Goal: Task Accomplishment & Management: Use online tool/utility

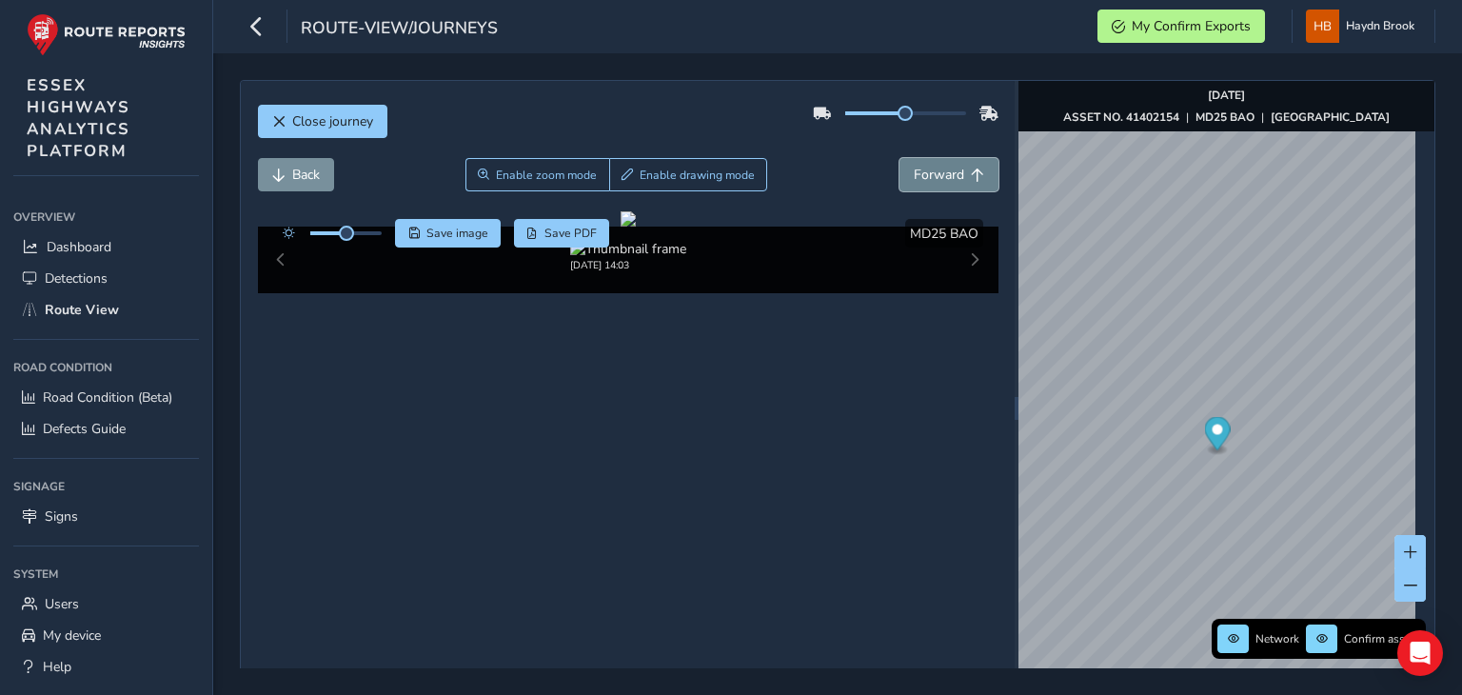
click at [913, 166] on span "Forward" at bounding box center [938, 175] width 50 height 18
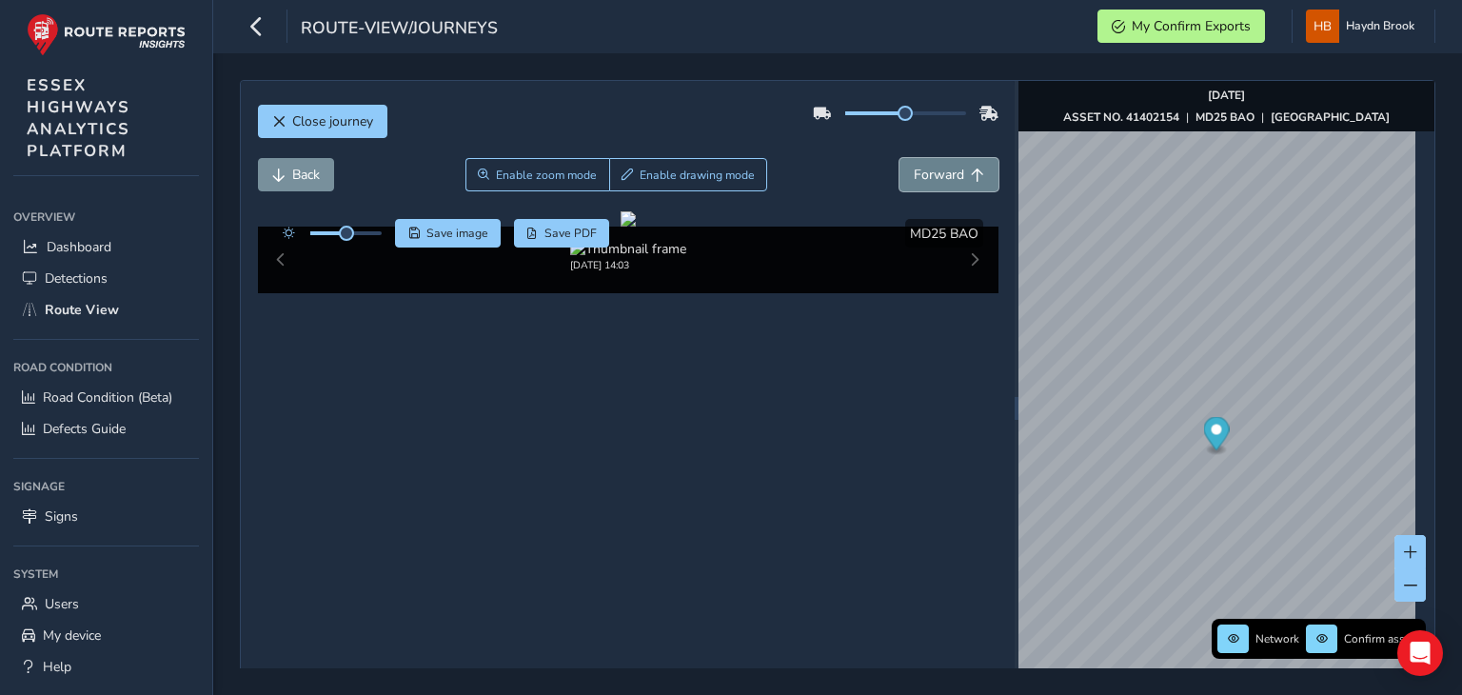
click at [913, 166] on span "Forward" at bounding box center [938, 175] width 50 height 18
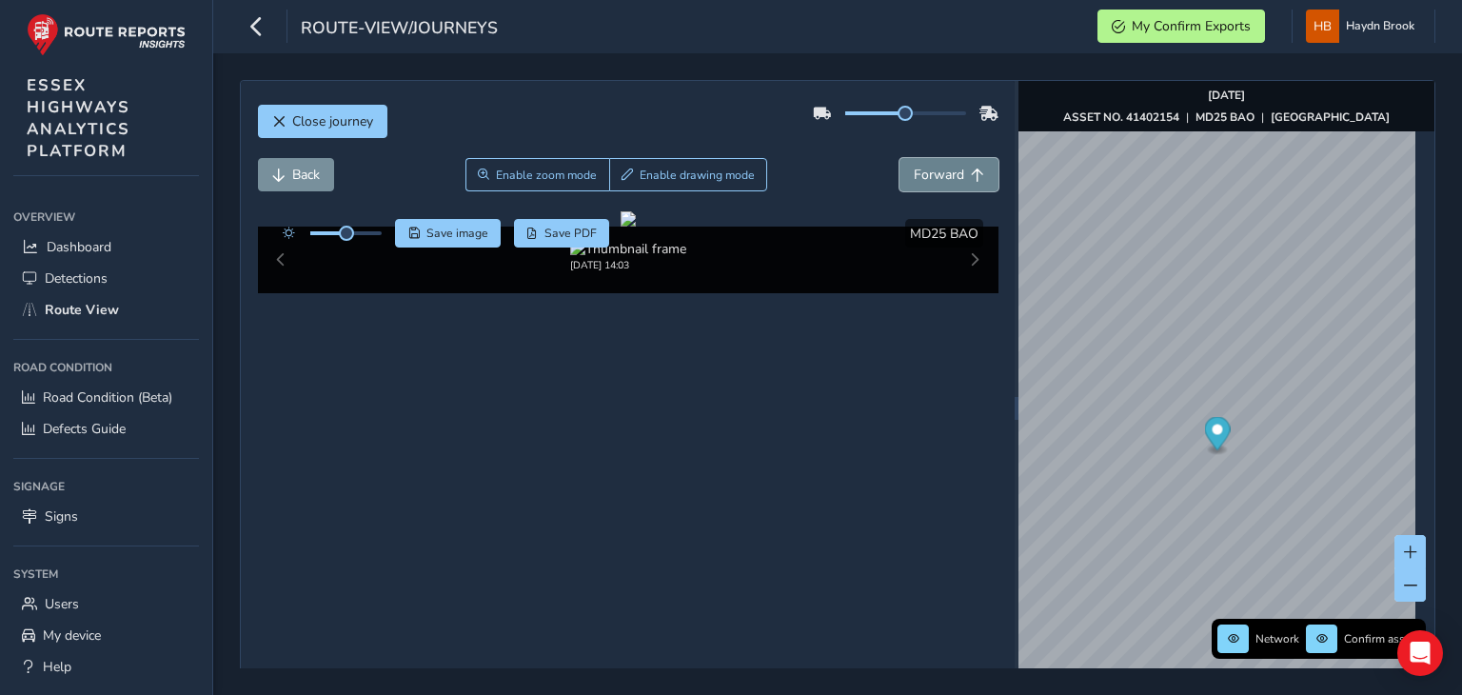
click at [913, 166] on span "Forward" at bounding box center [938, 175] width 50 height 18
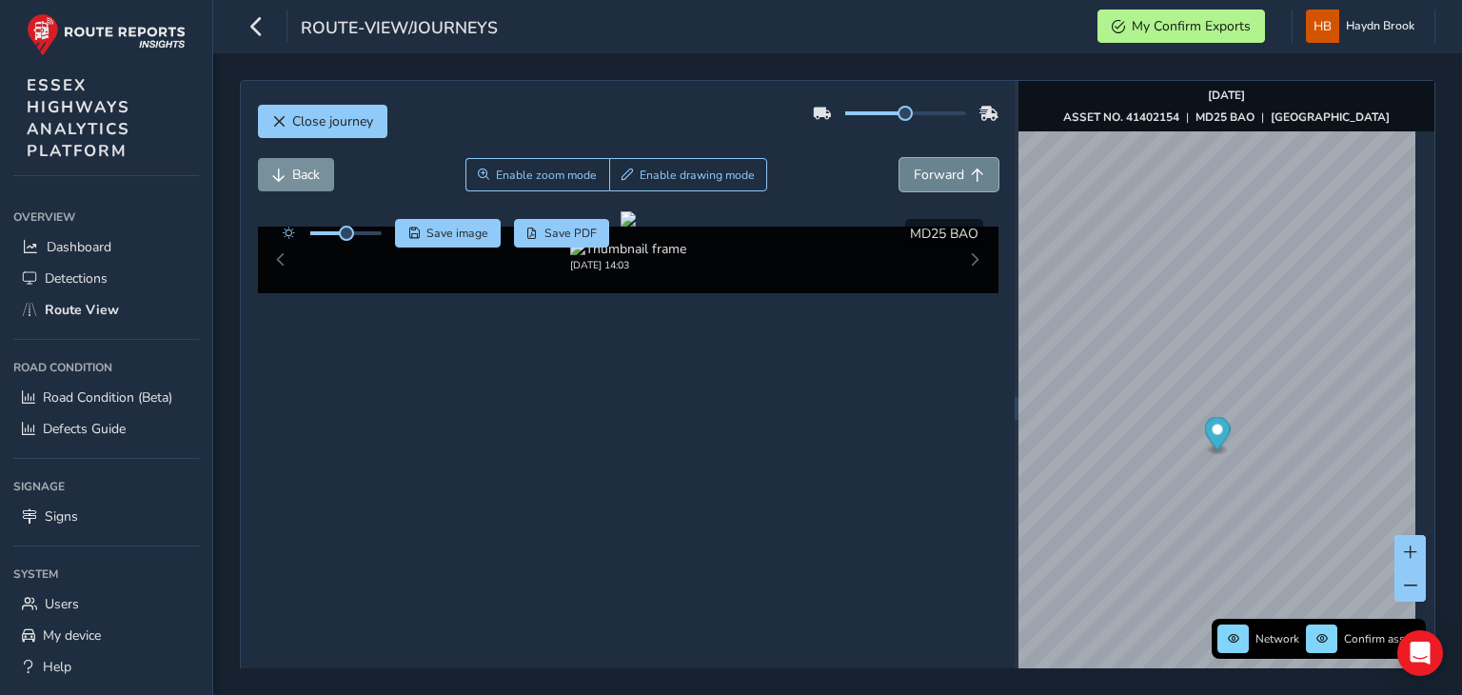
click at [913, 166] on span "Forward" at bounding box center [938, 175] width 50 height 18
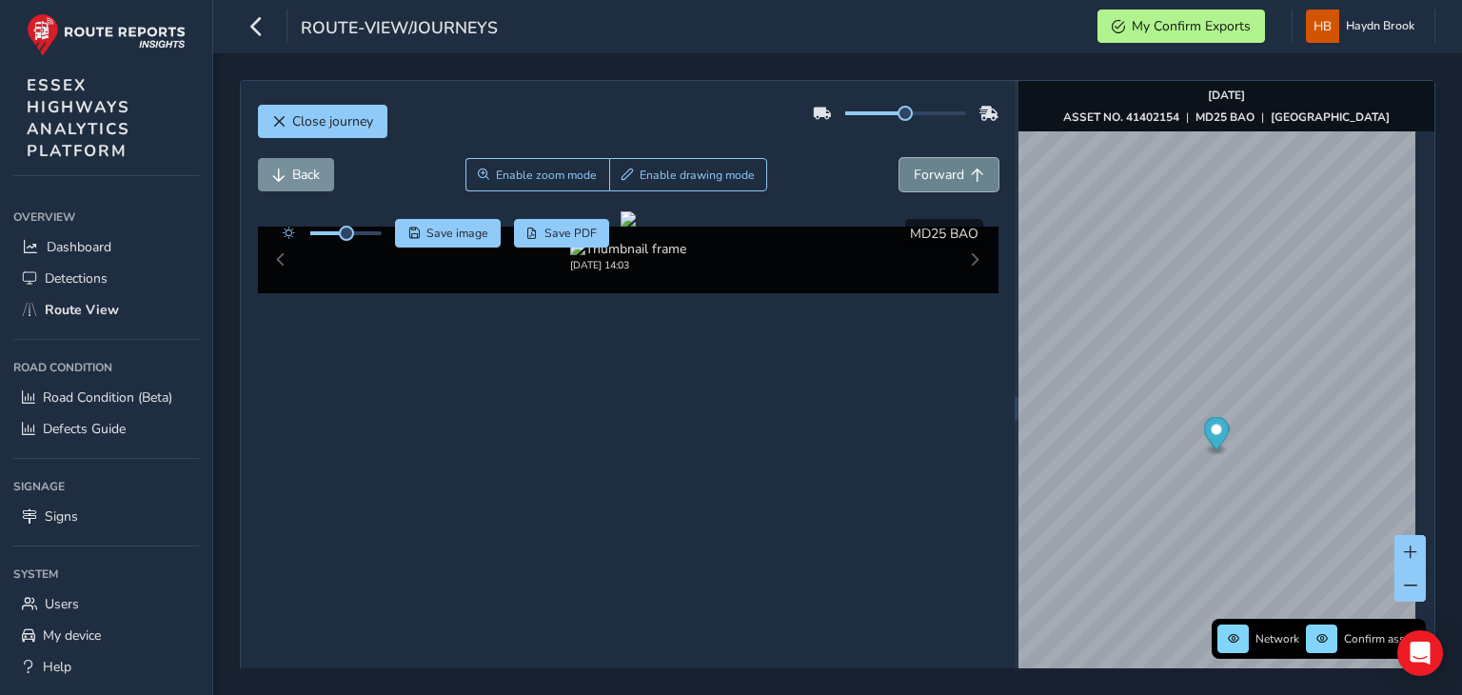
click at [913, 166] on span "Forward" at bounding box center [938, 175] width 50 height 18
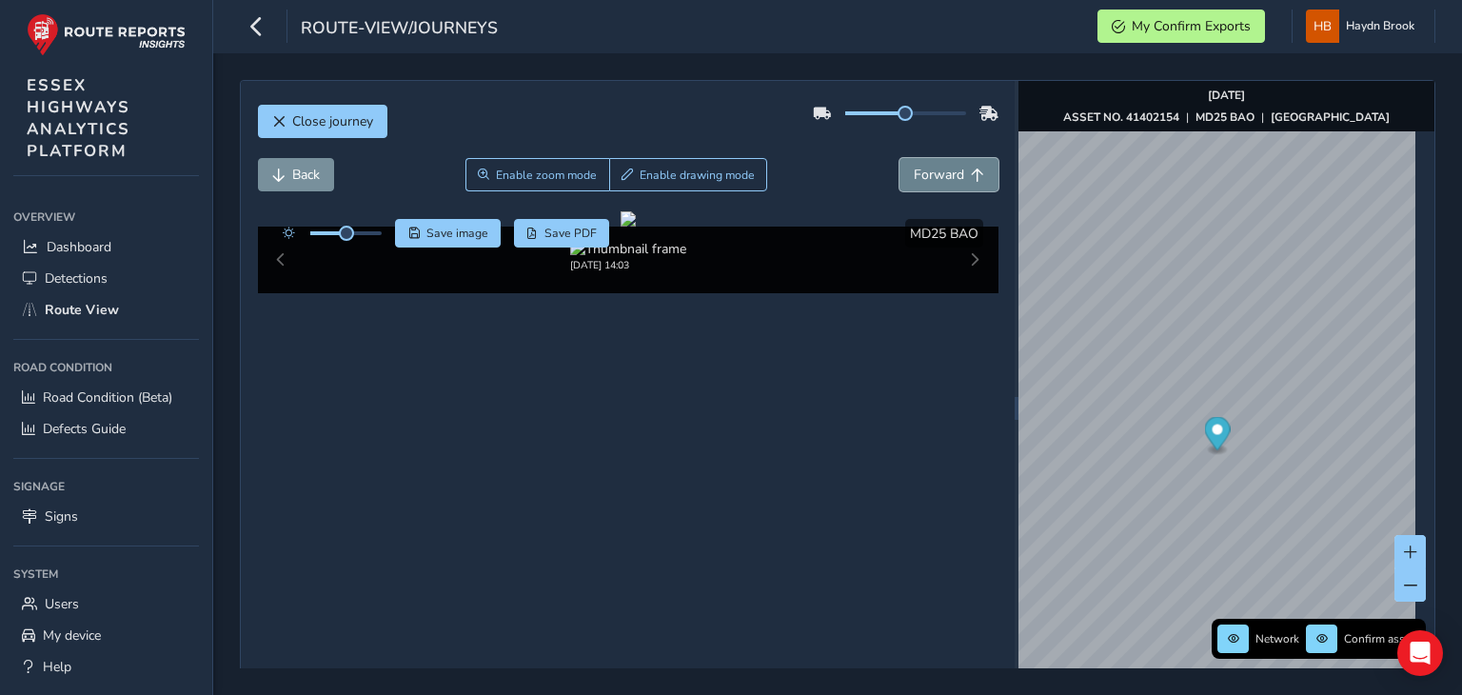
click at [913, 166] on span "Forward" at bounding box center [938, 175] width 50 height 18
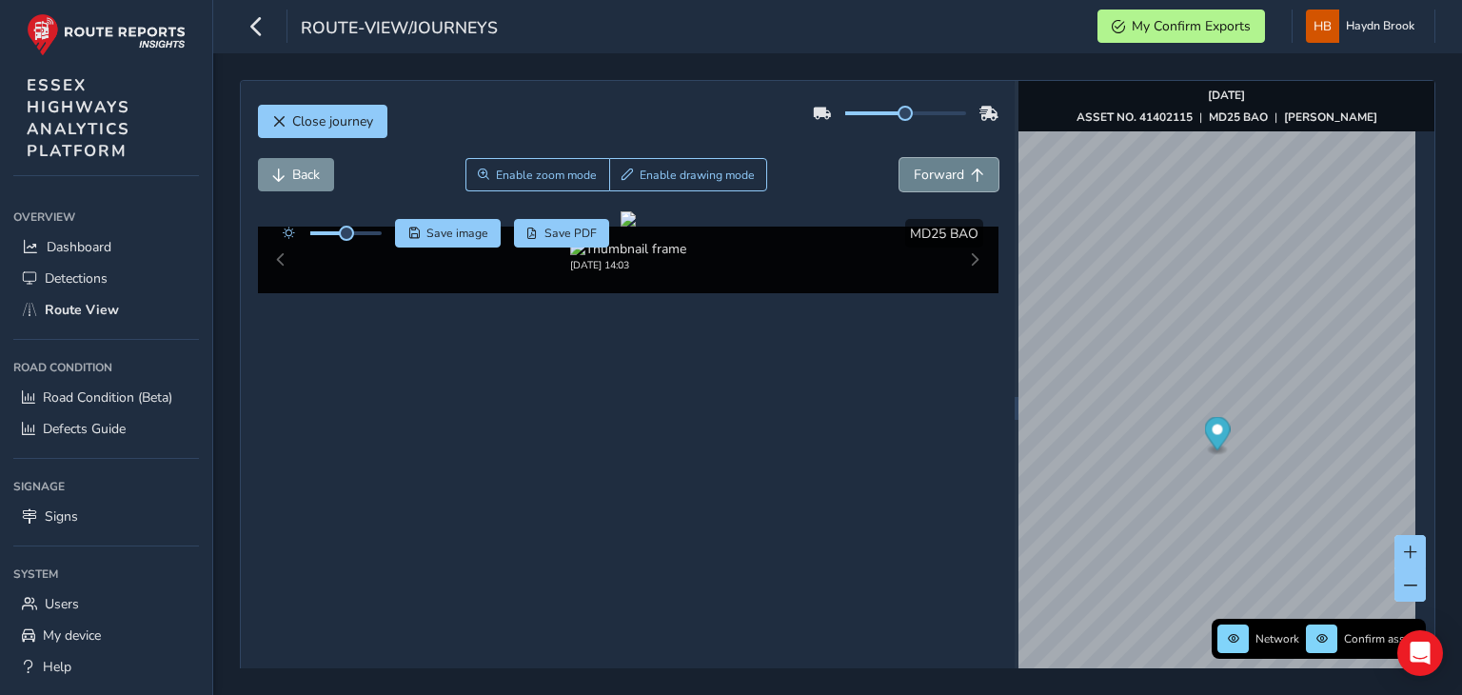
click at [913, 166] on span "Forward" at bounding box center [938, 175] width 50 height 18
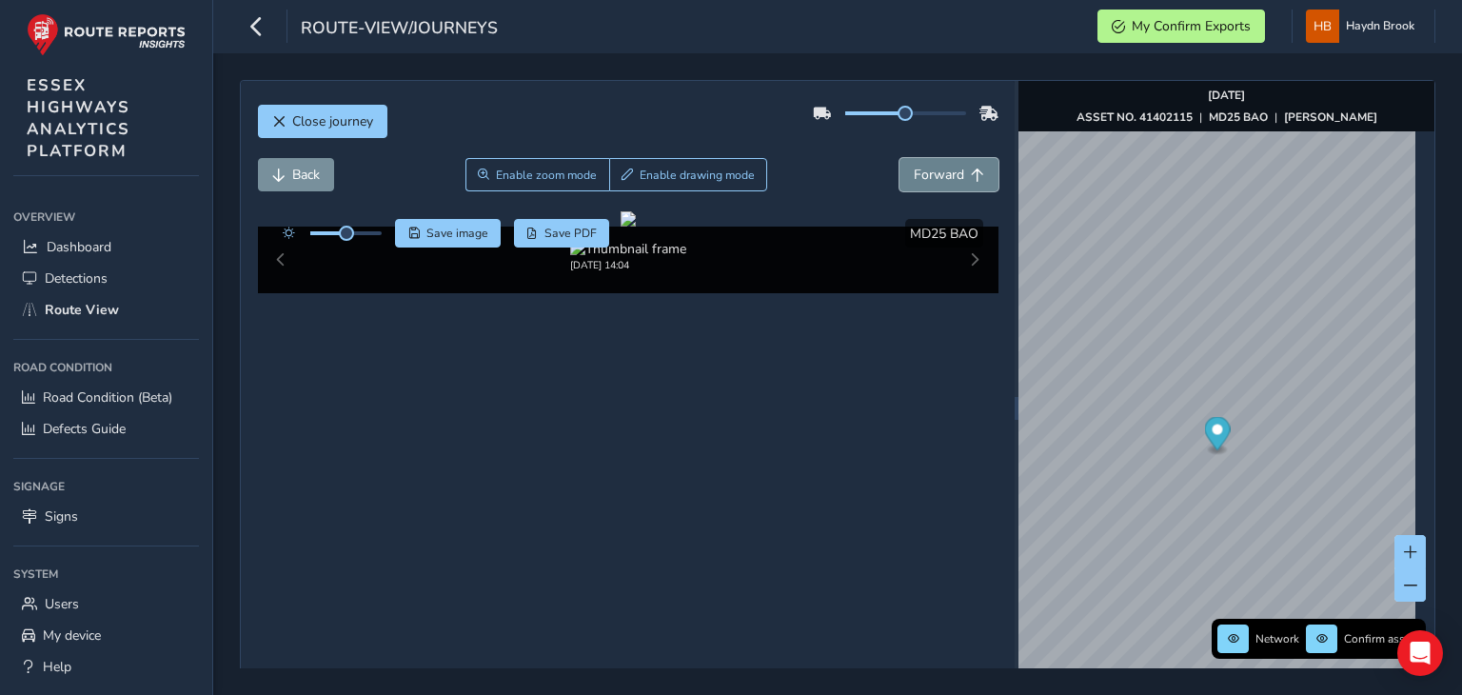
click at [913, 166] on span "Forward" at bounding box center [938, 175] width 50 height 18
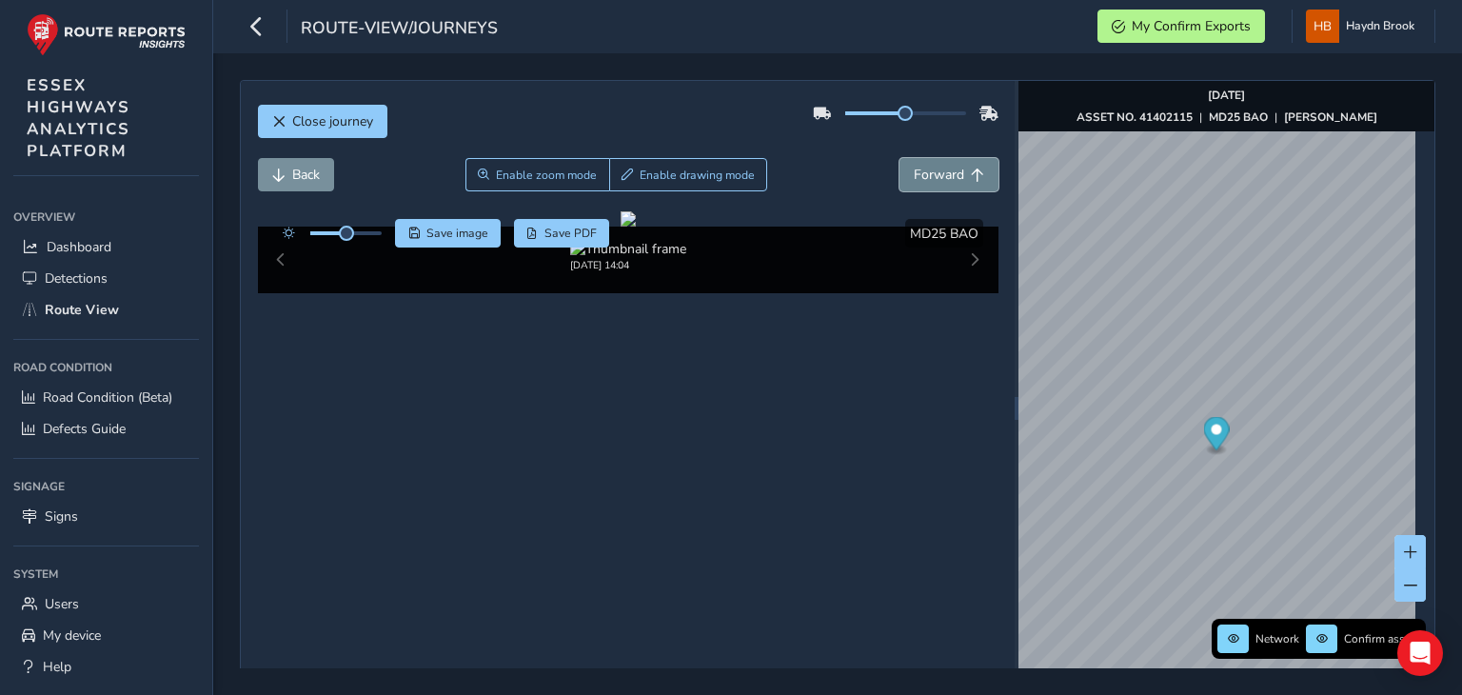
click at [913, 166] on span "Forward" at bounding box center [938, 175] width 50 height 18
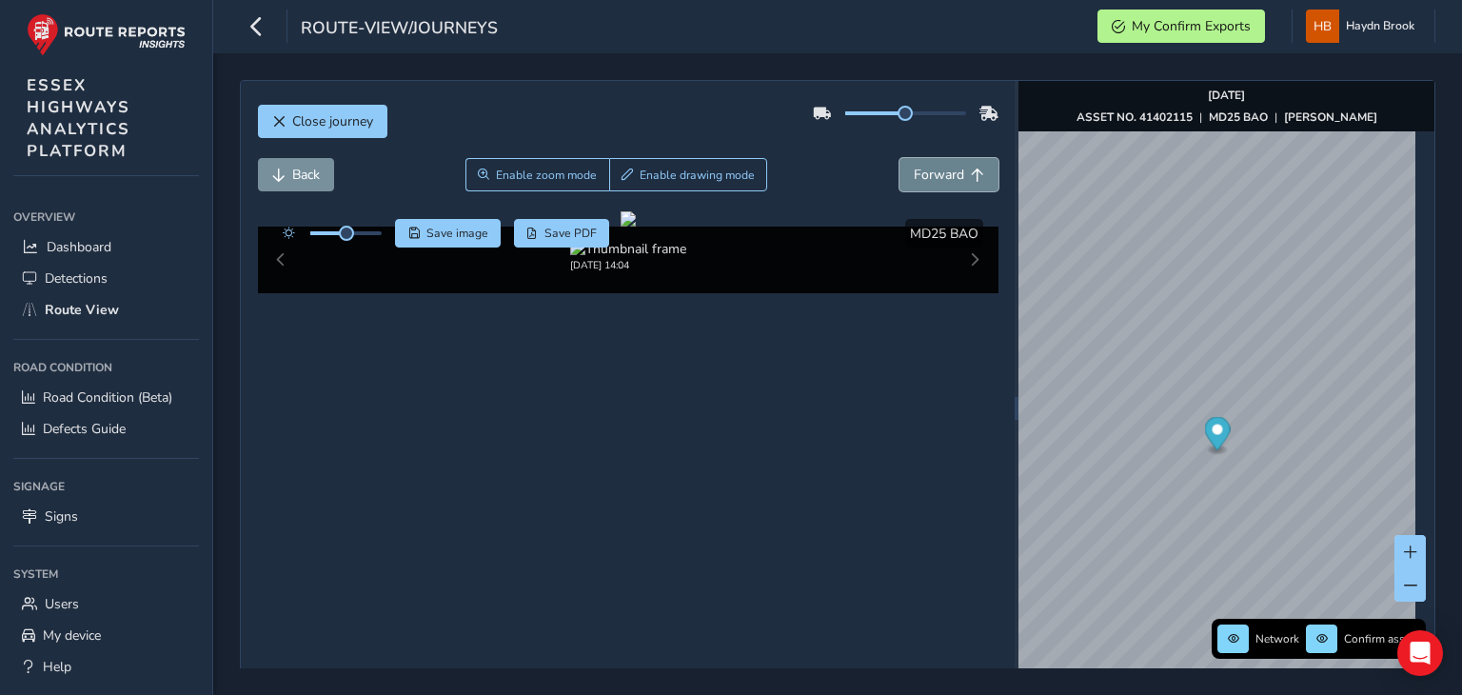
click at [913, 166] on span "Forward" at bounding box center [938, 175] width 50 height 18
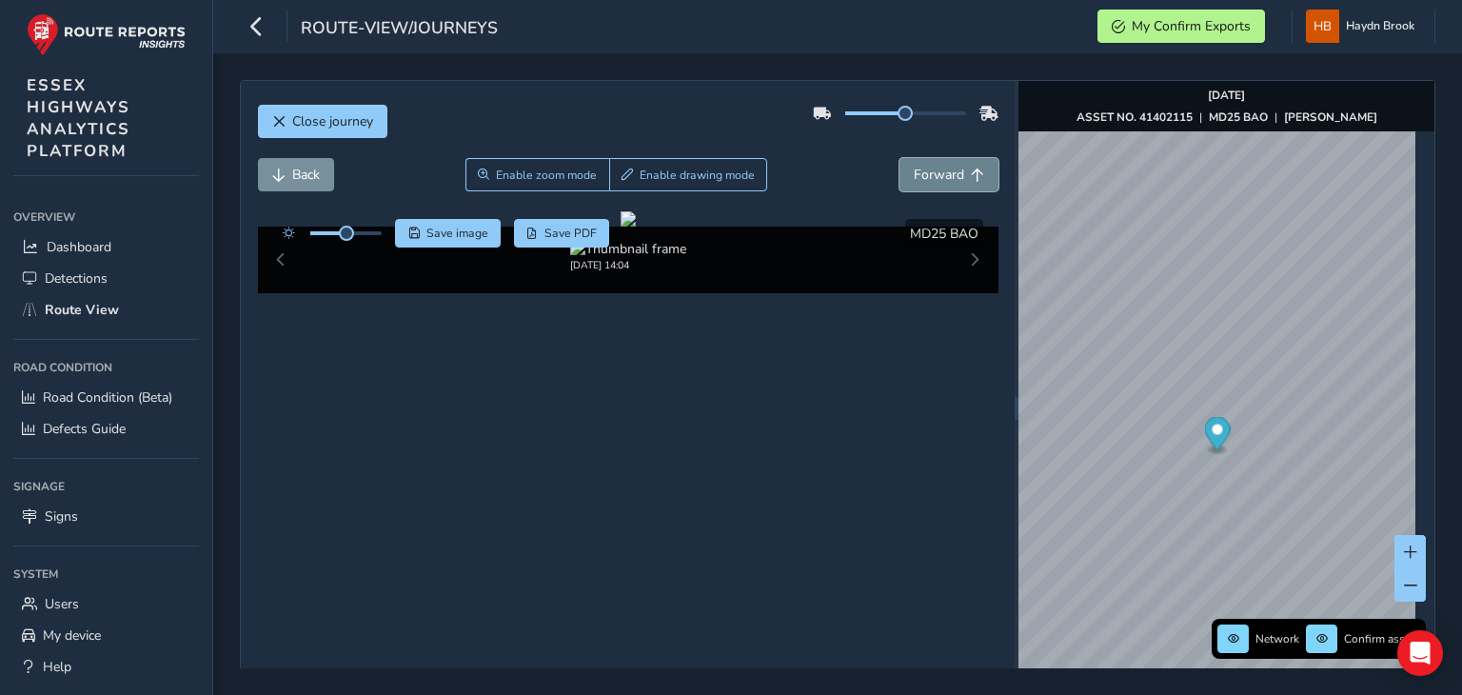
click at [913, 166] on span "Forward" at bounding box center [938, 175] width 50 height 18
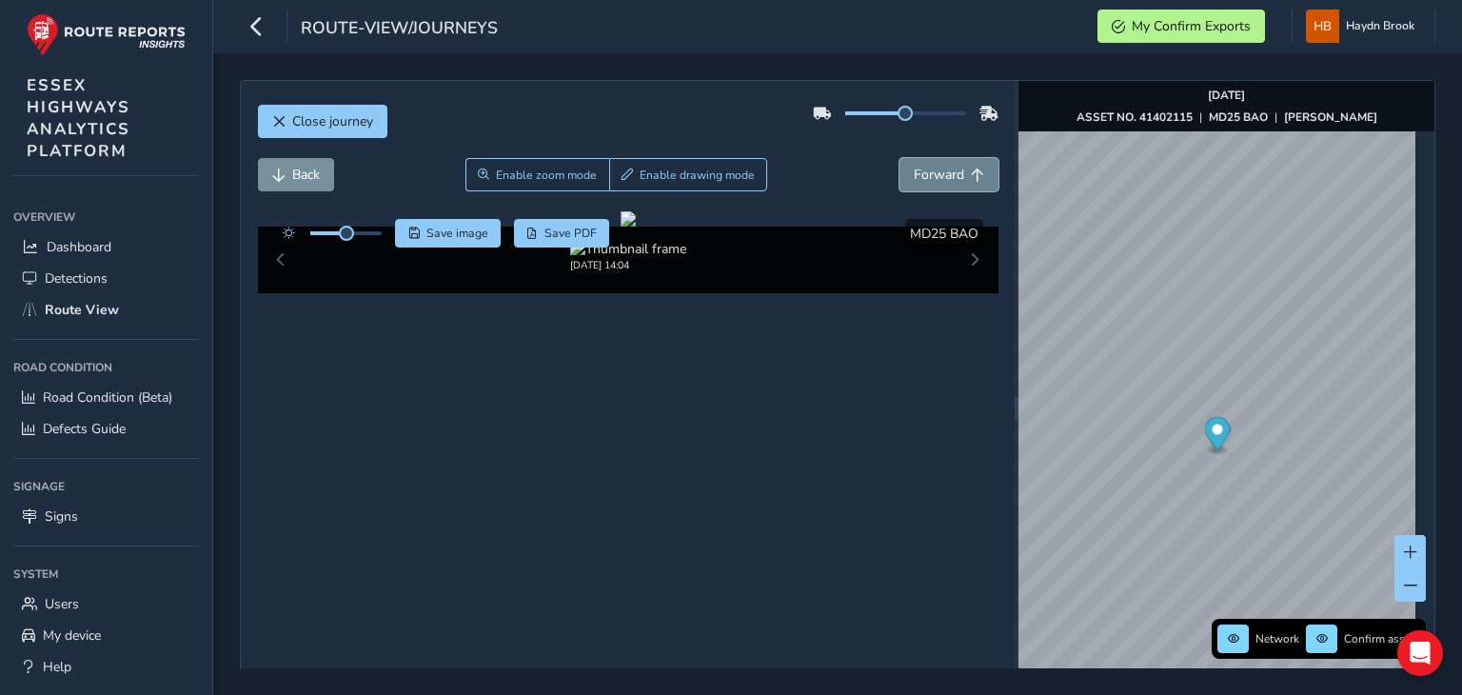
click at [913, 166] on span "Forward" at bounding box center [938, 175] width 50 height 18
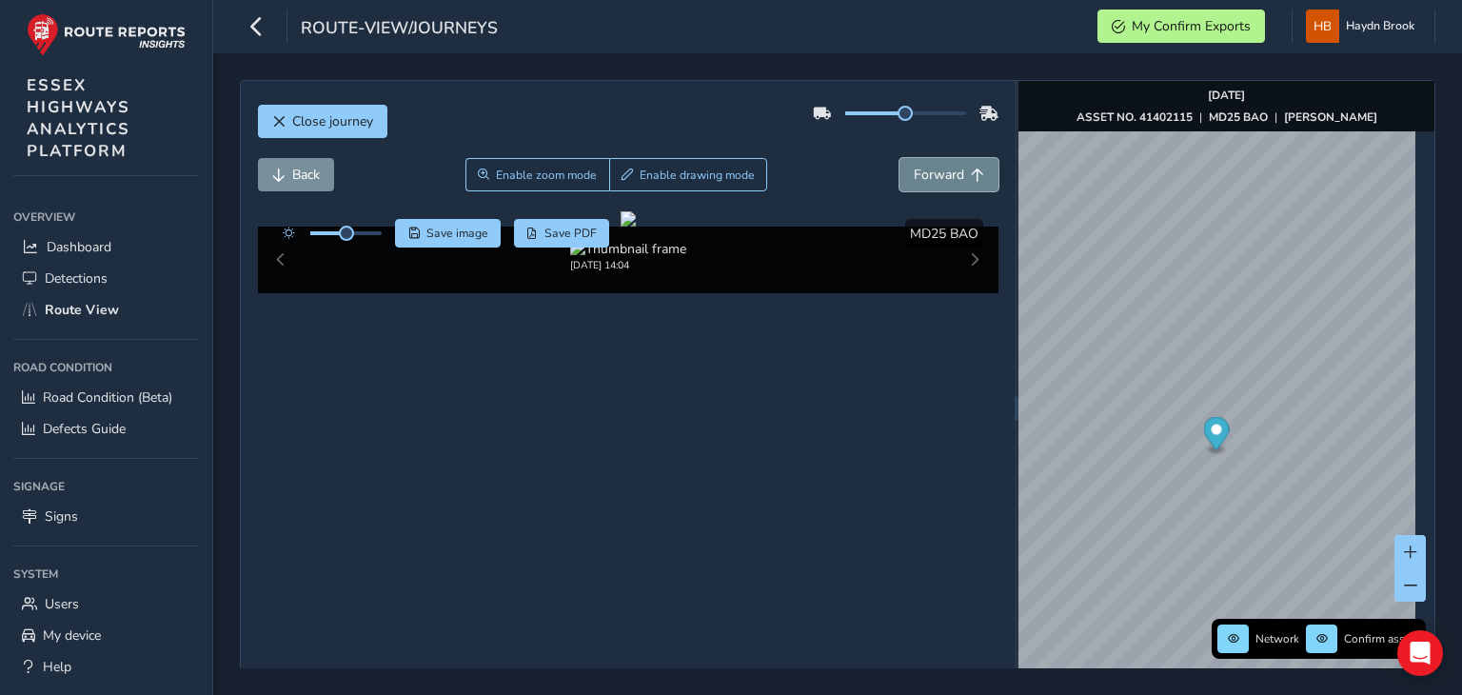
click at [913, 166] on span "Forward" at bounding box center [938, 175] width 50 height 18
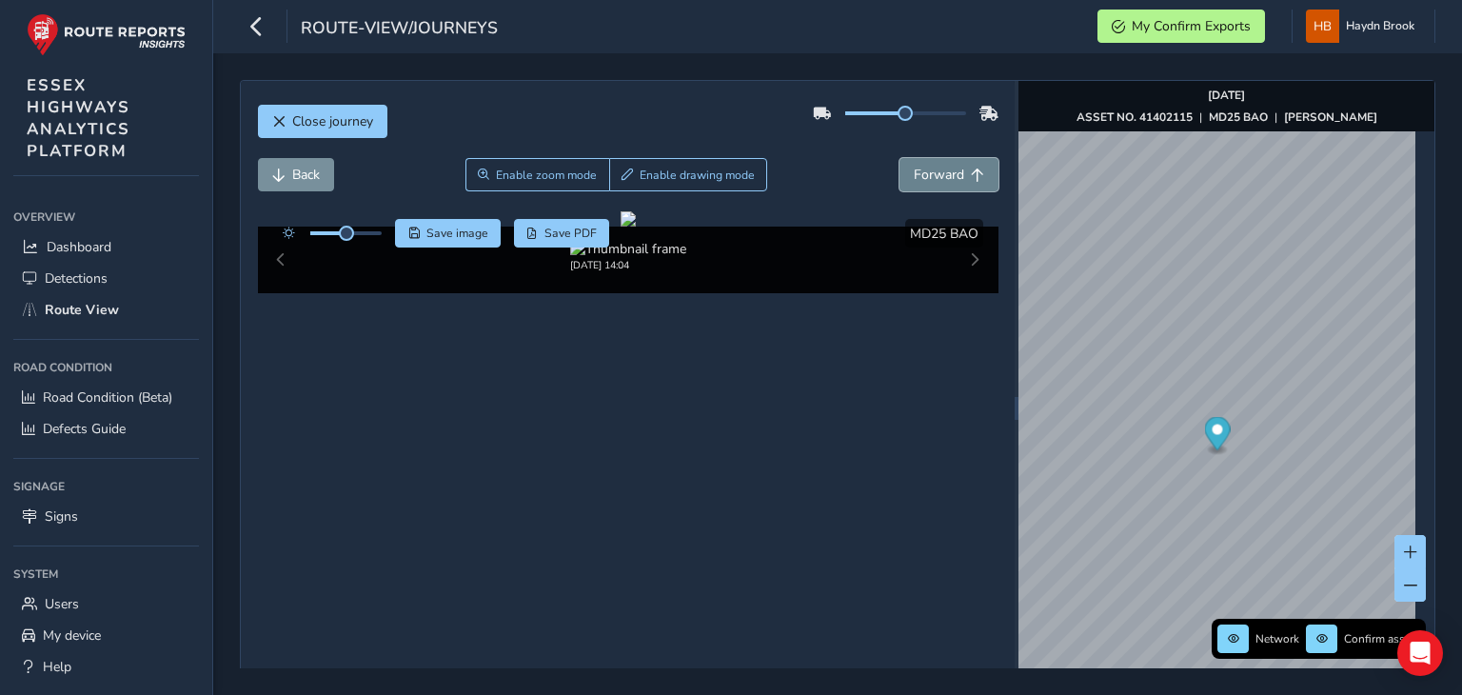
click at [913, 166] on span "Forward" at bounding box center [938, 175] width 50 height 18
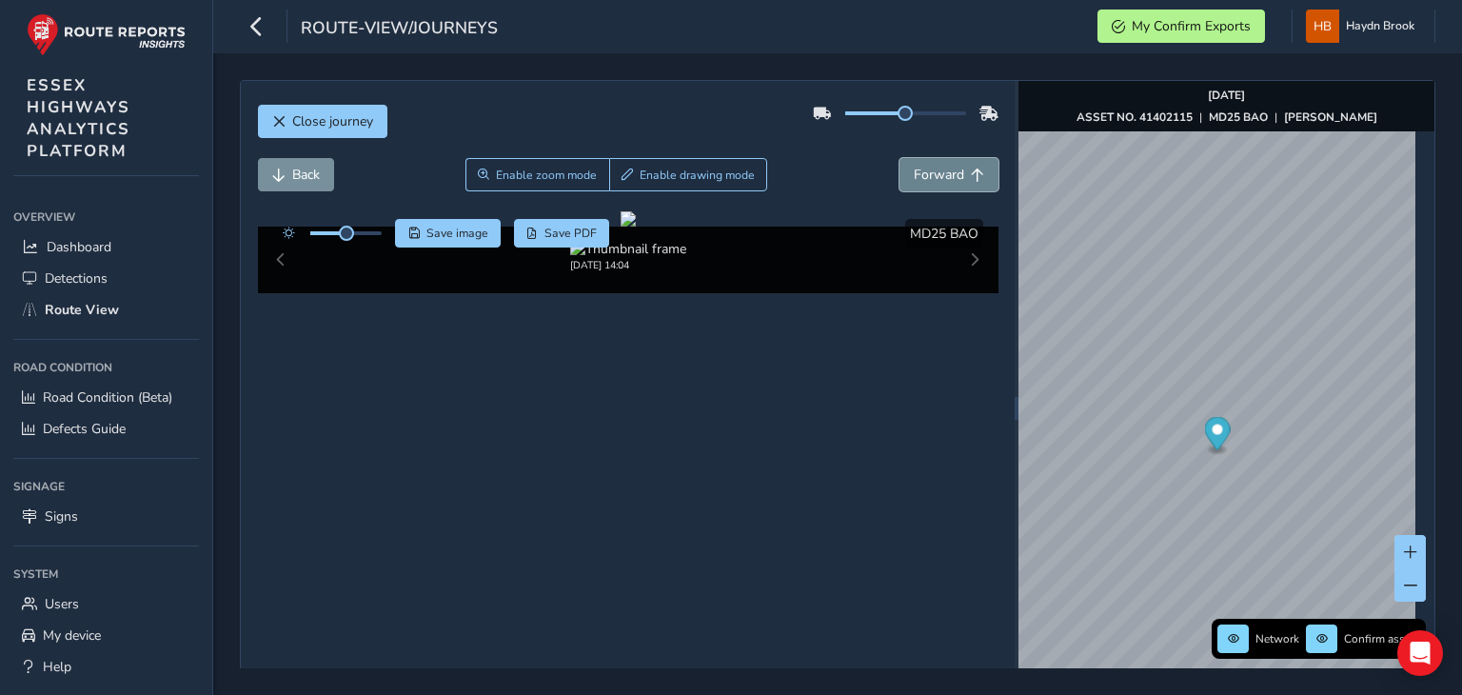
click at [913, 166] on span "Forward" at bounding box center [938, 175] width 50 height 18
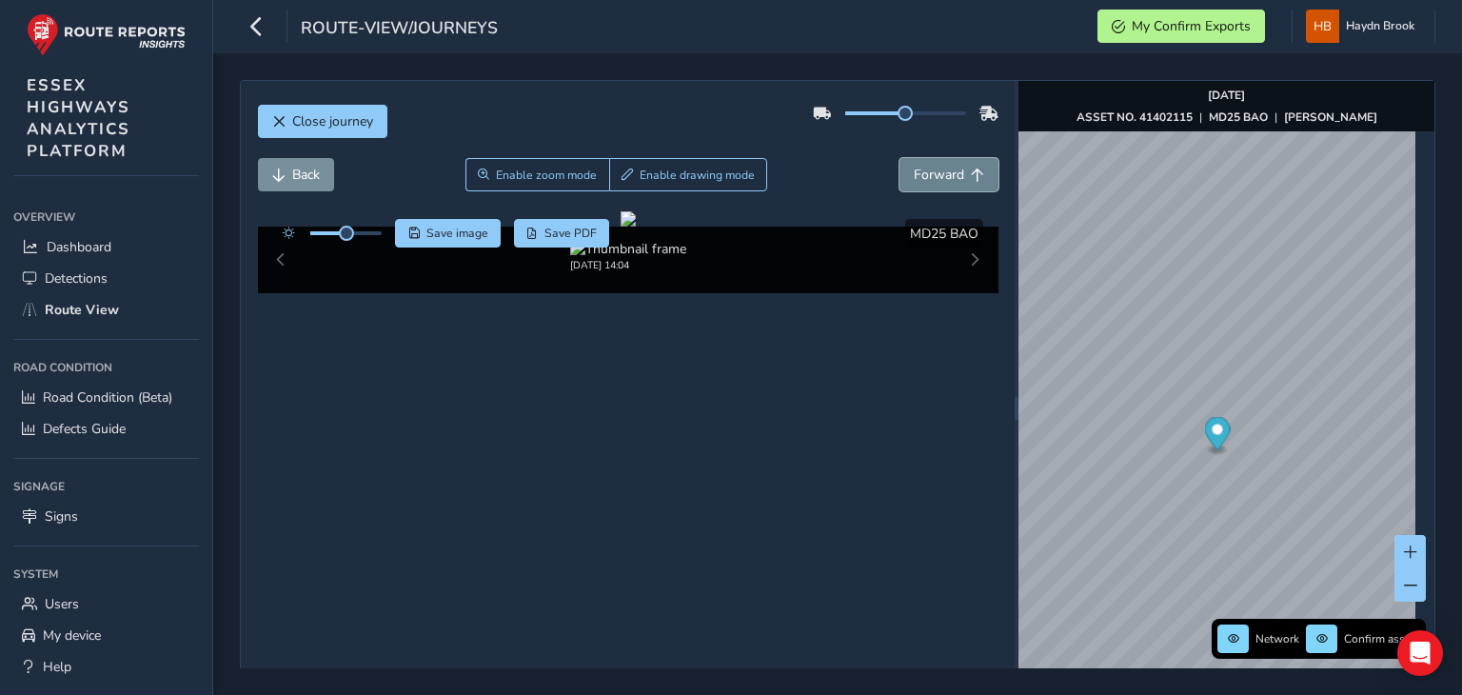
click at [913, 166] on span "Forward" at bounding box center [938, 175] width 50 height 18
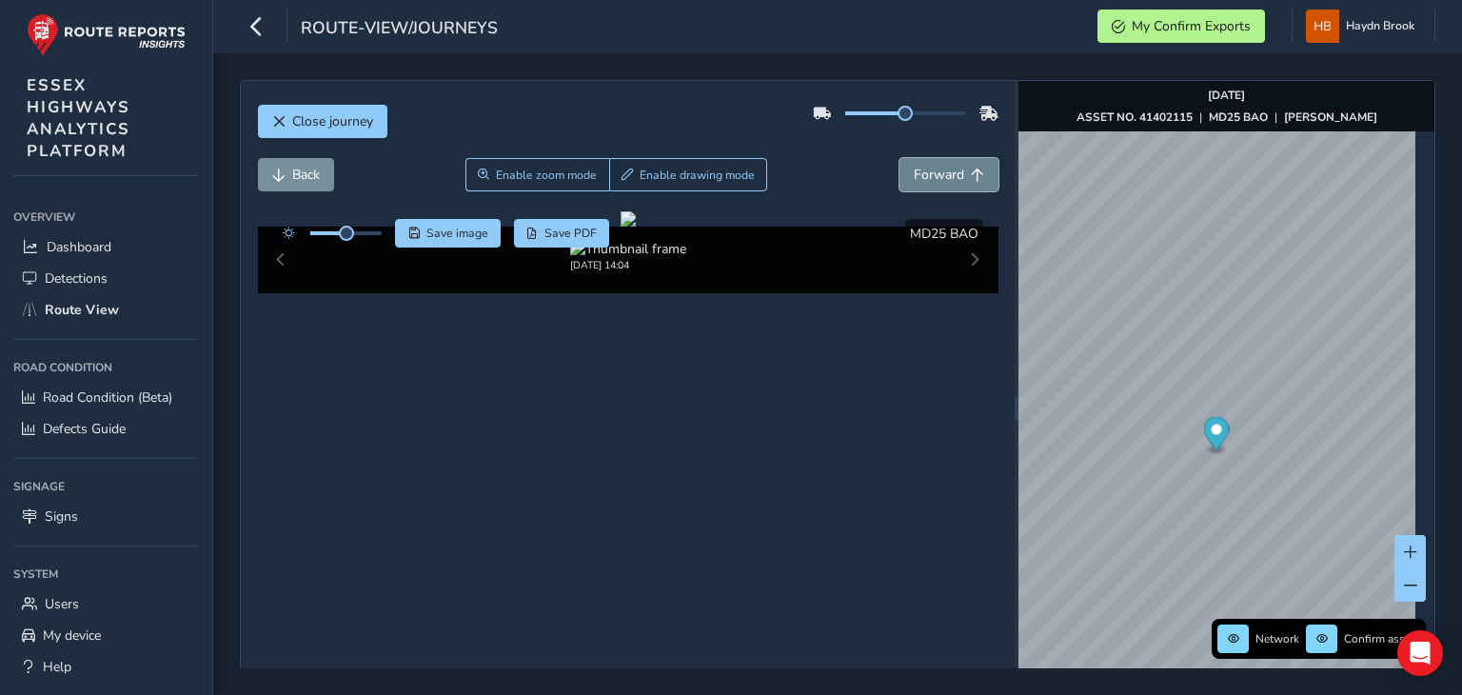
click at [913, 166] on span "Forward" at bounding box center [938, 175] width 50 height 18
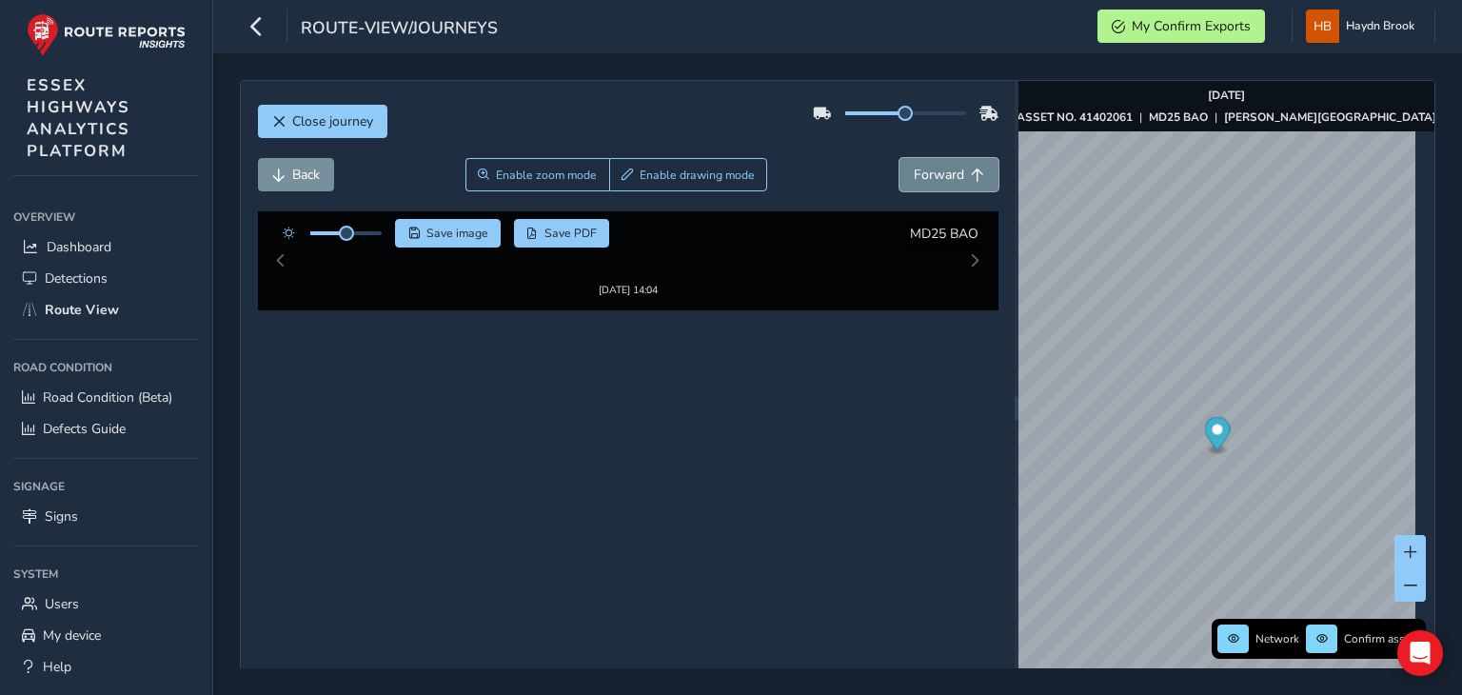
click at [913, 166] on span "Forward" at bounding box center [938, 175] width 50 height 18
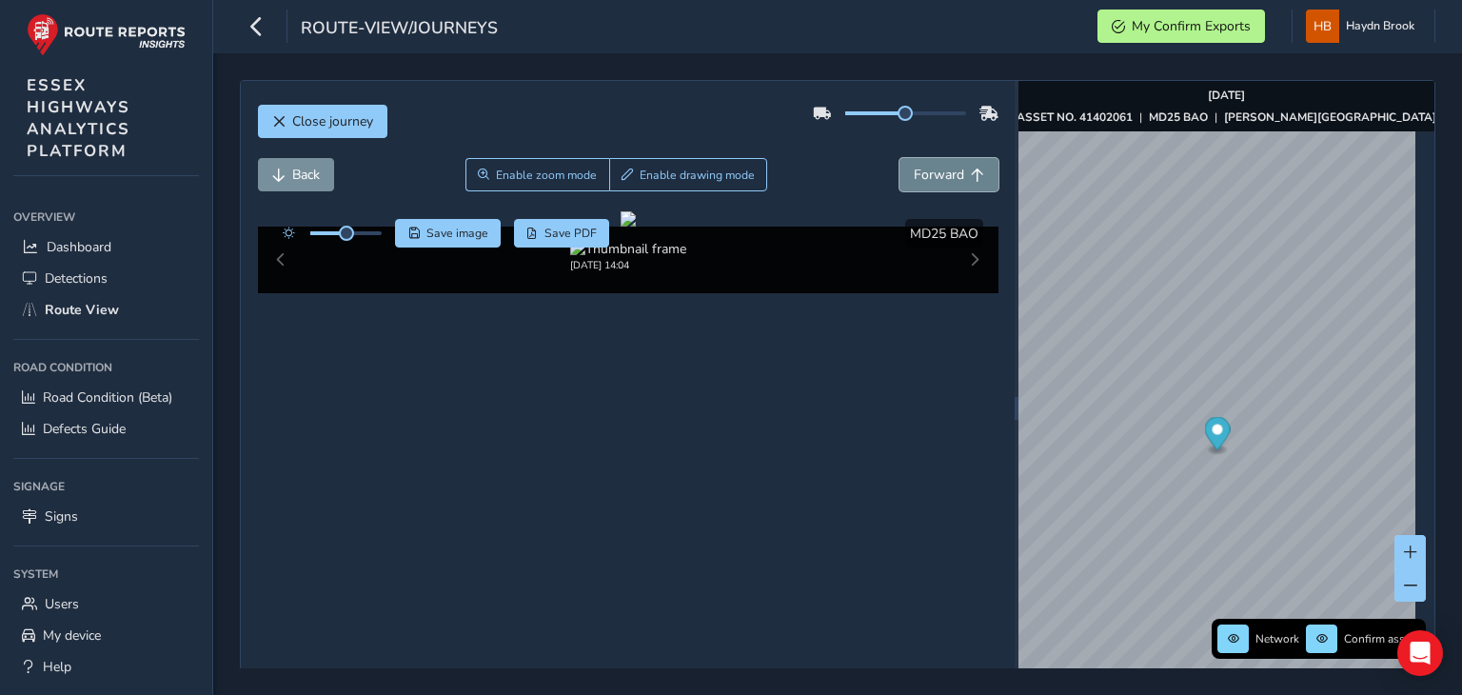
click at [913, 166] on span "Forward" at bounding box center [938, 175] width 50 height 18
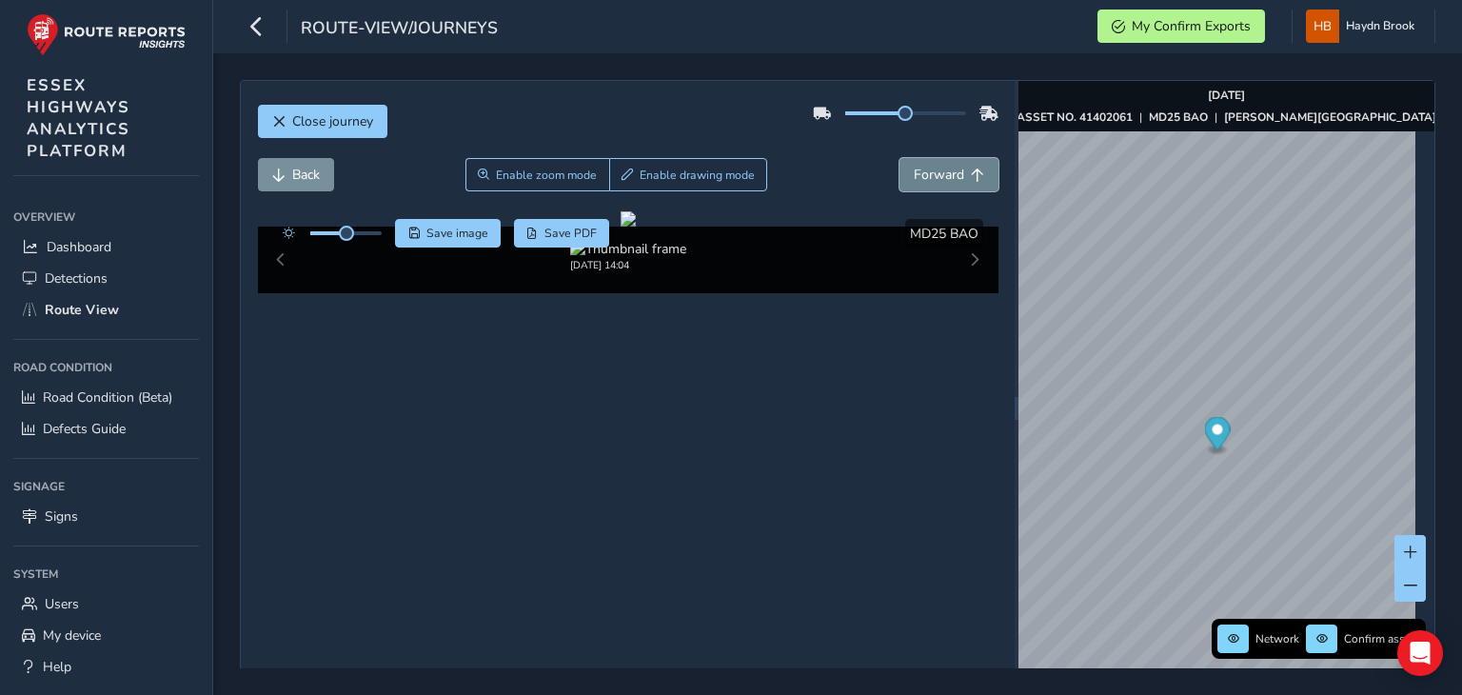
click at [913, 166] on span "Forward" at bounding box center [938, 175] width 50 height 18
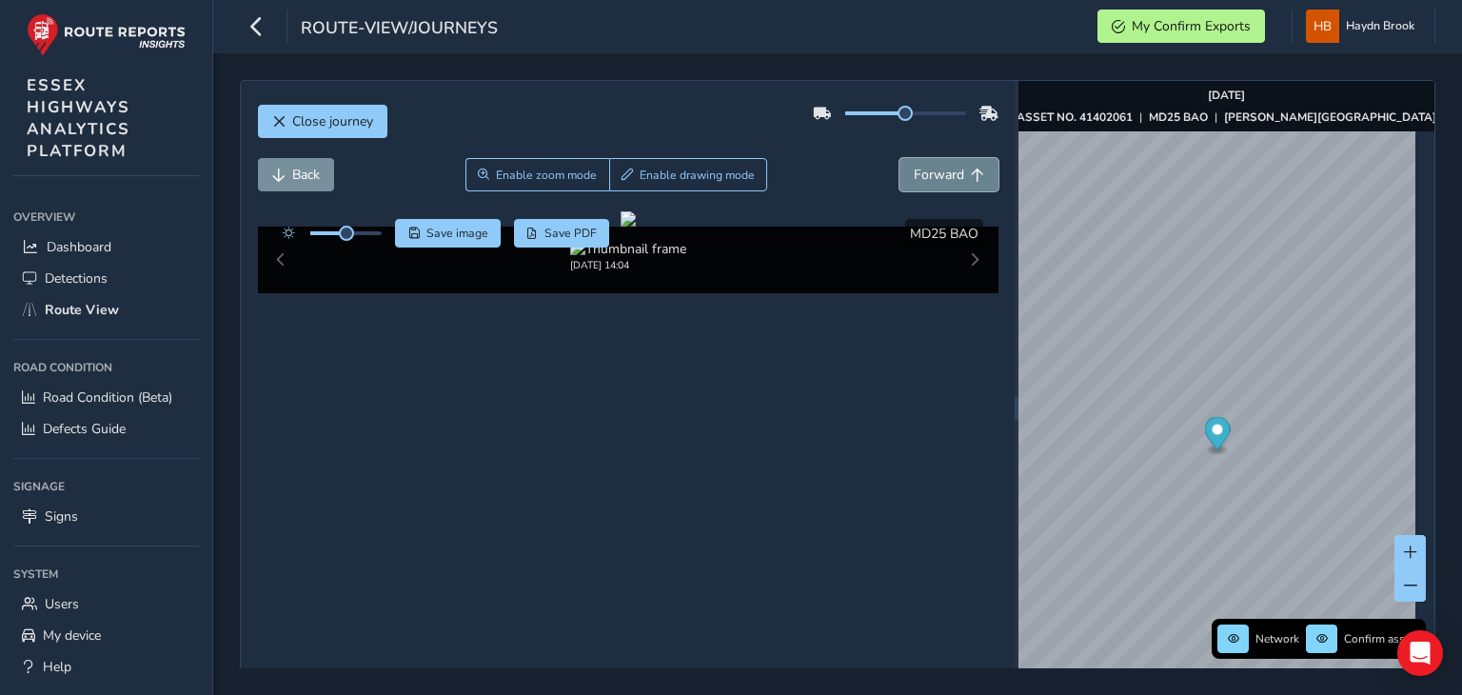
click at [913, 166] on span "Forward" at bounding box center [938, 175] width 50 height 18
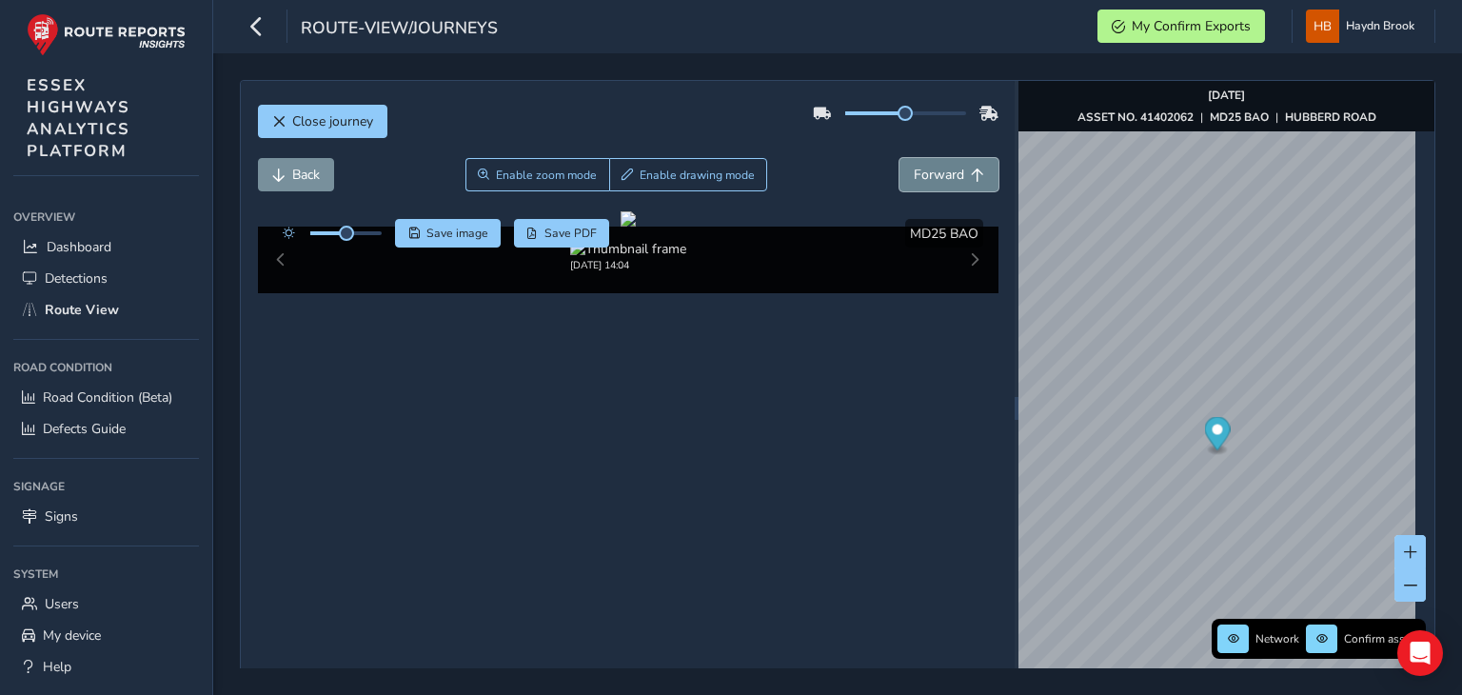
click at [913, 166] on span "Forward" at bounding box center [938, 175] width 50 height 18
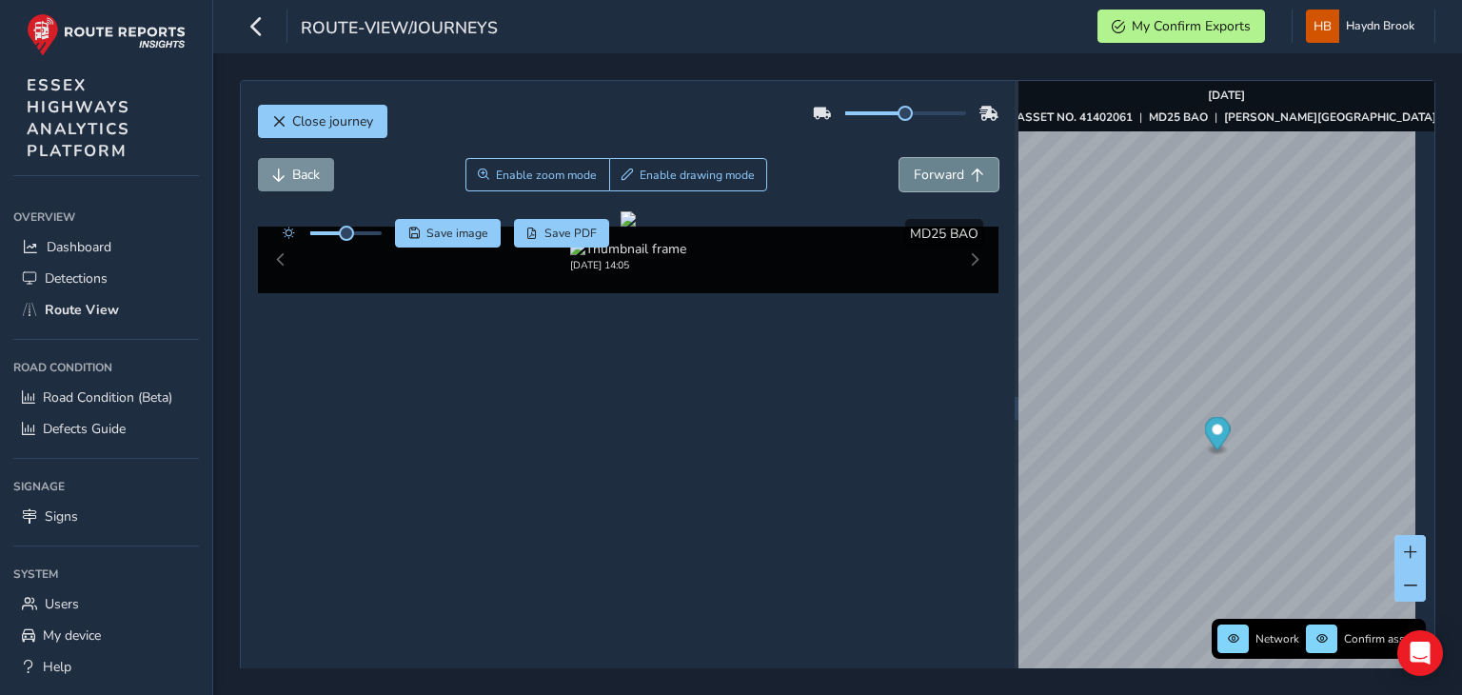
click at [913, 166] on span "Forward" at bounding box center [938, 175] width 50 height 18
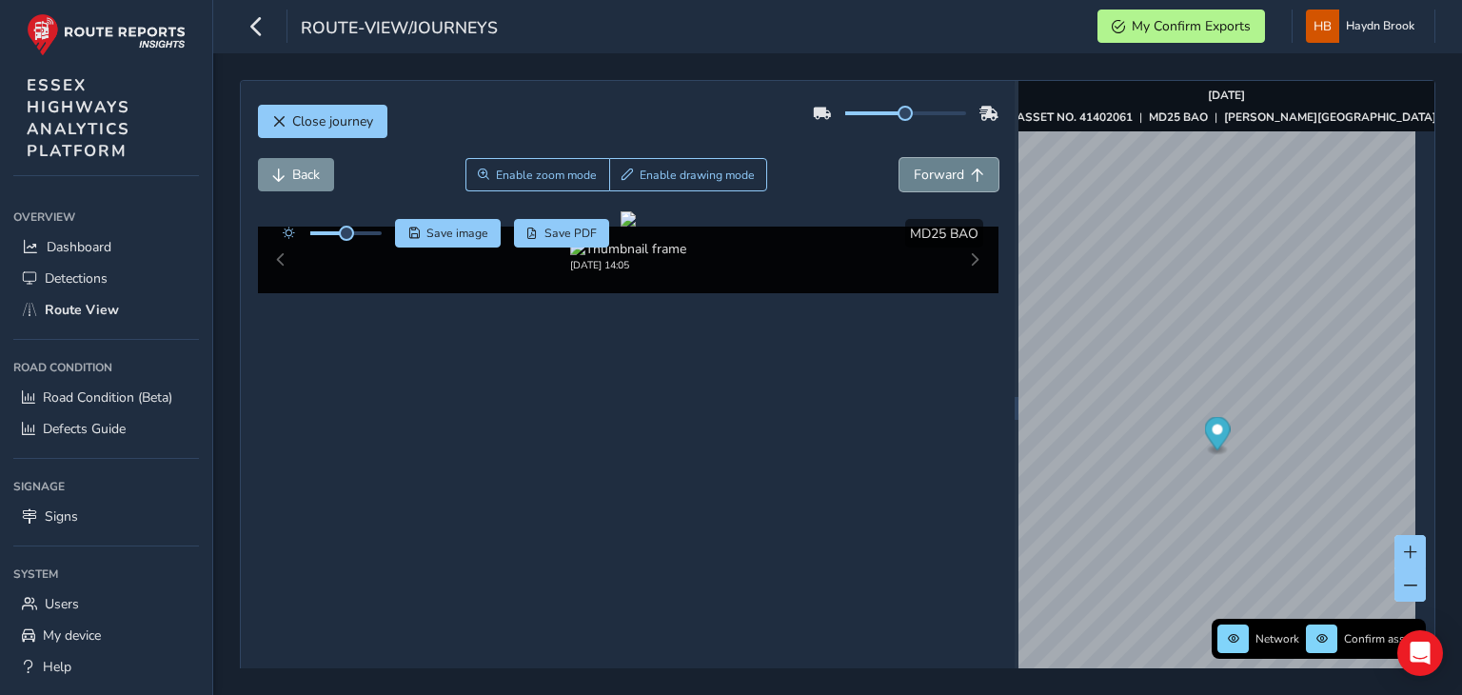
click at [913, 166] on span "Forward" at bounding box center [938, 175] width 50 height 18
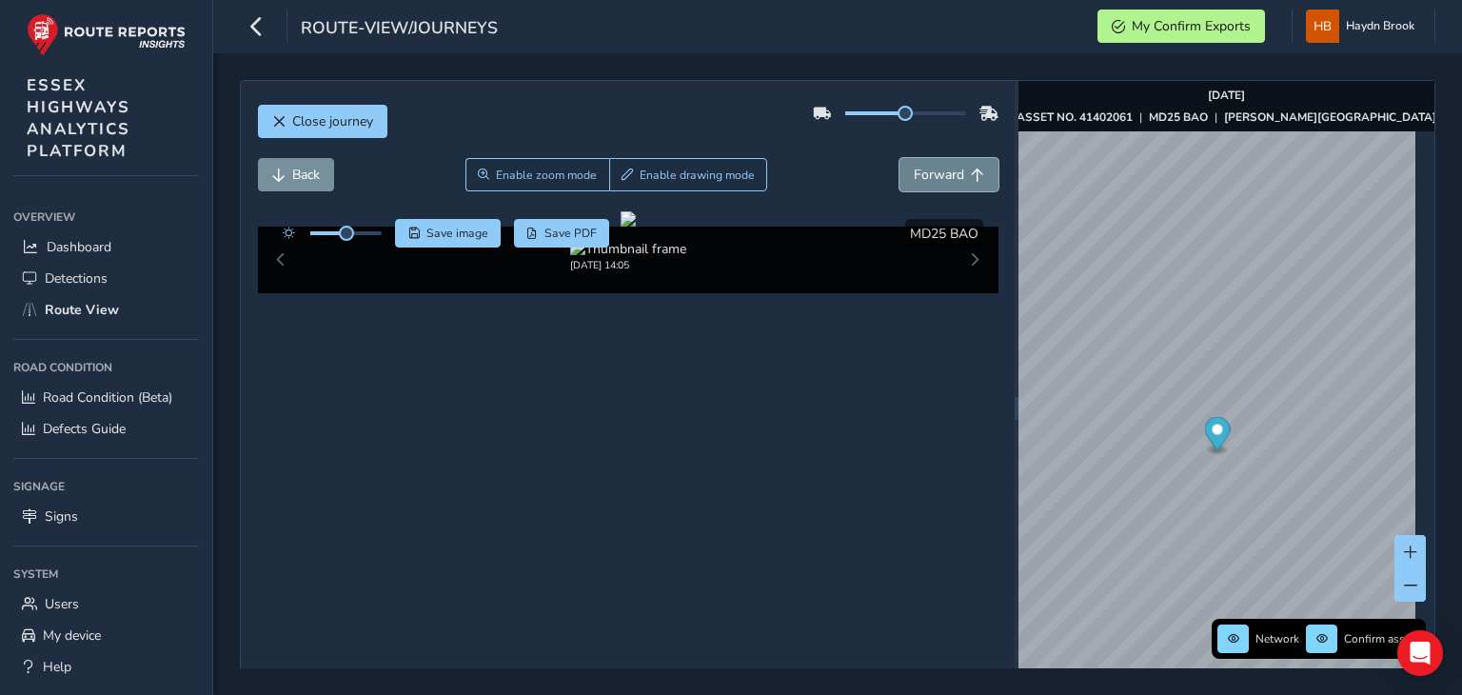
click at [913, 166] on span "Forward" at bounding box center [938, 175] width 50 height 18
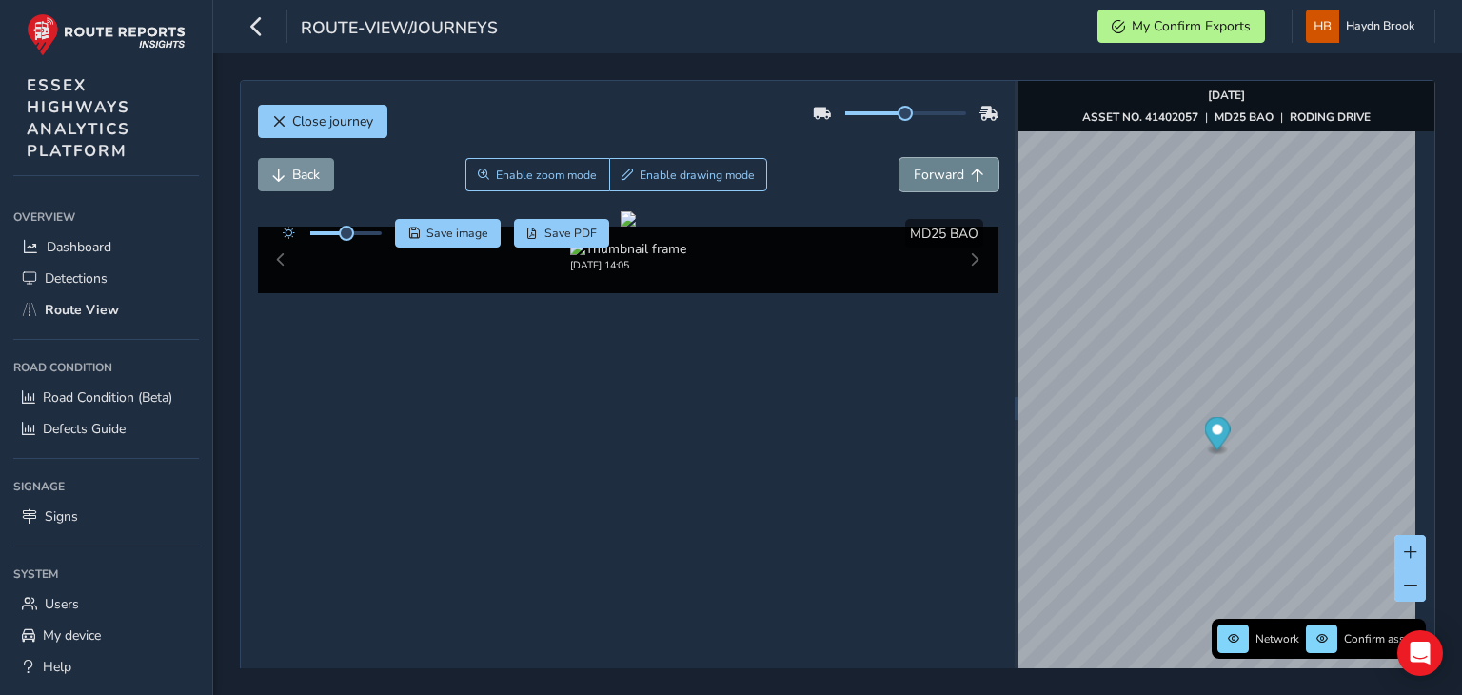
click at [913, 166] on span "Forward" at bounding box center [938, 175] width 50 height 18
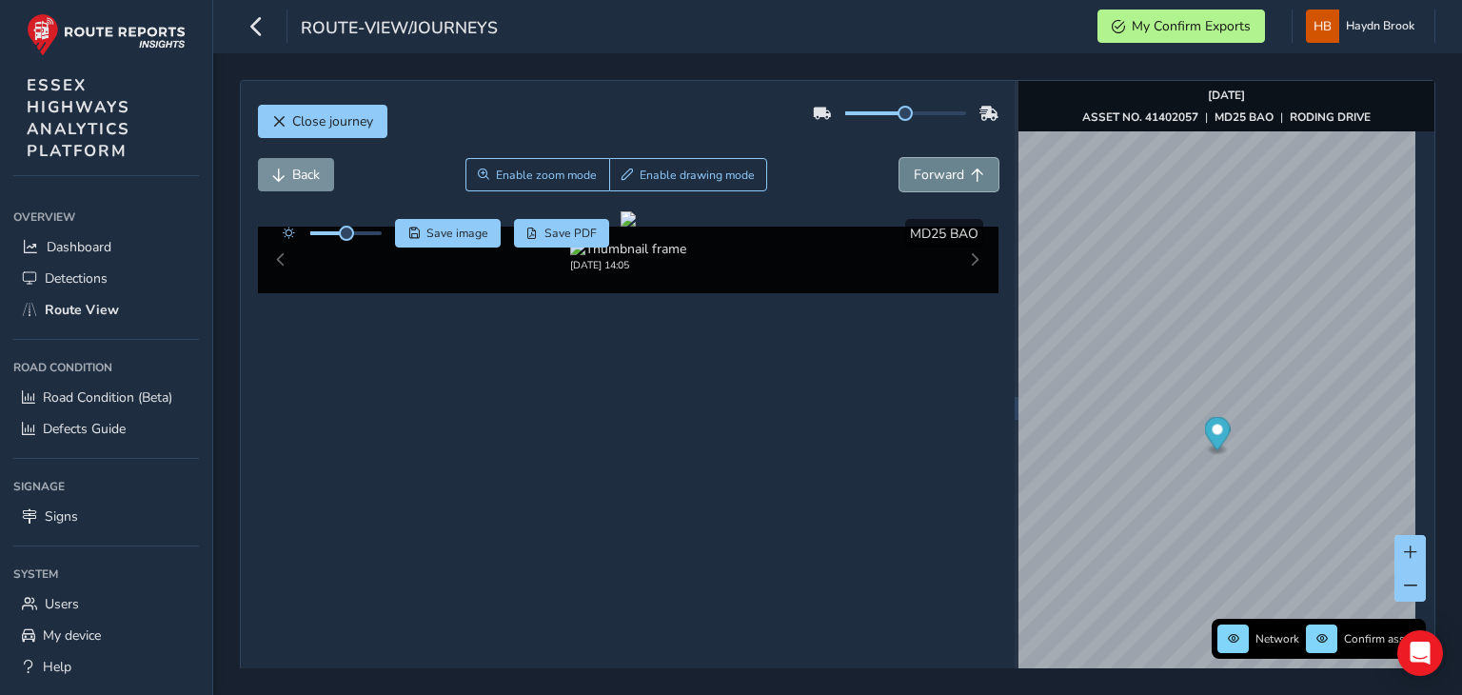
click at [913, 166] on span "Forward" at bounding box center [938, 175] width 50 height 18
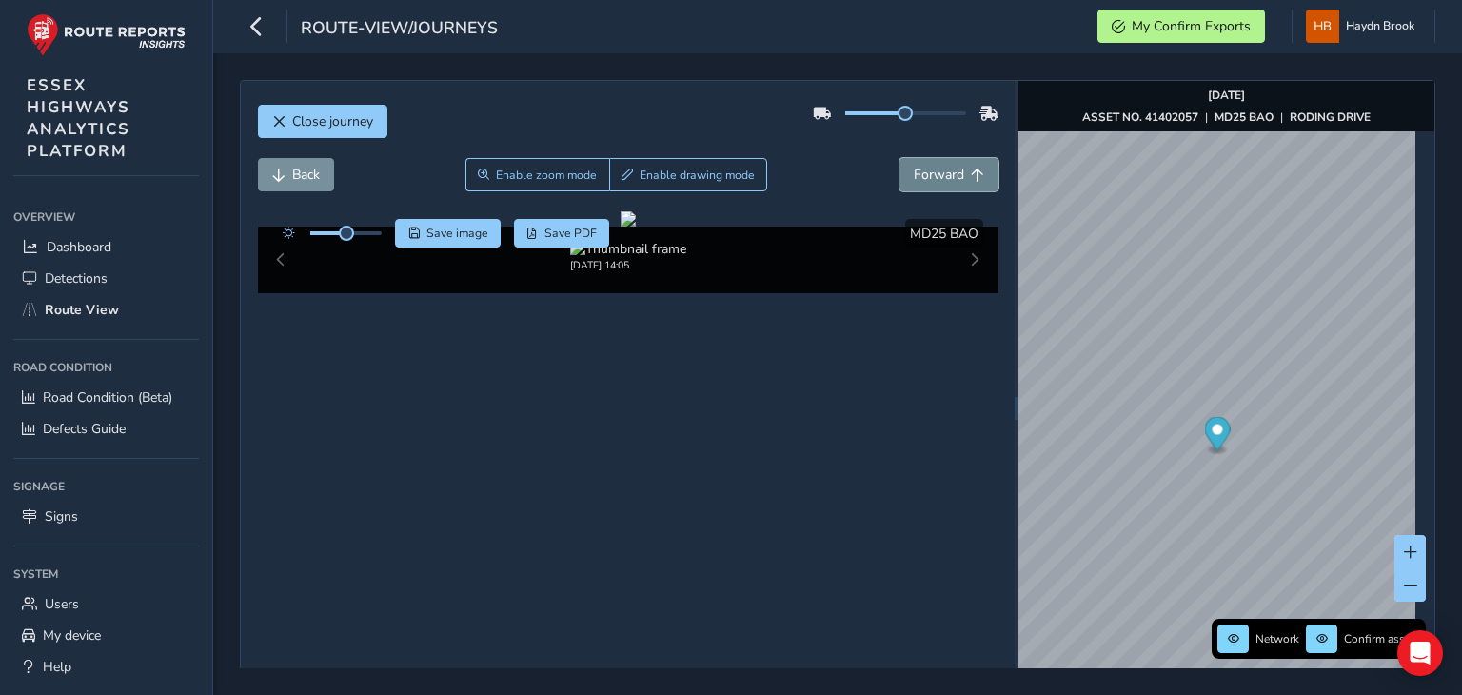
click at [913, 166] on span "Forward" at bounding box center [938, 175] width 50 height 18
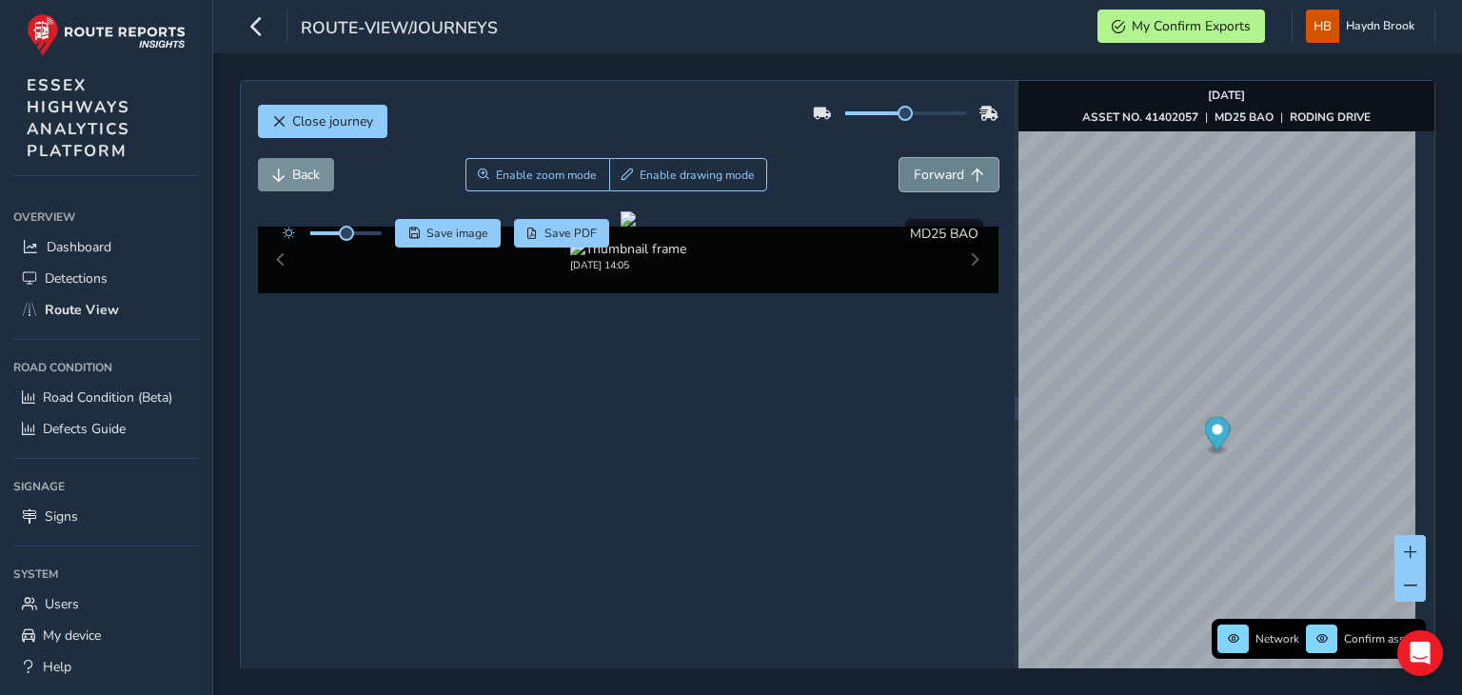
click at [913, 166] on span "Forward" at bounding box center [938, 175] width 50 height 18
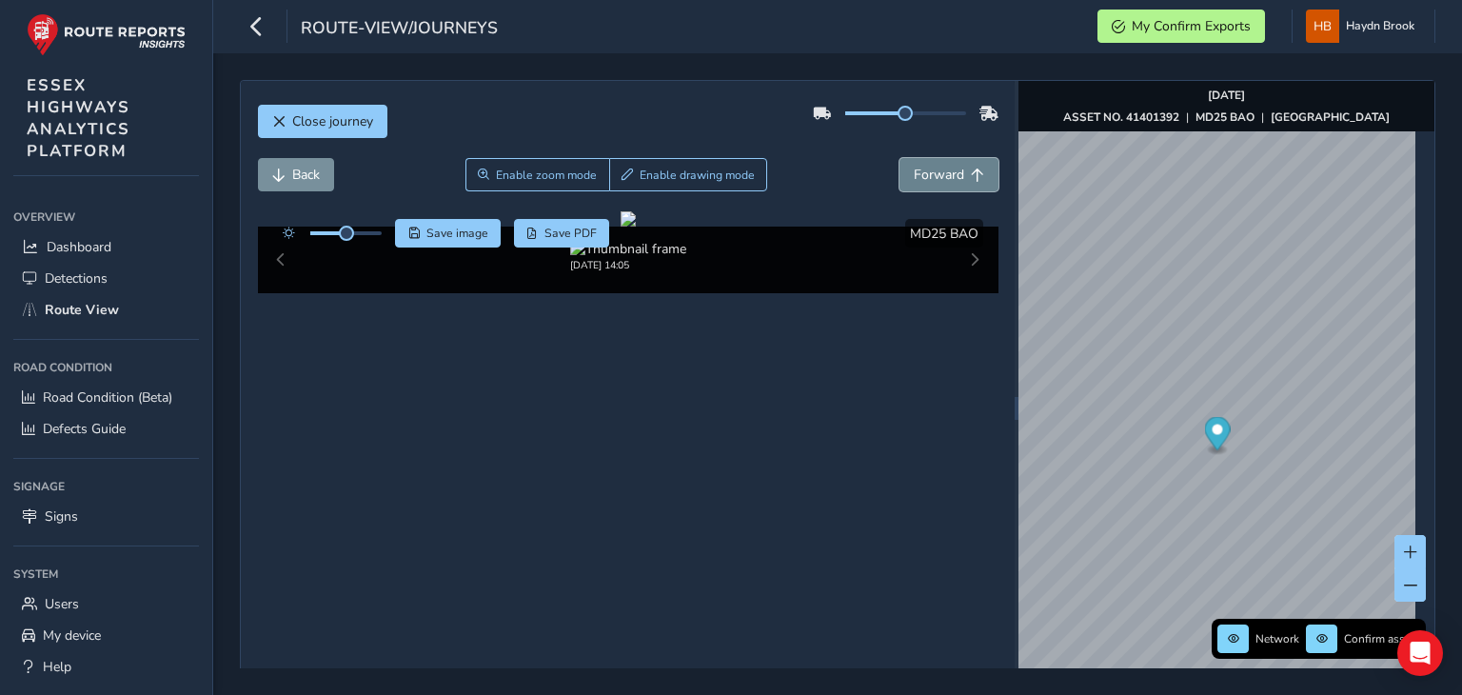
click at [913, 166] on span "Forward" at bounding box center [938, 175] width 50 height 18
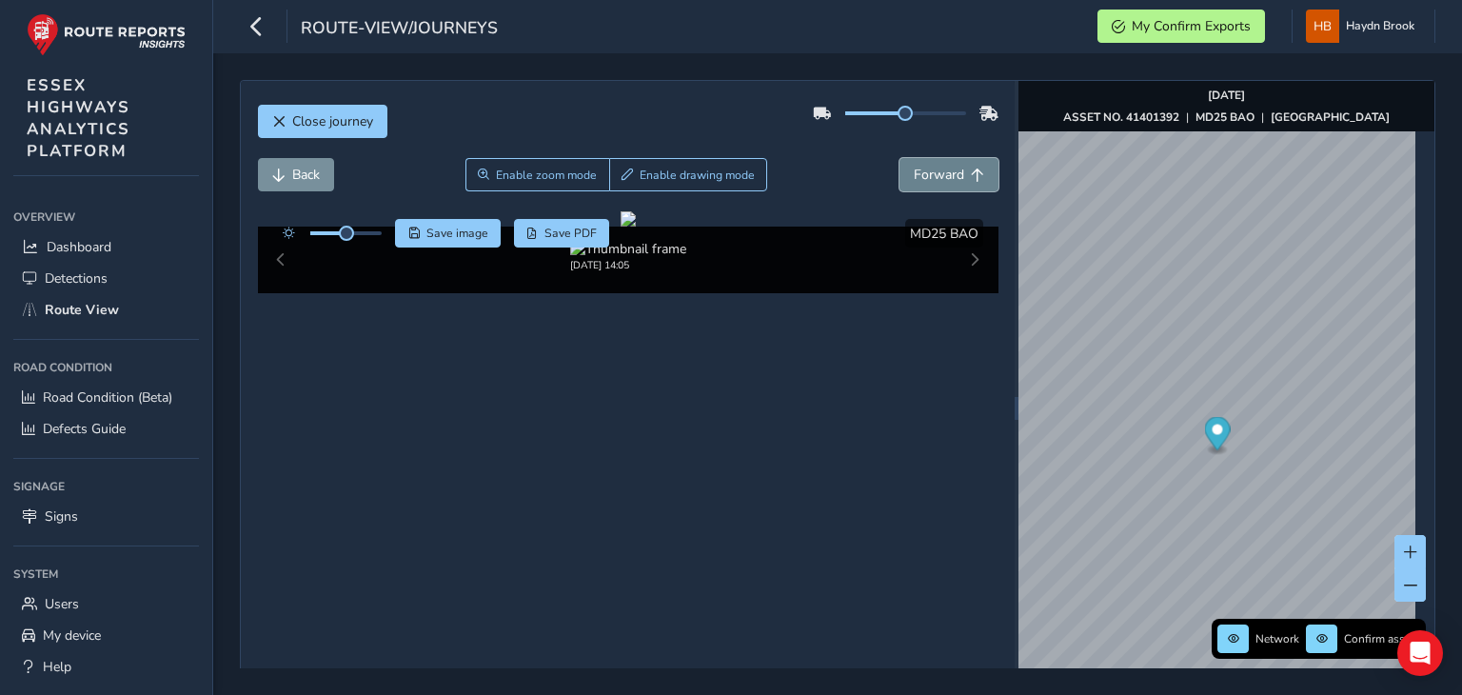
click at [913, 166] on span "Forward" at bounding box center [938, 175] width 50 height 18
click at [944, 176] on span "Forward" at bounding box center [938, 175] width 50 height 18
click at [913, 177] on span "Forward" at bounding box center [938, 175] width 50 height 18
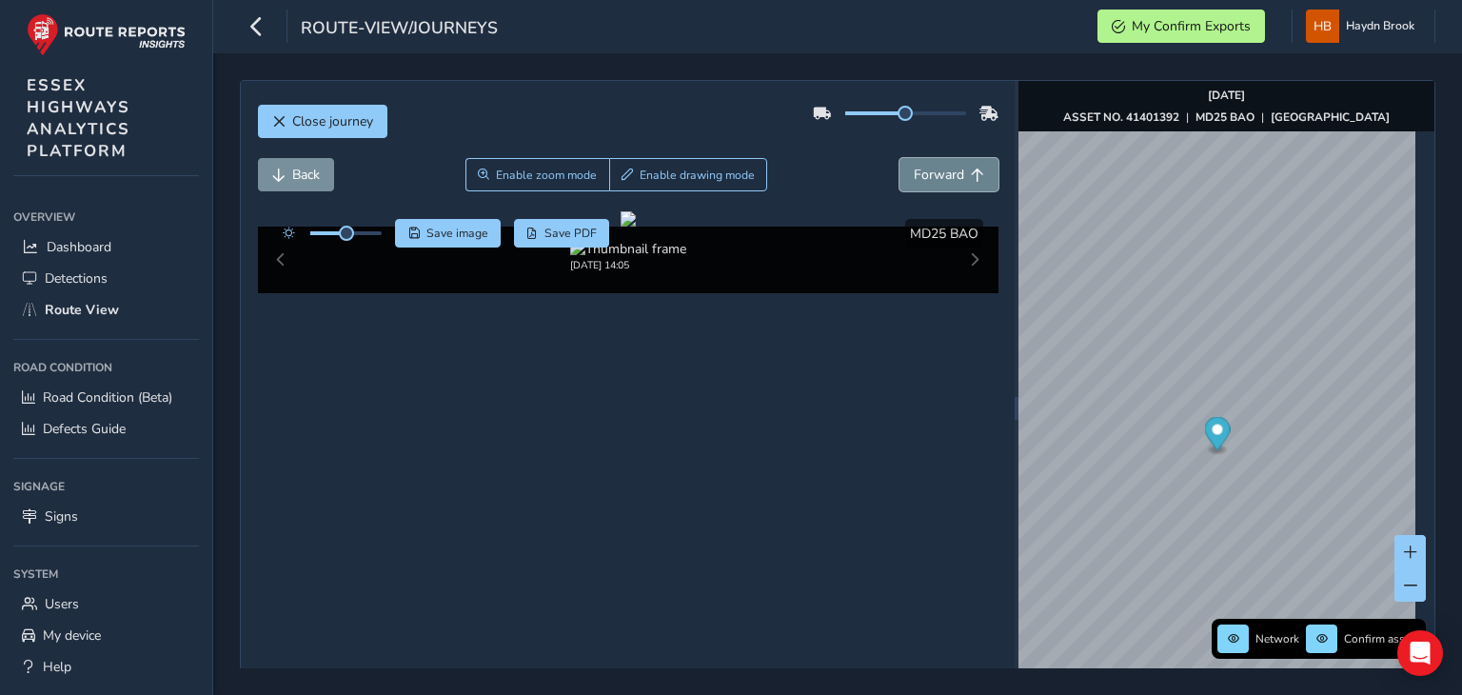
click at [913, 177] on span "Forward" at bounding box center [938, 175] width 50 height 18
click at [285, 165] on button "Back" at bounding box center [296, 174] width 76 height 33
click at [317, 180] on span "Back" at bounding box center [306, 175] width 28 height 18
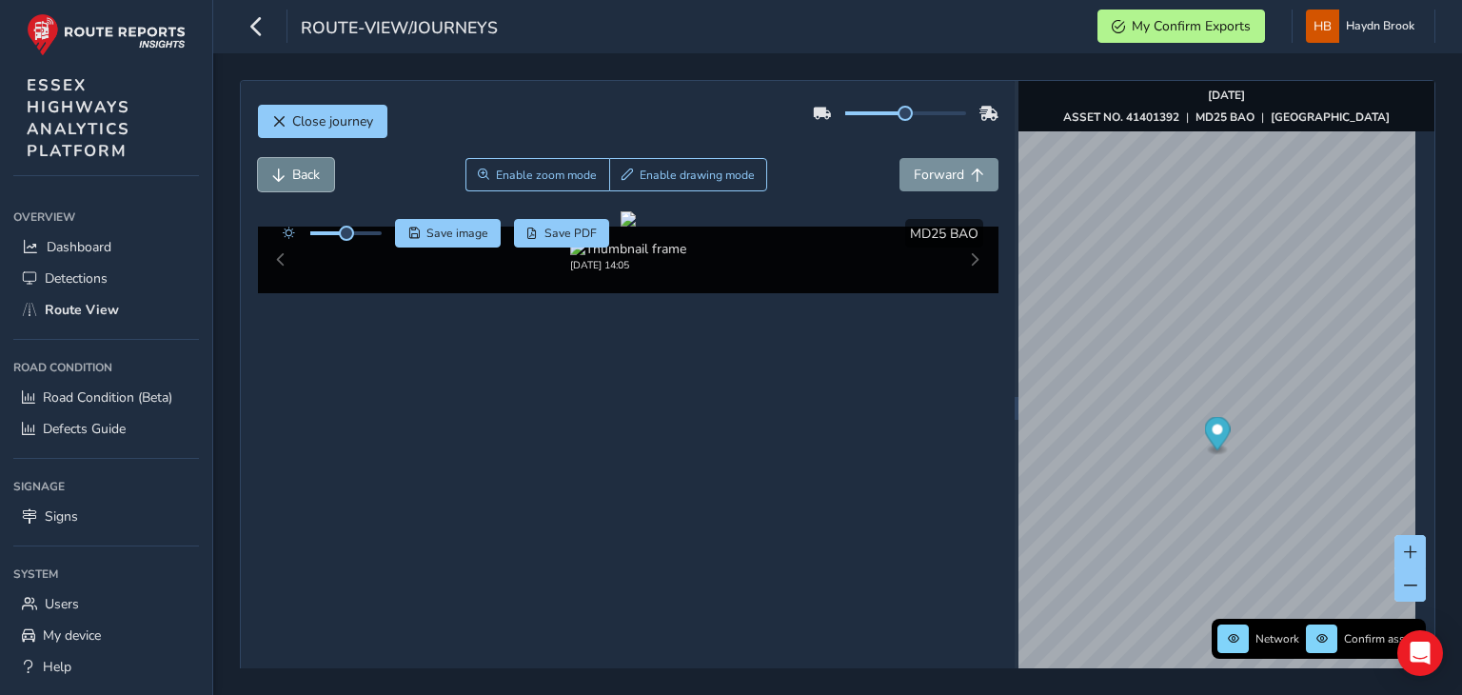
click at [317, 180] on span "Back" at bounding box center [306, 175] width 28 height 18
click at [423, 229] on button "Save image" at bounding box center [448, 233] width 106 height 29
click at [946, 174] on span "Forward" at bounding box center [938, 175] width 50 height 18
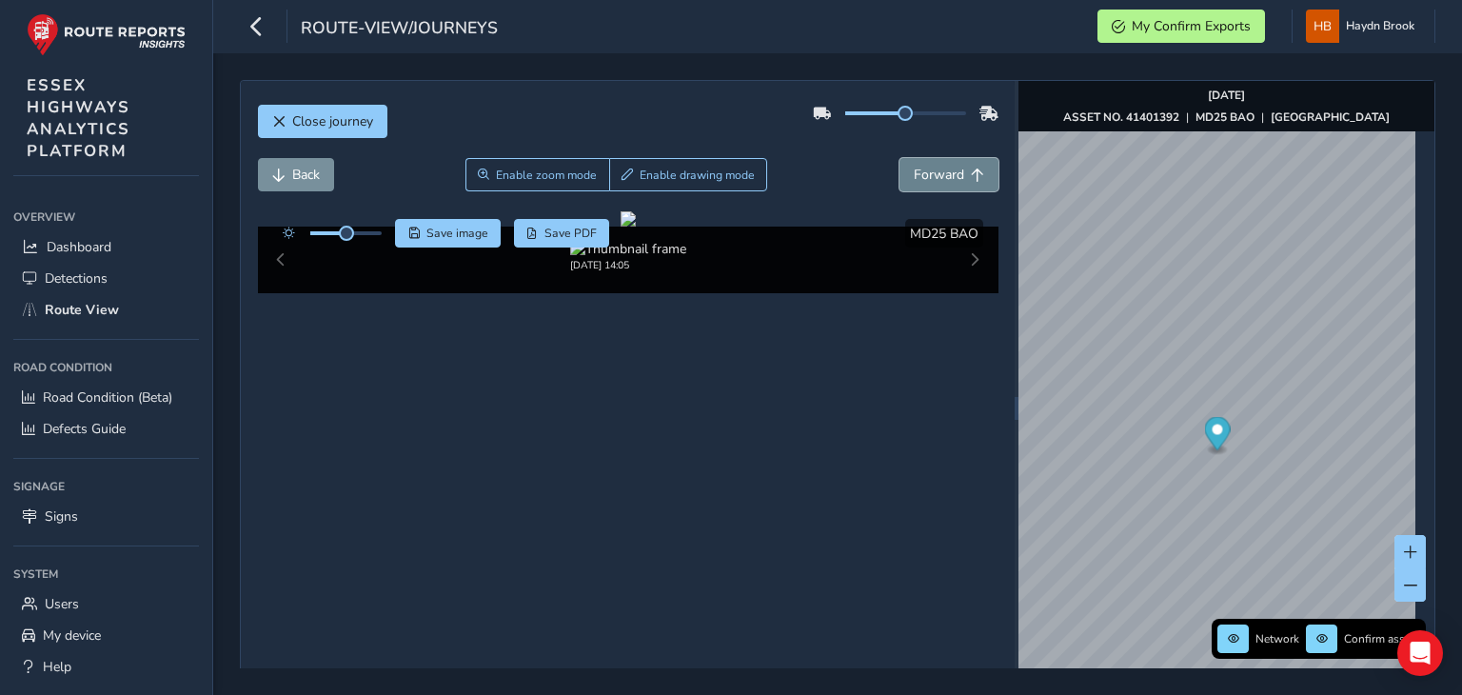
click at [946, 174] on span "Forward" at bounding box center [938, 175] width 50 height 18
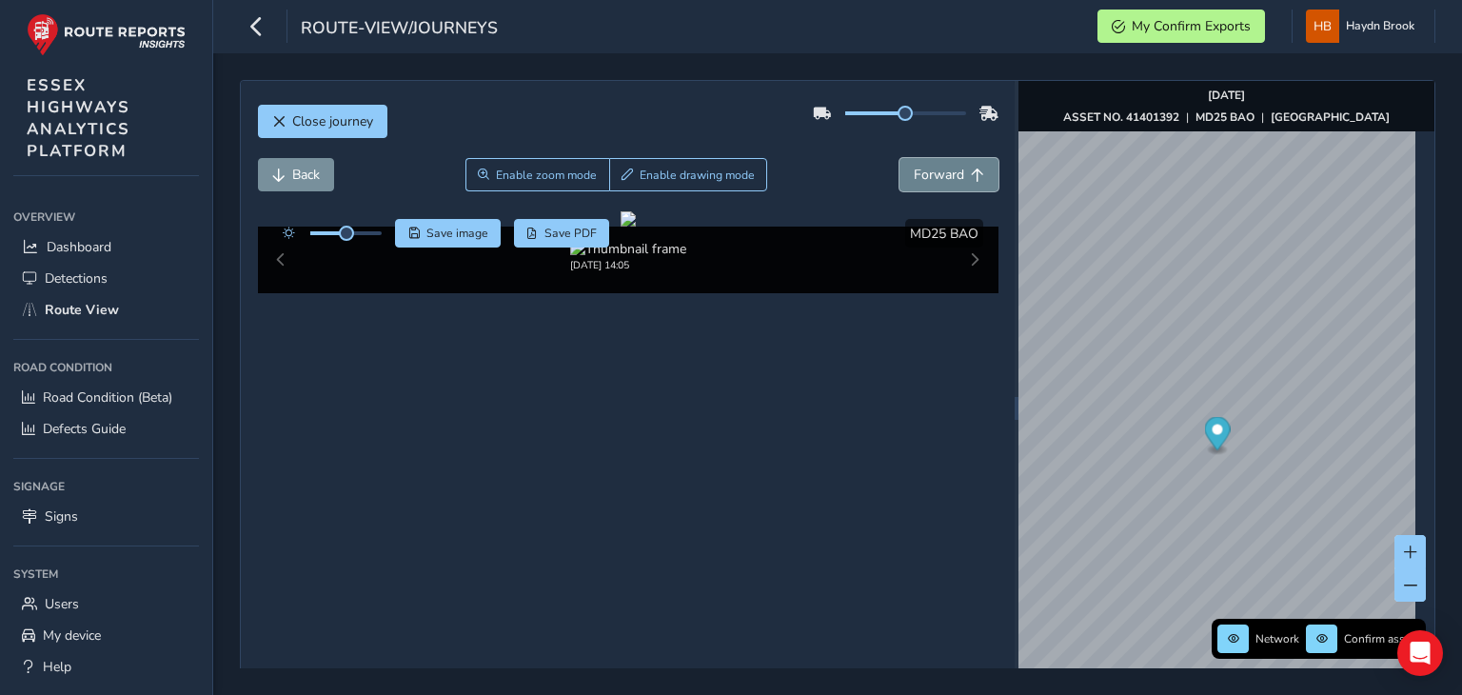
click at [946, 174] on span "Forward" at bounding box center [938, 175] width 50 height 18
click at [1248, 466] on img "Preview frame" at bounding box center [1263, 458] width 48 height 15
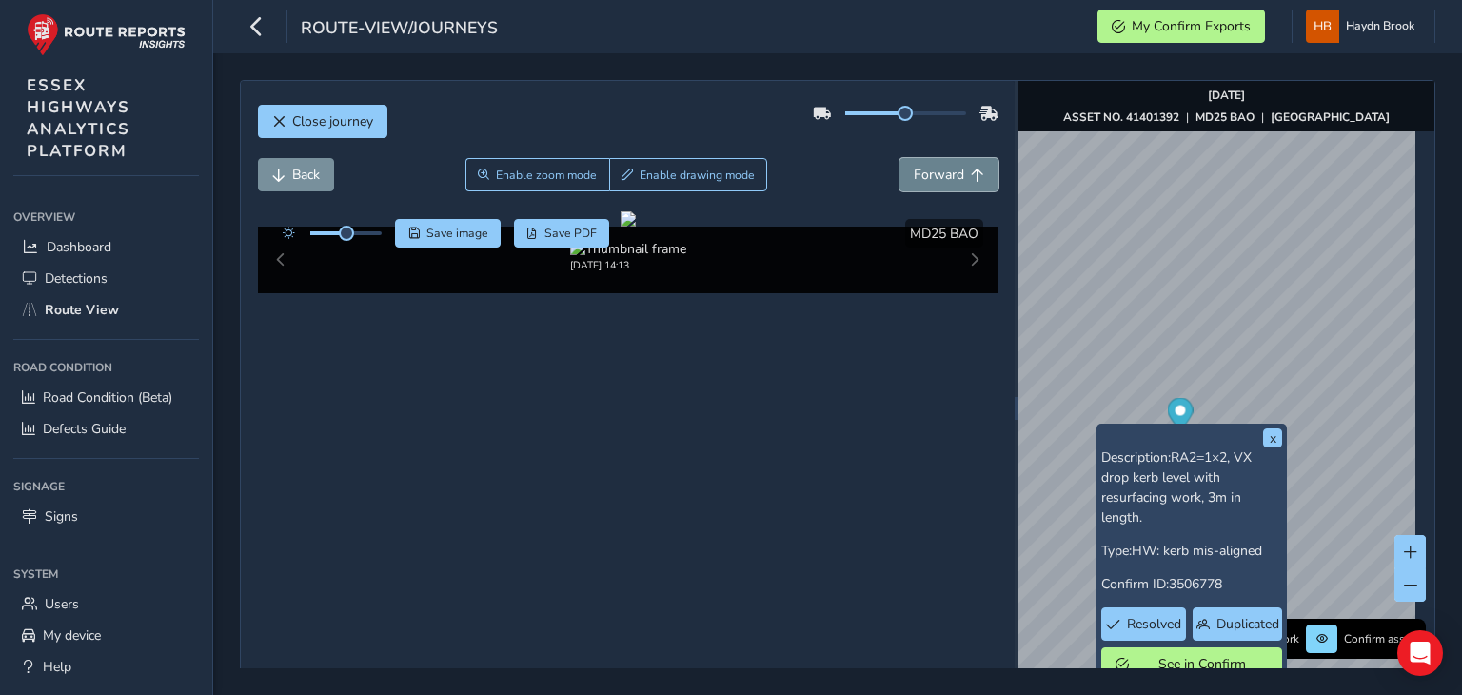
click at [936, 175] on span "Forward" at bounding box center [938, 175] width 50 height 18
click at [463, 226] on span "Save image" at bounding box center [457, 233] width 62 height 15
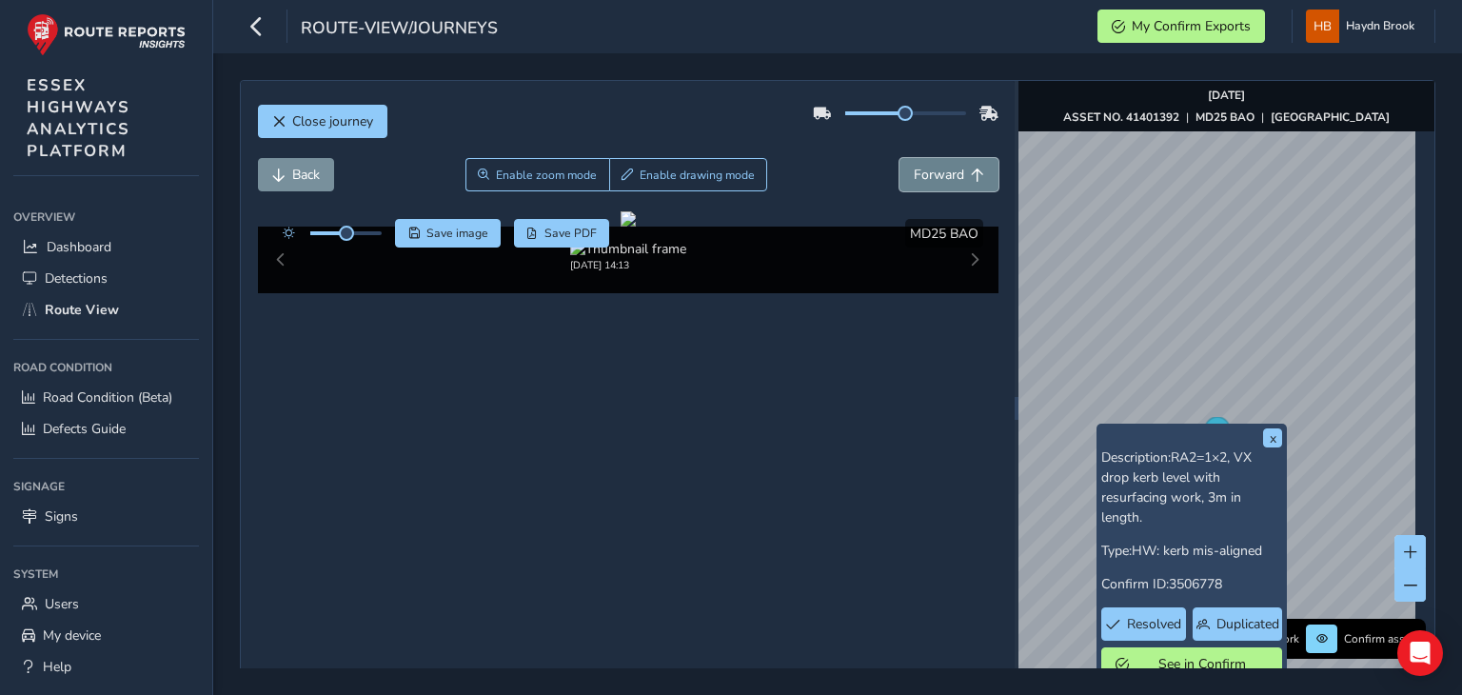
click at [948, 167] on span "Forward" at bounding box center [938, 175] width 50 height 18
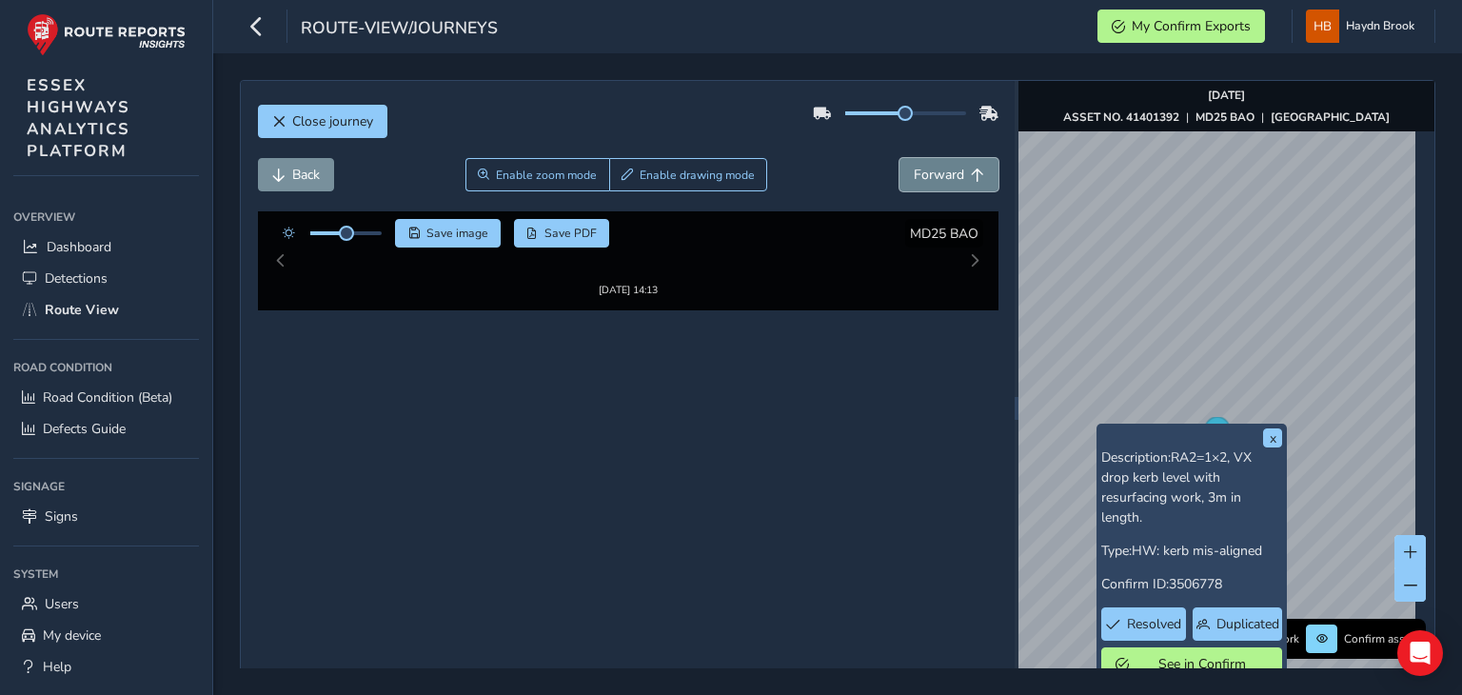
click at [948, 167] on span "Forward" at bounding box center [938, 175] width 50 height 18
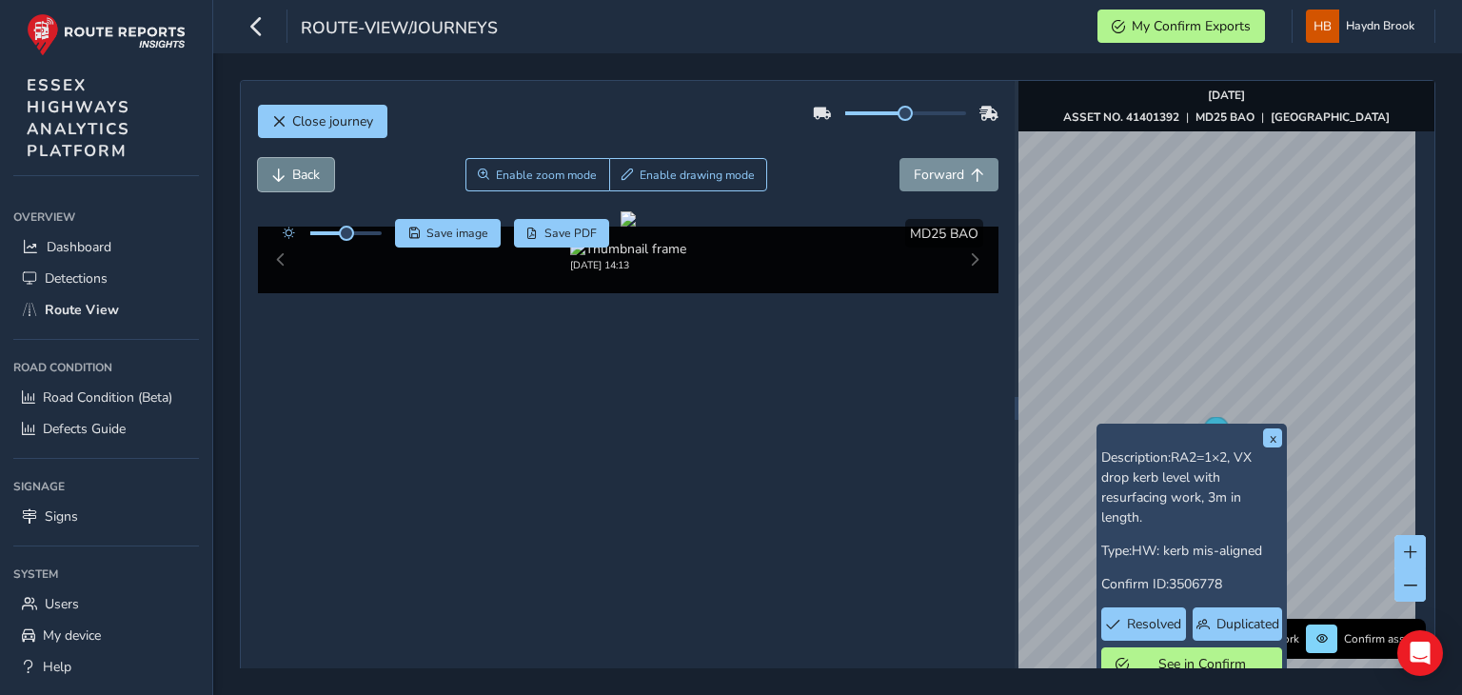
click at [296, 174] on span "Back" at bounding box center [306, 175] width 28 height 18
click at [941, 173] on span "Forward" at bounding box center [938, 175] width 50 height 18
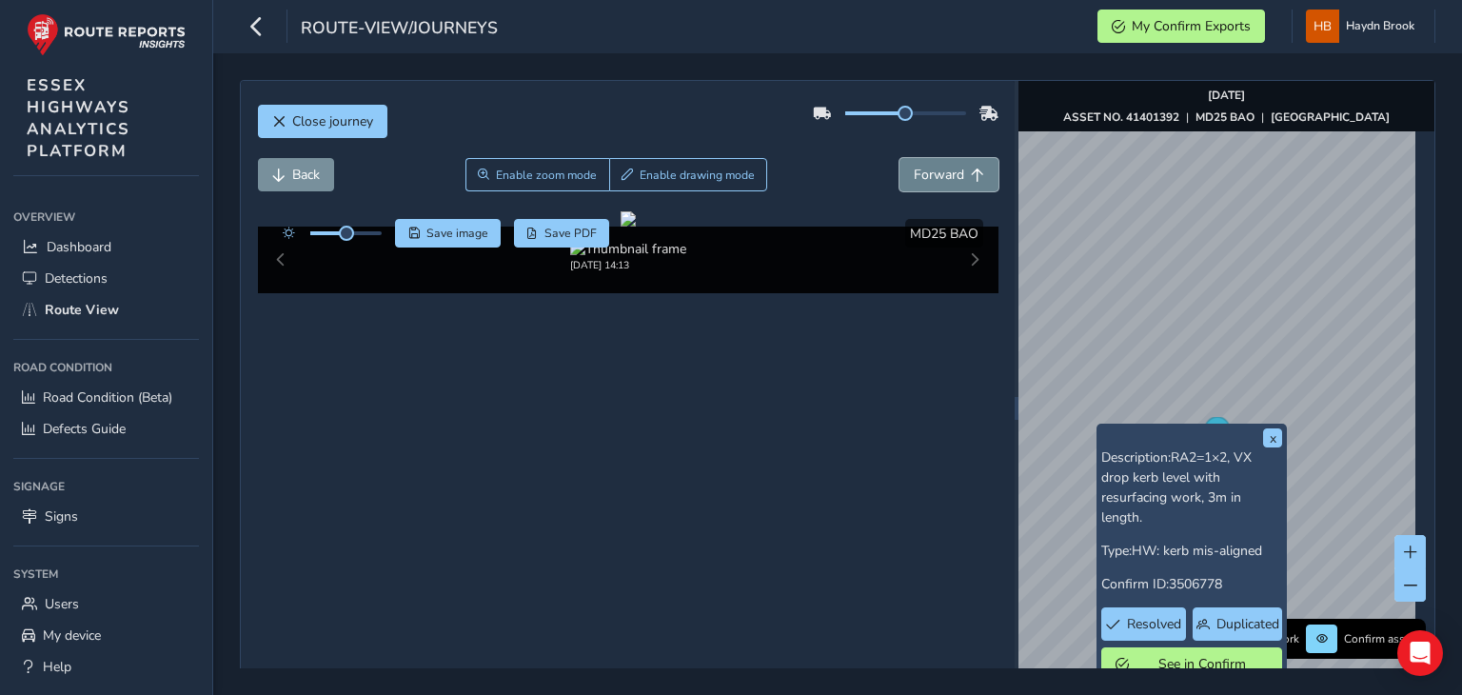
click at [931, 172] on span "Forward" at bounding box center [938, 175] width 50 height 18
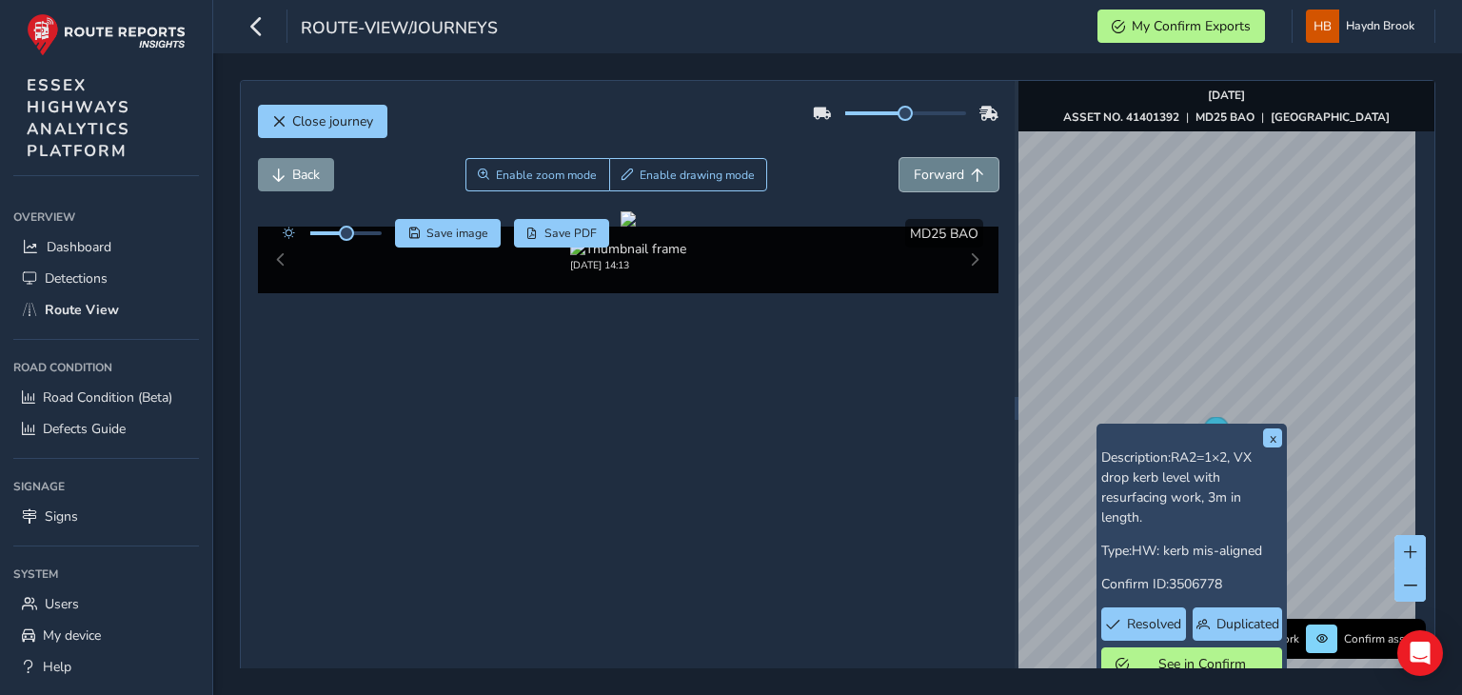
click at [931, 172] on span "Forward" at bounding box center [938, 175] width 50 height 18
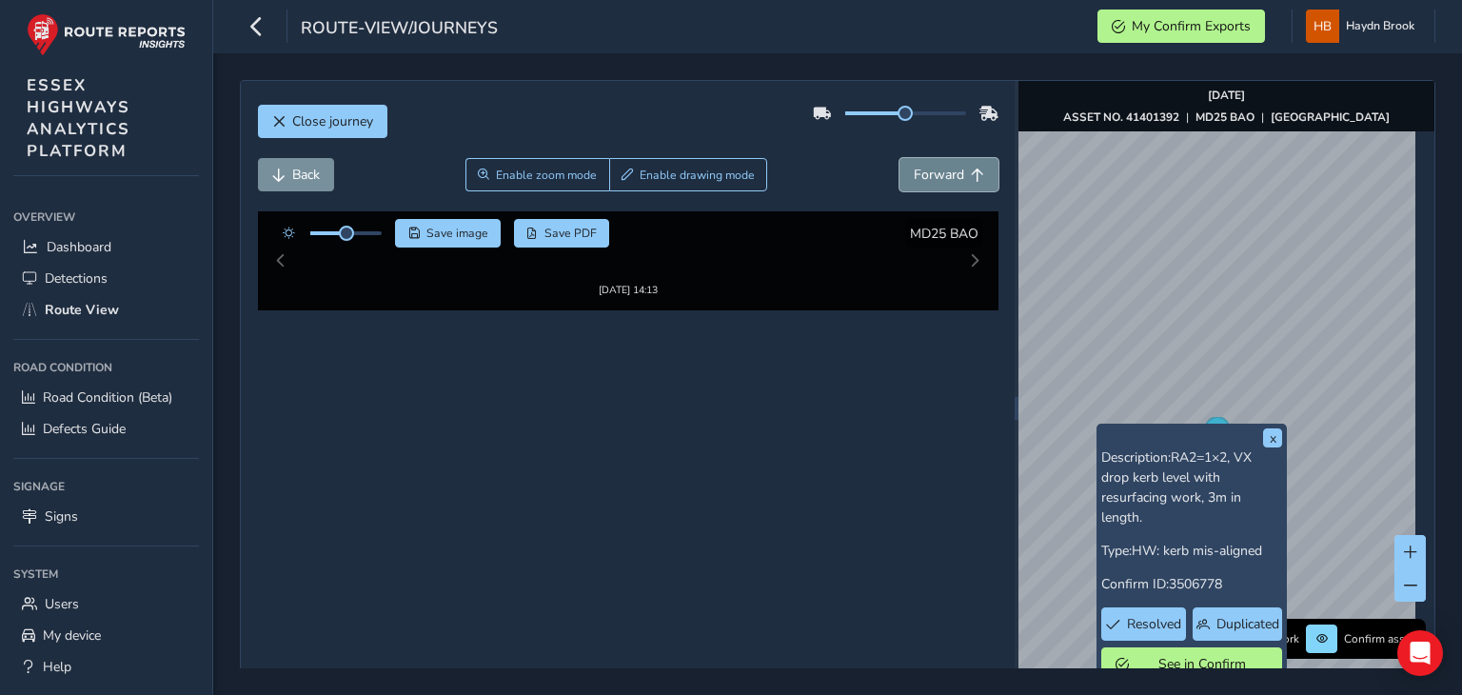
click at [931, 172] on span "Forward" at bounding box center [938, 175] width 50 height 18
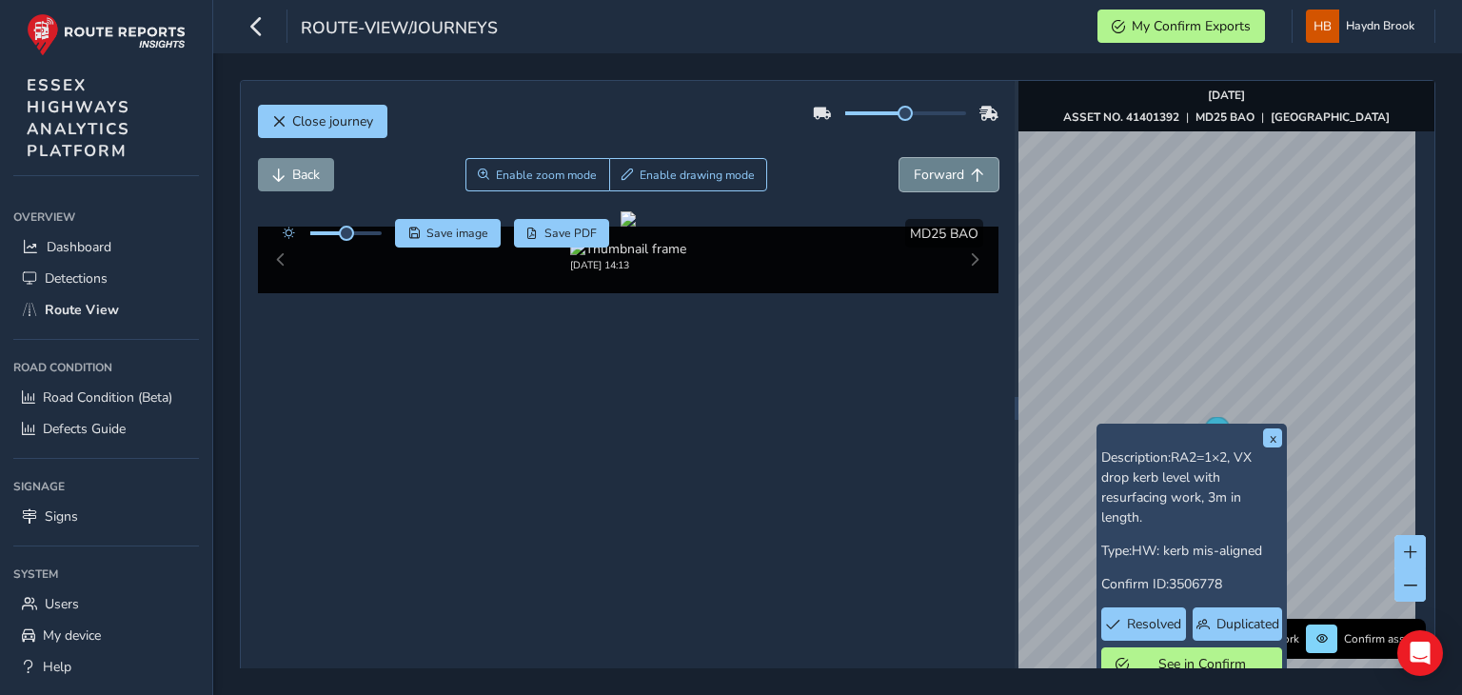
click at [931, 172] on span "Forward" at bounding box center [938, 175] width 50 height 18
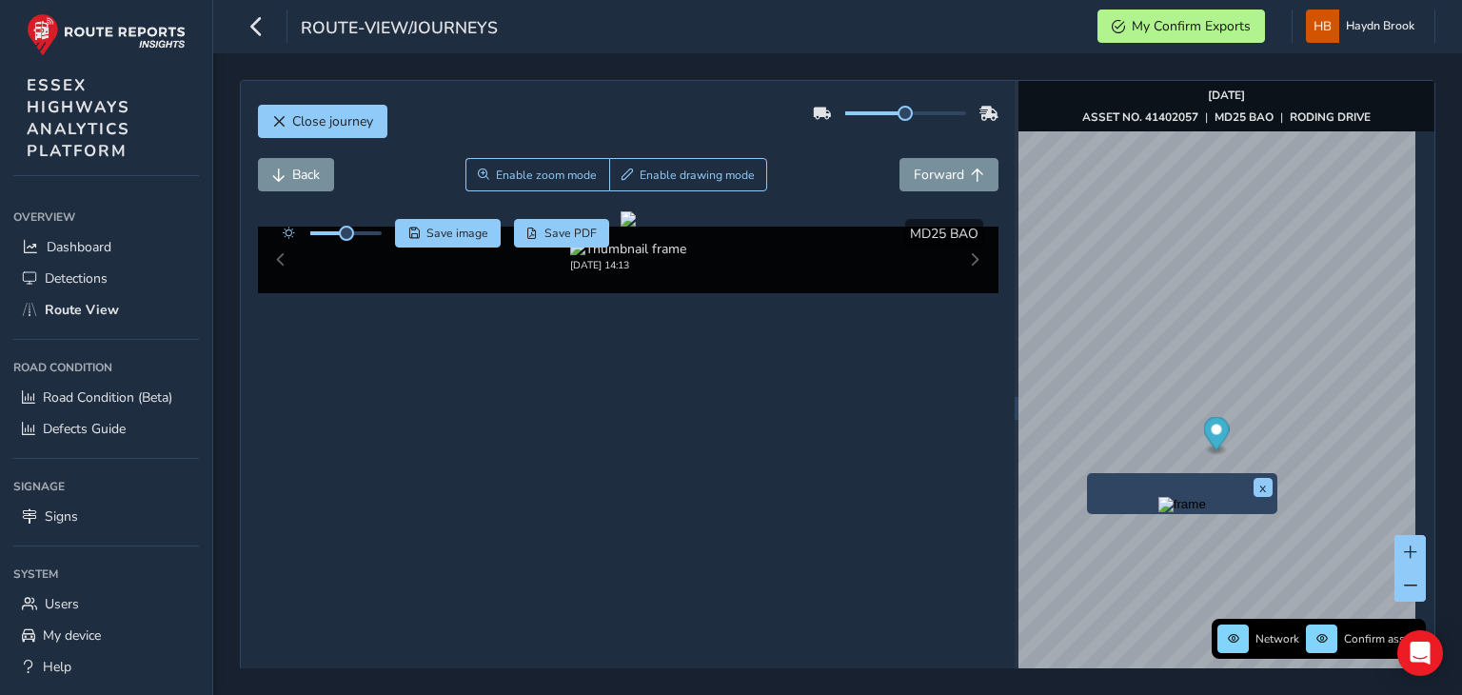
click at [1158, 512] on img "Preview frame" at bounding box center [1182, 504] width 48 height 15
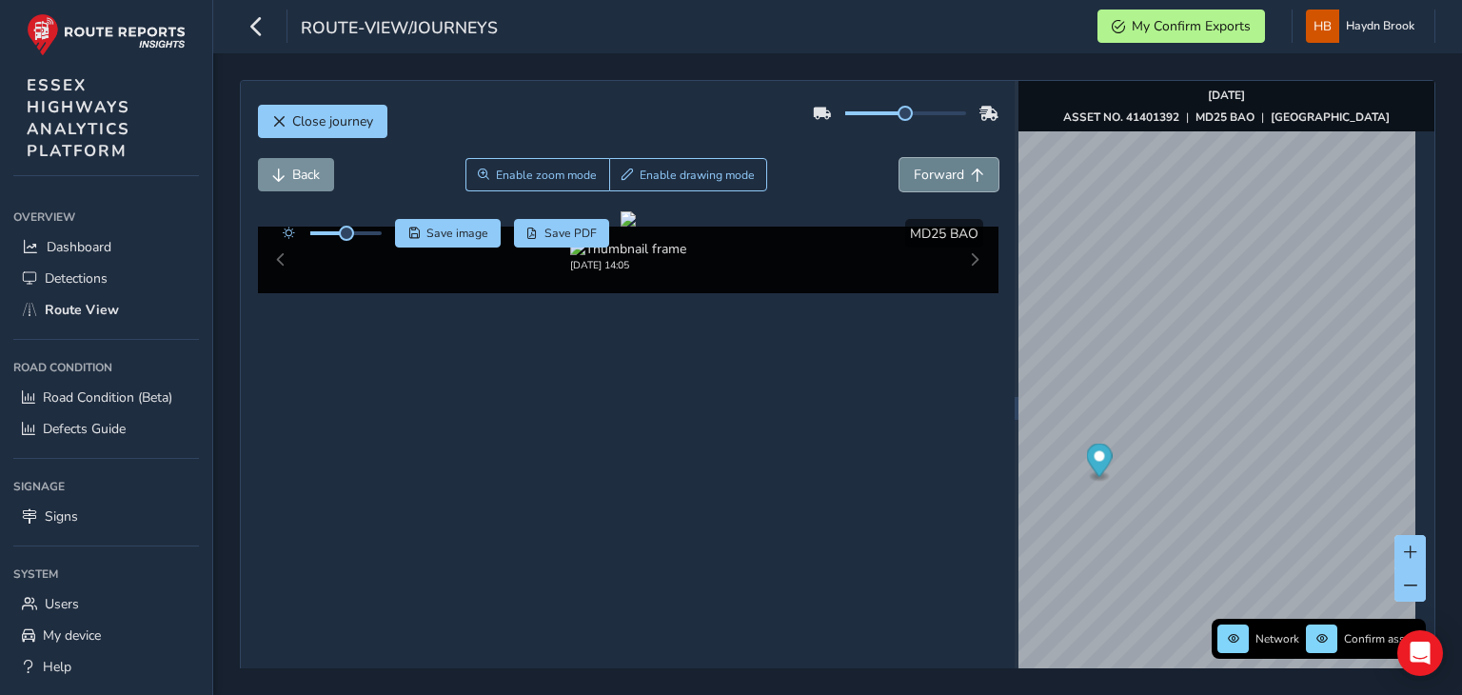
click at [913, 173] on span "Forward" at bounding box center [938, 175] width 50 height 18
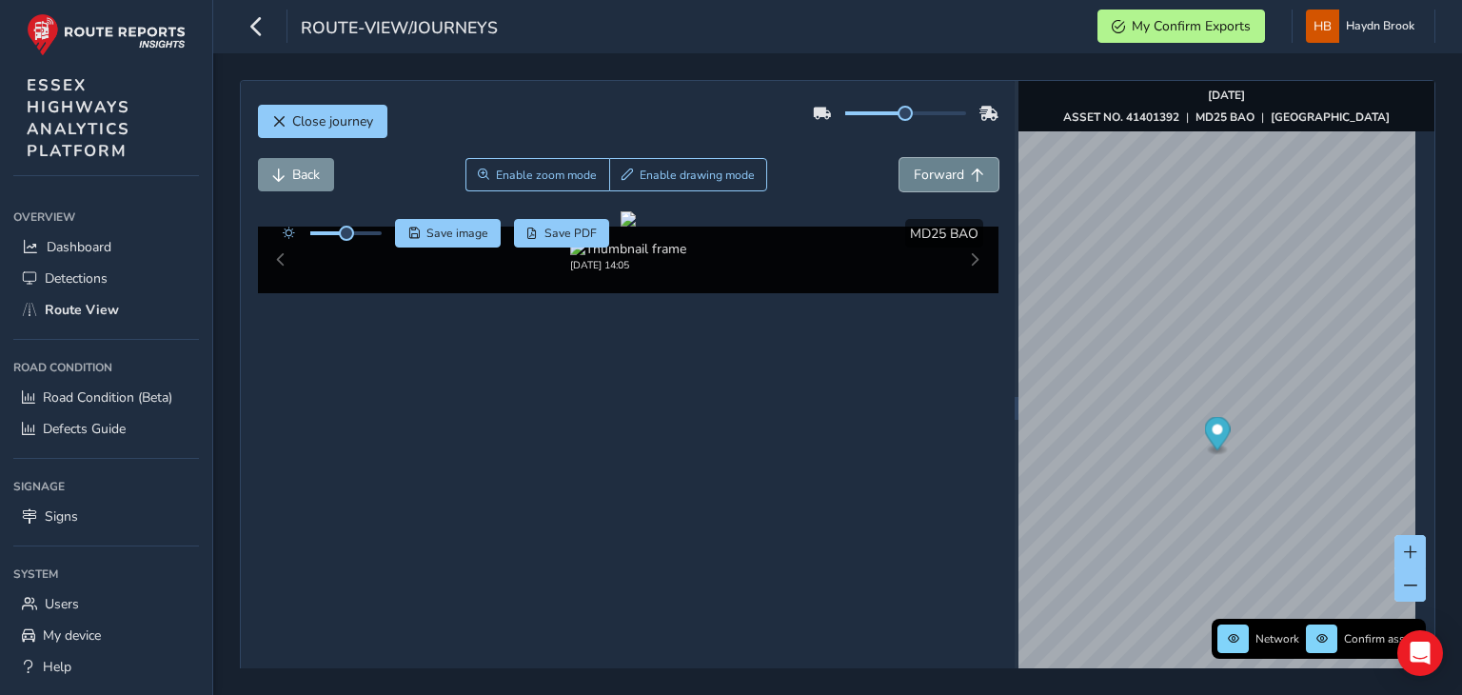
click at [913, 173] on span "Forward" at bounding box center [938, 175] width 50 height 18
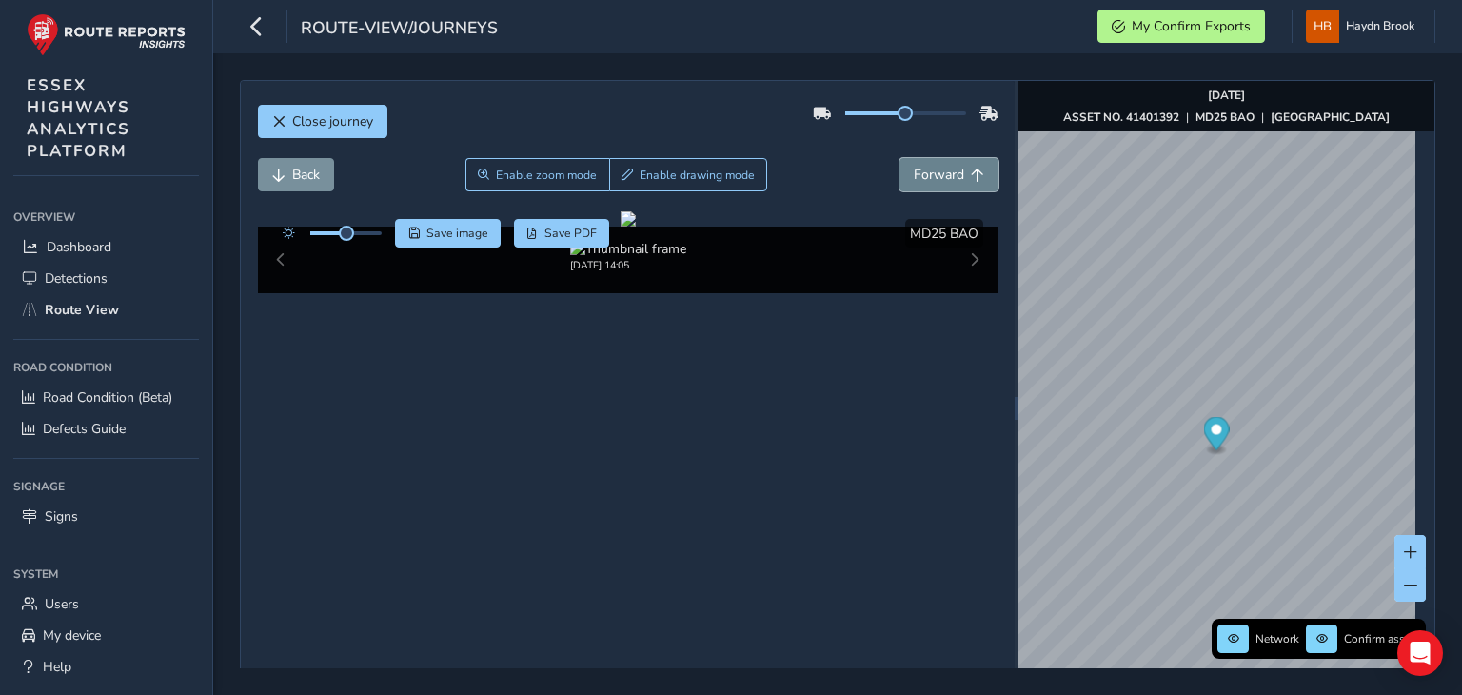
click at [913, 173] on span "Forward" at bounding box center [938, 175] width 50 height 18
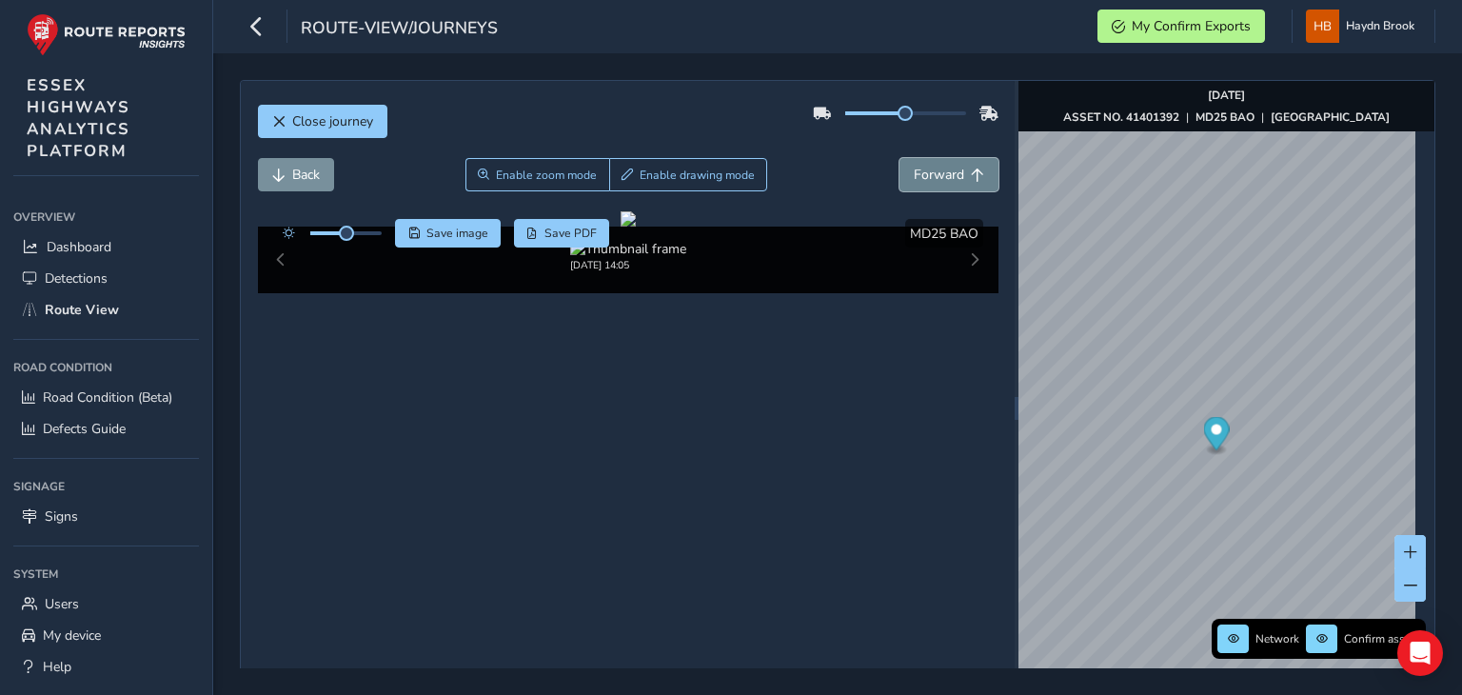
click at [913, 173] on span "Forward" at bounding box center [938, 175] width 50 height 18
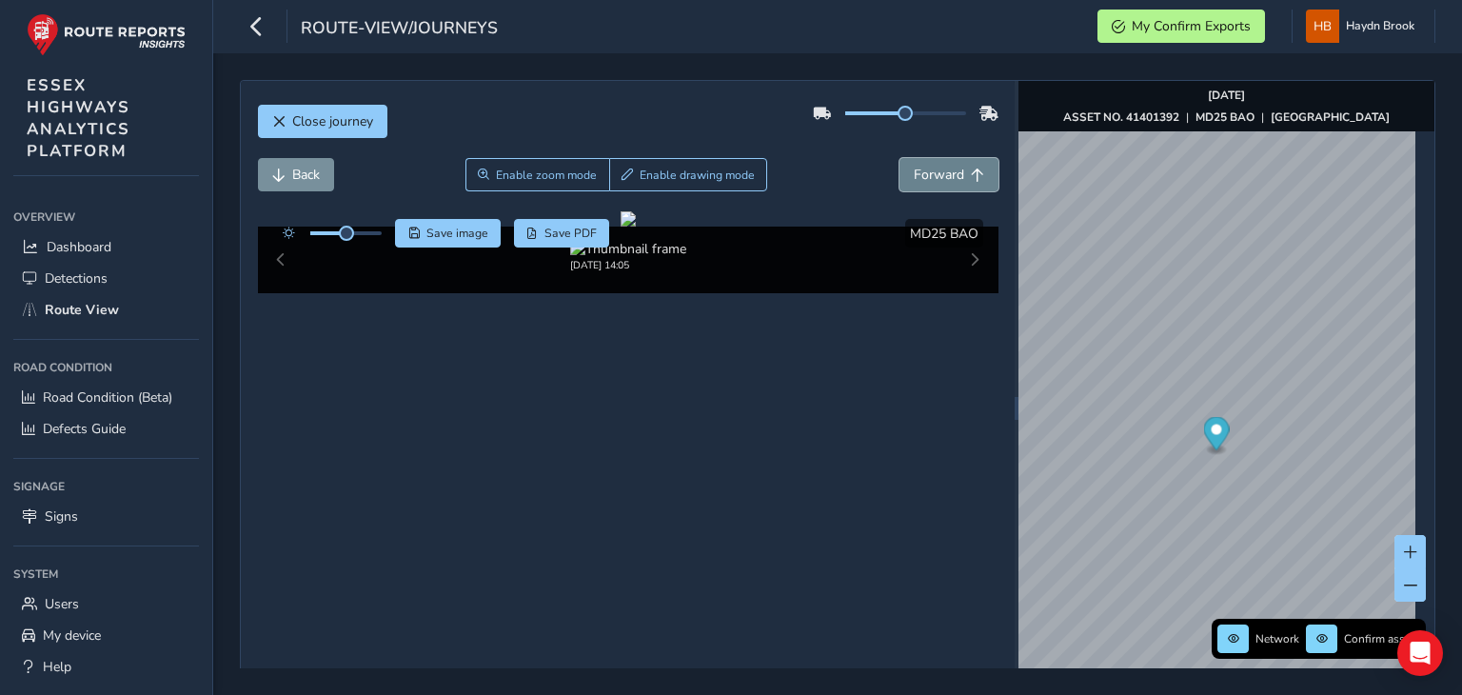
click at [913, 173] on span "Forward" at bounding box center [938, 175] width 50 height 18
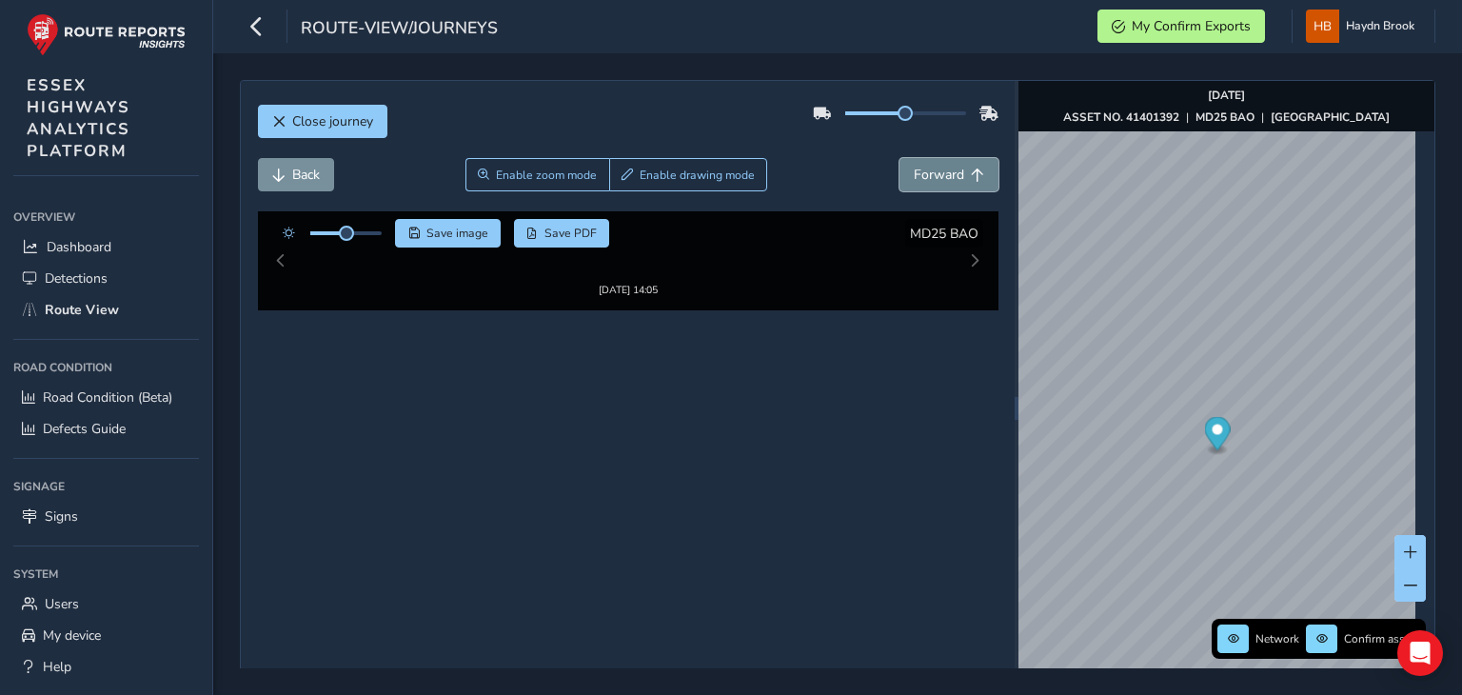
click at [913, 173] on span "Forward" at bounding box center [938, 175] width 50 height 18
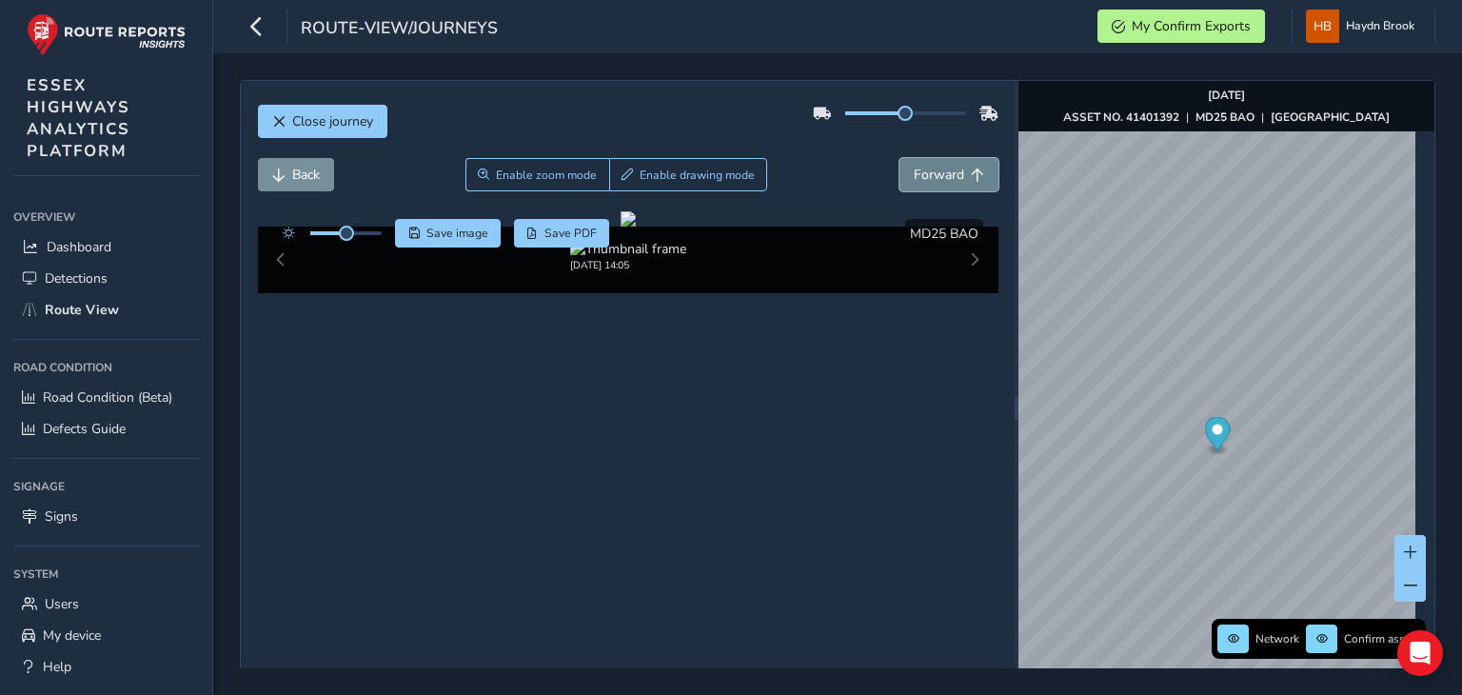
click at [913, 173] on span "Forward" at bounding box center [938, 175] width 50 height 18
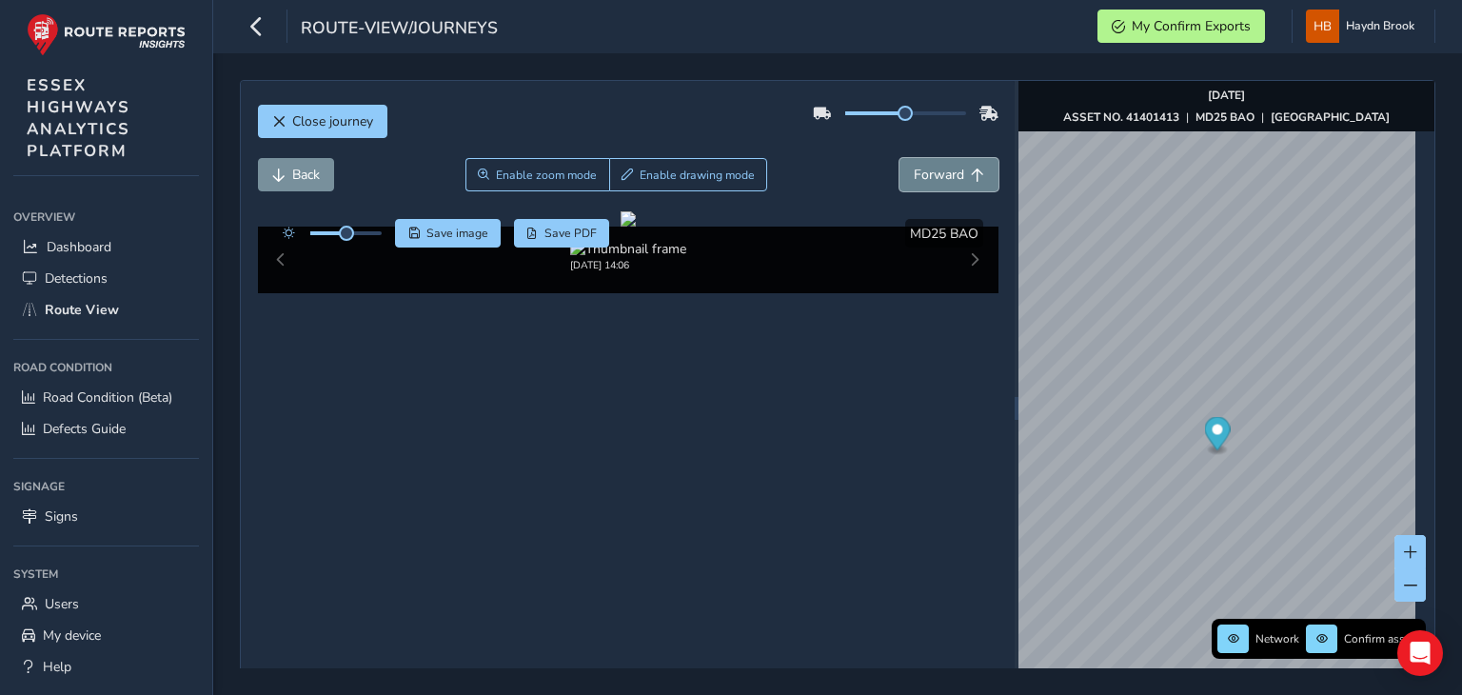
click at [913, 173] on span "Forward" at bounding box center [938, 175] width 50 height 18
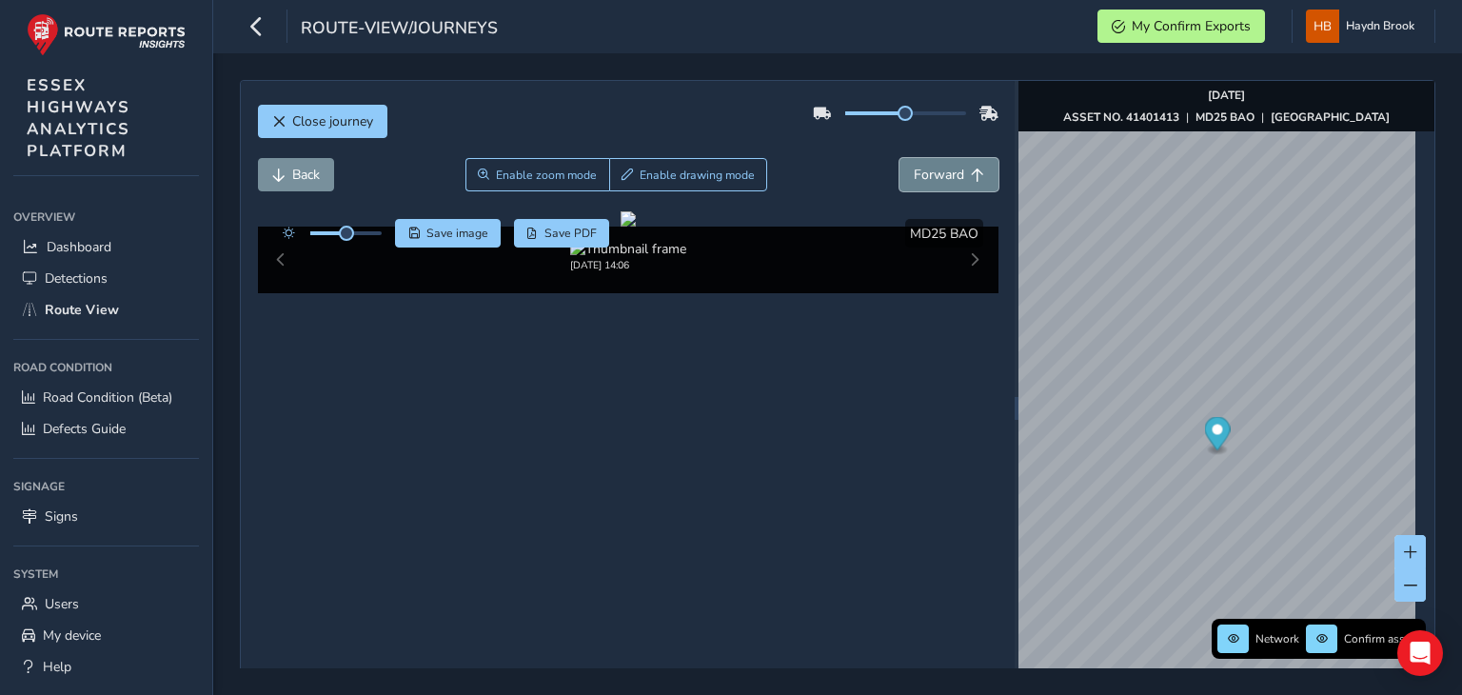
click at [913, 173] on span "Forward" at bounding box center [938, 175] width 50 height 18
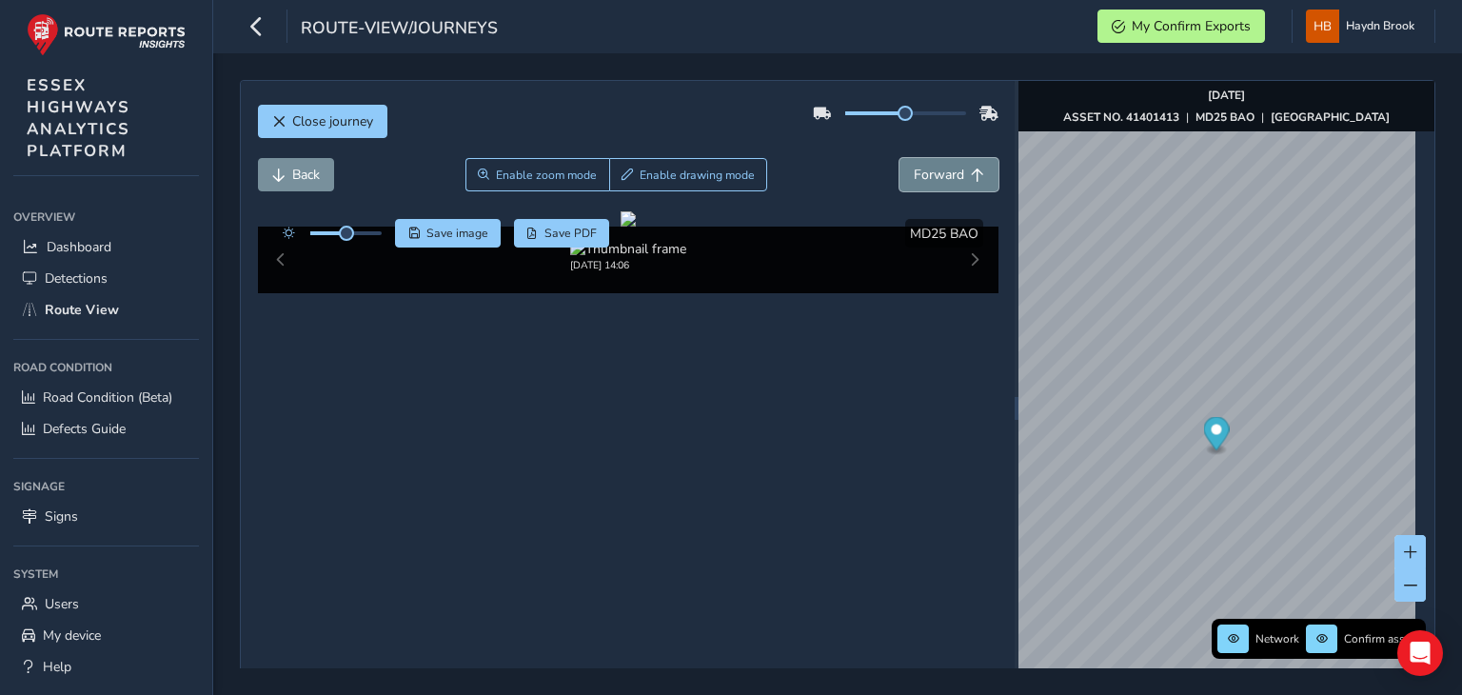
click at [913, 173] on span "Forward" at bounding box center [938, 175] width 50 height 18
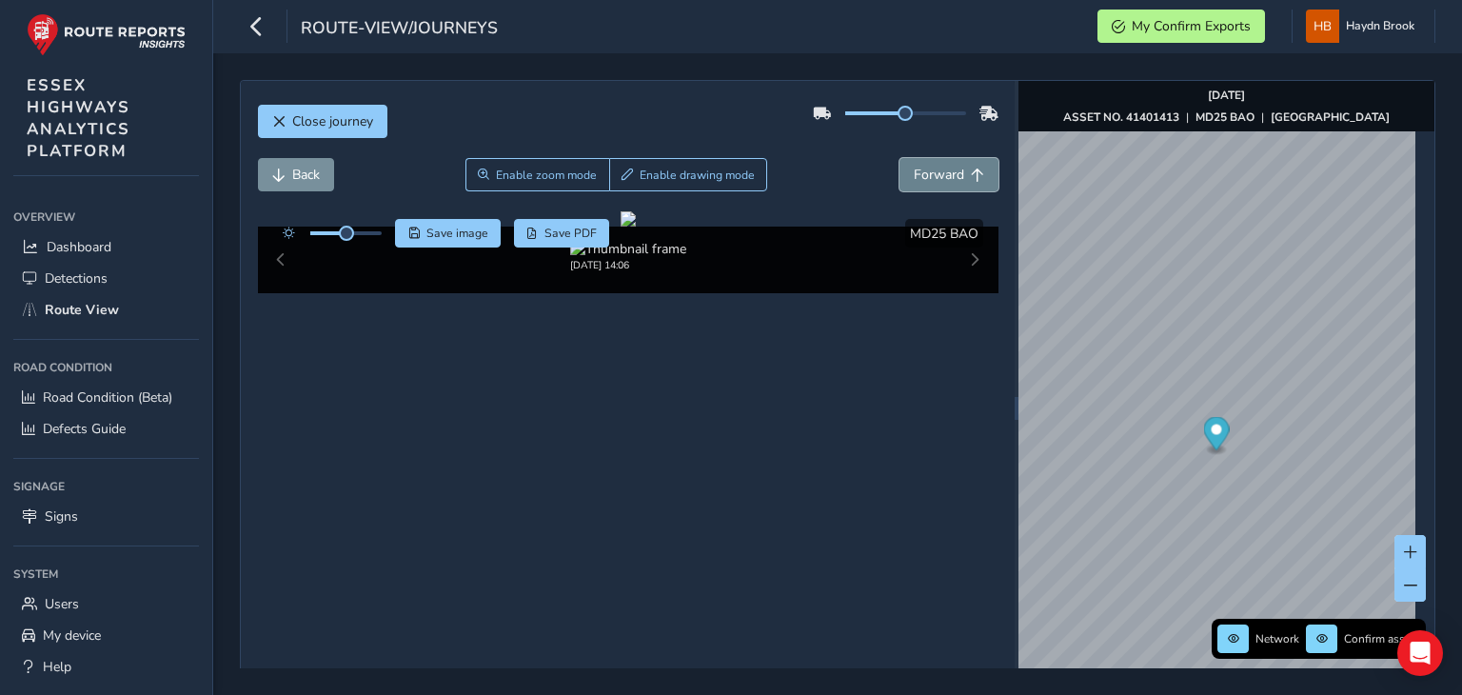
click at [913, 173] on span "Forward" at bounding box center [938, 175] width 50 height 18
click at [913, 166] on span "Forward" at bounding box center [938, 175] width 50 height 18
click at [905, 164] on button "Forward" at bounding box center [948, 174] width 99 height 33
click at [905, 163] on button "Forward" at bounding box center [948, 174] width 99 height 33
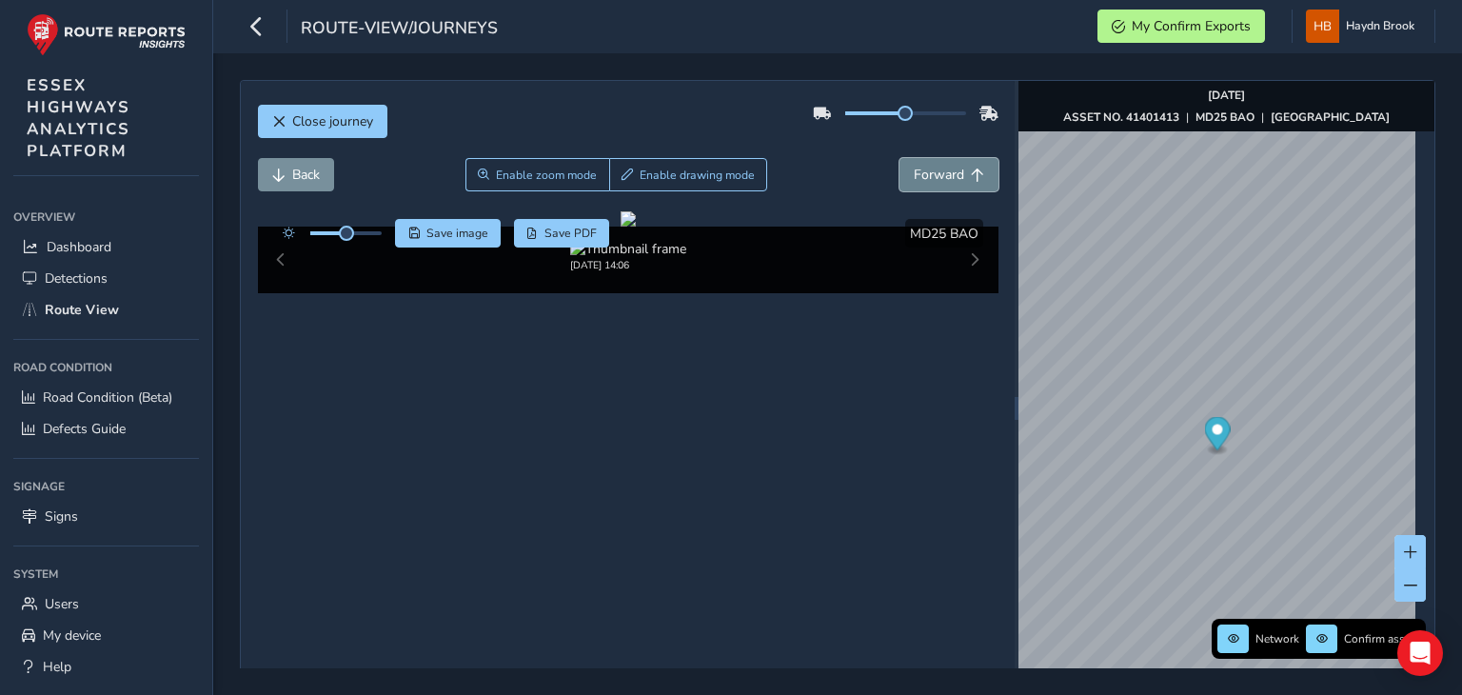
click at [905, 163] on button "Forward" at bounding box center [948, 174] width 99 height 33
click at [905, 161] on button "Forward" at bounding box center [948, 174] width 99 height 33
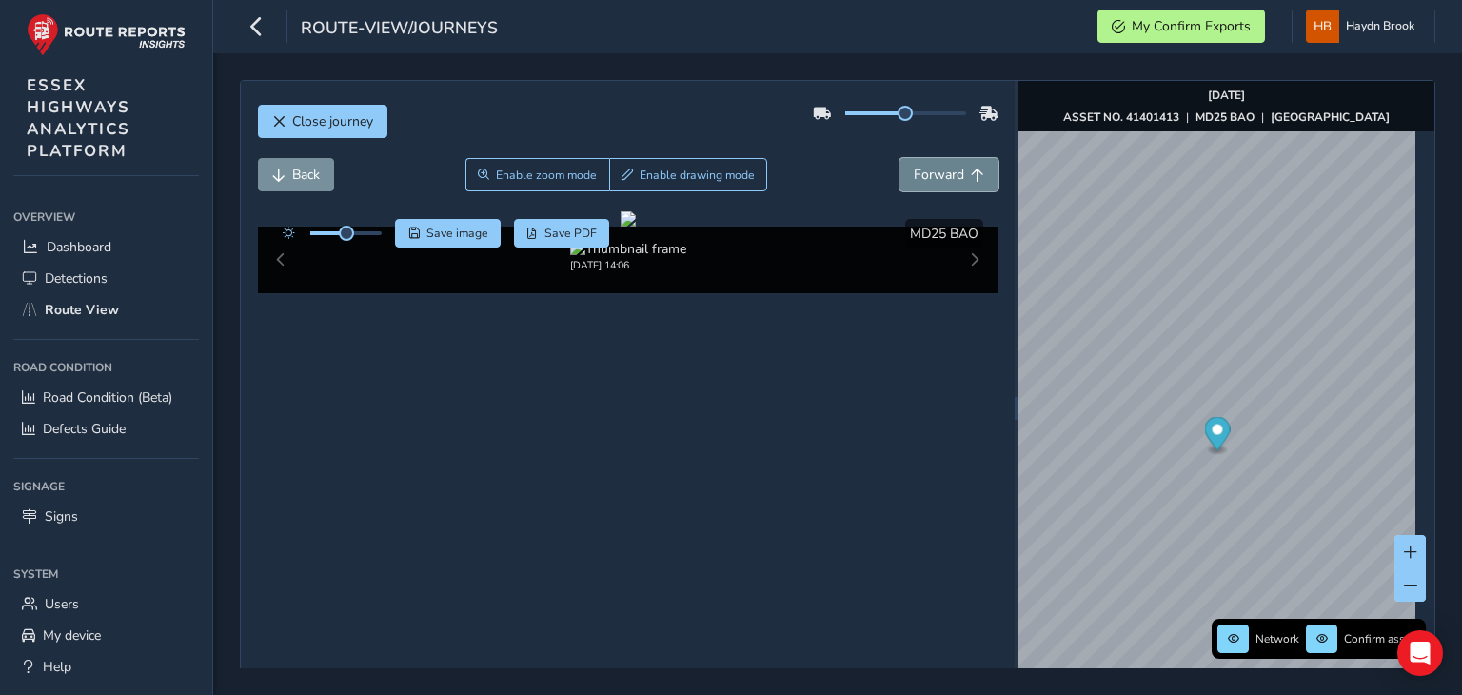
click at [905, 161] on button "Forward" at bounding box center [948, 174] width 99 height 33
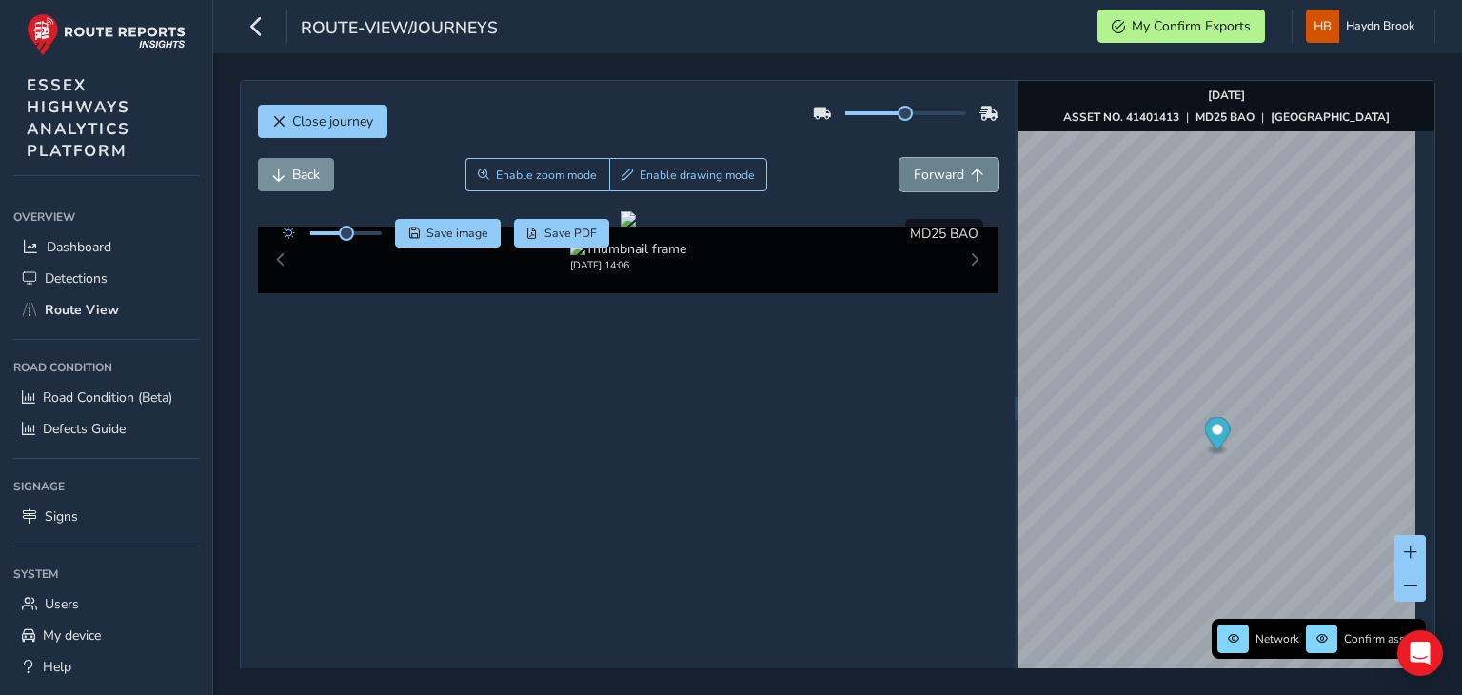
click at [905, 161] on button "Forward" at bounding box center [948, 174] width 99 height 33
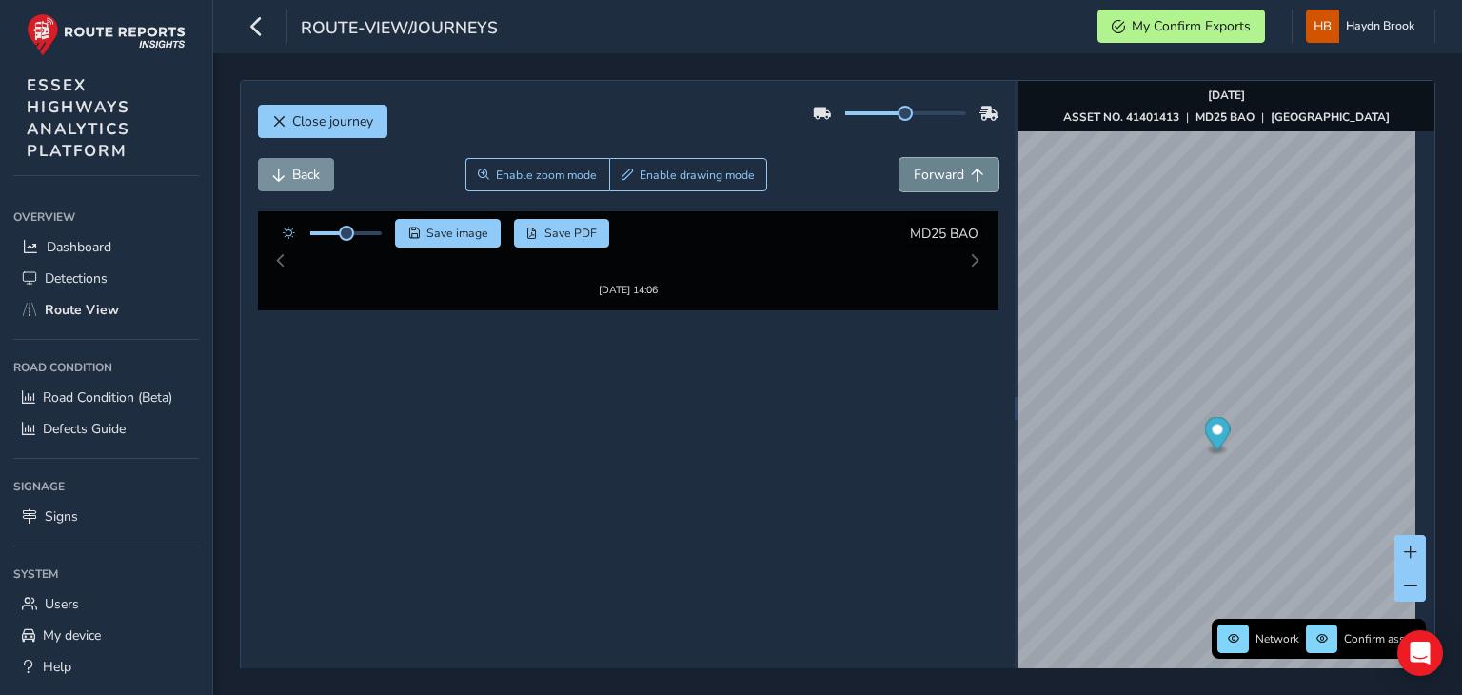
click at [905, 161] on button "Forward" at bounding box center [948, 174] width 99 height 33
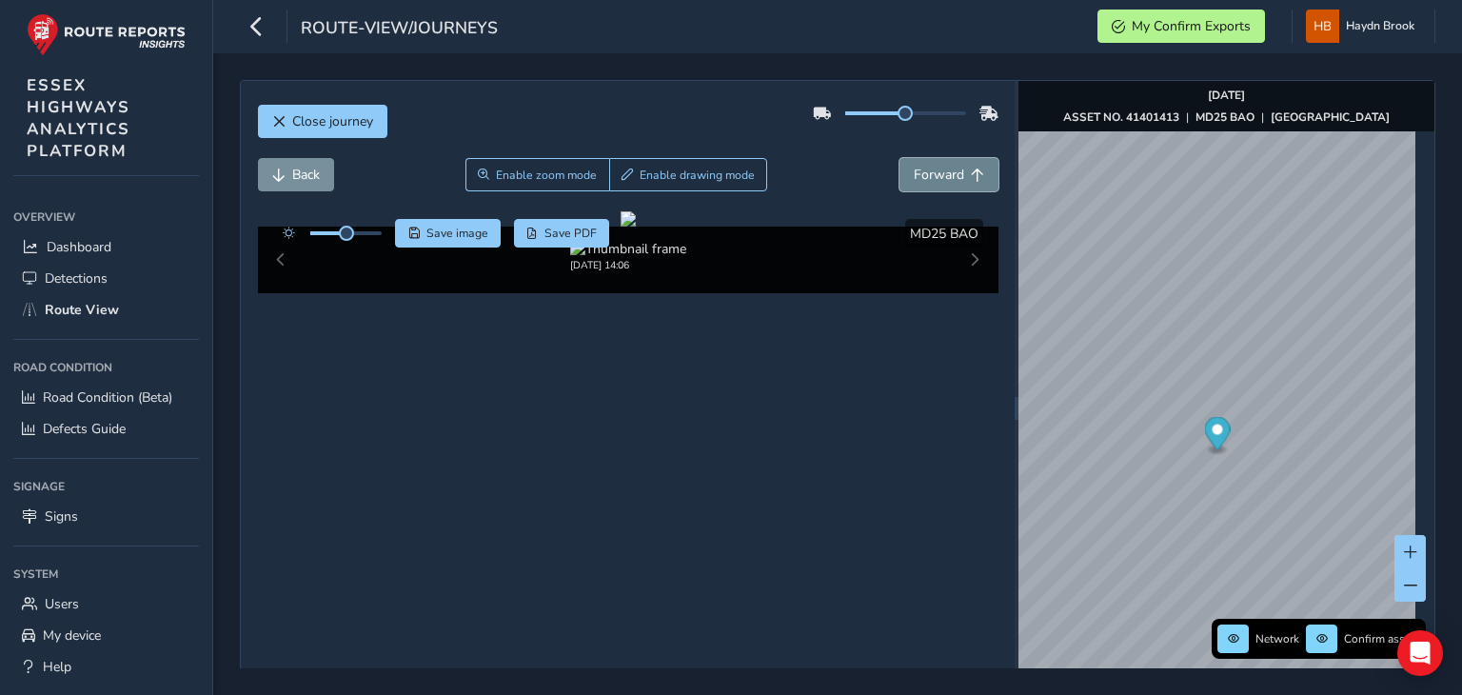
click at [905, 161] on button "Forward" at bounding box center [948, 174] width 99 height 33
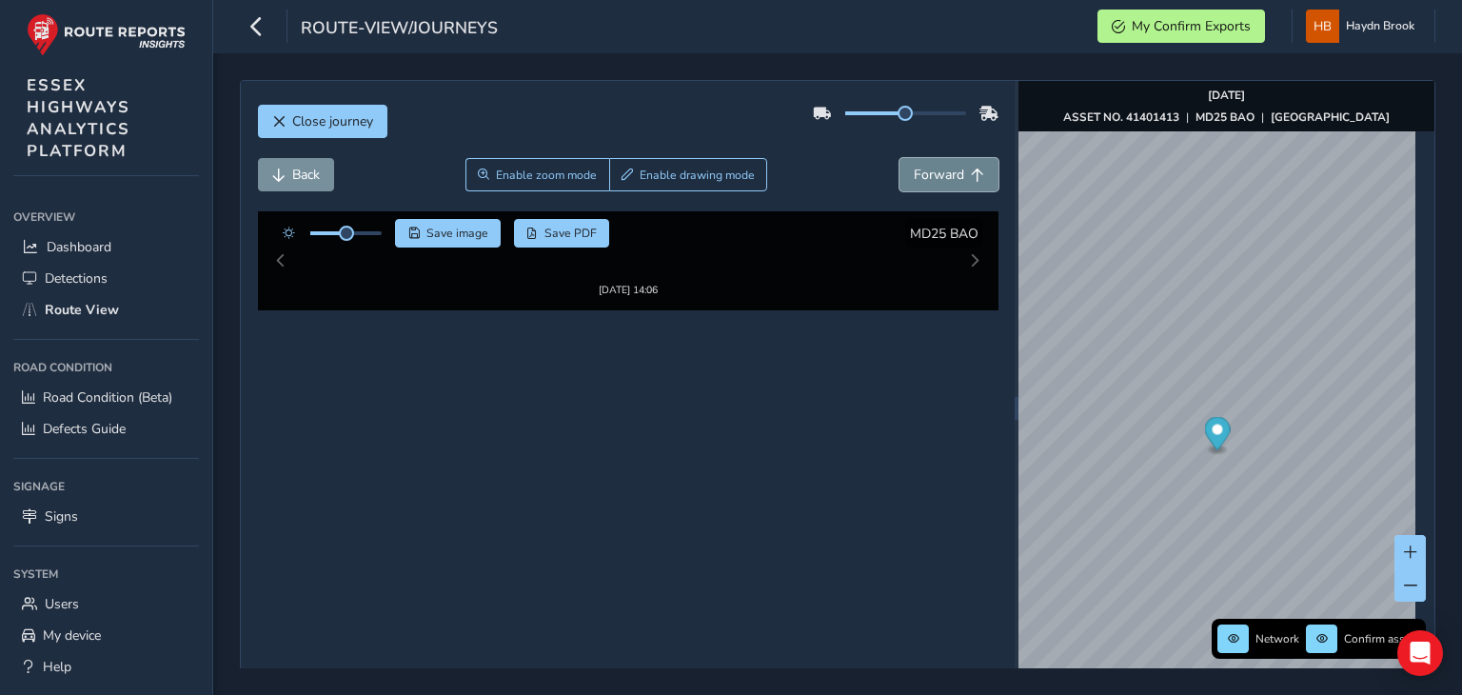
click at [905, 164] on button "Forward" at bounding box center [948, 174] width 99 height 33
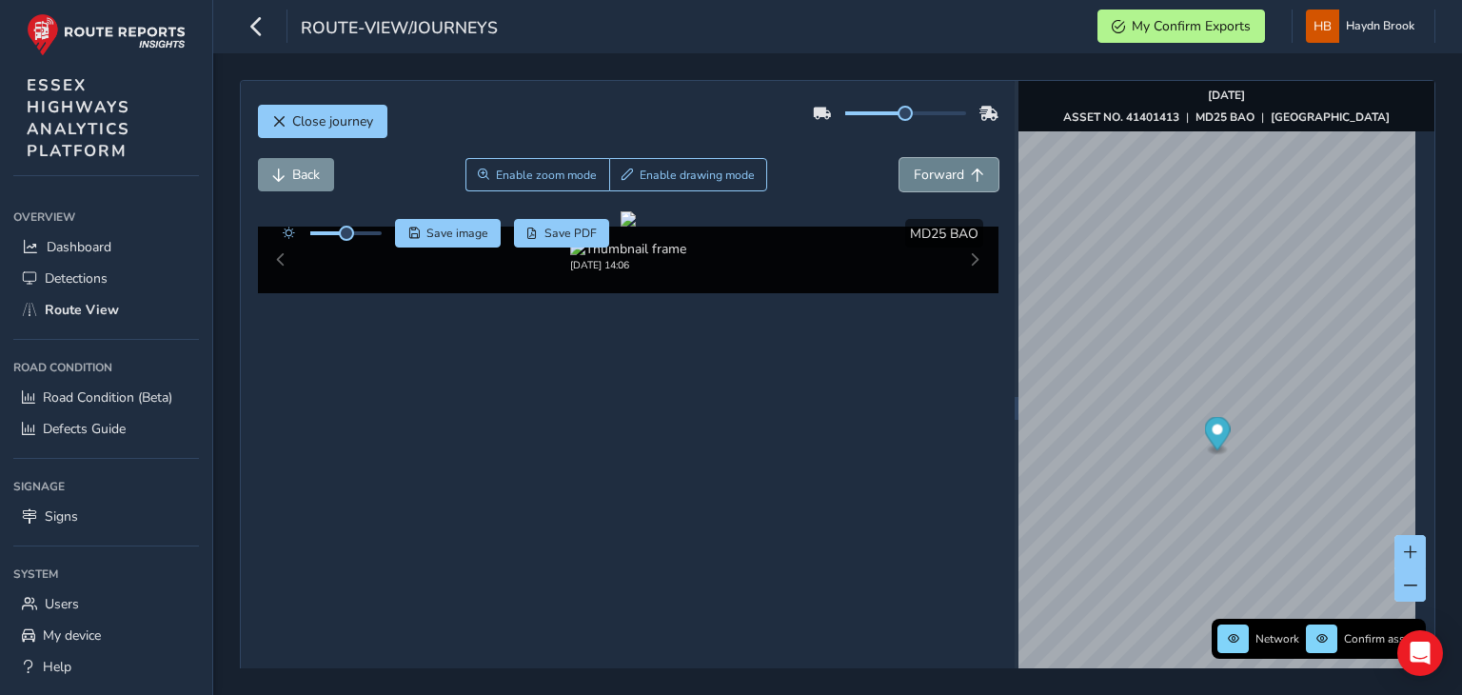
click at [905, 164] on button "Forward" at bounding box center [948, 174] width 99 height 33
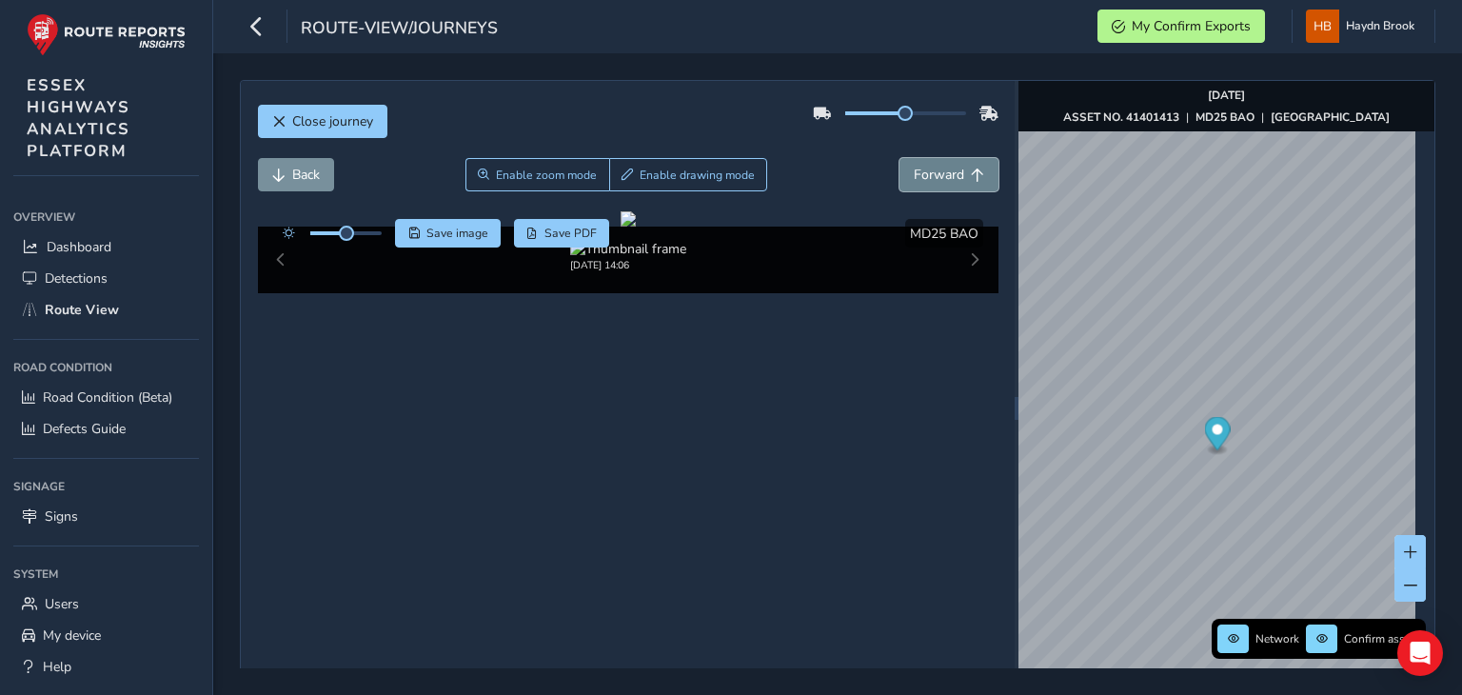
click at [905, 164] on button "Forward" at bounding box center [948, 174] width 99 height 33
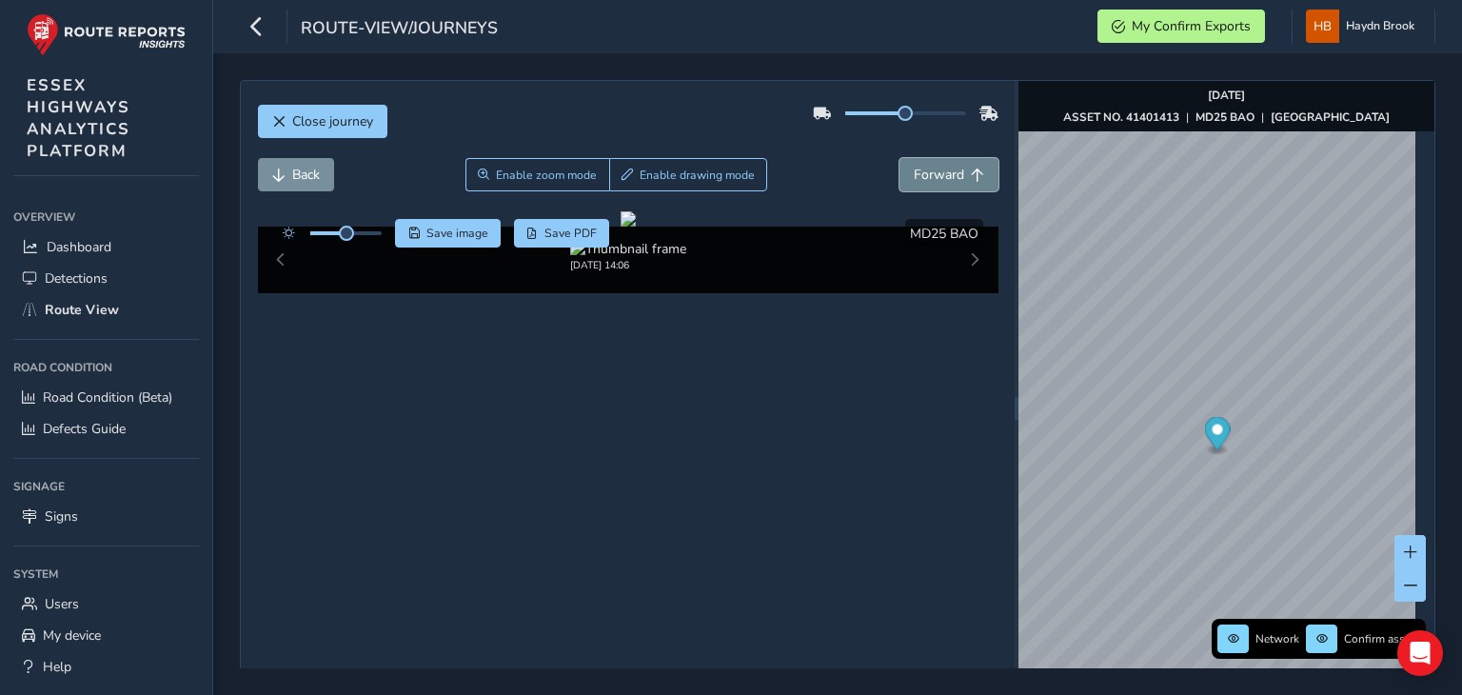
click at [905, 164] on button "Forward" at bounding box center [948, 174] width 99 height 33
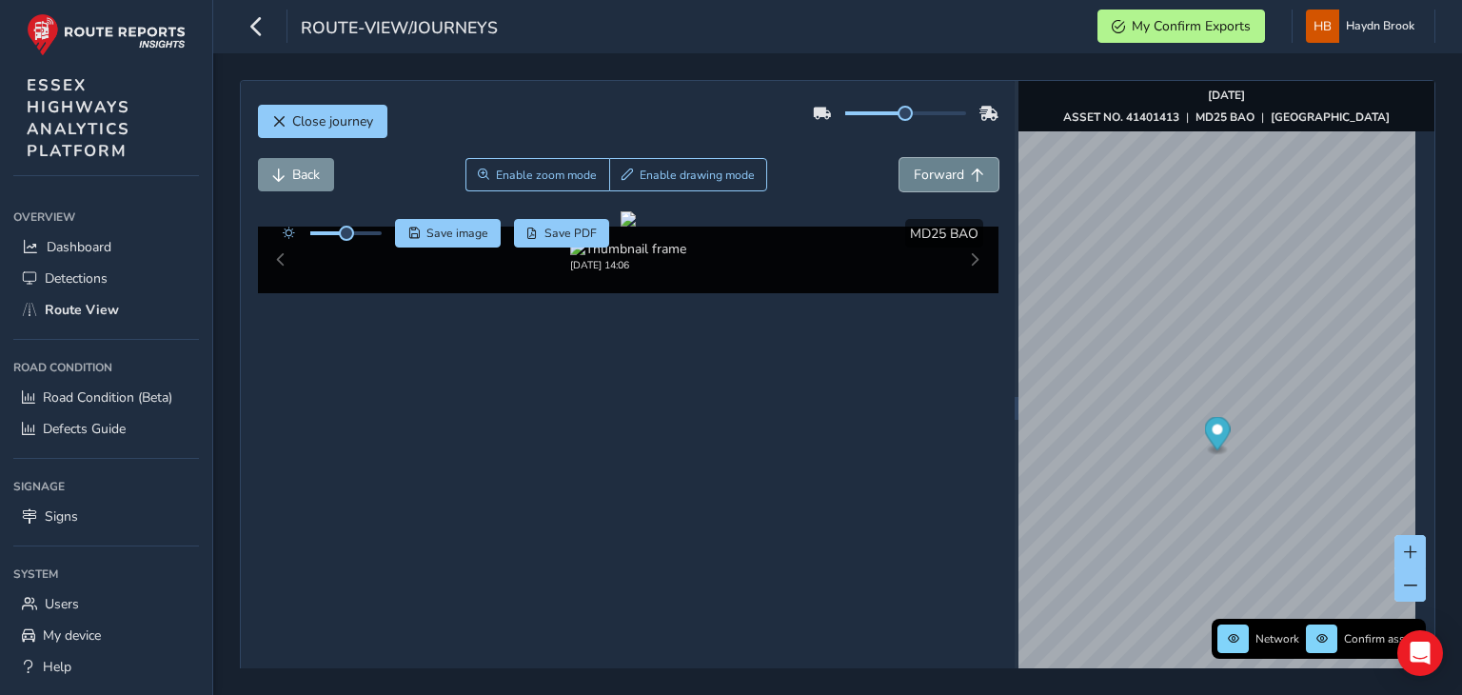
click at [905, 164] on button "Forward" at bounding box center [948, 174] width 99 height 33
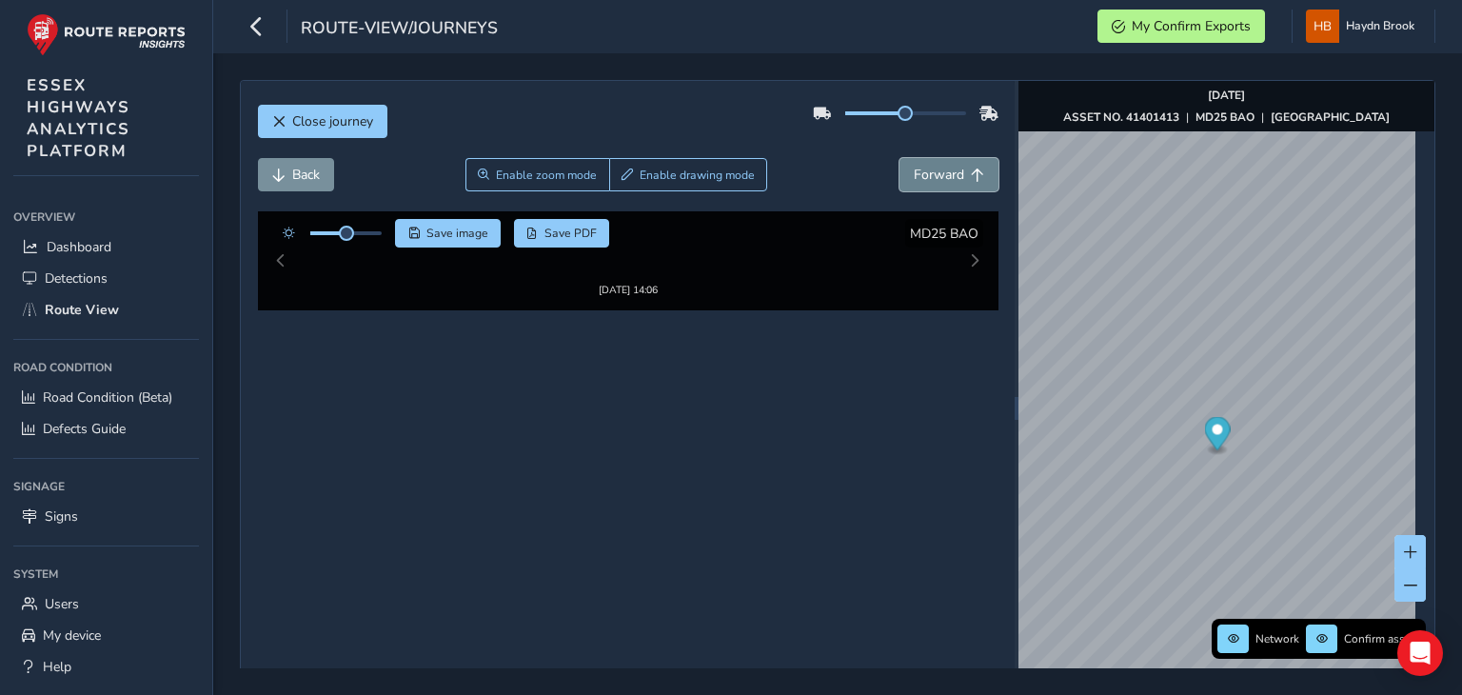
click at [905, 164] on button "Forward" at bounding box center [948, 174] width 99 height 33
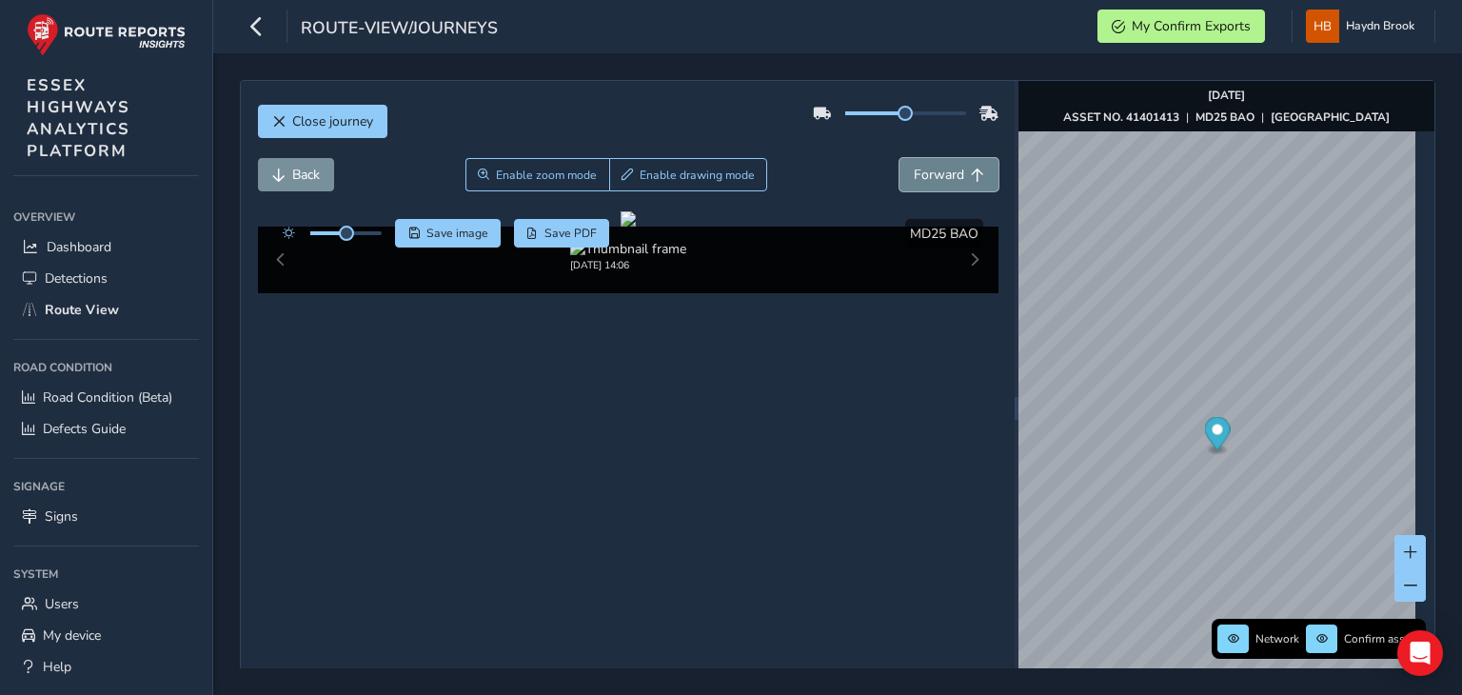
click at [905, 164] on button "Forward" at bounding box center [948, 174] width 99 height 33
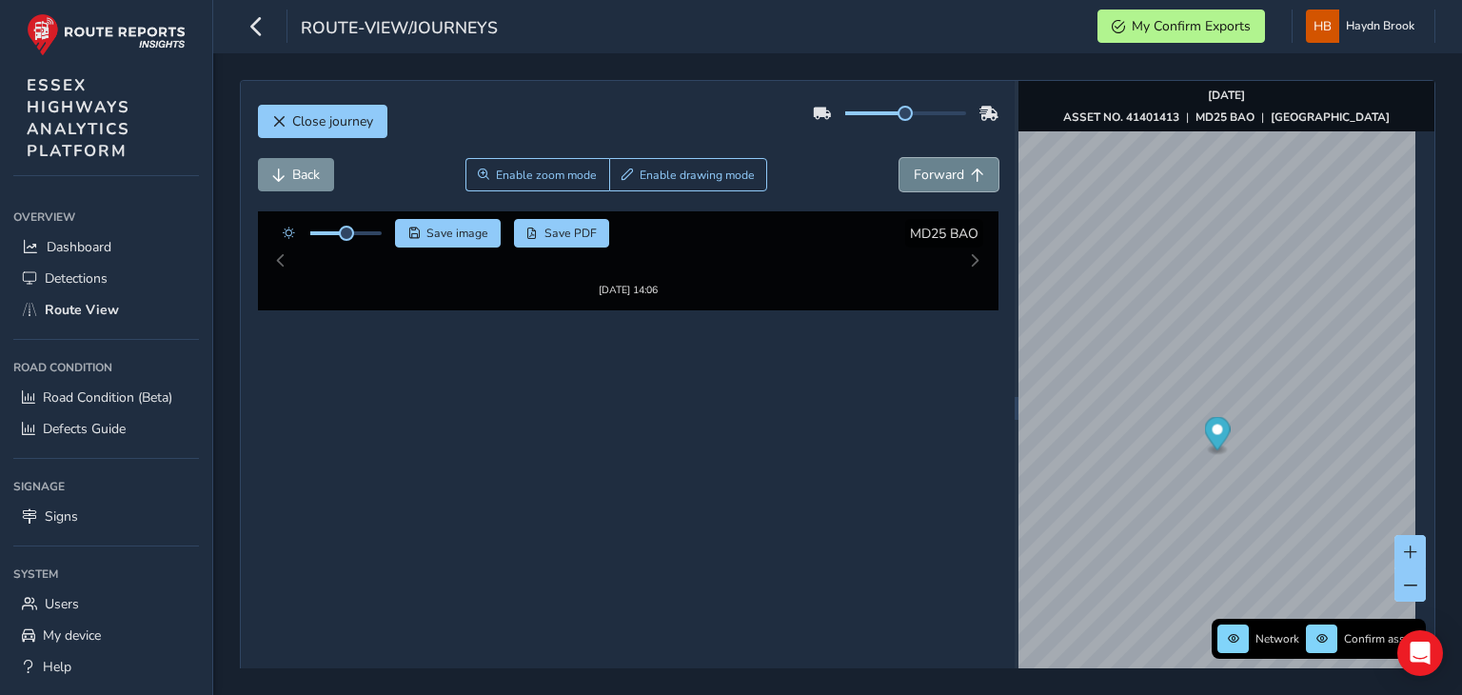
click at [905, 164] on button "Forward" at bounding box center [948, 174] width 99 height 33
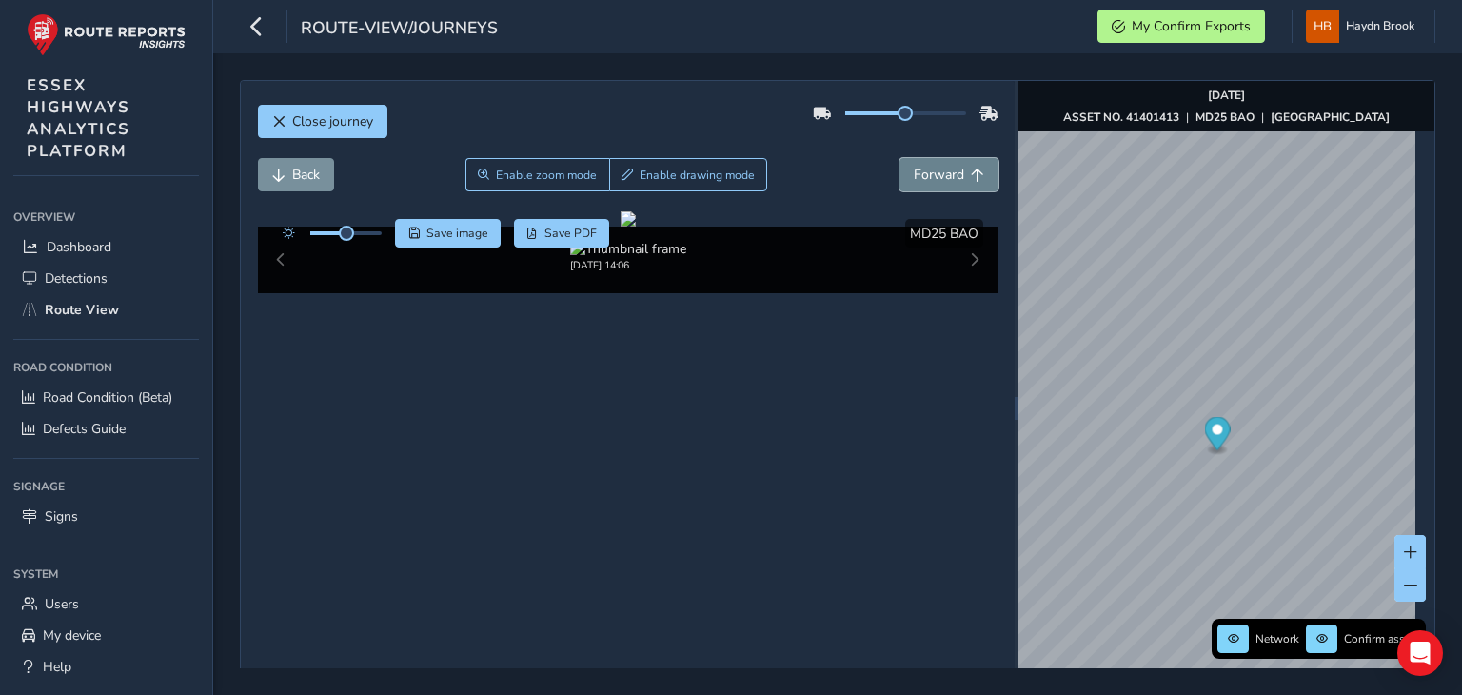
click at [905, 164] on button "Forward" at bounding box center [948, 174] width 99 height 33
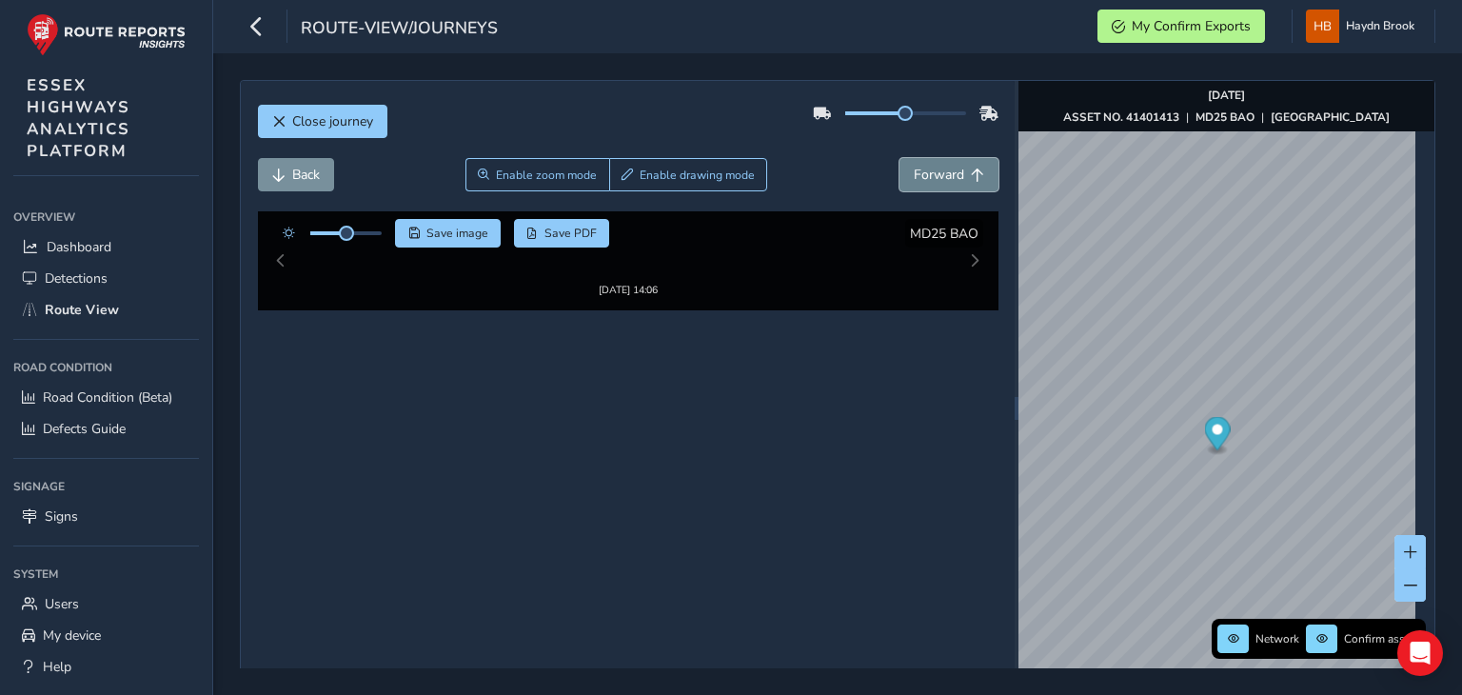
click at [905, 164] on button "Forward" at bounding box center [948, 174] width 99 height 33
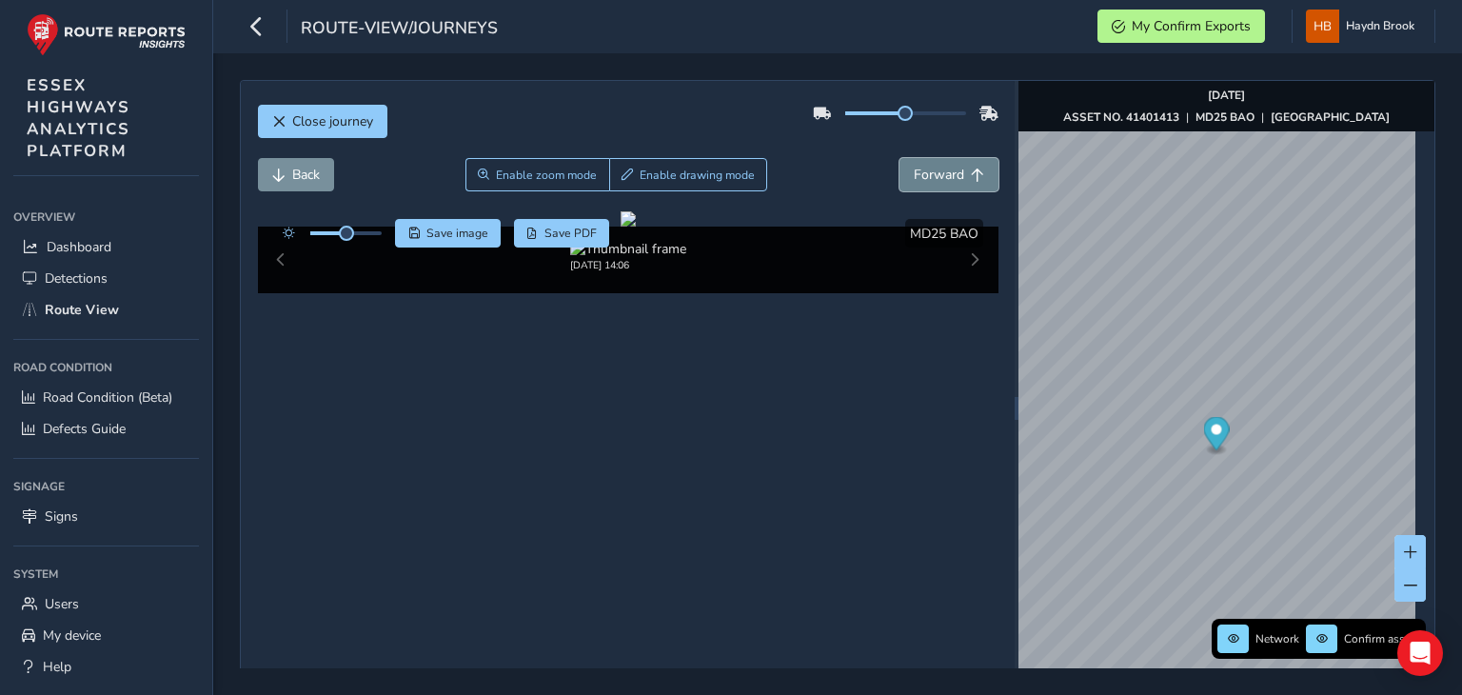
click at [905, 164] on button "Forward" at bounding box center [948, 174] width 99 height 33
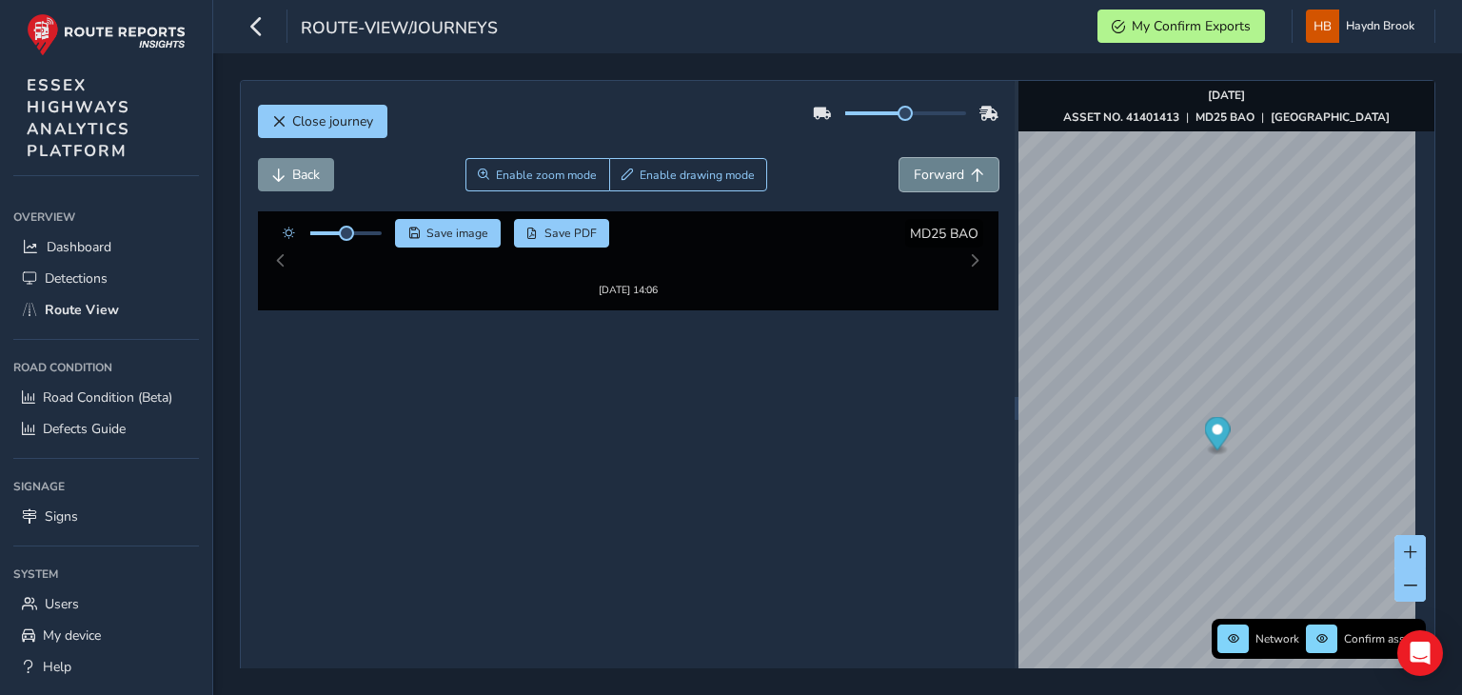
click at [905, 164] on button "Forward" at bounding box center [948, 174] width 99 height 33
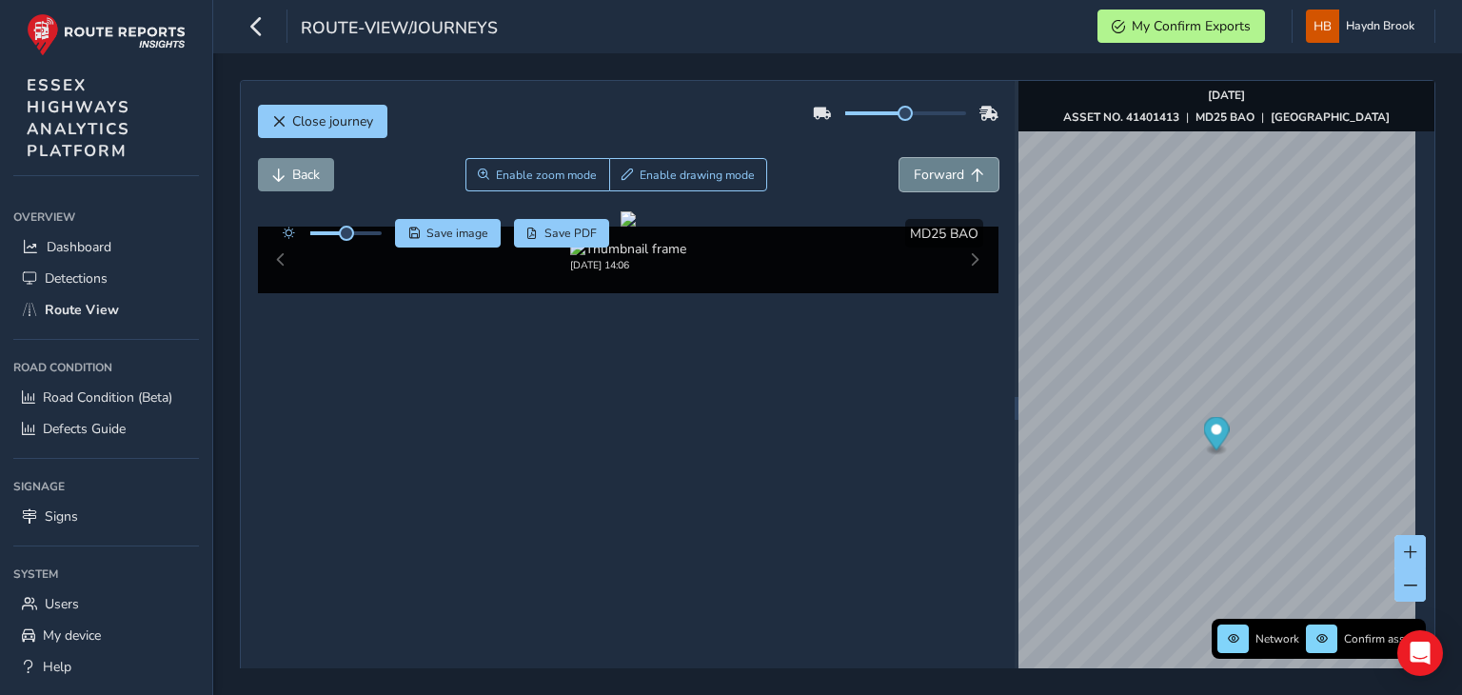
click at [905, 164] on button "Forward" at bounding box center [948, 174] width 99 height 33
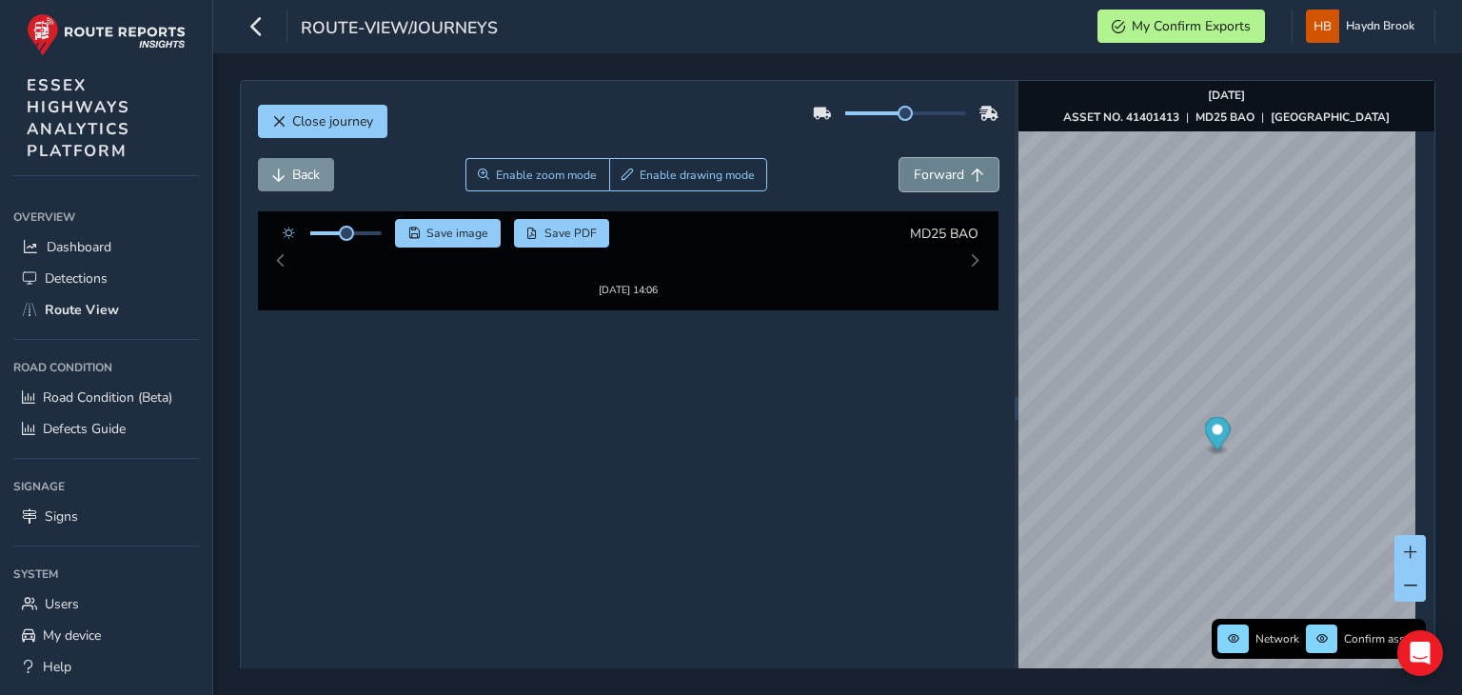
click at [905, 164] on button "Forward" at bounding box center [948, 174] width 99 height 33
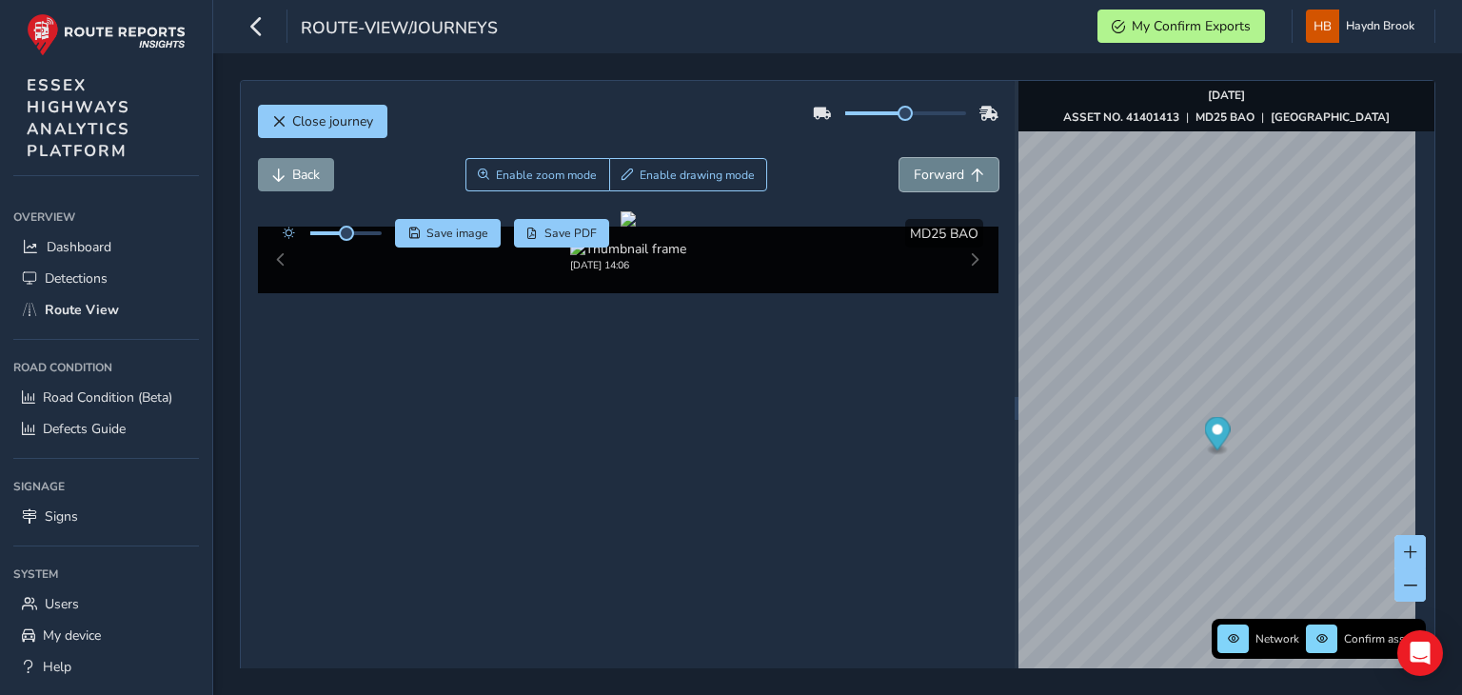
click at [905, 164] on button "Forward" at bounding box center [948, 174] width 99 height 33
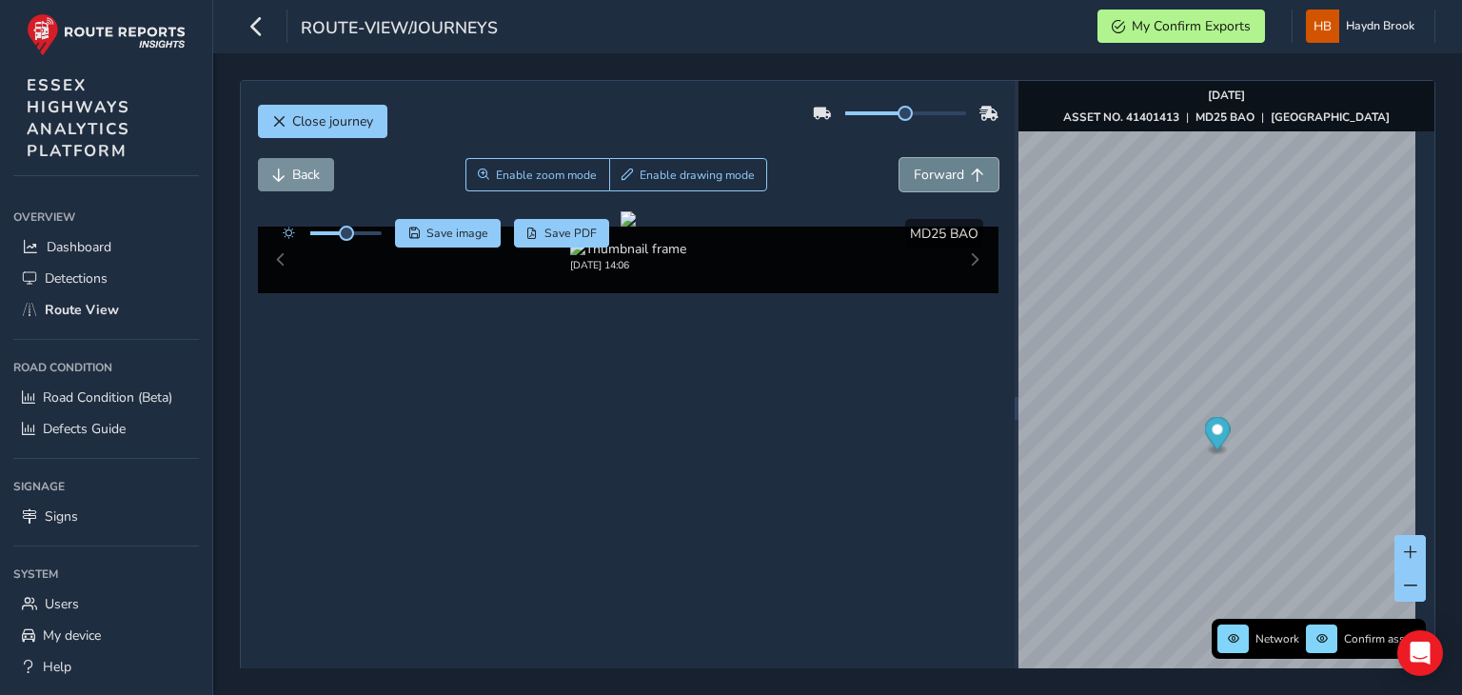
click at [905, 164] on button "Forward" at bounding box center [948, 174] width 99 height 33
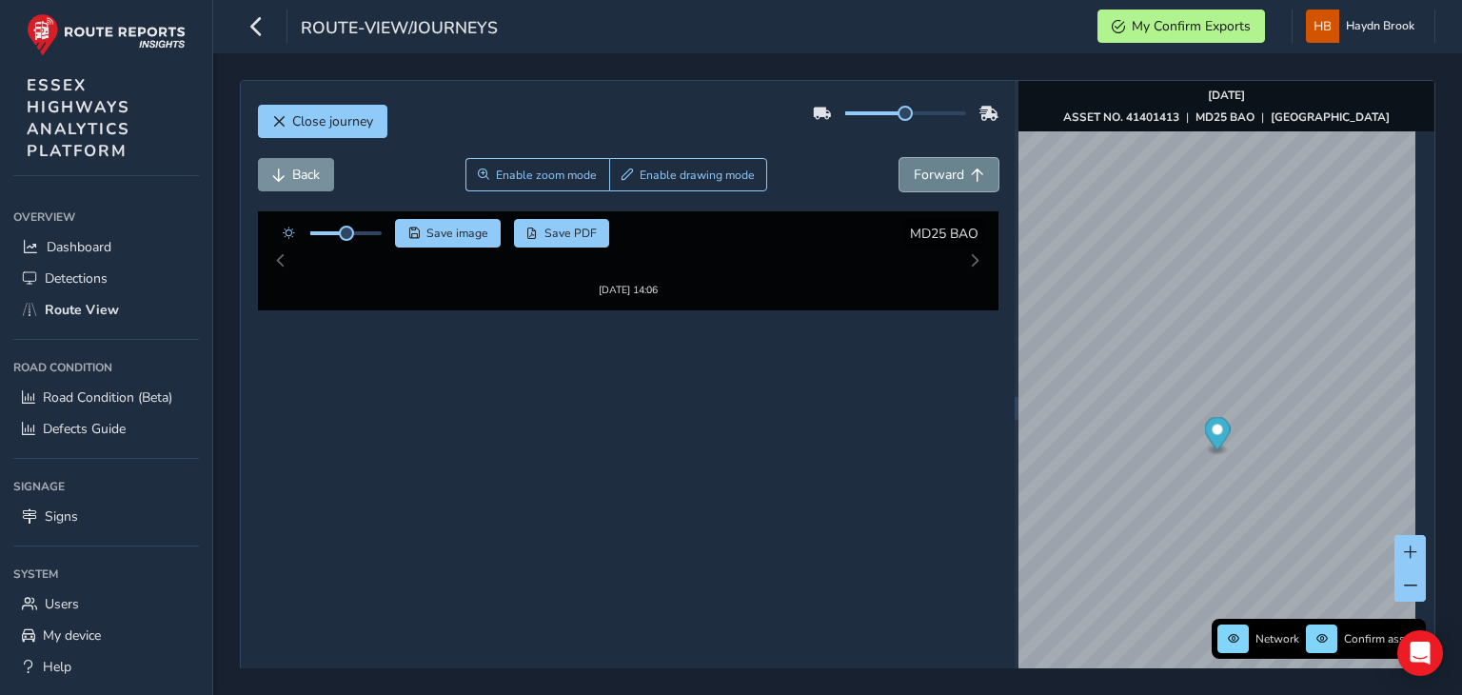
click at [905, 164] on button "Forward" at bounding box center [948, 174] width 99 height 33
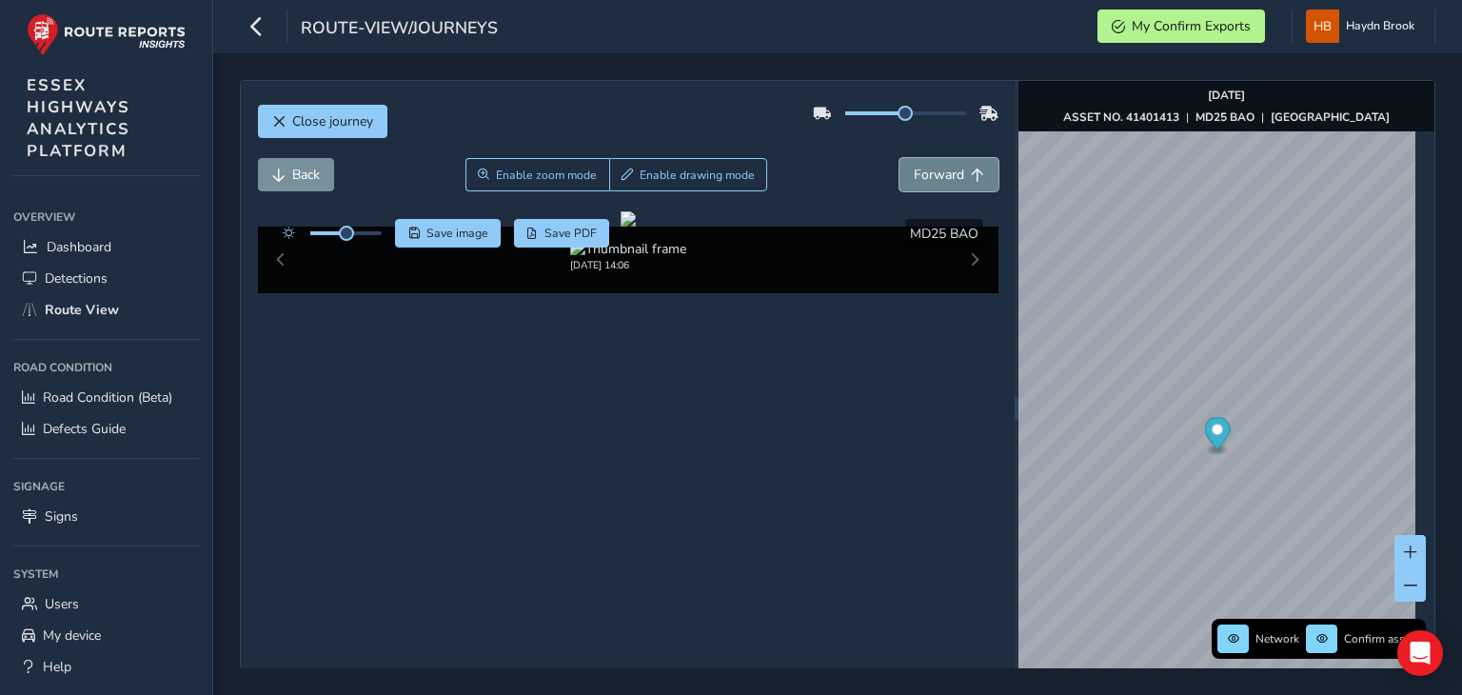
click at [905, 164] on button "Forward" at bounding box center [948, 174] width 99 height 33
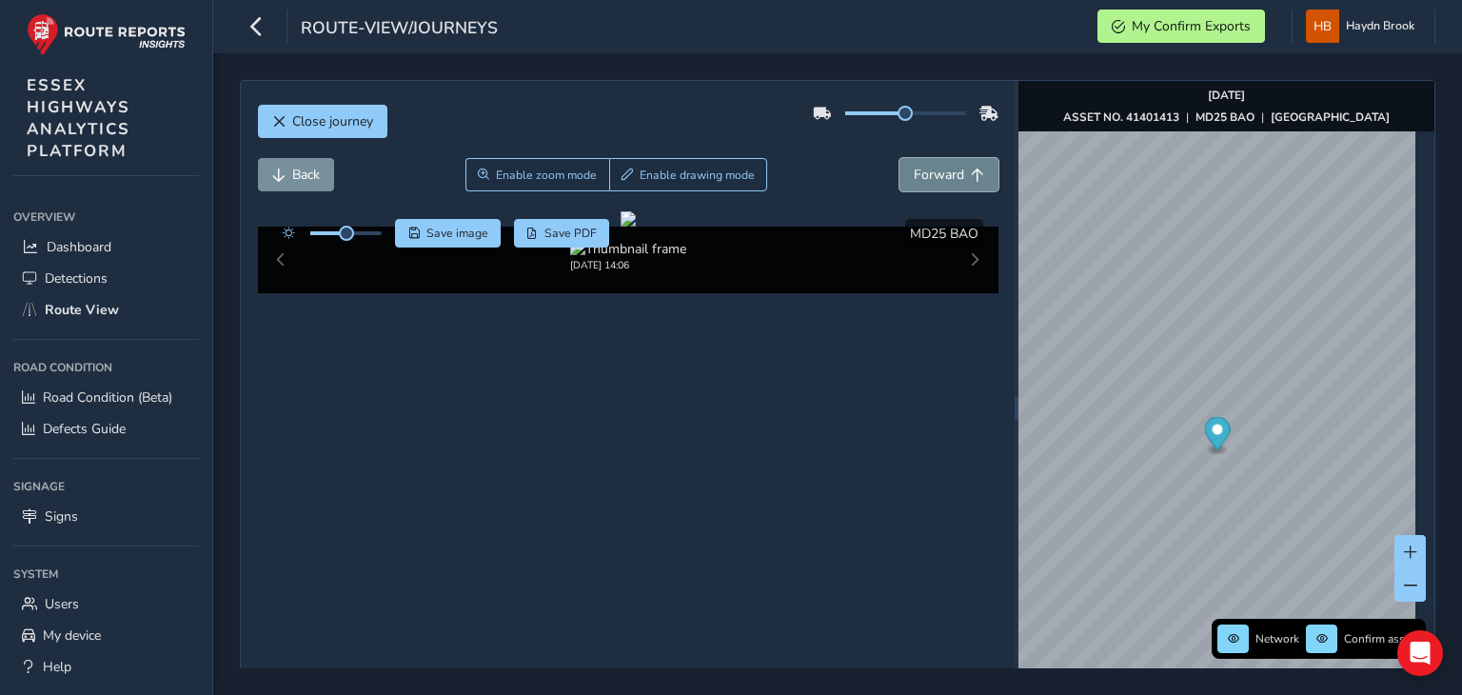
click at [905, 164] on button "Forward" at bounding box center [948, 174] width 99 height 33
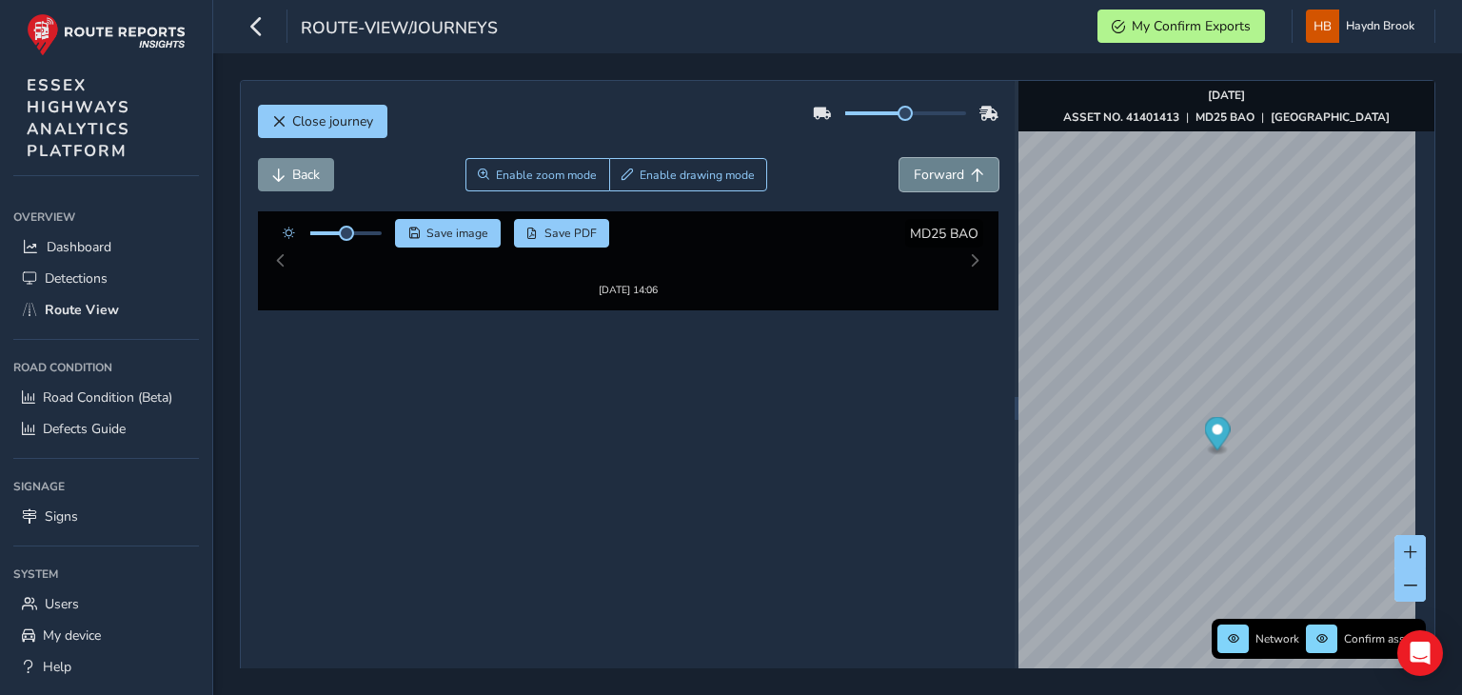
click at [905, 164] on button "Forward" at bounding box center [948, 174] width 99 height 33
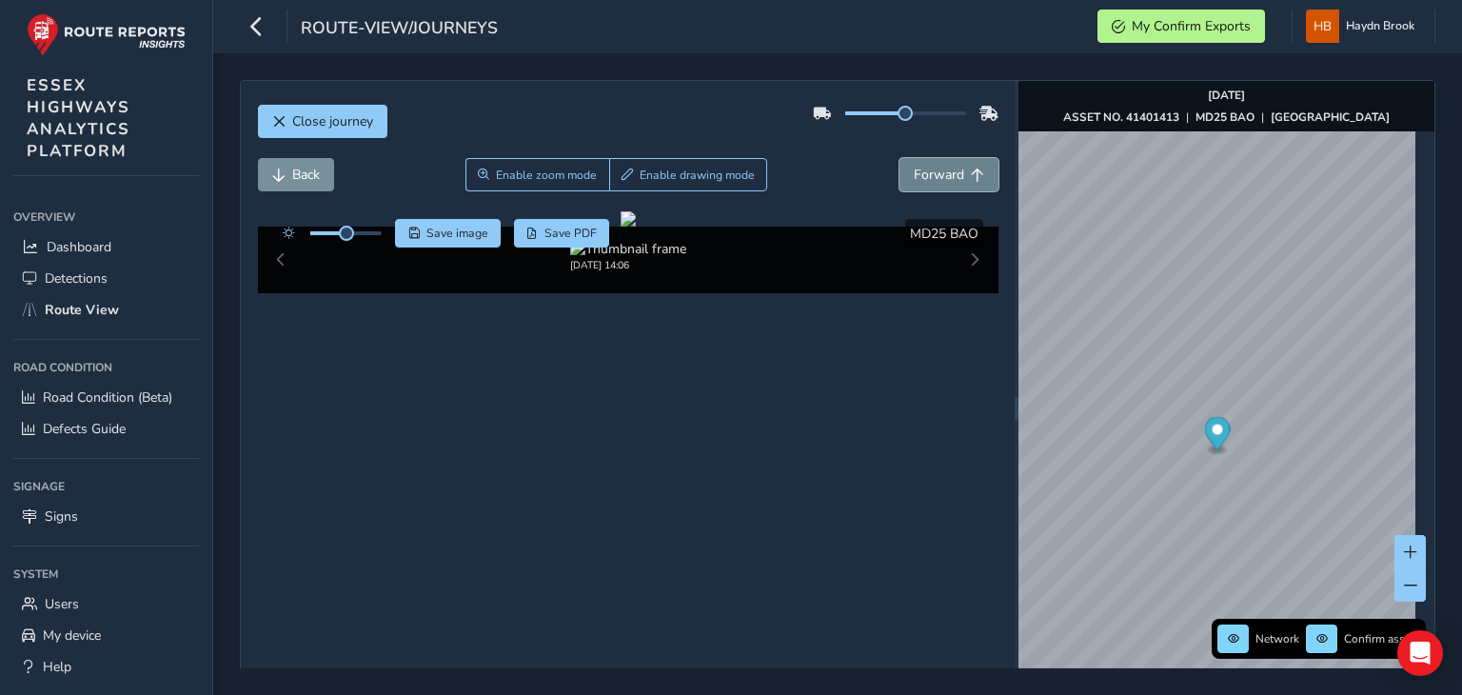
click at [905, 164] on button "Forward" at bounding box center [948, 174] width 99 height 33
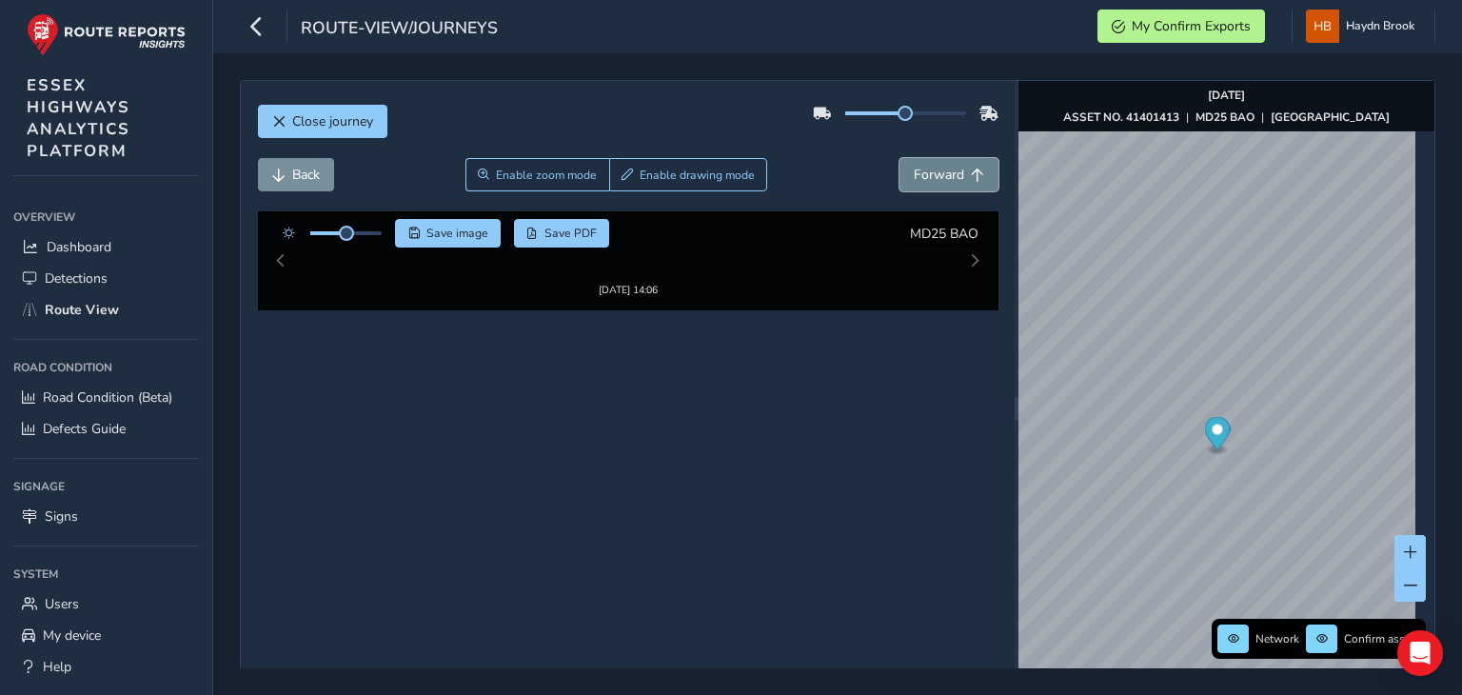
click at [905, 164] on button "Forward" at bounding box center [948, 174] width 99 height 33
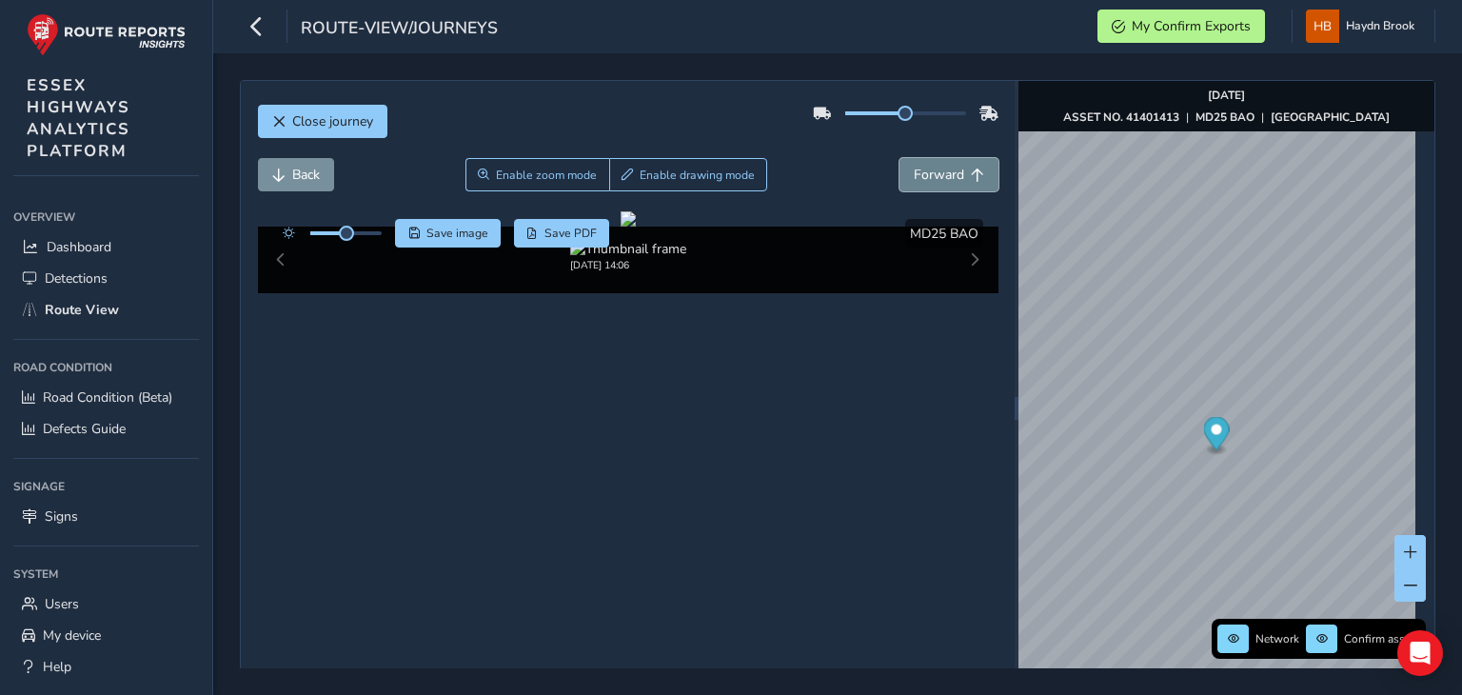
click at [905, 164] on button "Forward" at bounding box center [948, 174] width 99 height 33
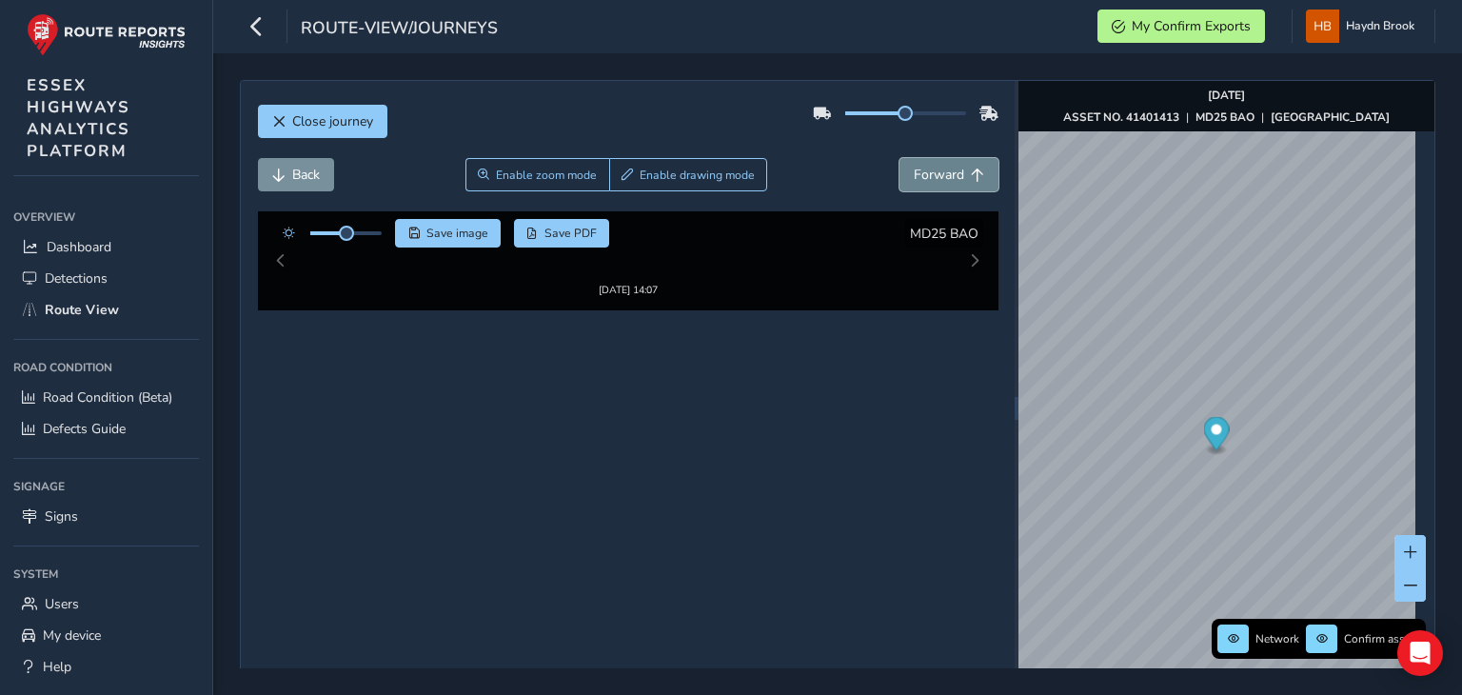
click at [905, 164] on button "Forward" at bounding box center [948, 174] width 99 height 33
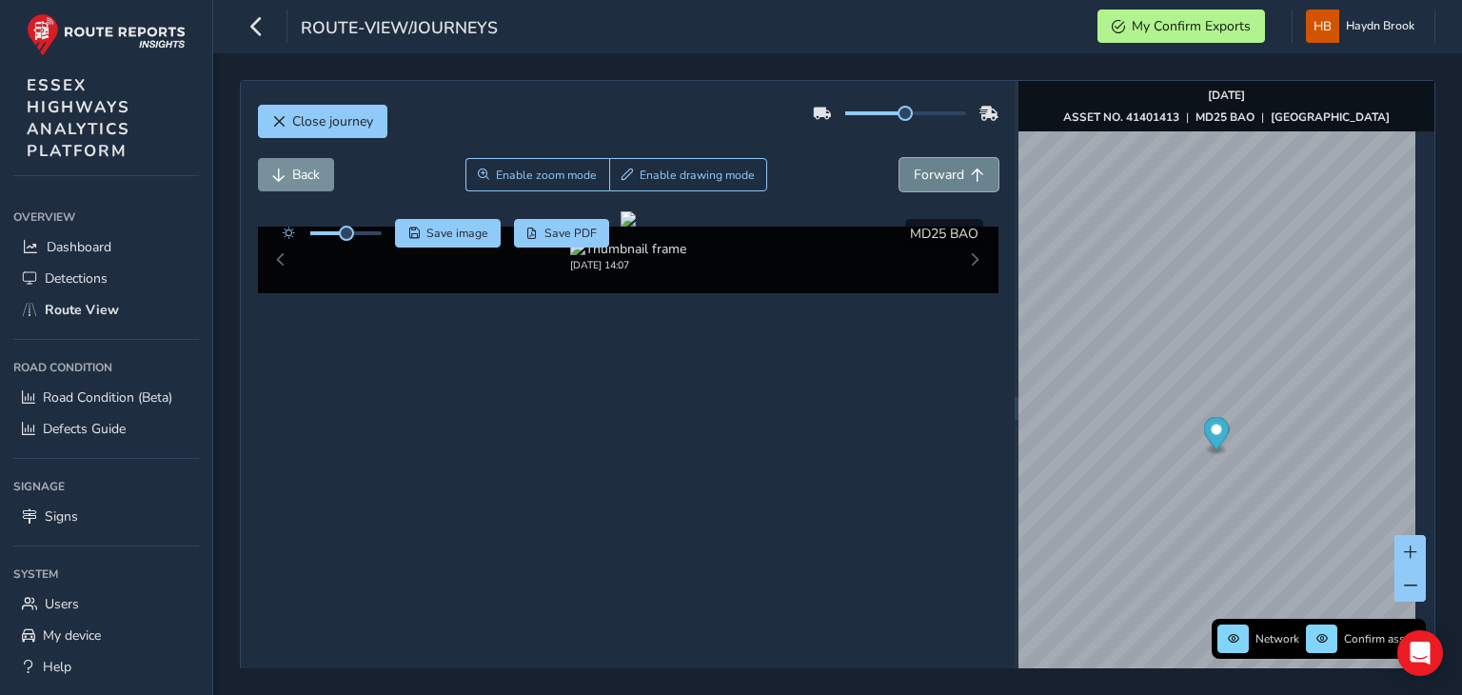
click at [905, 164] on button "Forward" at bounding box center [948, 174] width 99 height 33
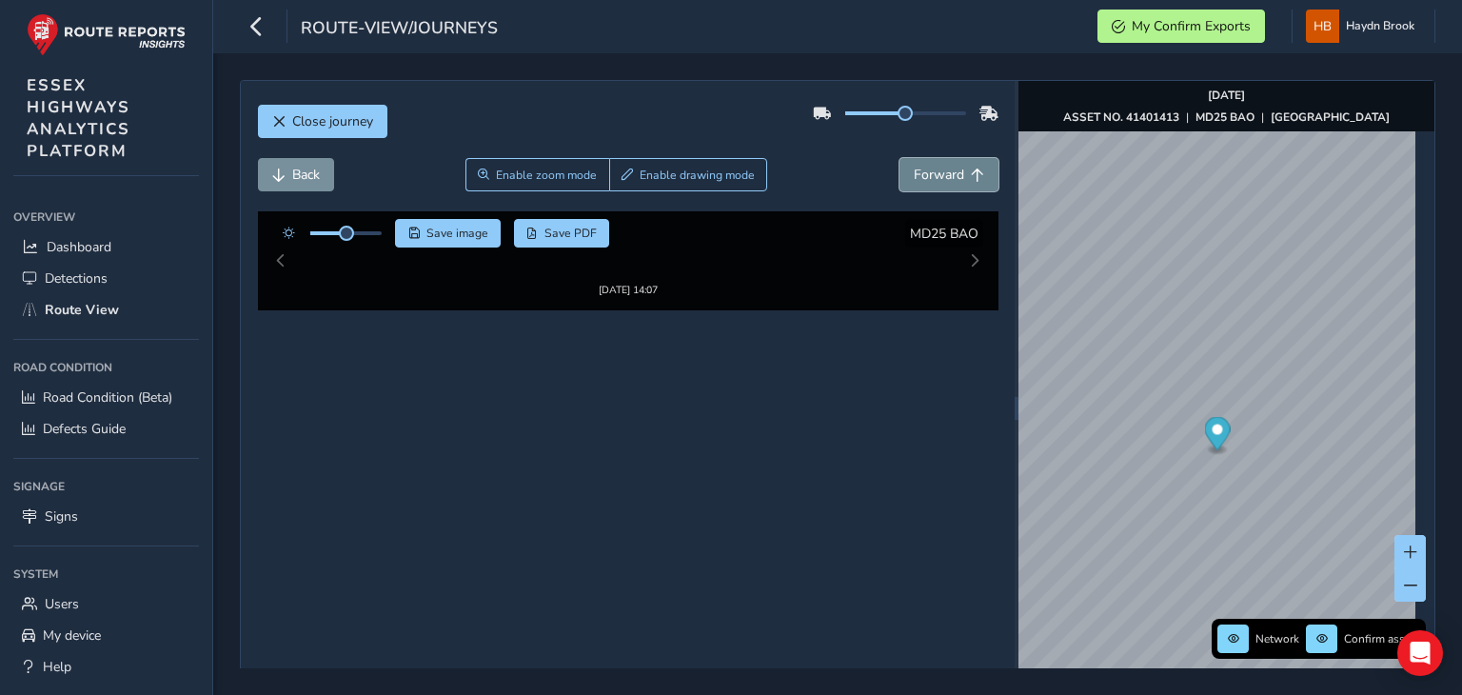
click at [905, 164] on button "Forward" at bounding box center [948, 174] width 99 height 33
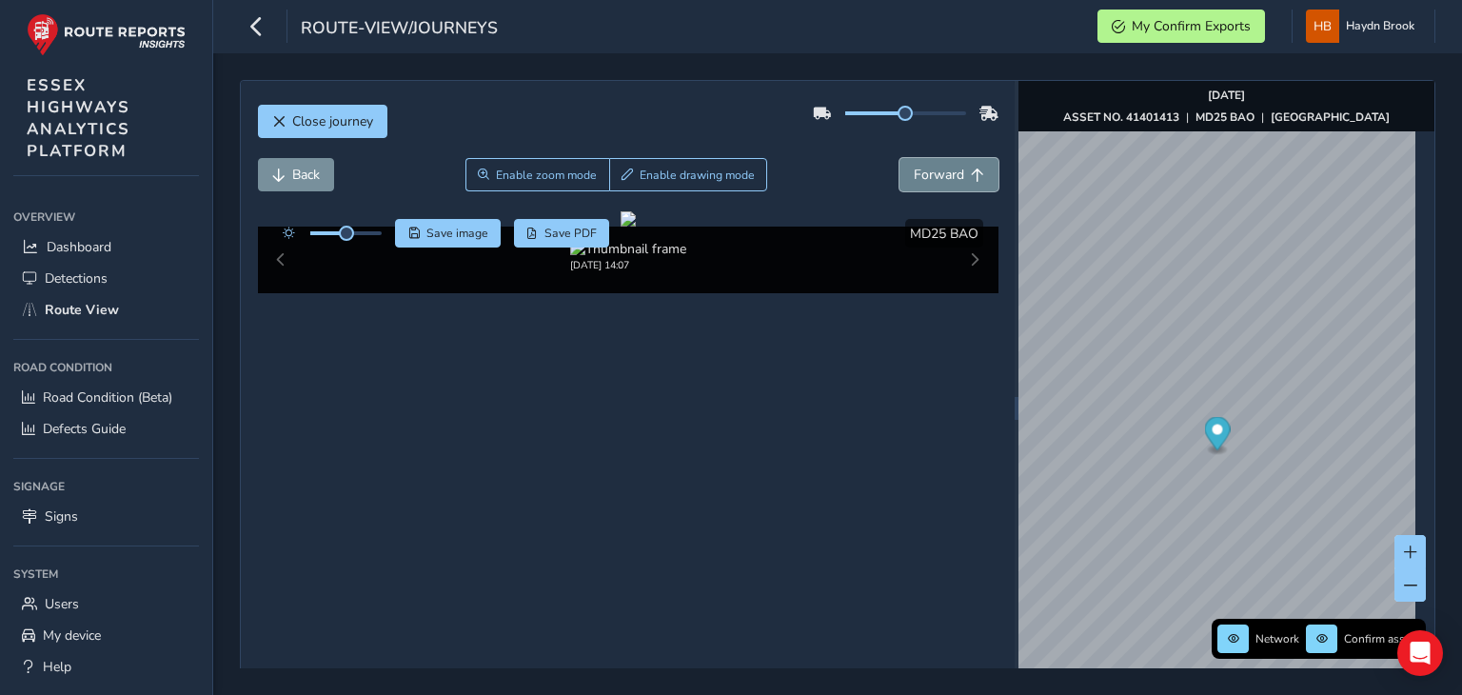
click at [905, 164] on button "Forward" at bounding box center [948, 174] width 99 height 33
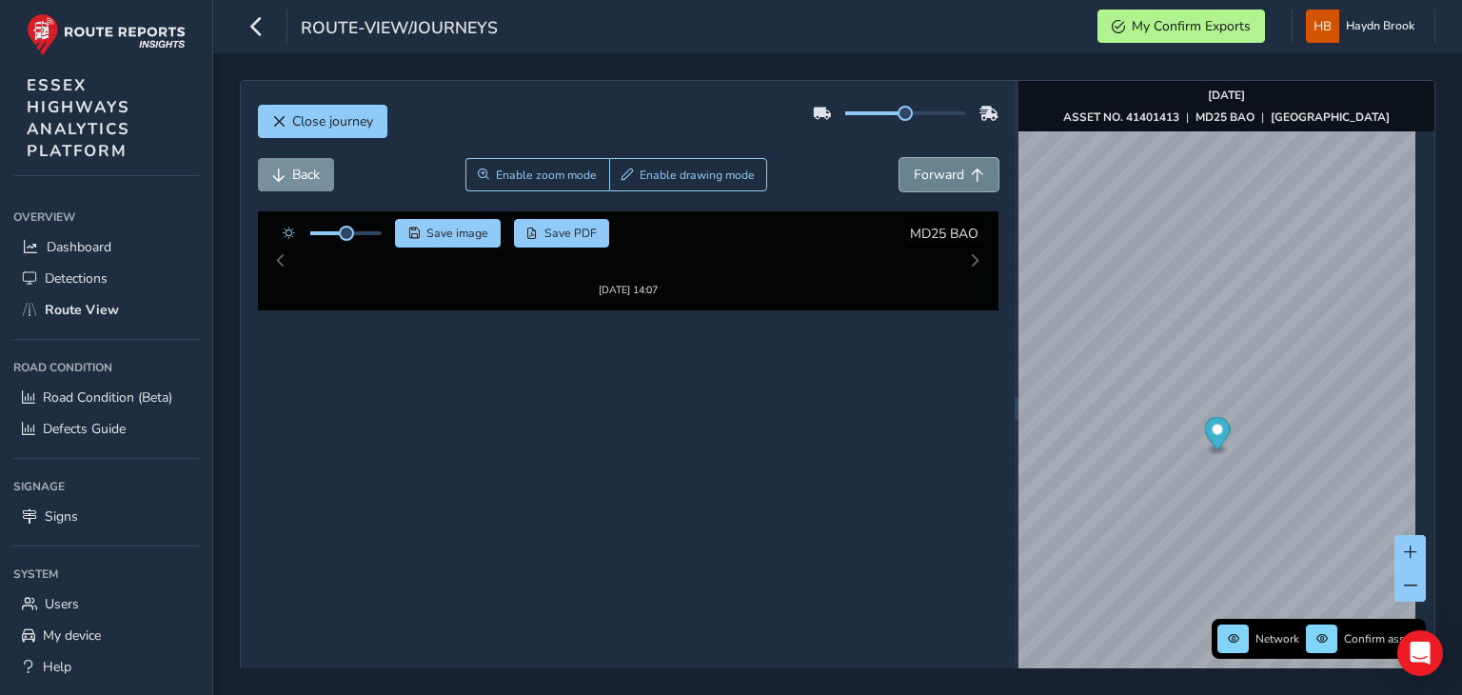
click at [905, 164] on button "Forward" at bounding box center [948, 174] width 99 height 33
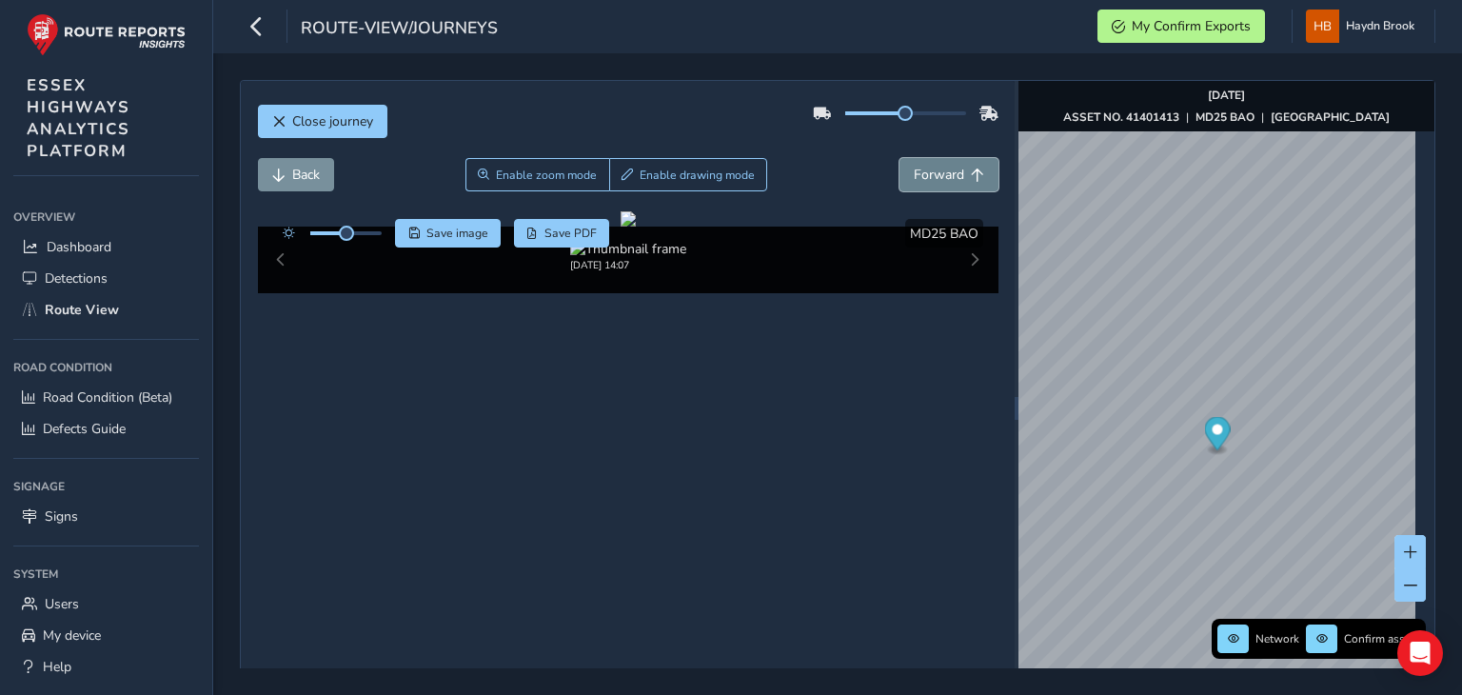
click at [905, 164] on button "Forward" at bounding box center [948, 174] width 99 height 33
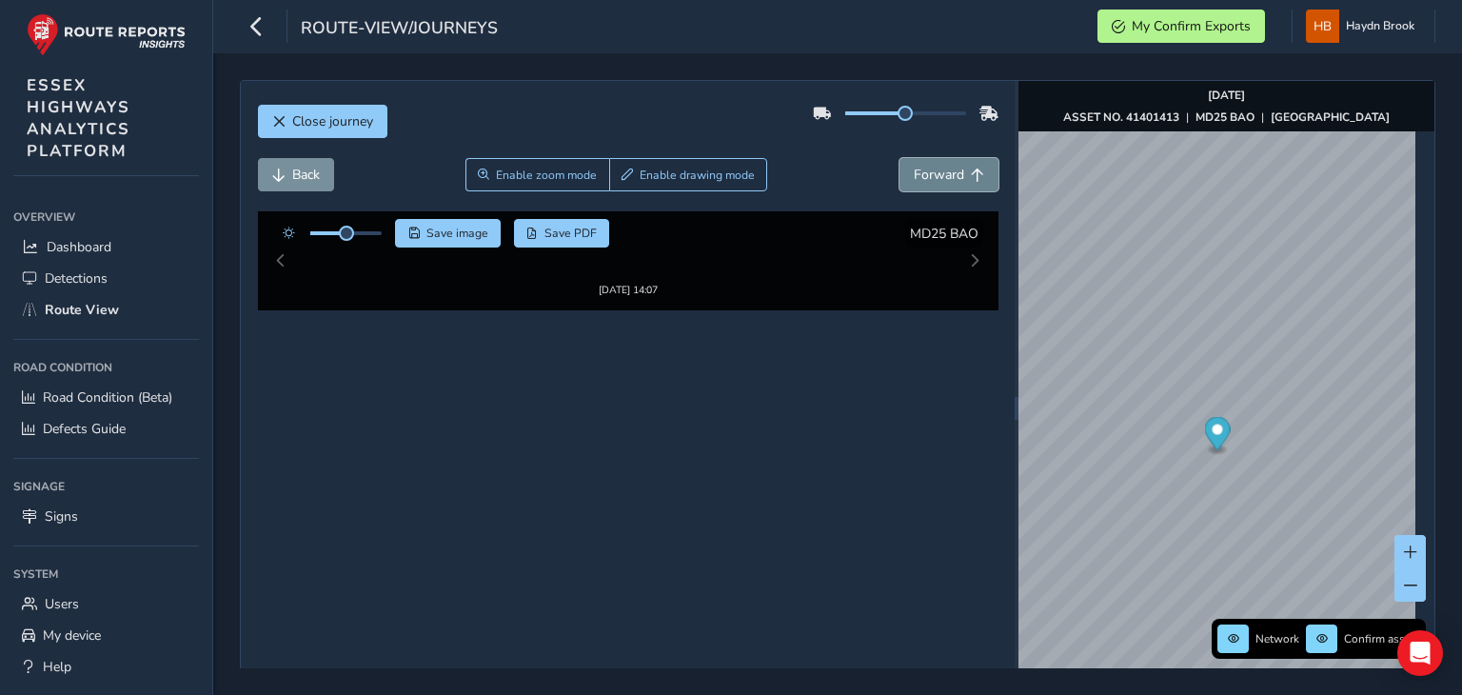
click at [905, 164] on button "Forward" at bounding box center [948, 174] width 99 height 33
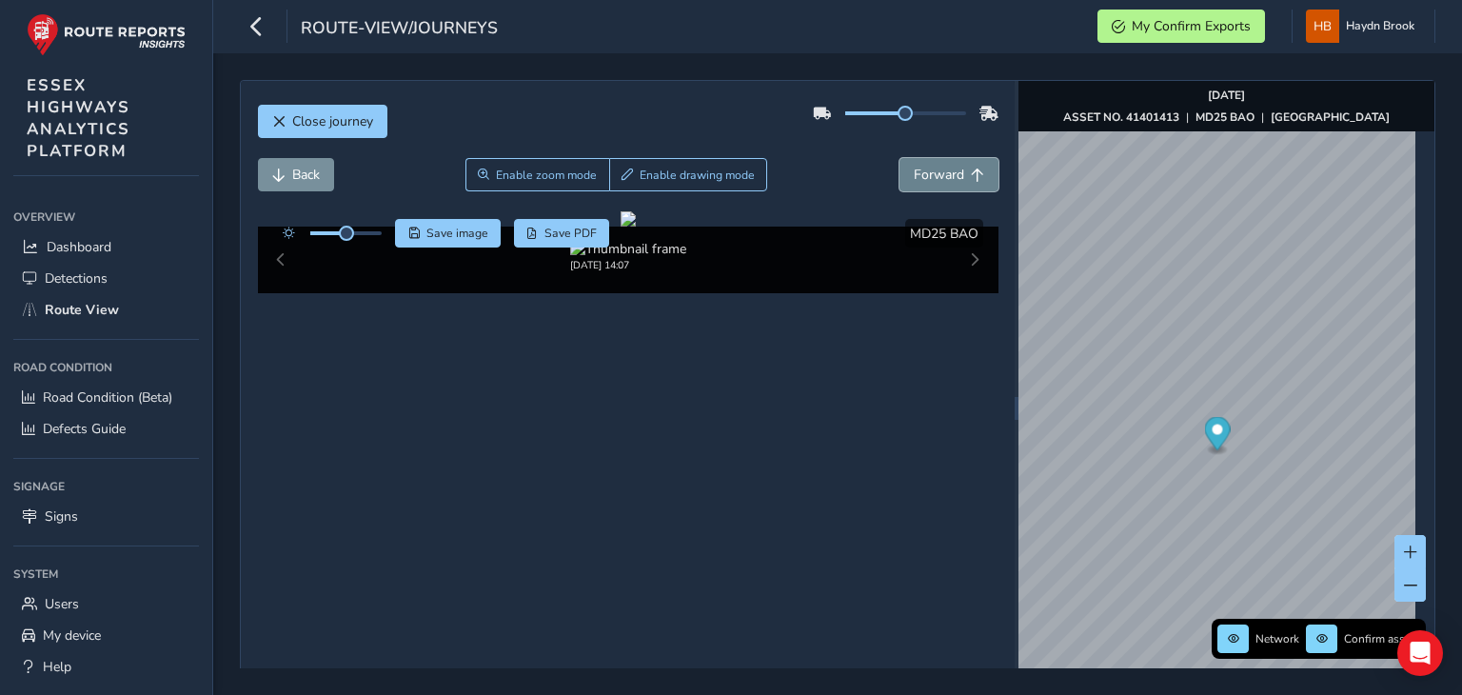
click at [905, 164] on button "Forward" at bounding box center [948, 174] width 99 height 33
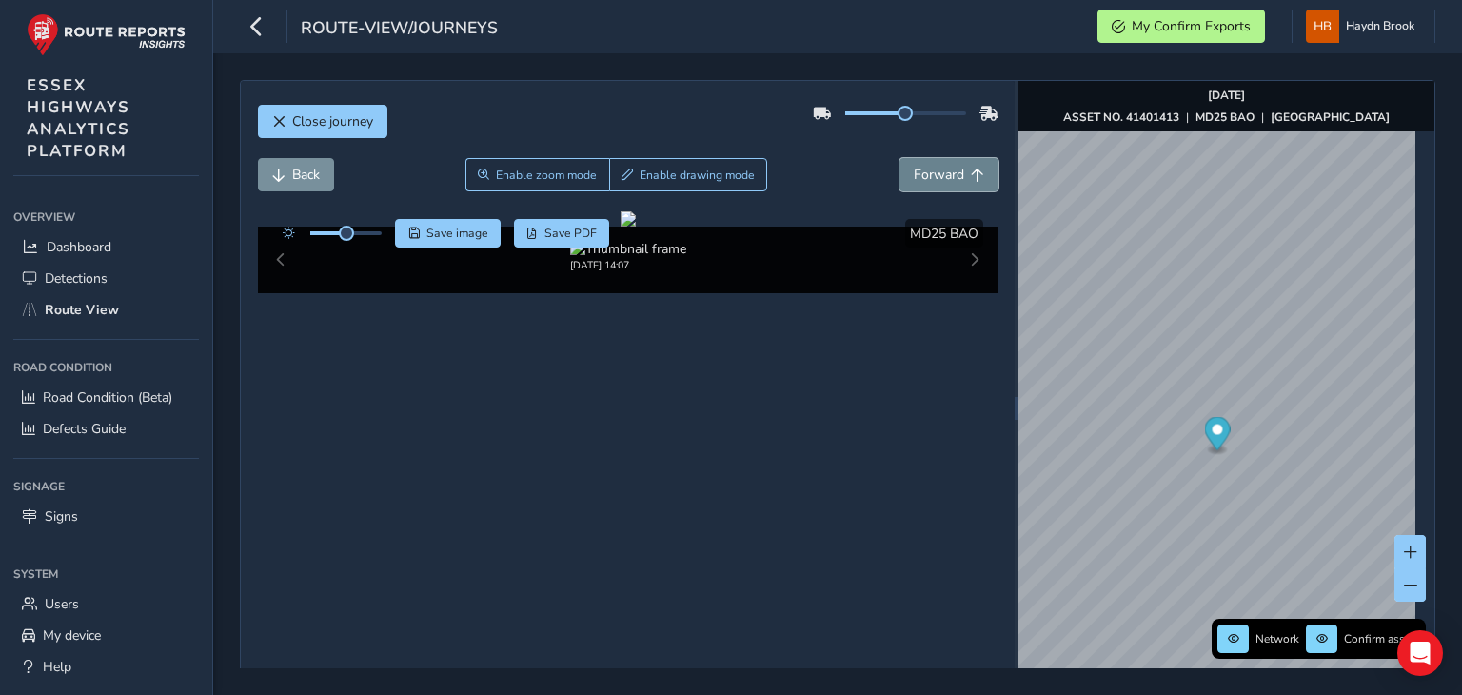
click at [905, 164] on button "Forward" at bounding box center [948, 174] width 99 height 33
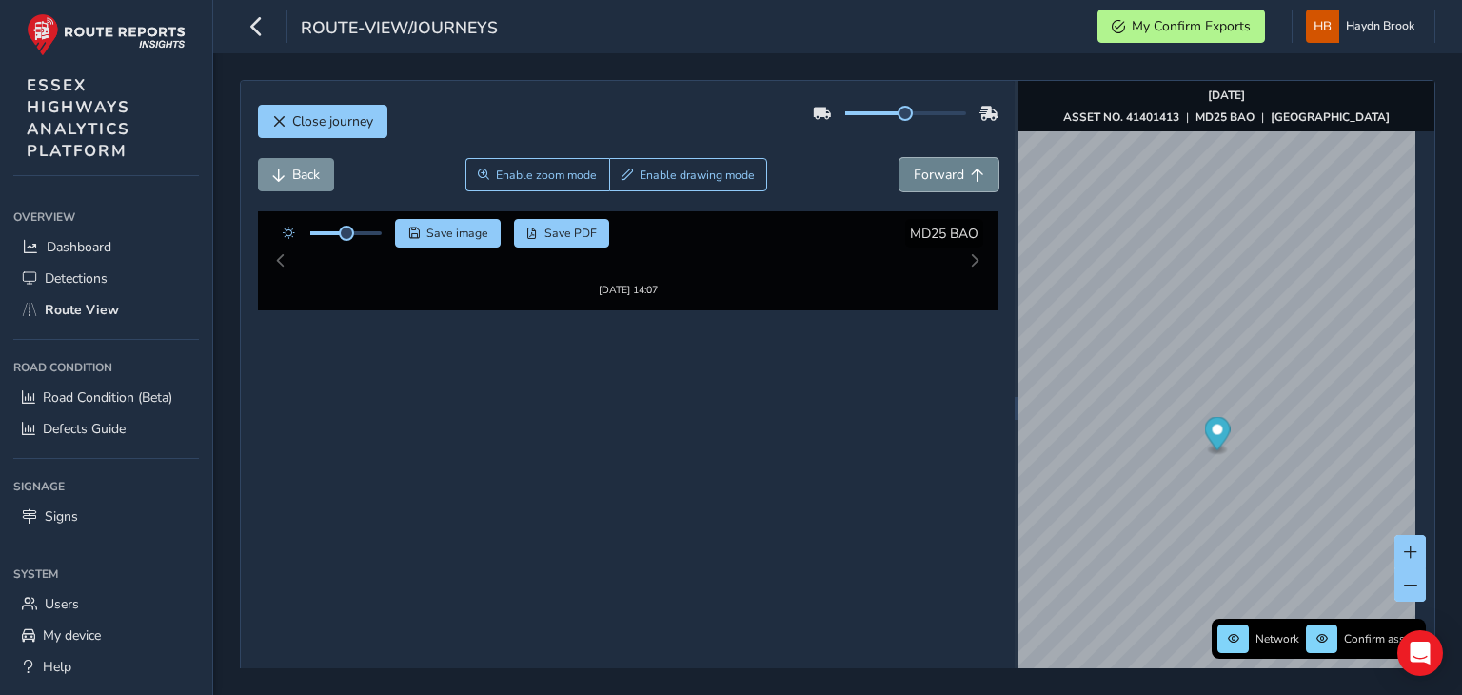
click at [905, 164] on button "Forward" at bounding box center [948, 174] width 99 height 33
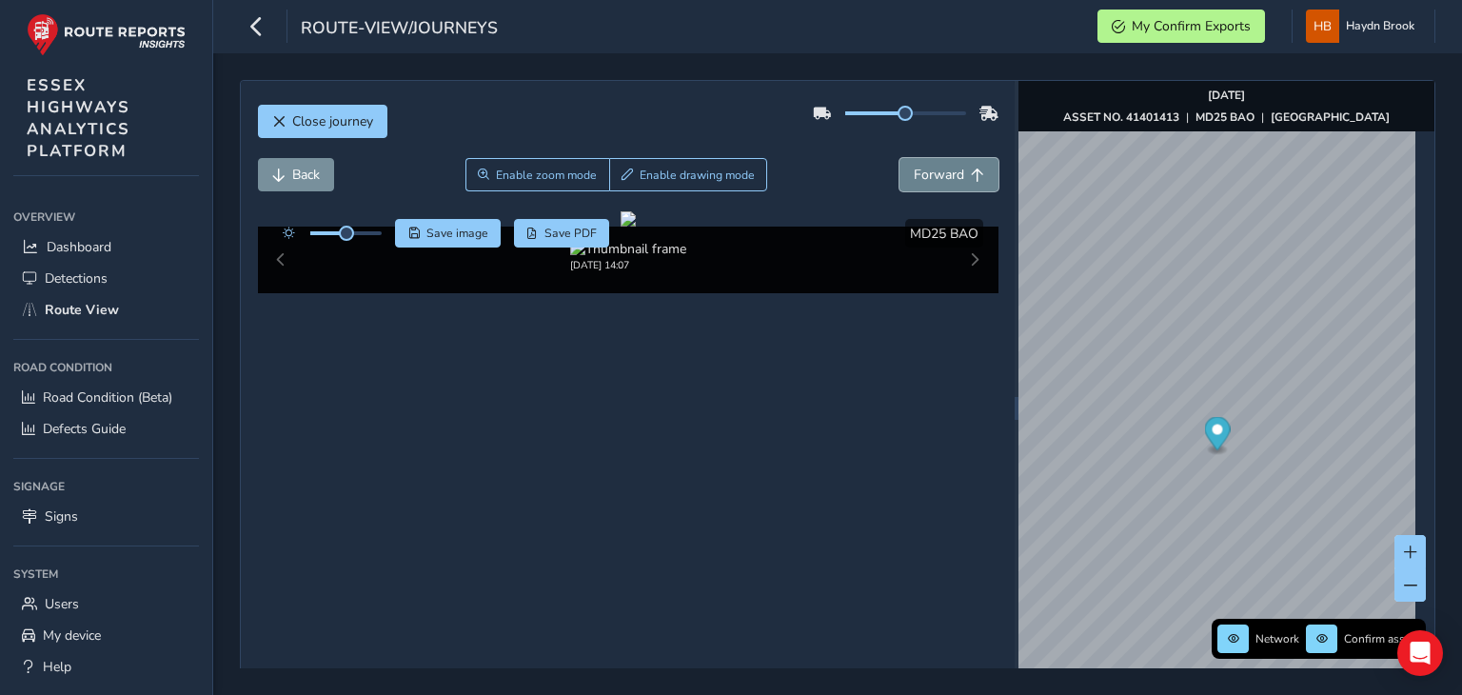
click at [905, 164] on button "Forward" at bounding box center [948, 174] width 99 height 33
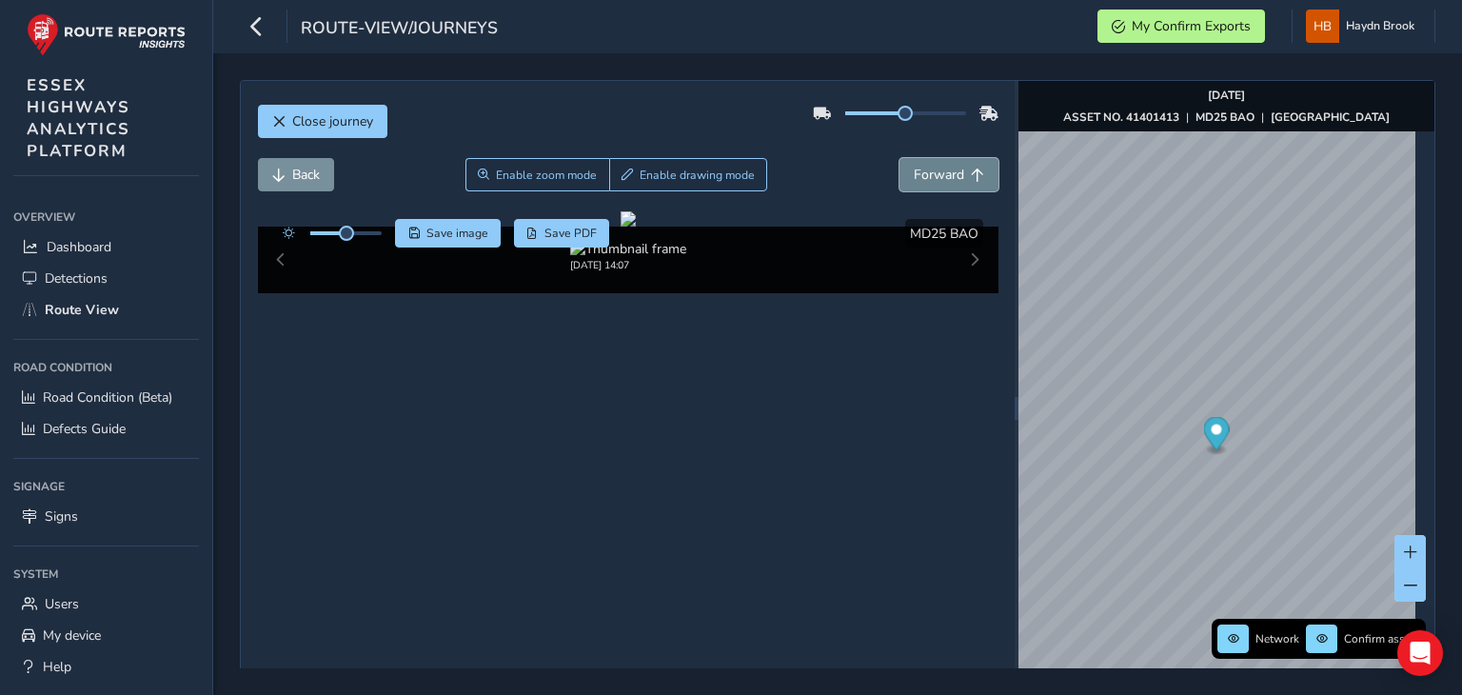
click at [905, 164] on button "Forward" at bounding box center [948, 174] width 99 height 33
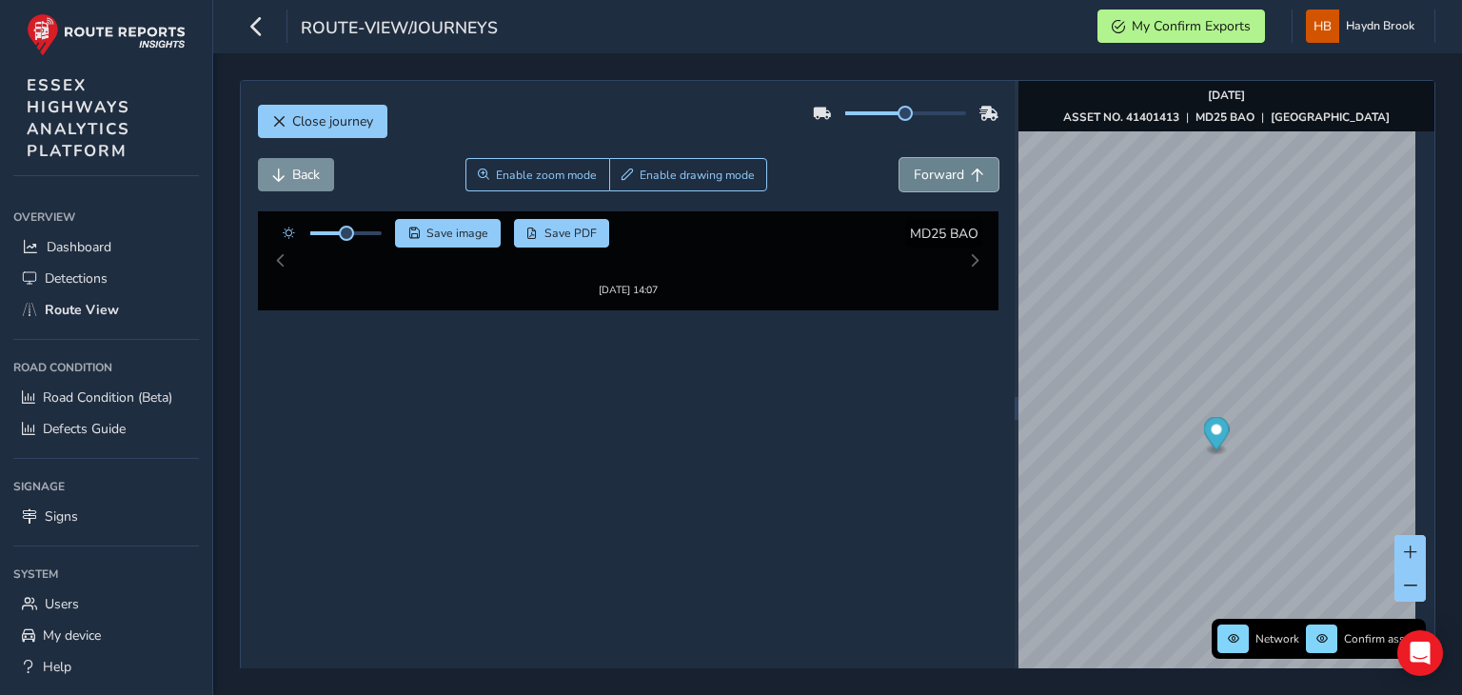
click at [905, 164] on button "Forward" at bounding box center [948, 174] width 99 height 33
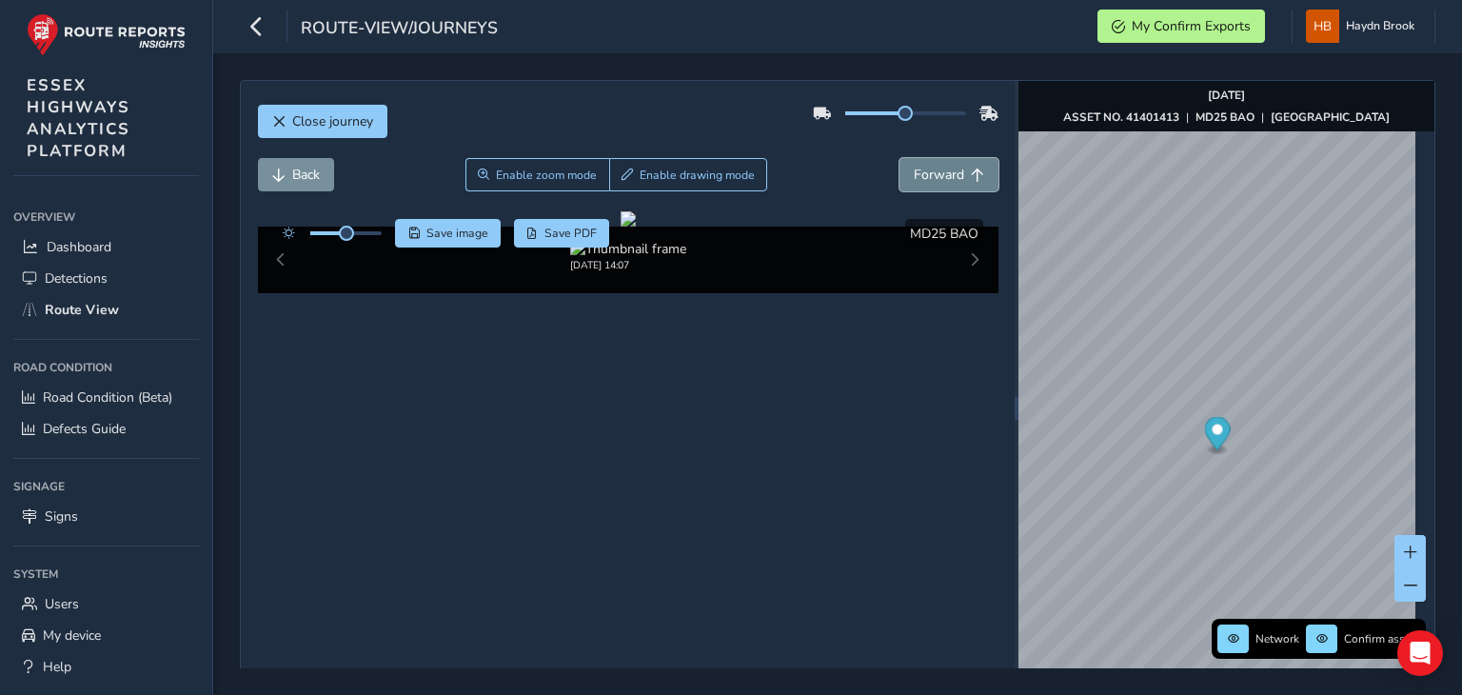
click at [905, 164] on button "Forward" at bounding box center [948, 174] width 99 height 33
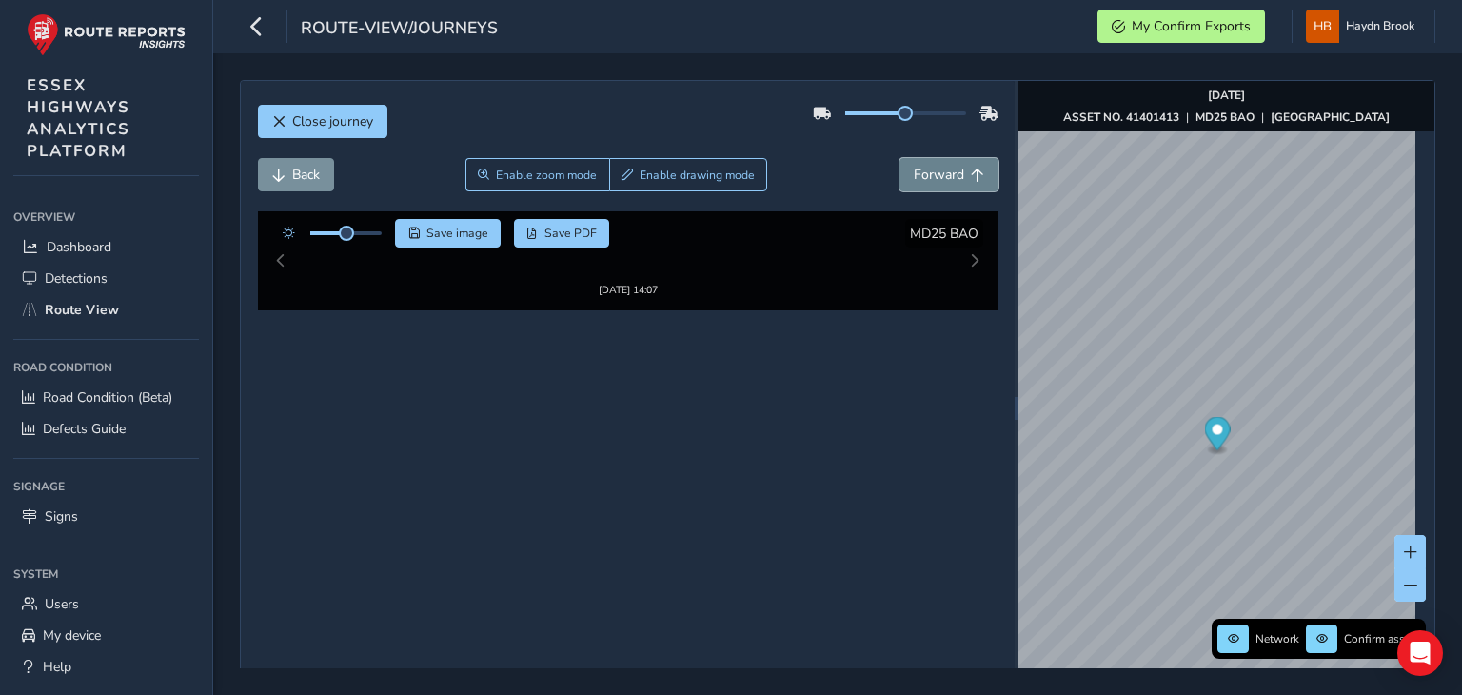
click at [905, 164] on button "Forward" at bounding box center [948, 174] width 99 height 33
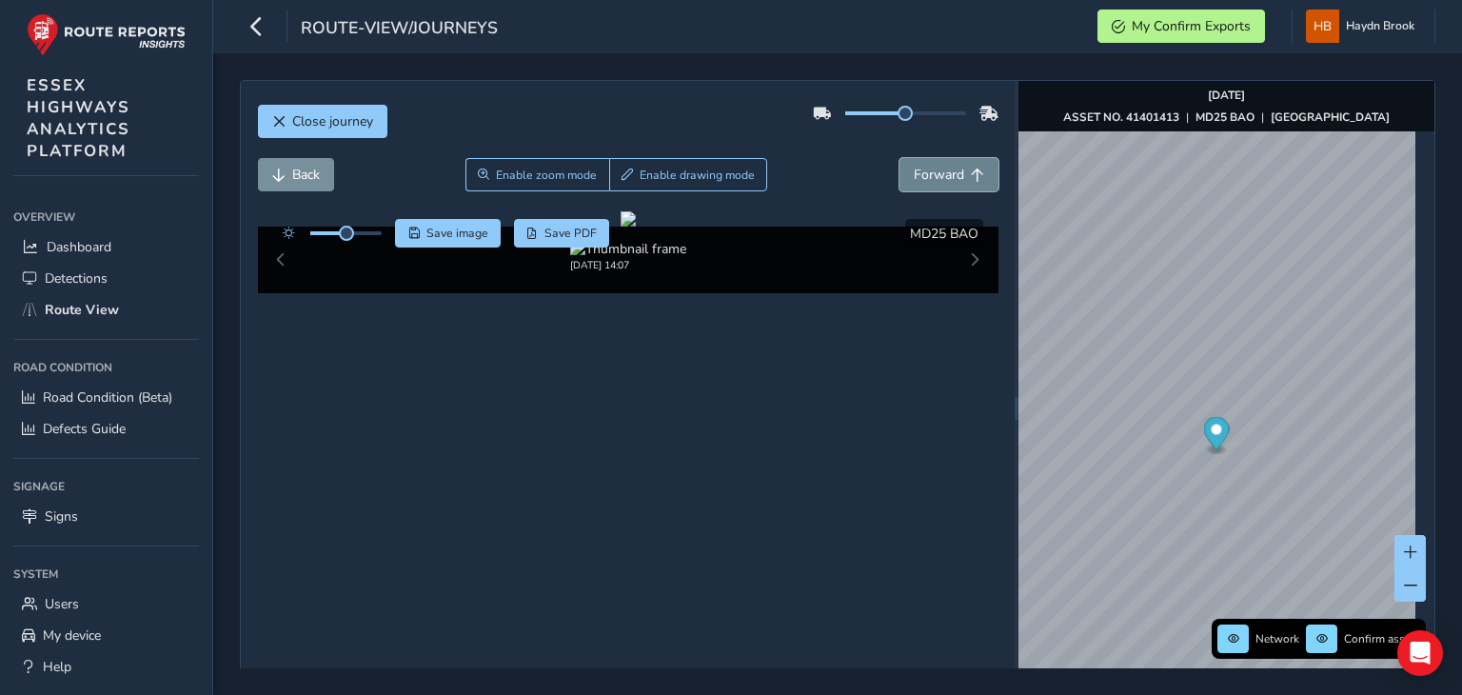
click at [905, 164] on button "Forward" at bounding box center [948, 174] width 99 height 33
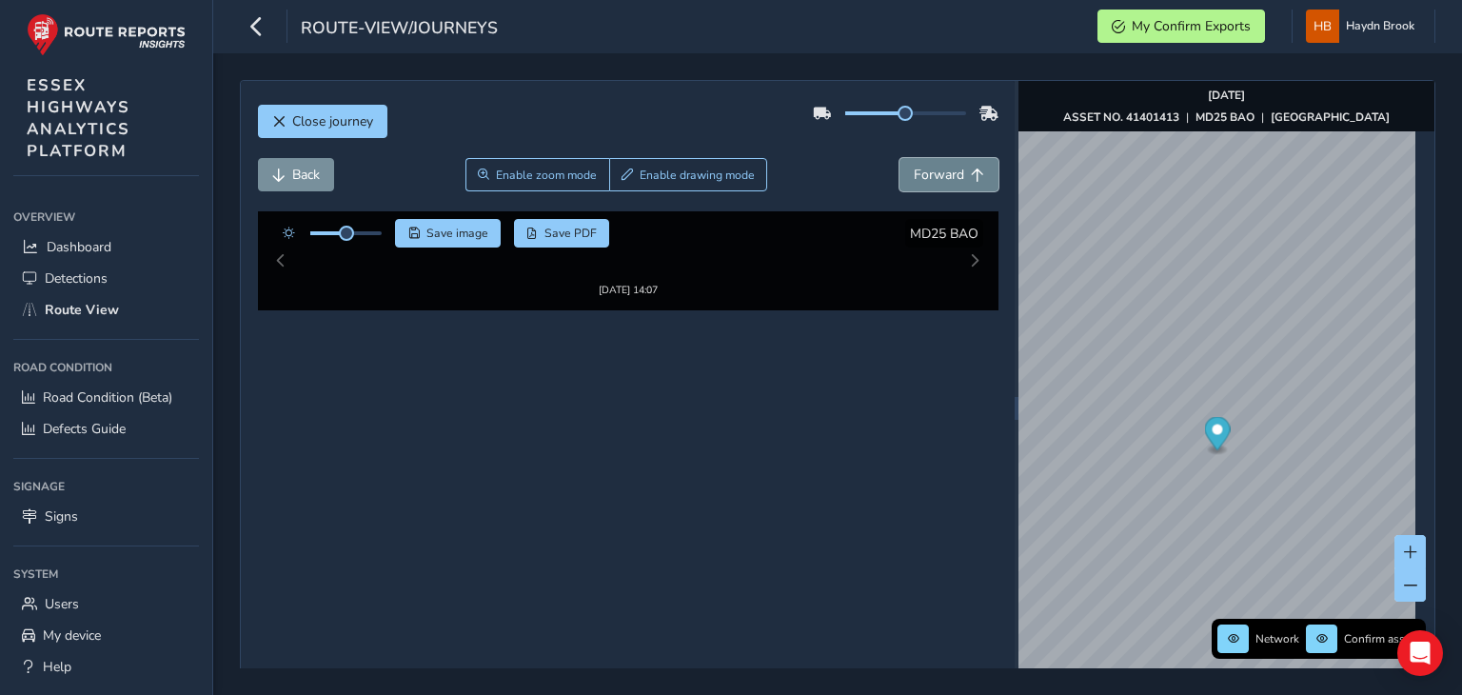
click at [905, 164] on button "Forward" at bounding box center [948, 174] width 99 height 33
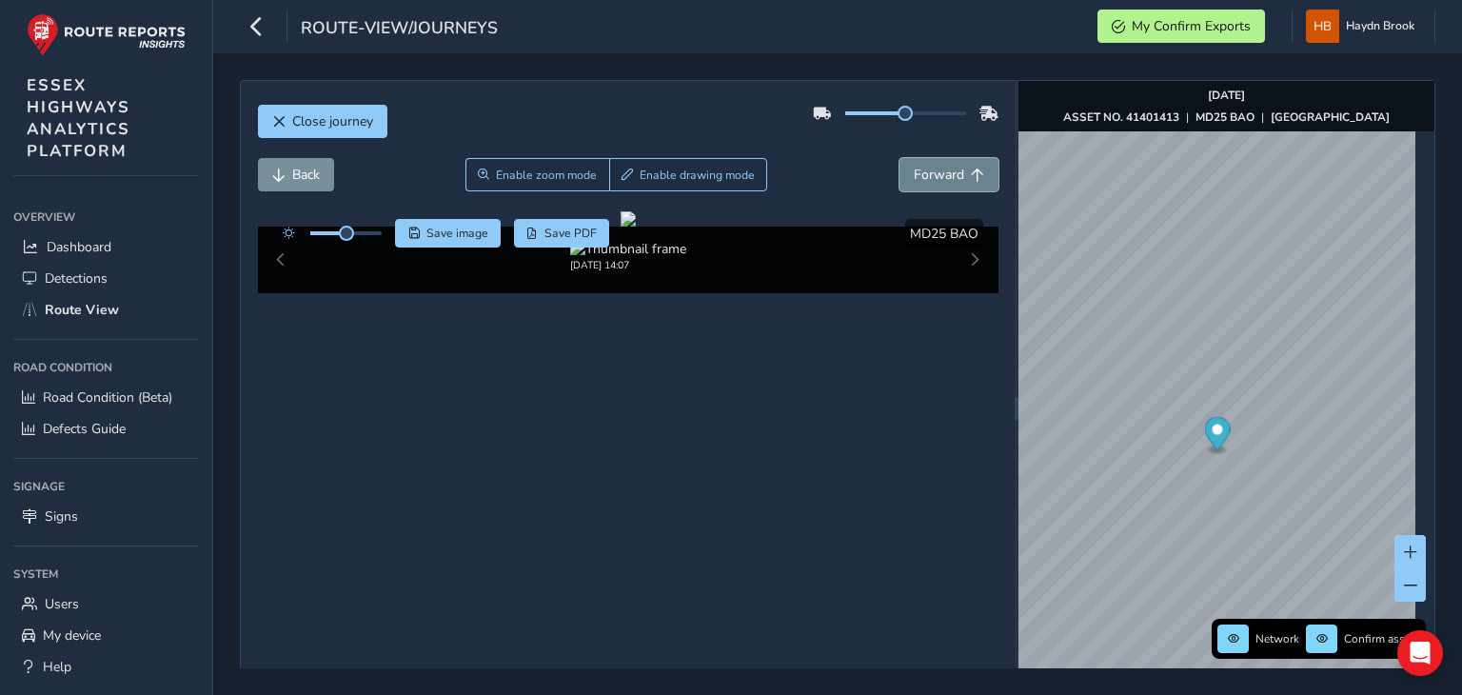
click at [905, 164] on button "Forward" at bounding box center [948, 174] width 99 height 33
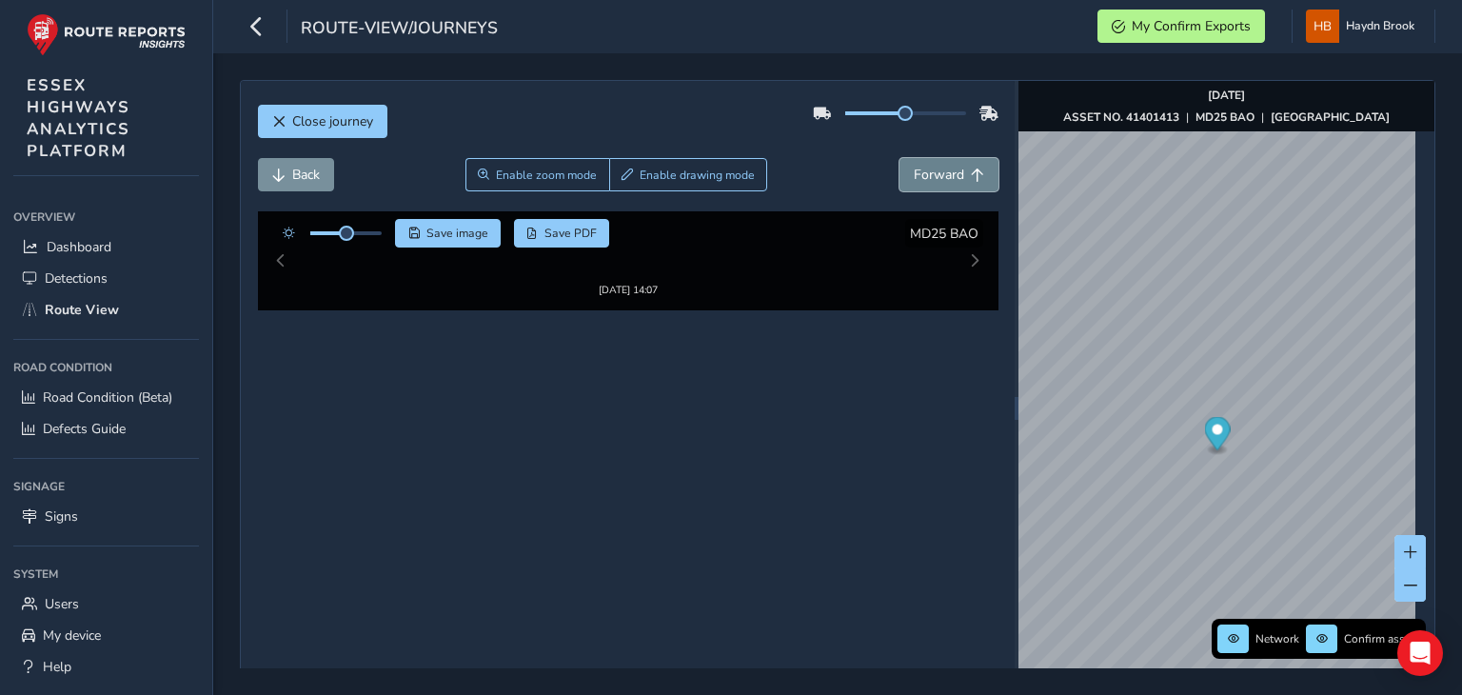
click at [905, 164] on button "Forward" at bounding box center [948, 174] width 99 height 33
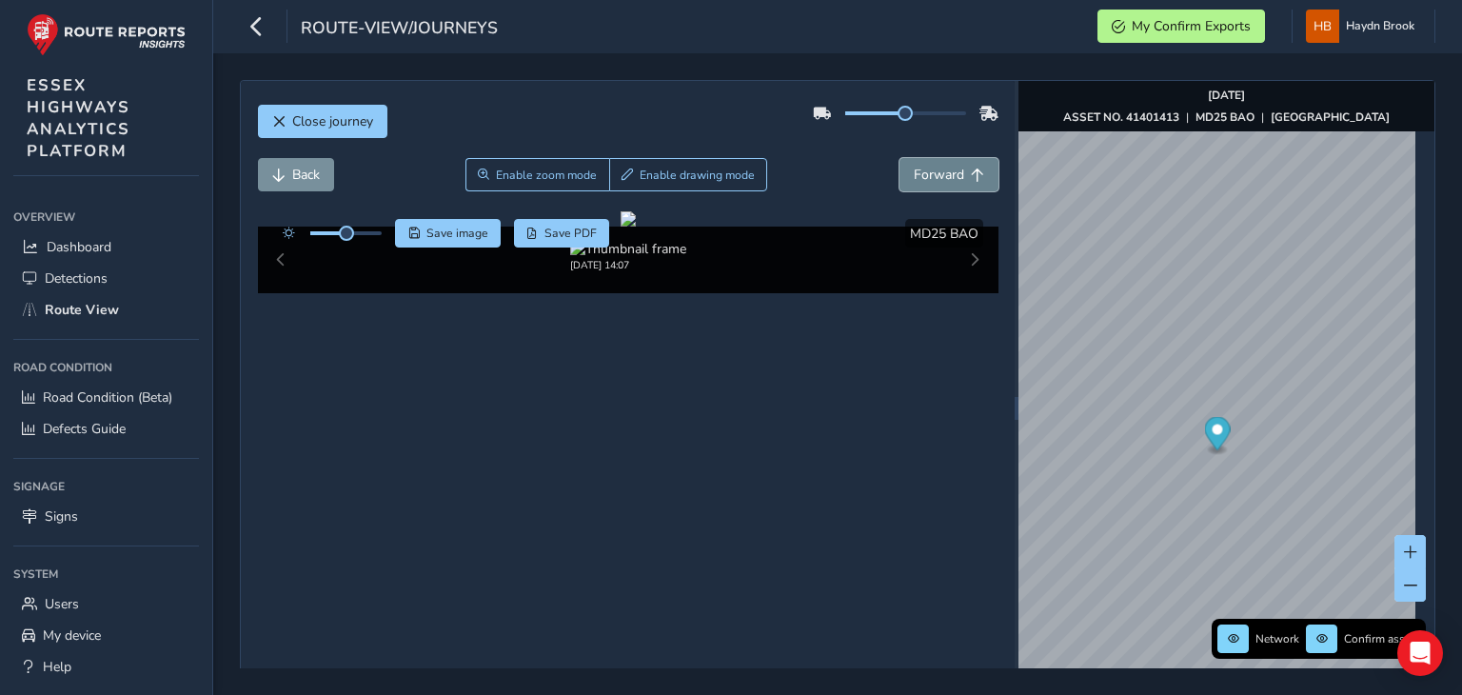
click at [905, 164] on button "Forward" at bounding box center [948, 174] width 99 height 33
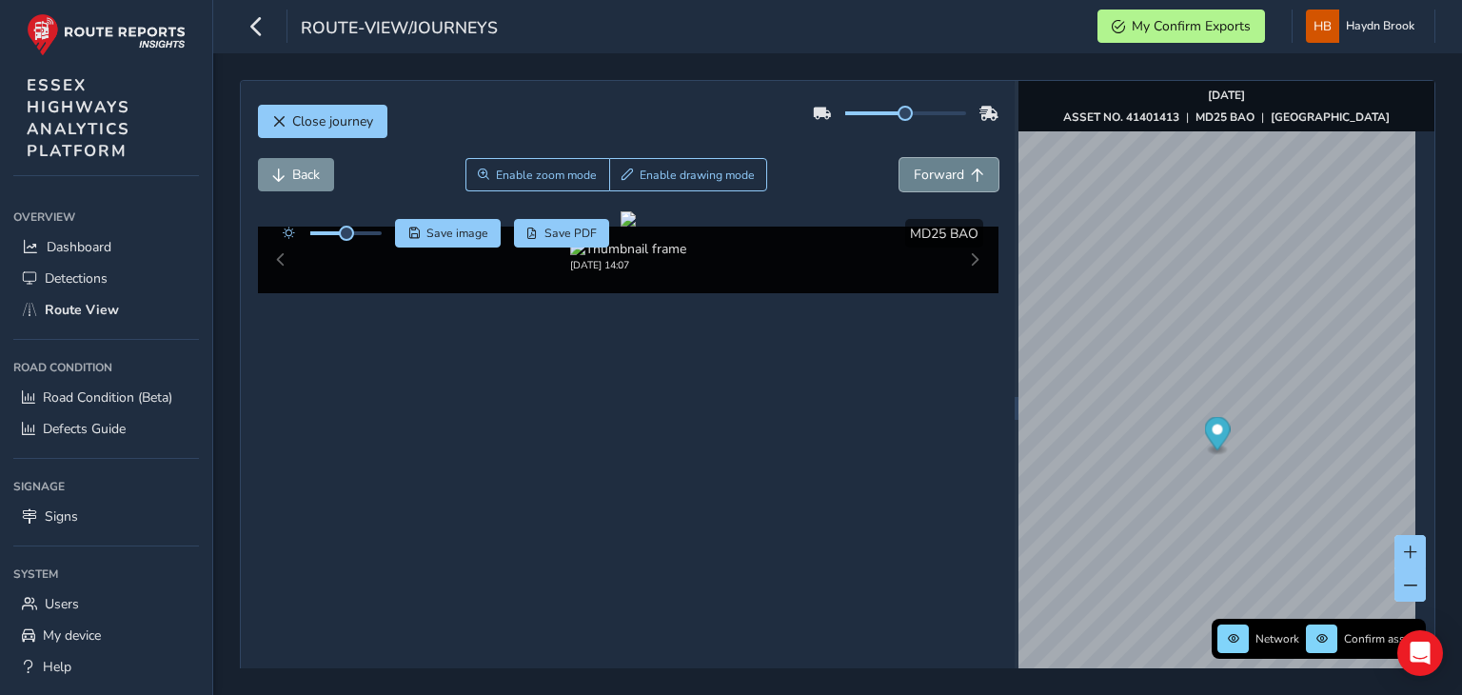
click at [905, 164] on button "Forward" at bounding box center [948, 174] width 99 height 33
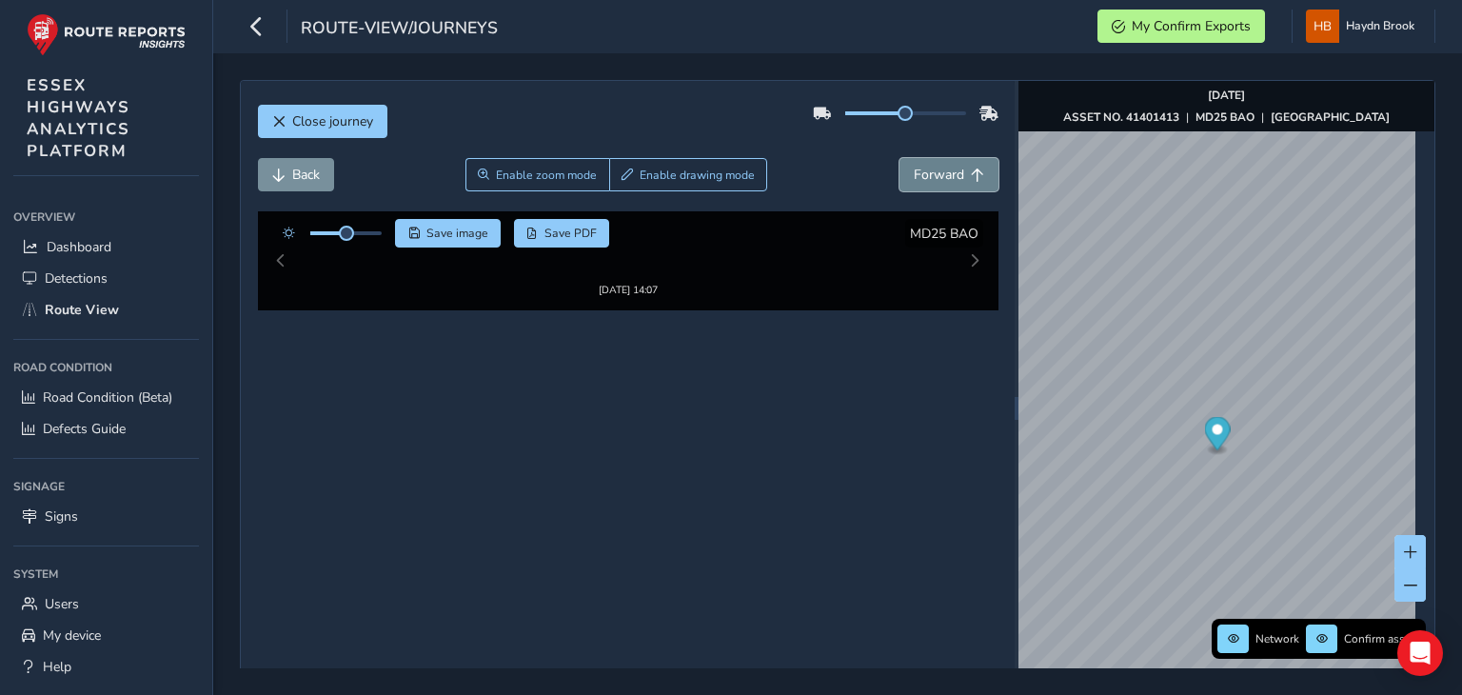
click at [905, 164] on button "Forward" at bounding box center [948, 174] width 99 height 33
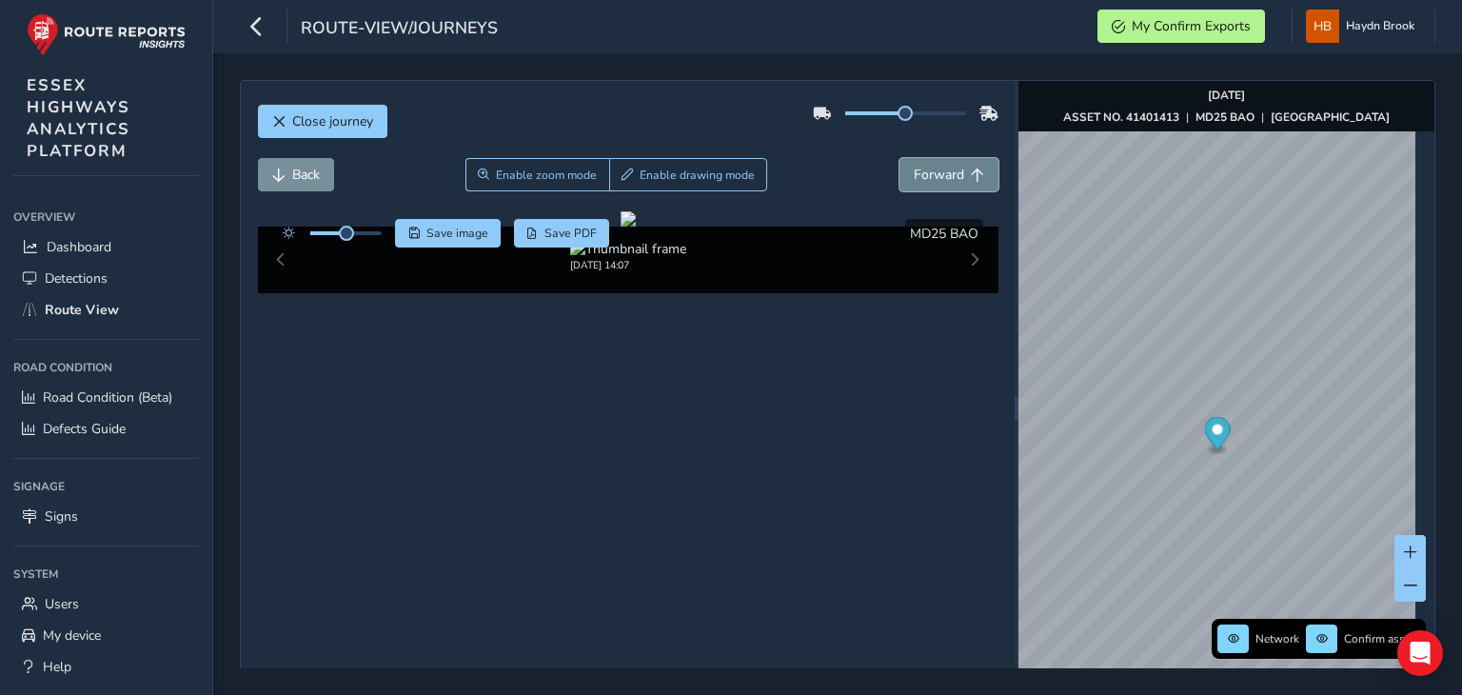
click at [905, 164] on button "Forward" at bounding box center [948, 174] width 99 height 33
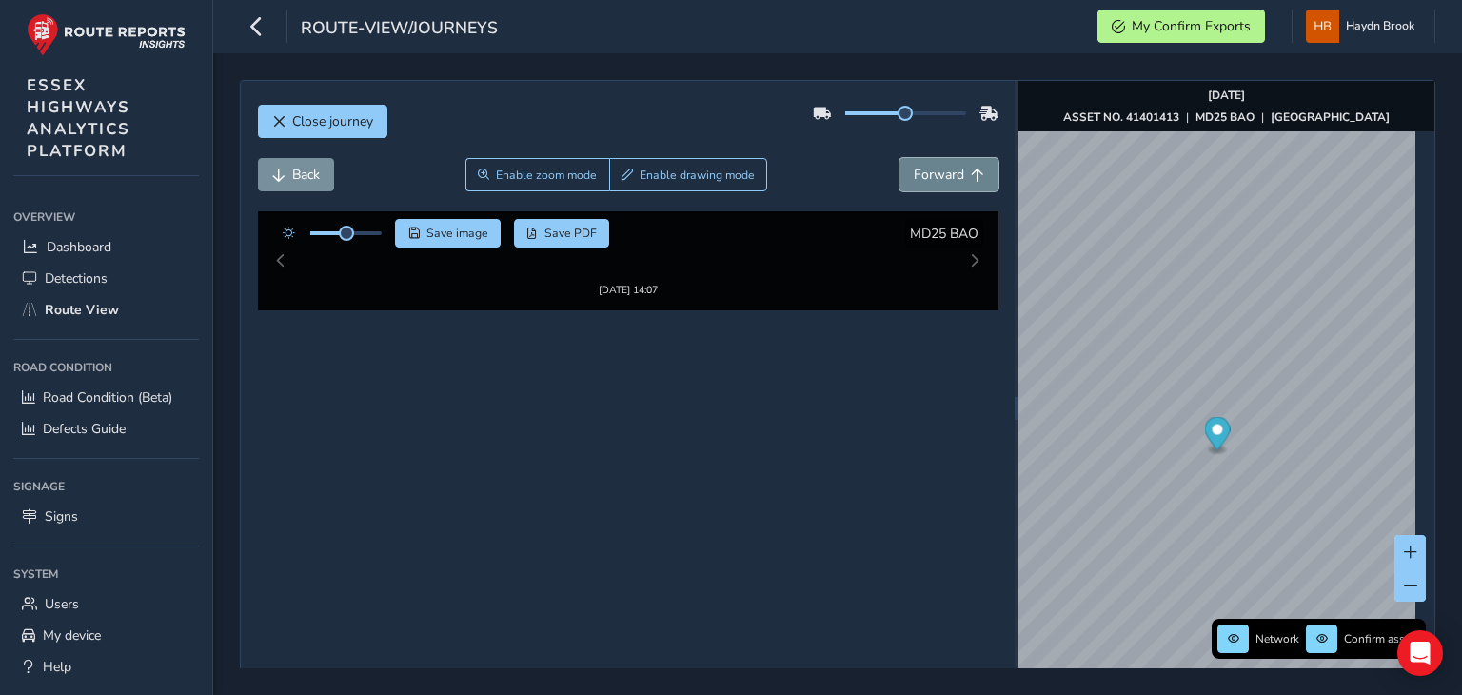
click at [905, 164] on button "Forward" at bounding box center [948, 174] width 99 height 33
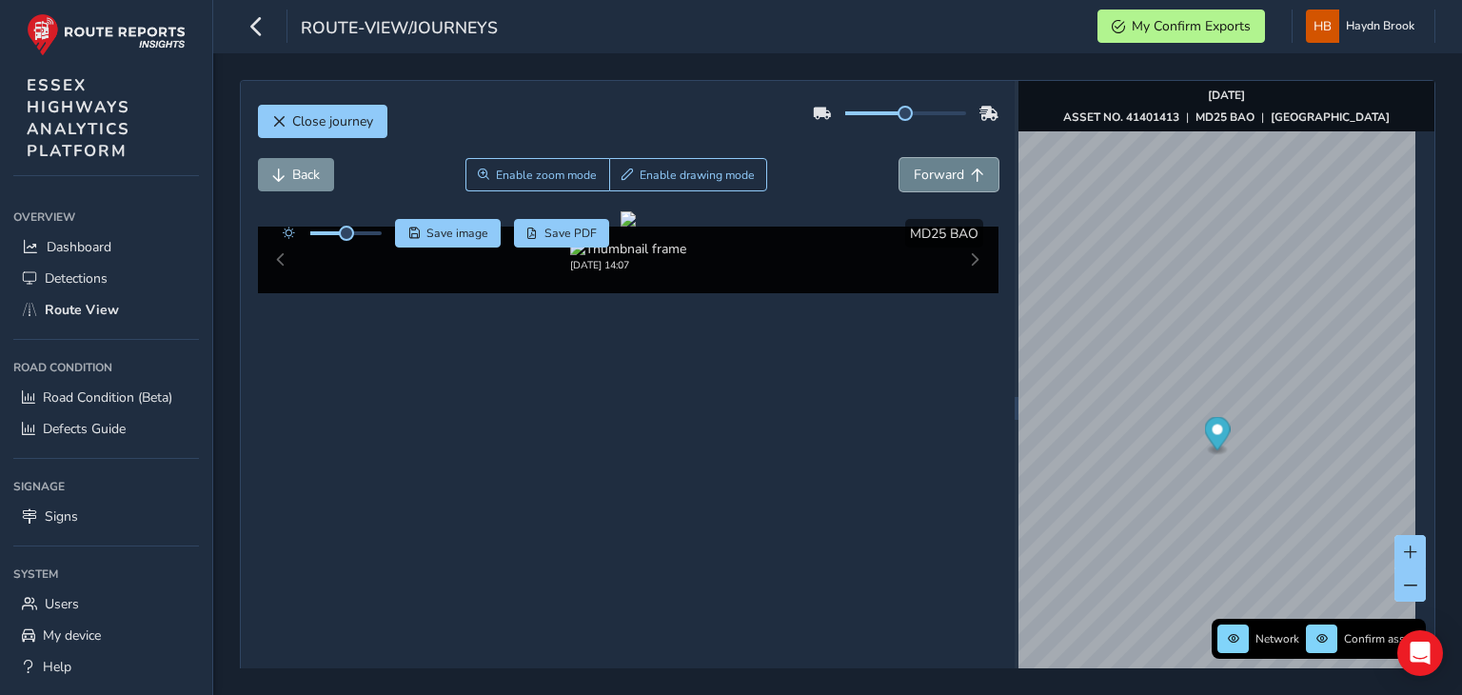
click at [905, 164] on button "Forward" at bounding box center [948, 174] width 99 height 33
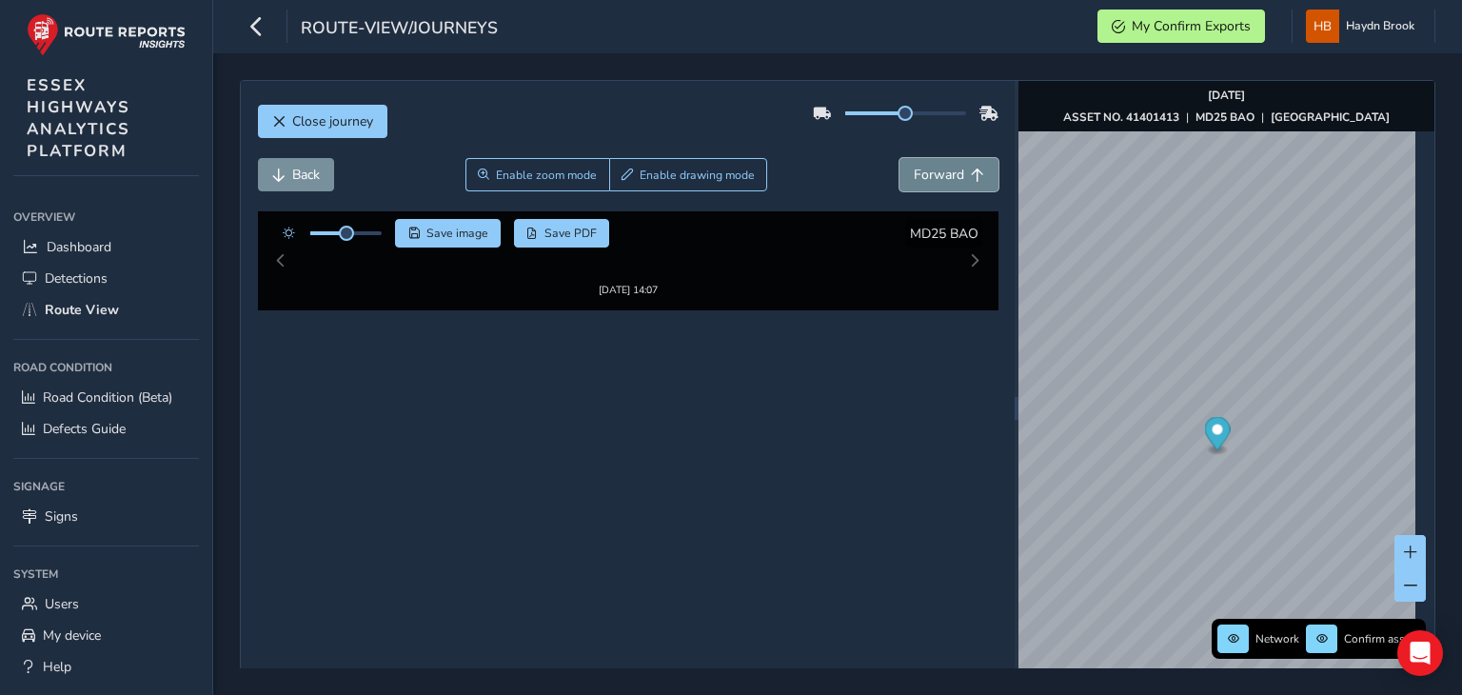
click at [905, 164] on button "Forward" at bounding box center [948, 174] width 99 height 33
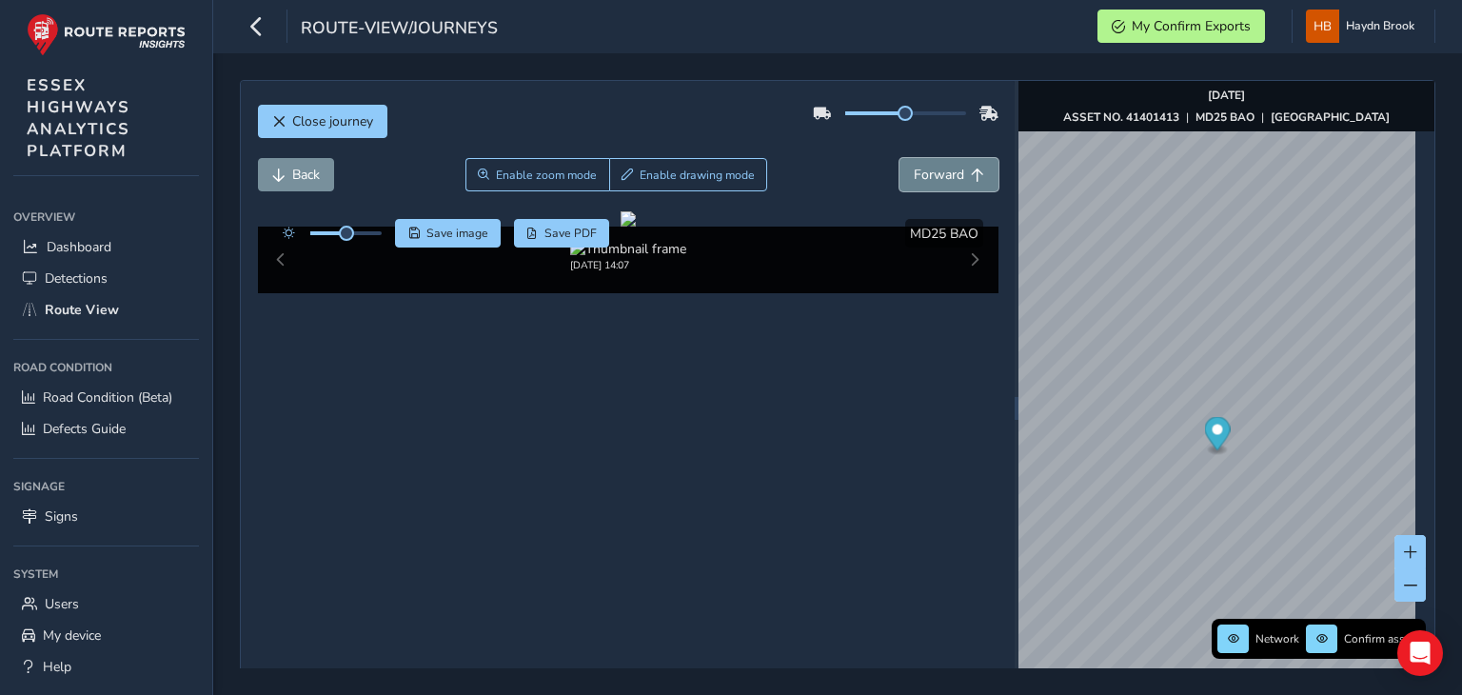
click at [905, 164] on button "Forward" at bounding box center [948, 174] width 99 height 33
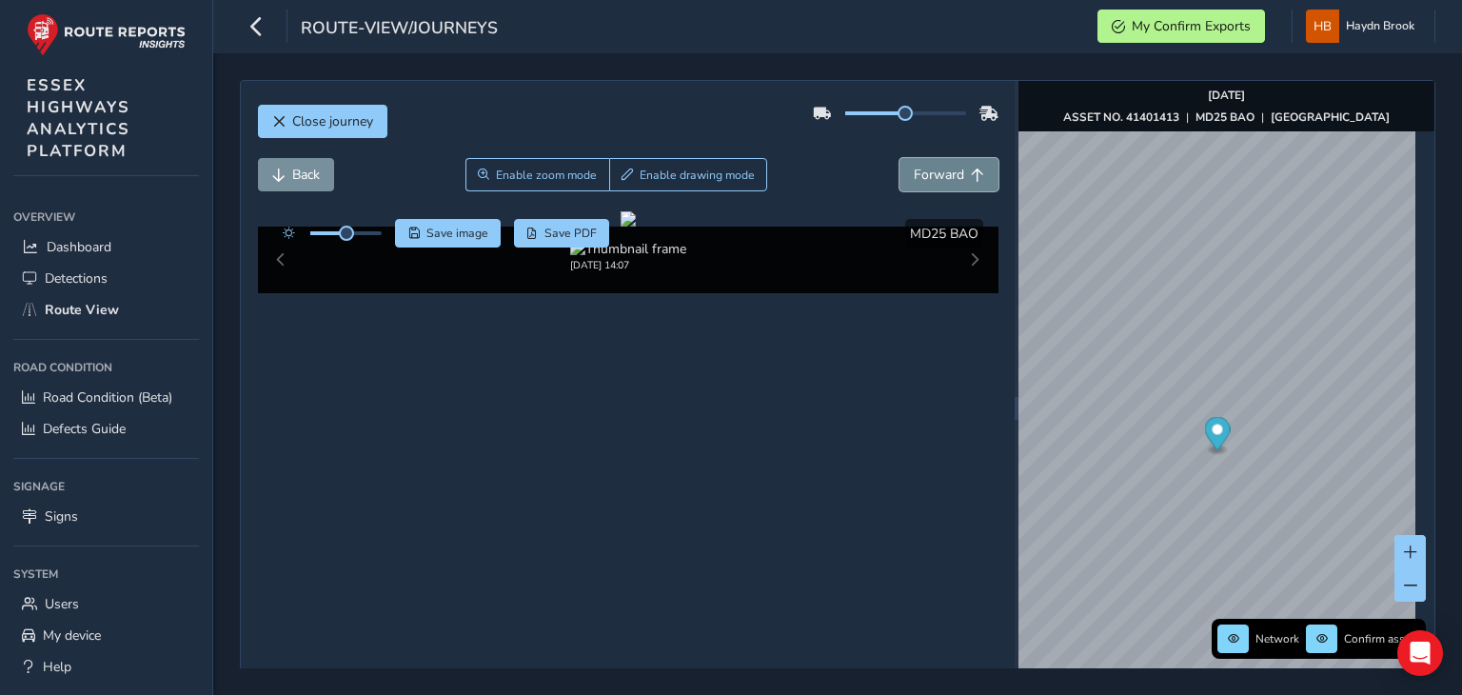
click at [905, 164] on button "Forward" at bounding box center [948, 174] width 99 height 33
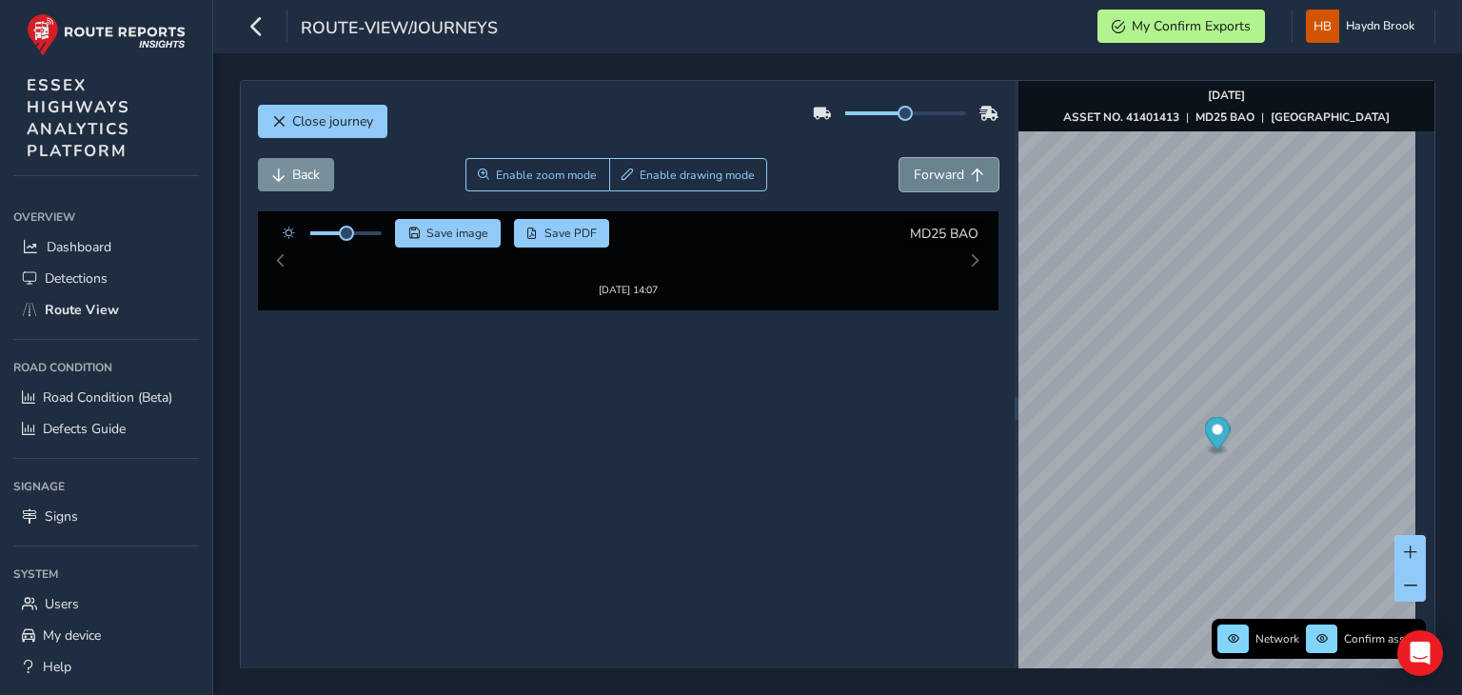
click at [905, 164] on button "Forward" at bounding box center [948, 174] width 99 height 33
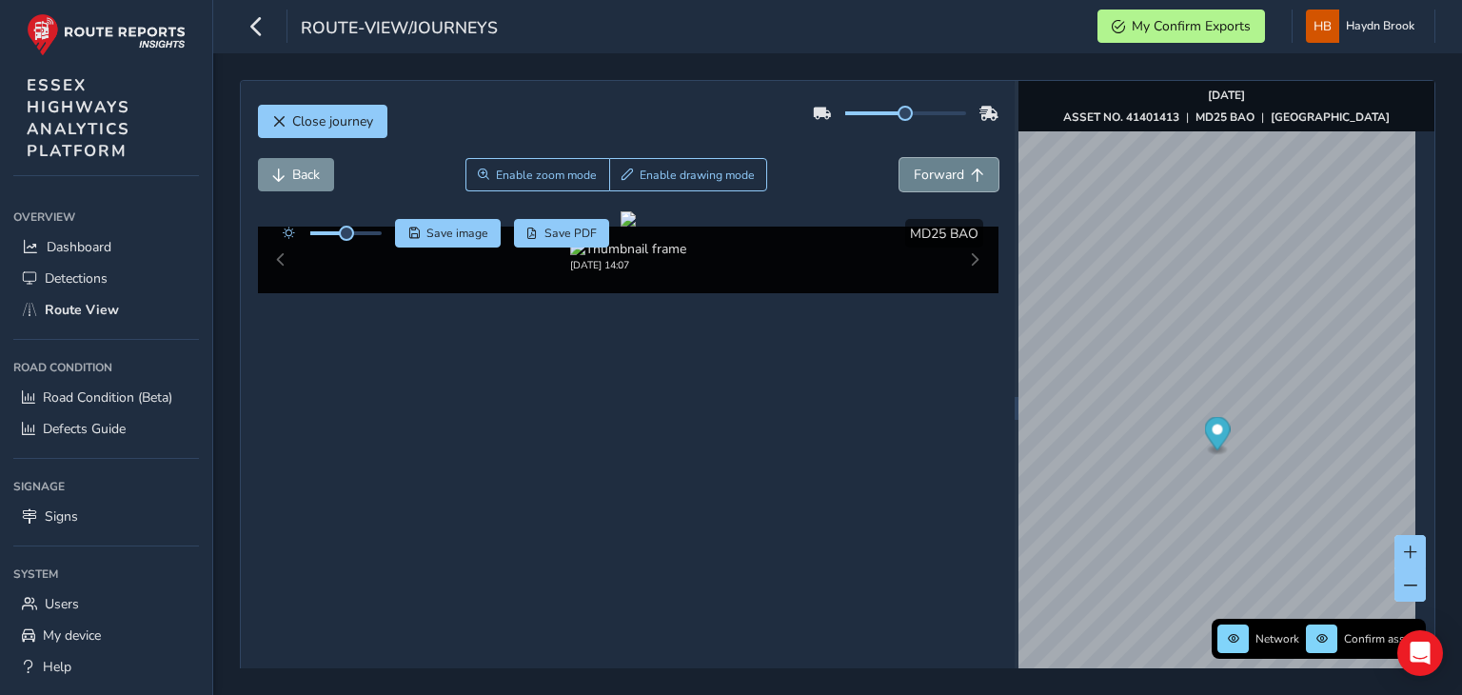
click at [905, 164] on button "Forward" at bounding box center [948, 174] width 99 height 33
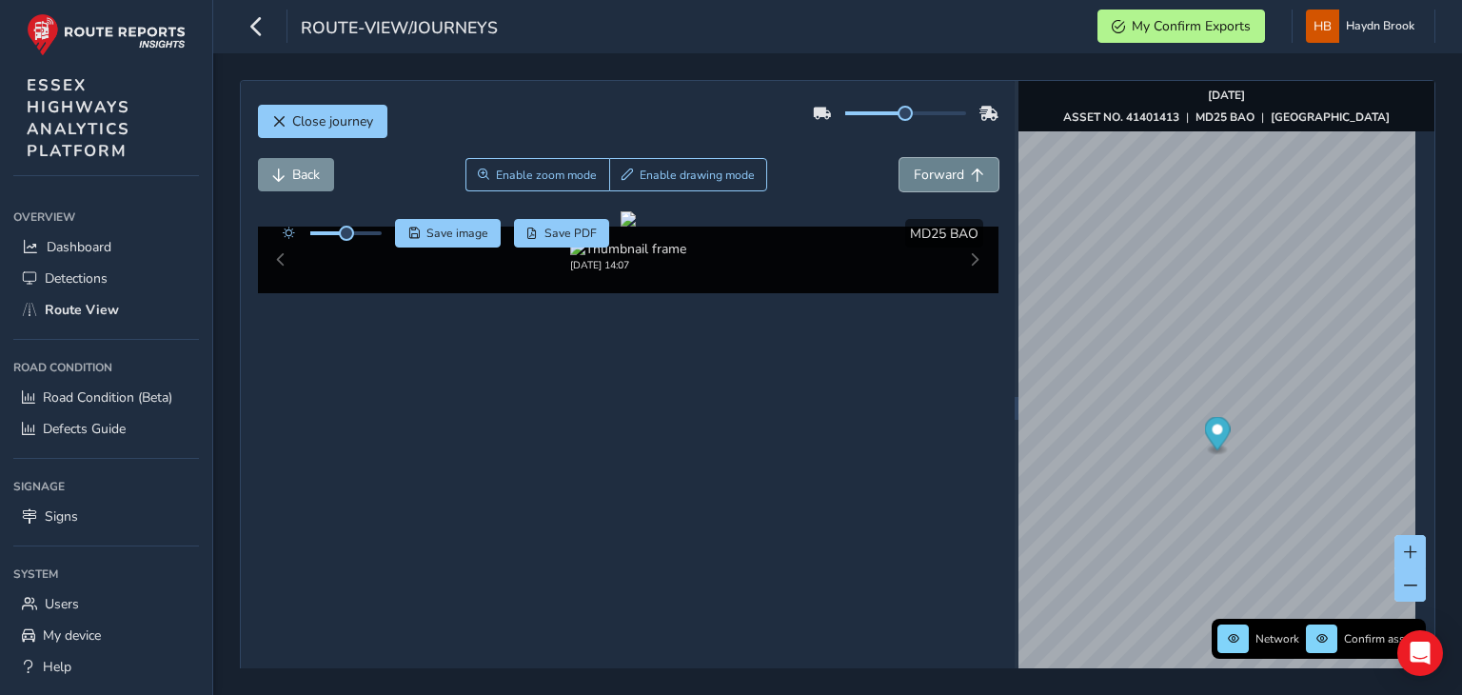
click at [905, 164] on button "Forward" at bounding box center [948, 174] width 99 height 33
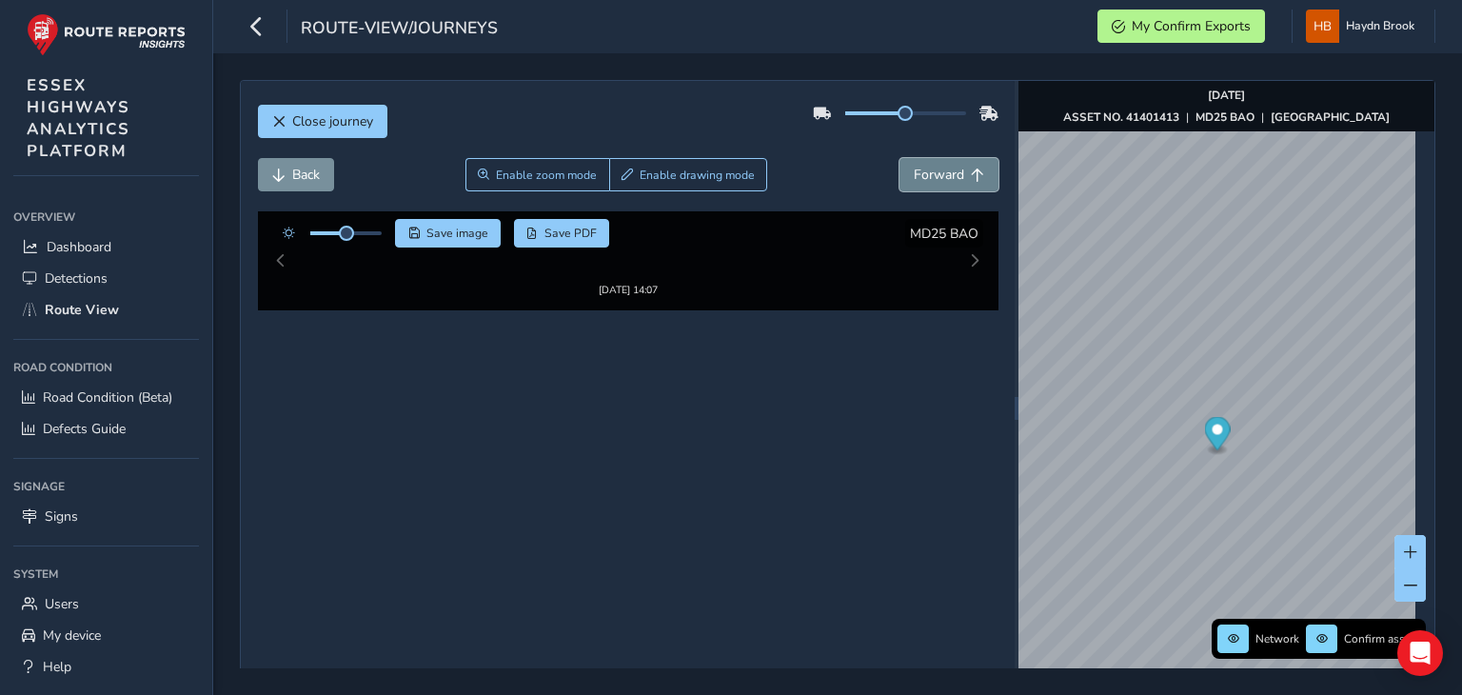
click at [905, 164] on button "Forward" at bounding box center [948, 174] width 99 height 33
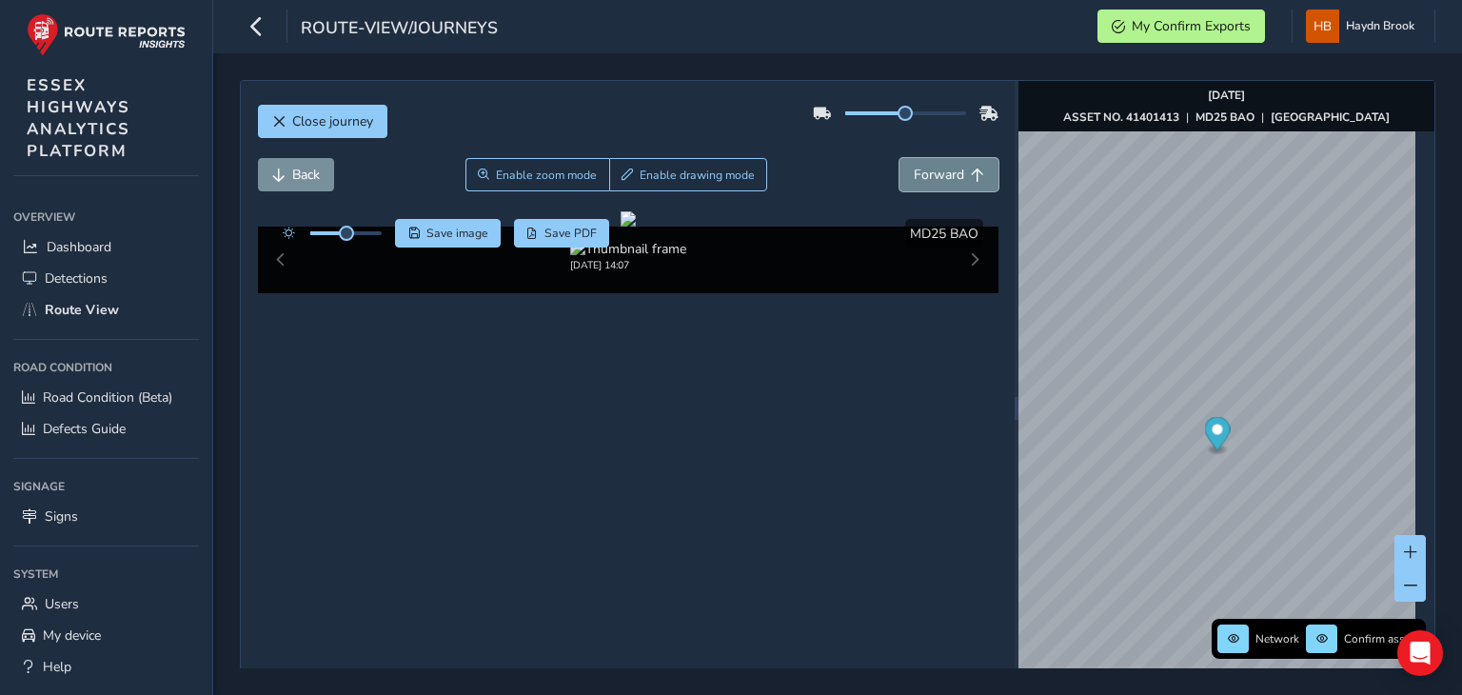
click at [905, 164] on button "Forward" at bounding box center [948, 174] width 99 height 33
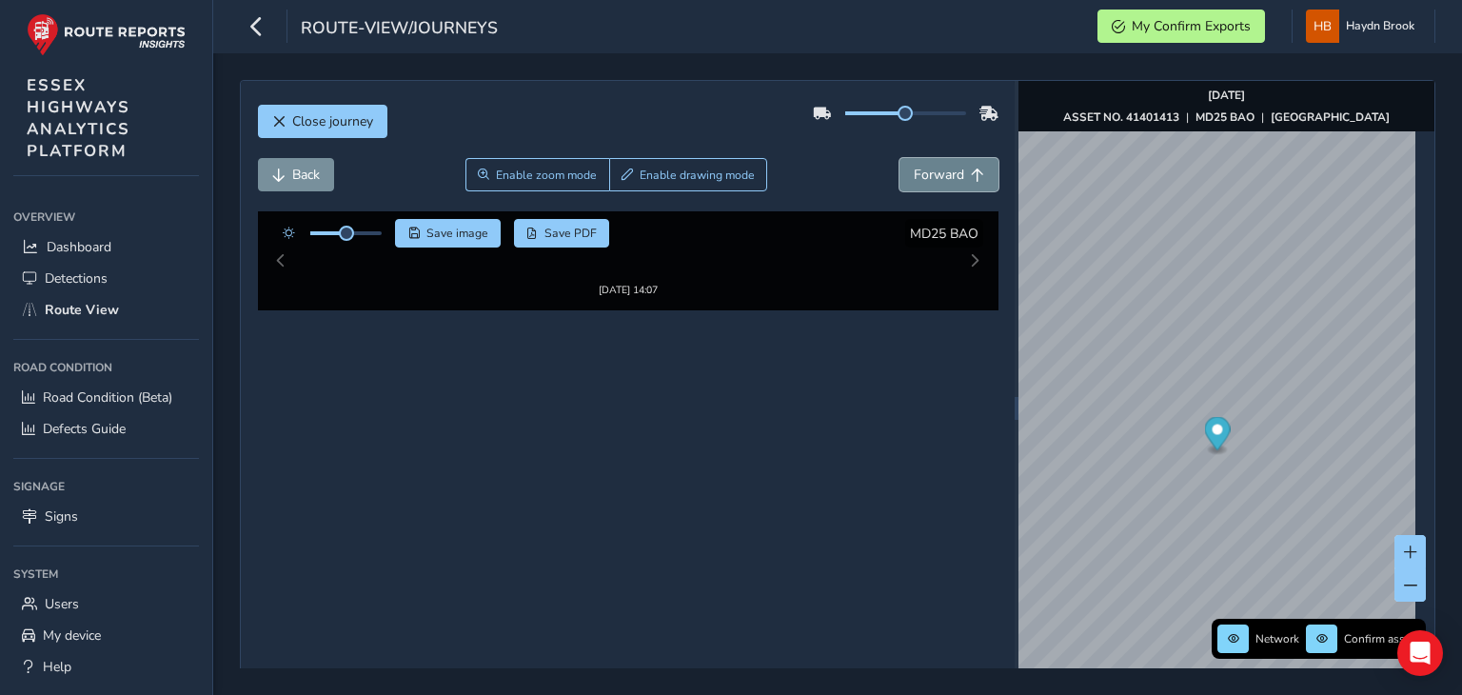
click at [905, 164] on button "Forward" at bounding box center [948, 174] width 99 height 33
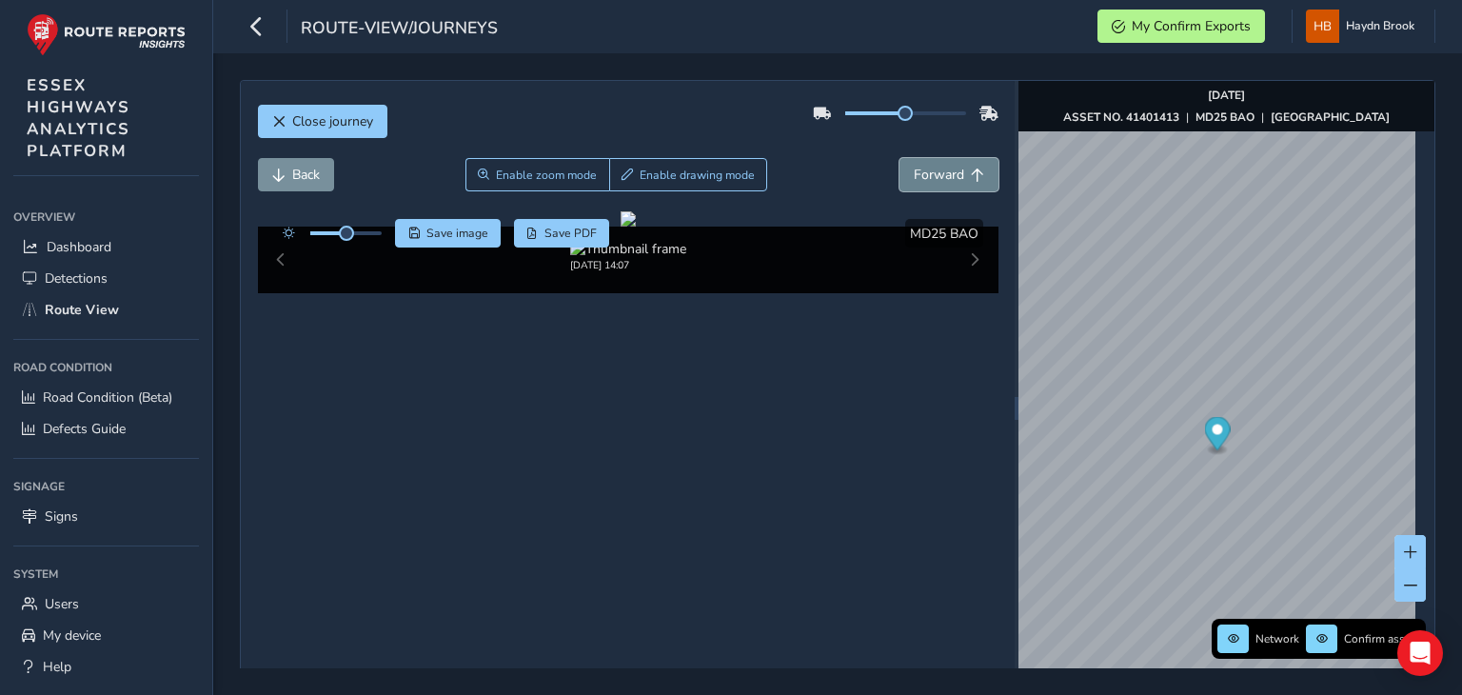
click at [905, 164] on button "Forward" at bounding box center [948, 174] width 99 height 33
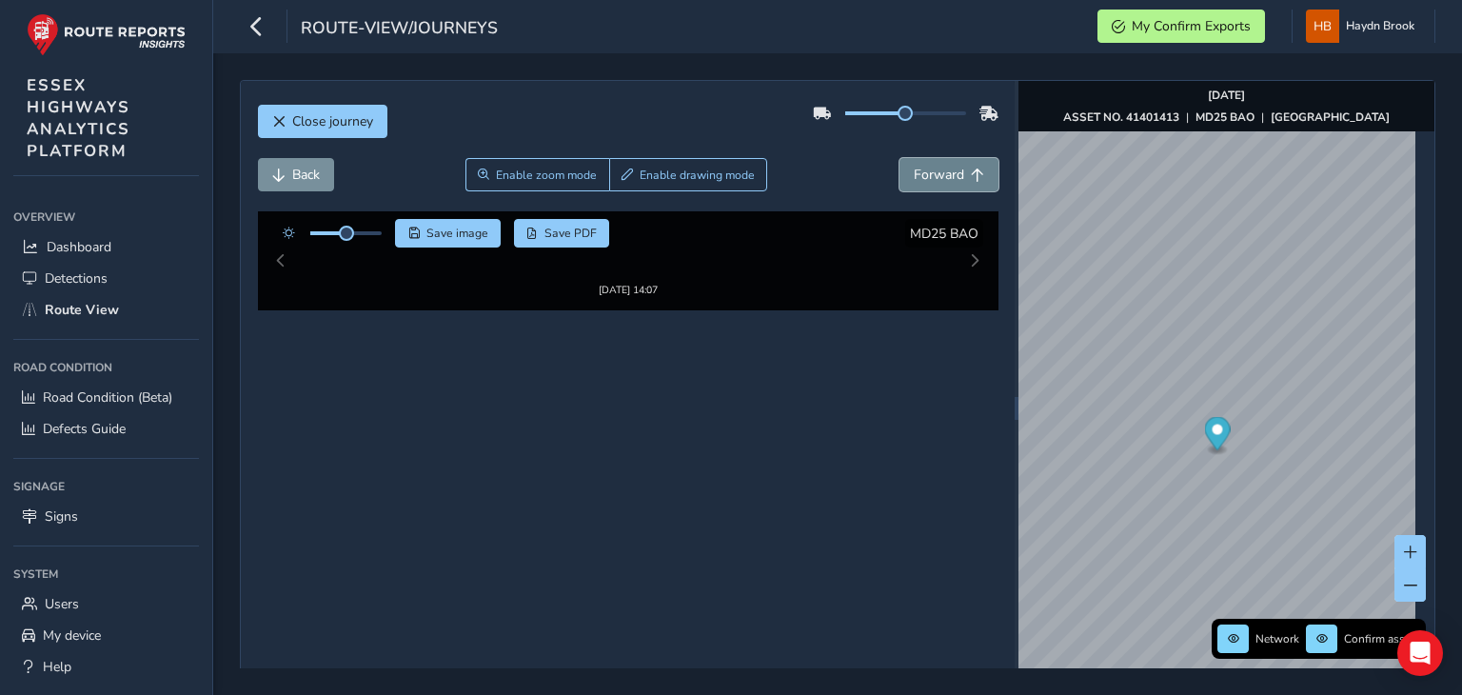
click at [905, 164] on button "Forward" at bounding box center [948, 174] width 99 height 33
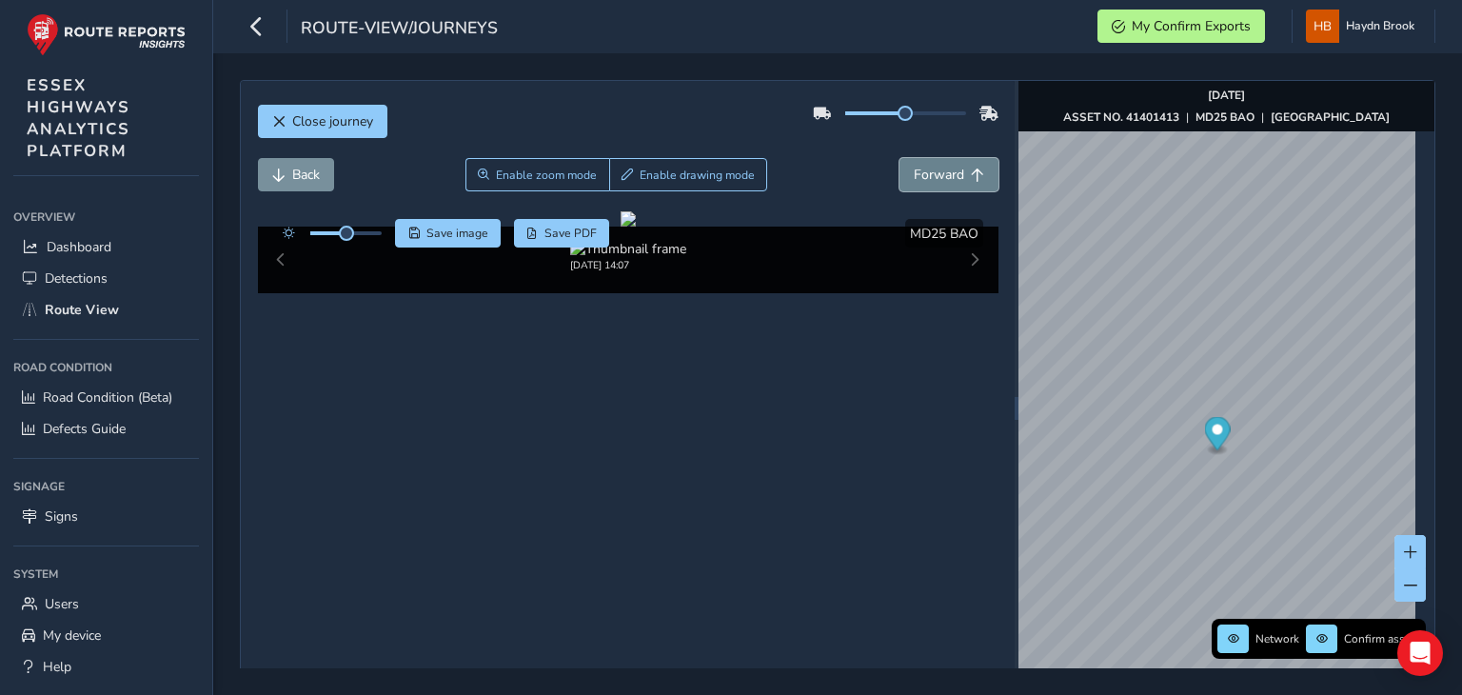
click at [905, 164] on button "Forward" at bounding box center [948, 174] width 99 height 33
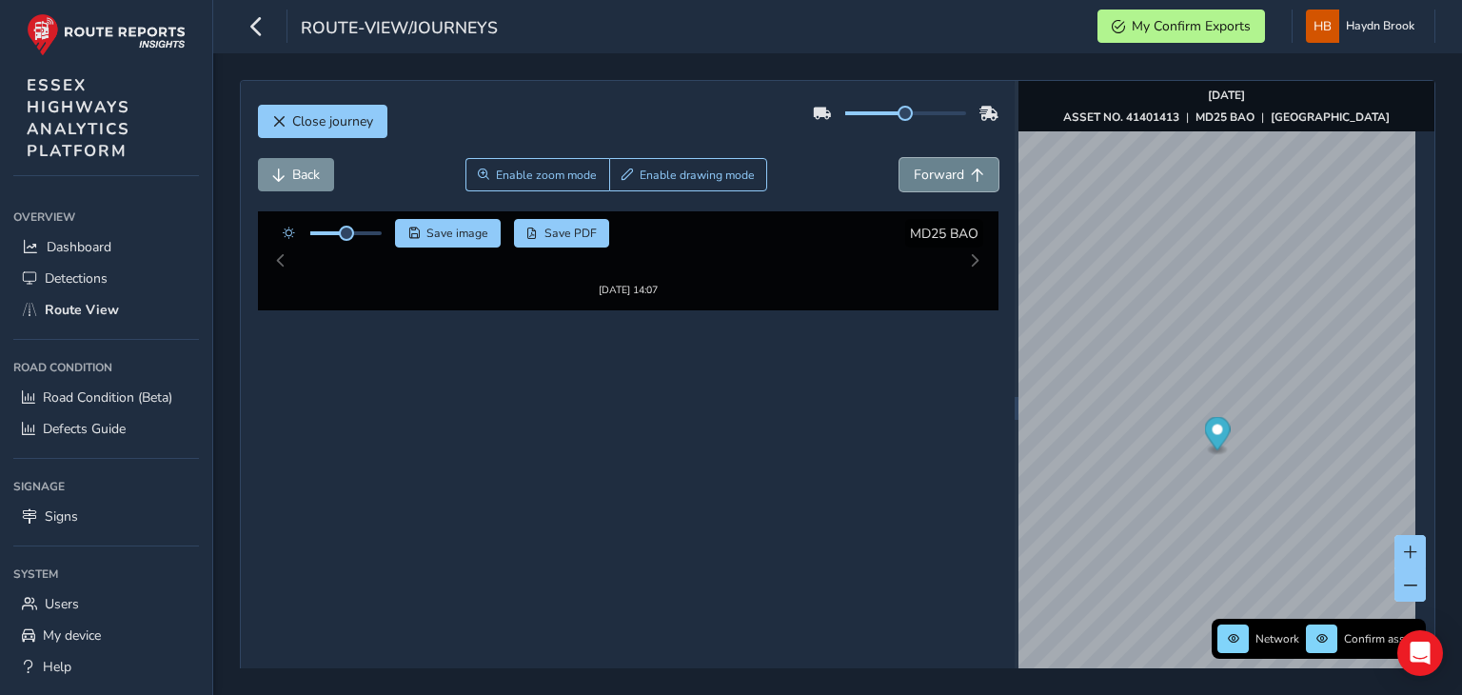
click at [905, 164] on button "Forward" at bounding box center [948, 174] width 99 height 33
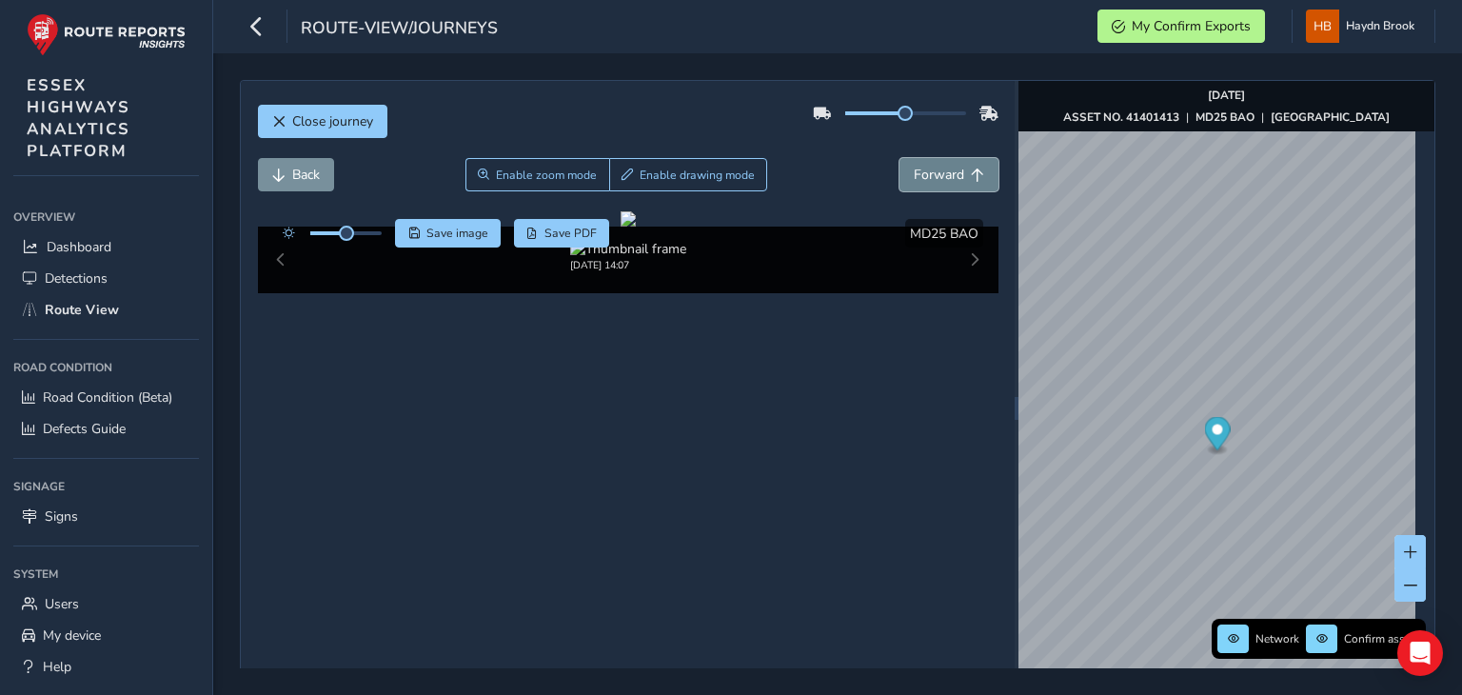
click at [905, 164] on button "Forward" at bounding box center [948, 174] width 99 height 33
click at [326, 176] on button "Back" at bounding box center [296, 174] width 76 height 33
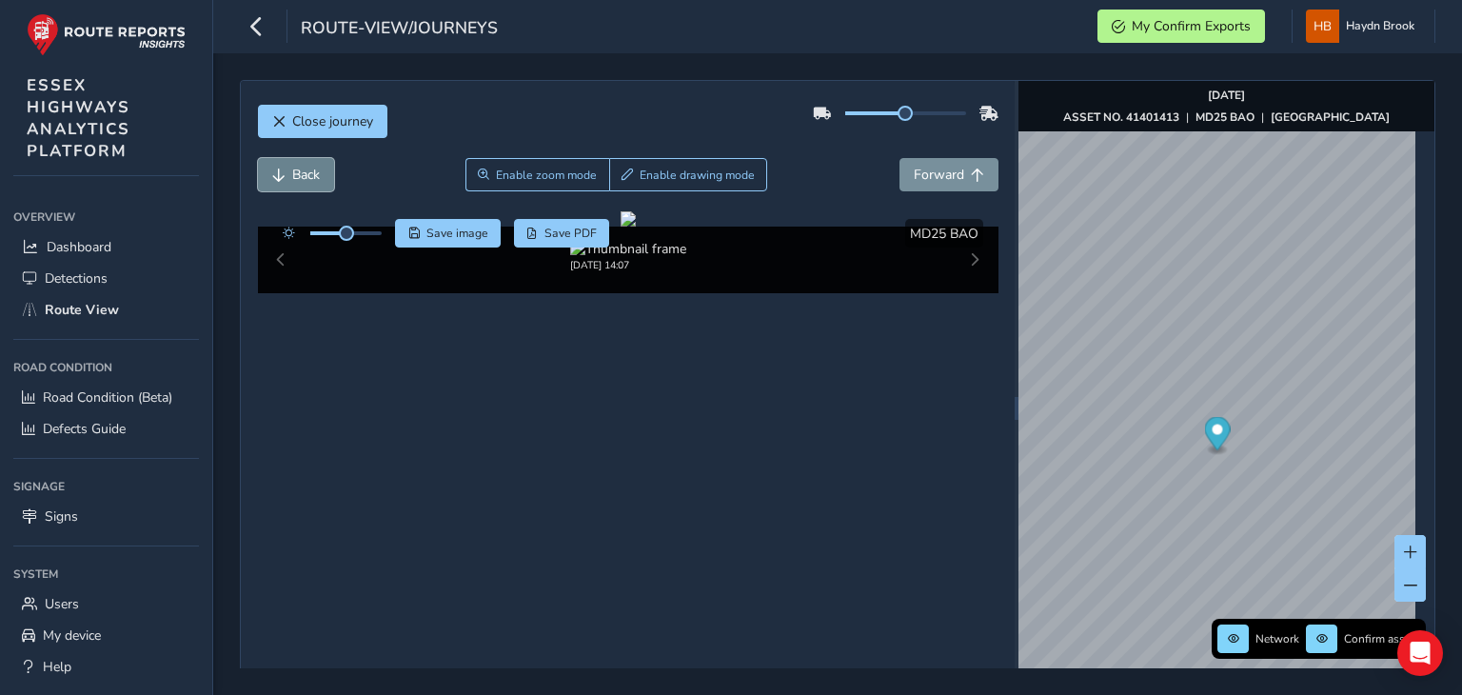
click at [326, 176] on button "Back" at bounding box center [296, 174] width 76 height 33
click at [321, 176] on button "Back" at bounding box center [296, 174] width 76 height 33
click at [445, 236] on span "Save image" at bounding box center [457, 233] width 62 height 15
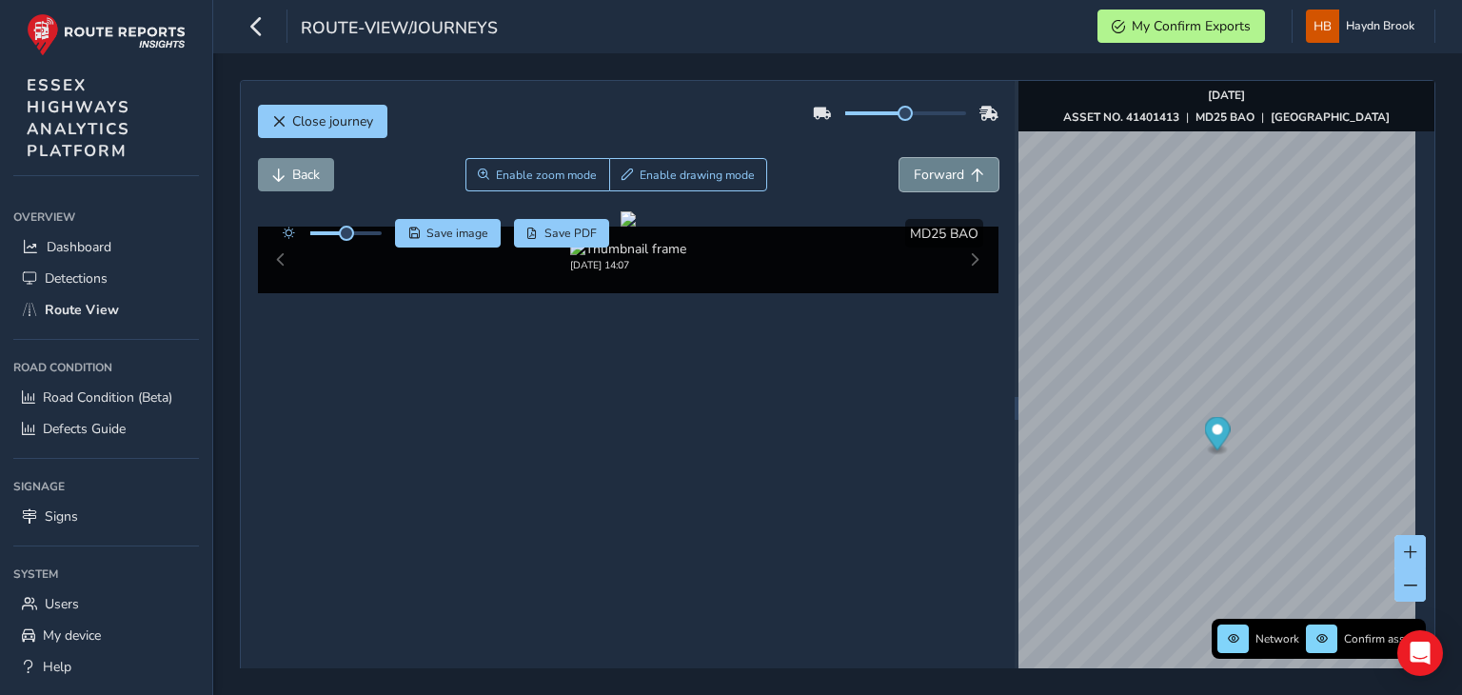
click at [913, 182] on span "Forward" at bounding box center [938, 175] width 50 height 18
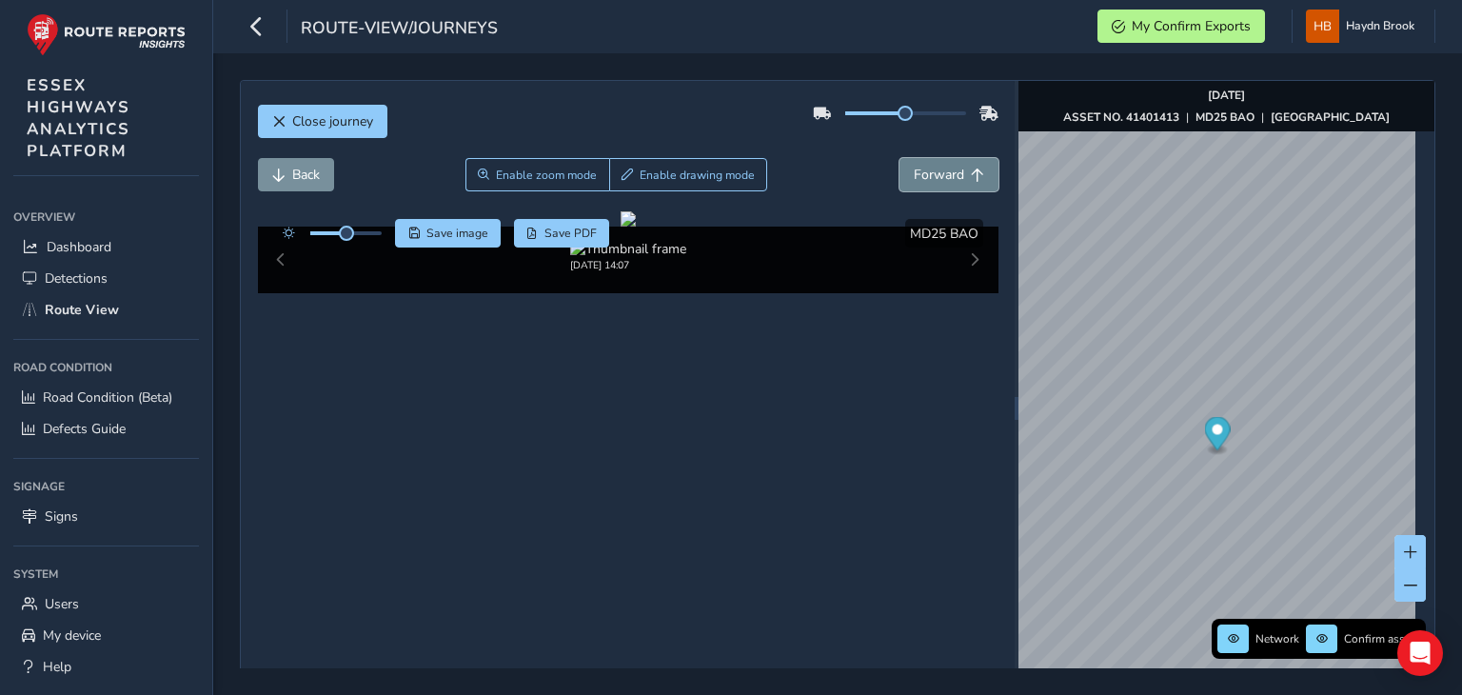
click at [913, 182] on span "Forward" at bounding box center [938, 175] width 50 height 18
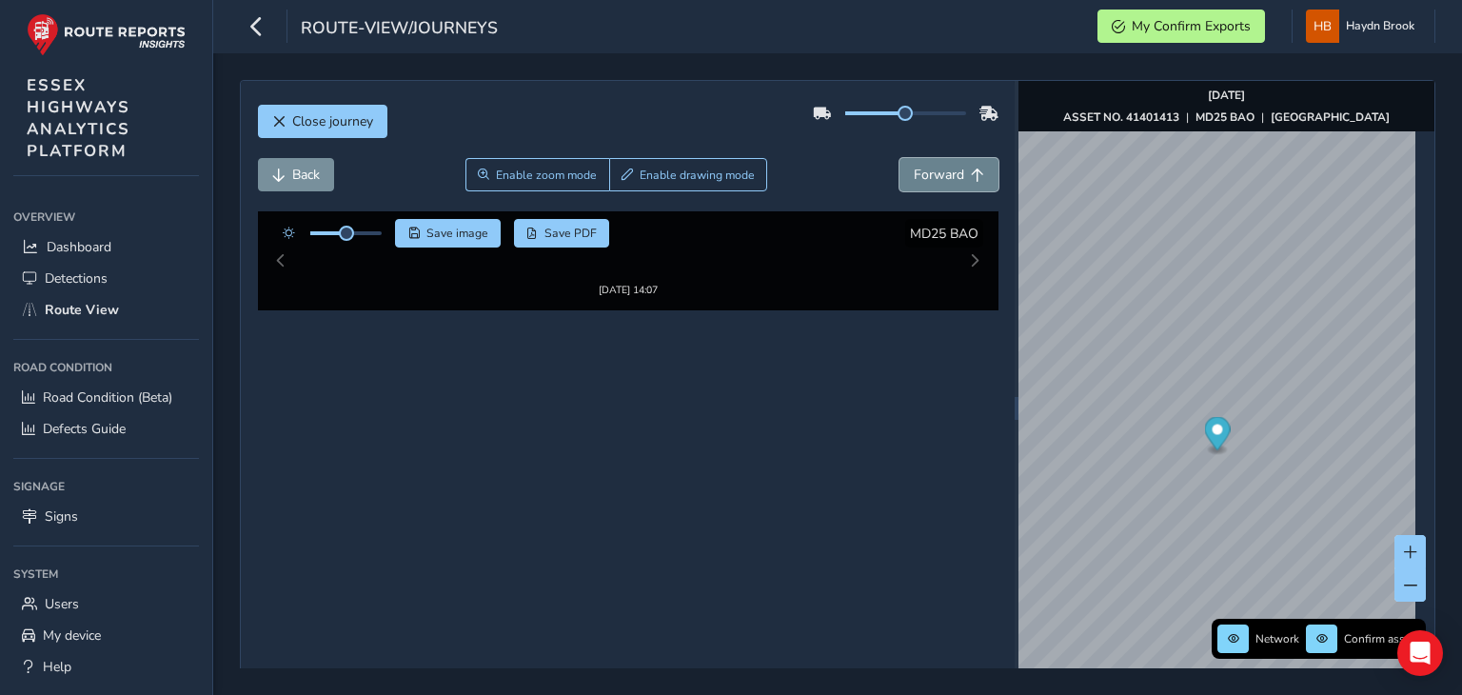
click at [913, 182] on span "Forward" at bounding box center [938, 175] width 50 height 18
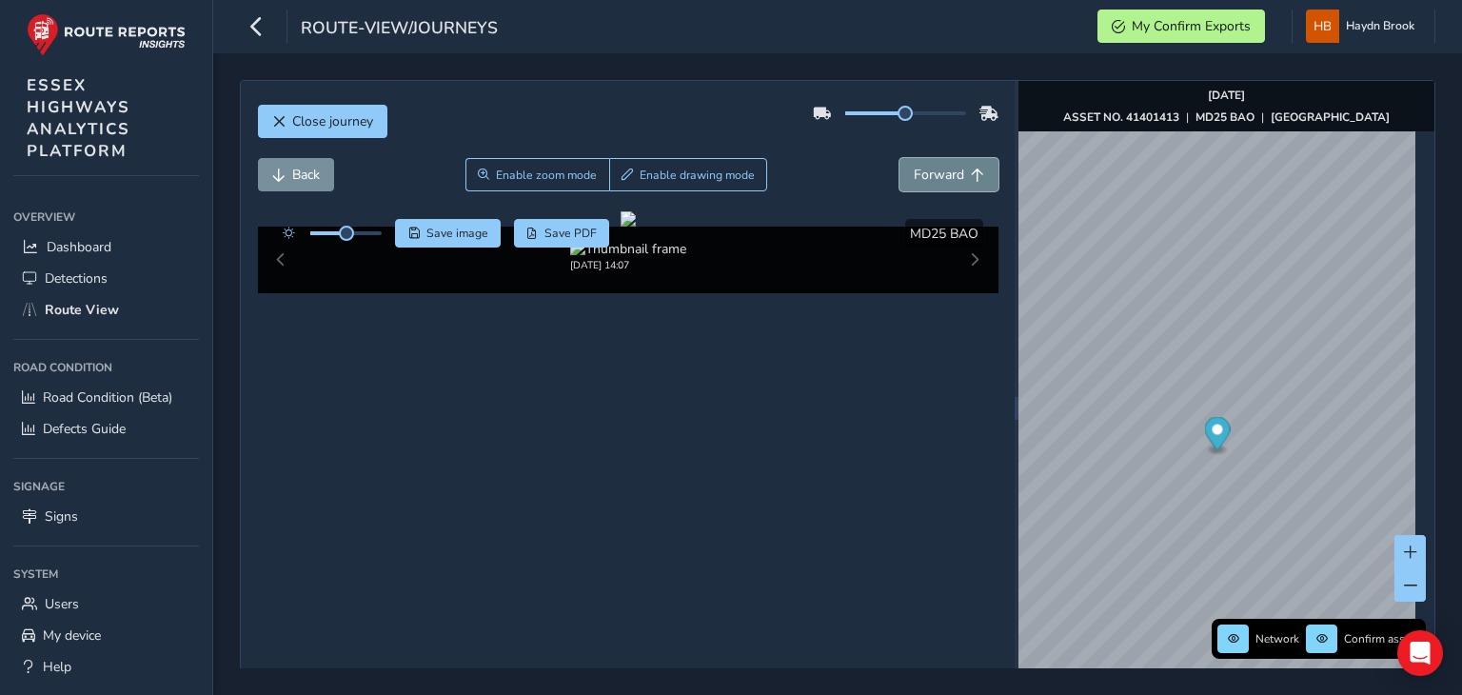
click at [913, 182] on span "Forward" at bounding box center [938, 175] width 50 height 18
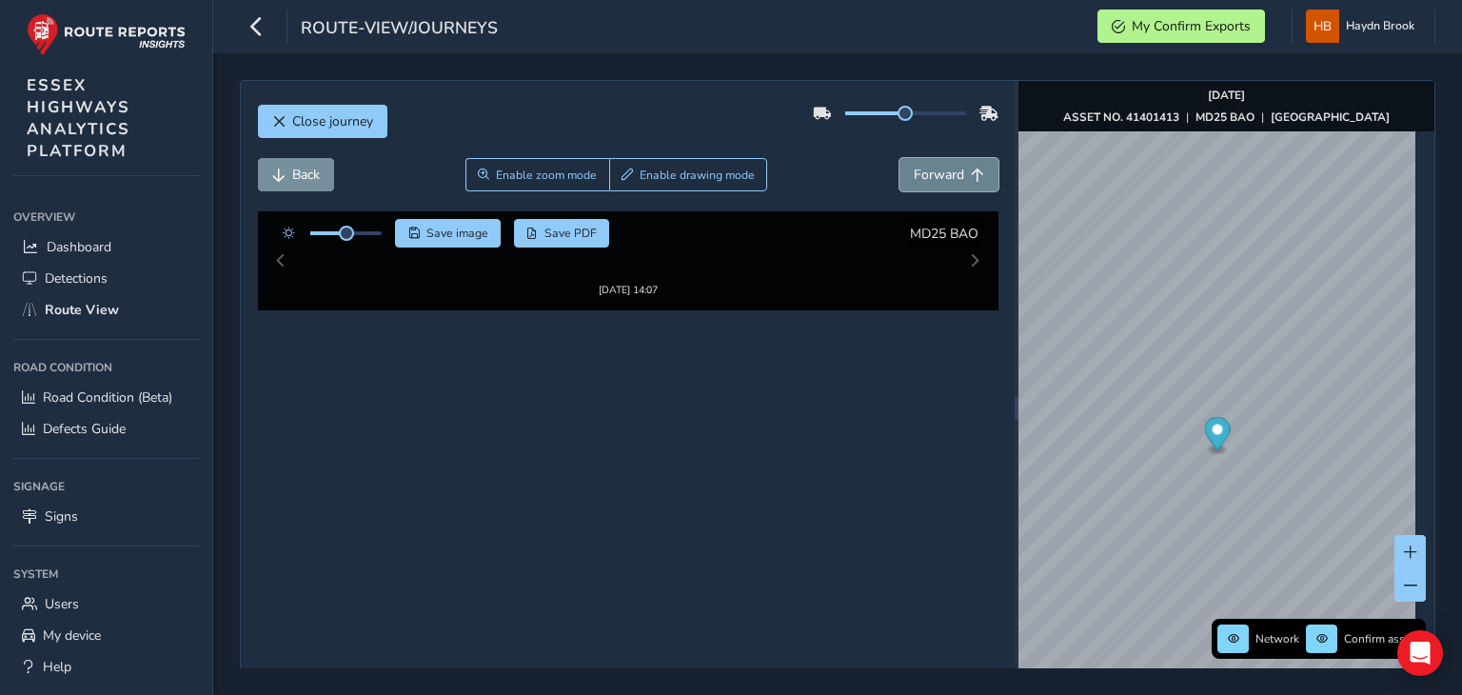
click at [913, 182] on span "Forward" at bounding box center [938, 175] width 50 height 18
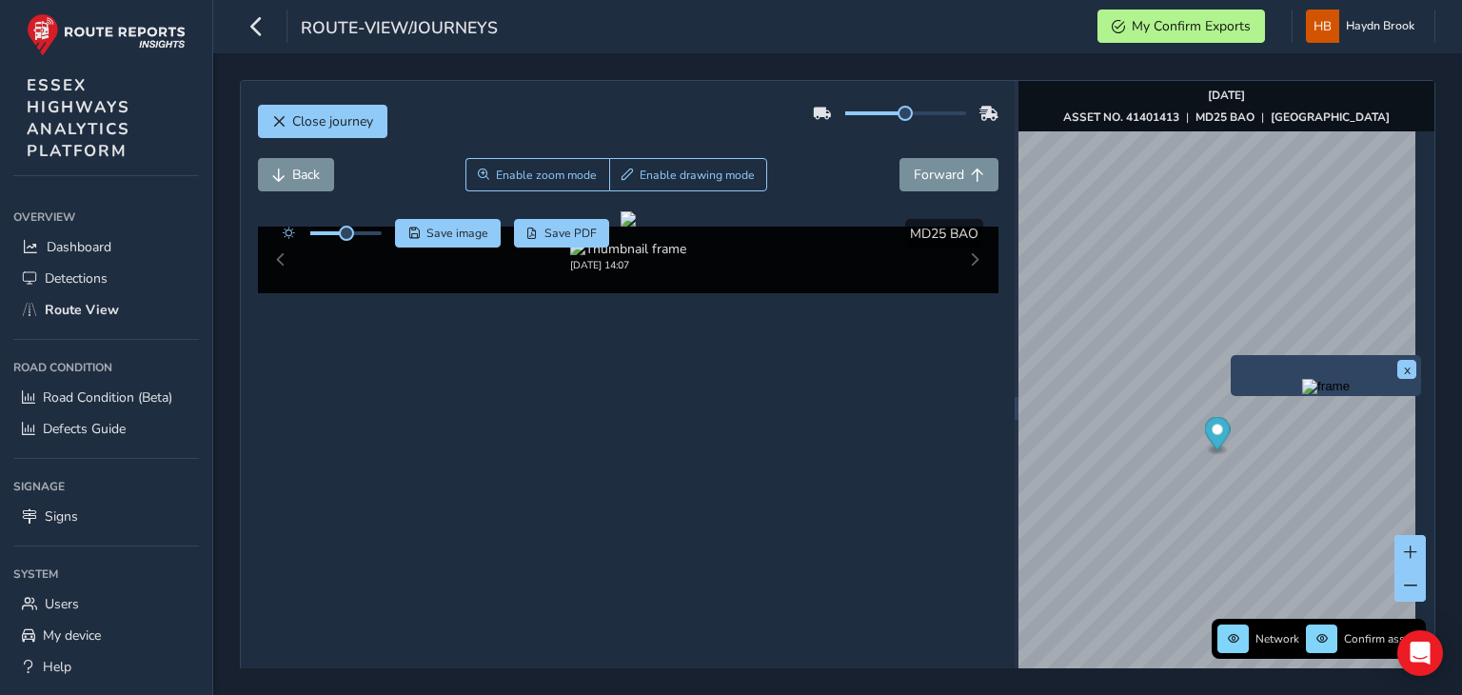
click at [1302, 394] on img "Preview frame" at bounding box center [1326, 386] width 48 height 15
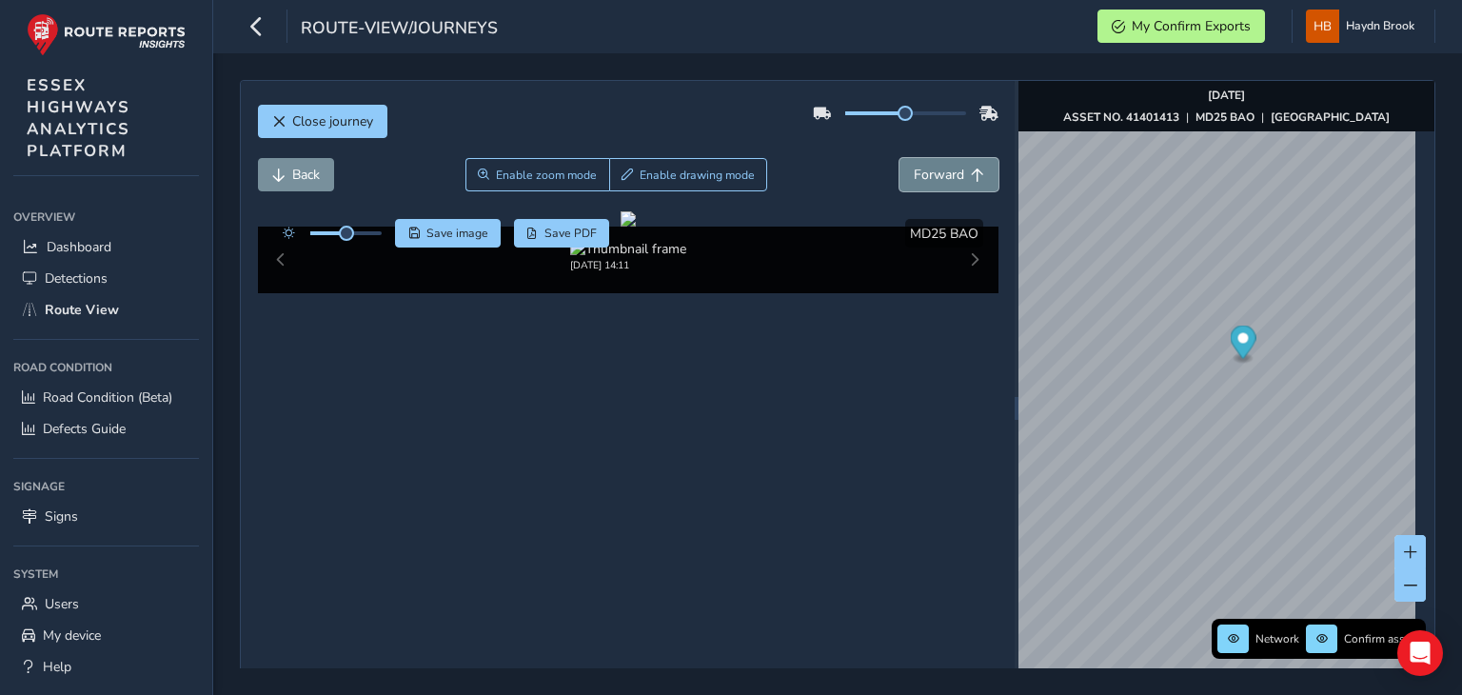
click at [929, 170] on span "Forward" at bounding box center [938, 175] width 50 height 18
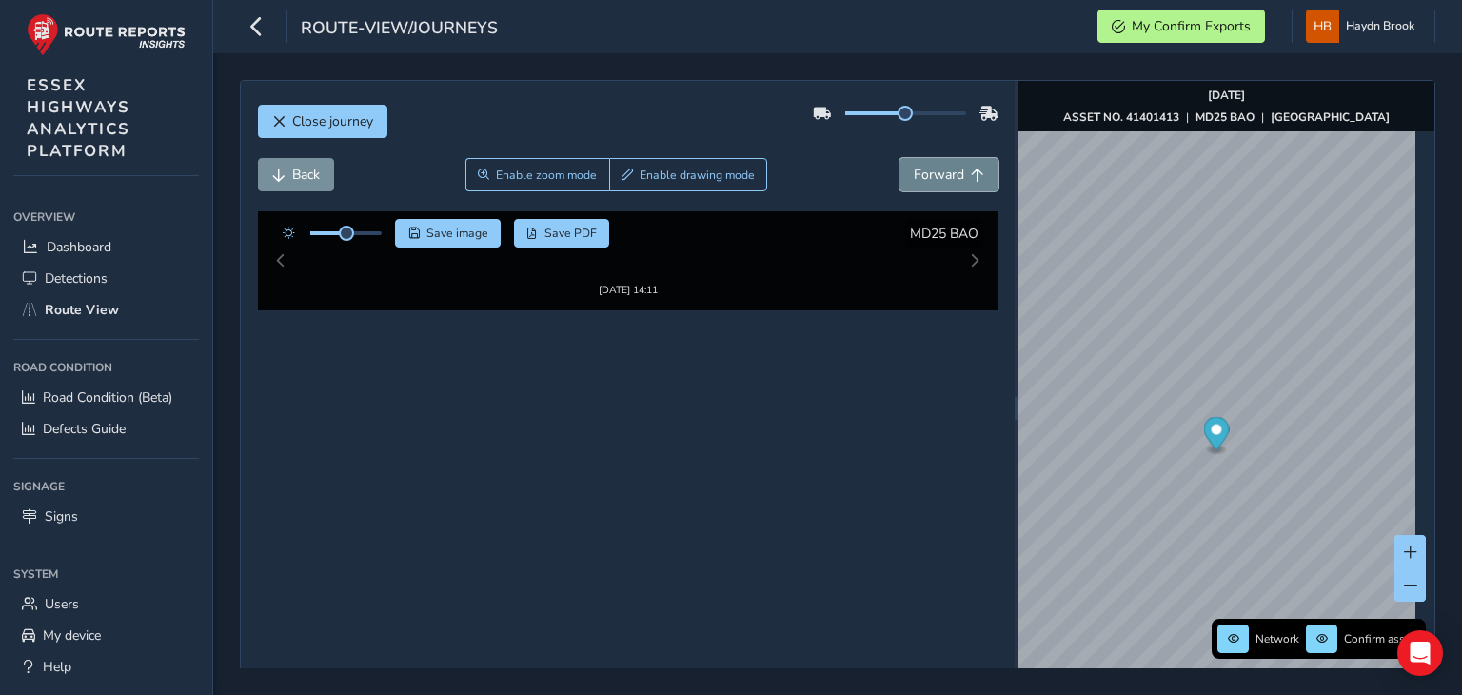
click at [929, 170] on span "Forward" at bounding box center [938, 175] width 50 height 18
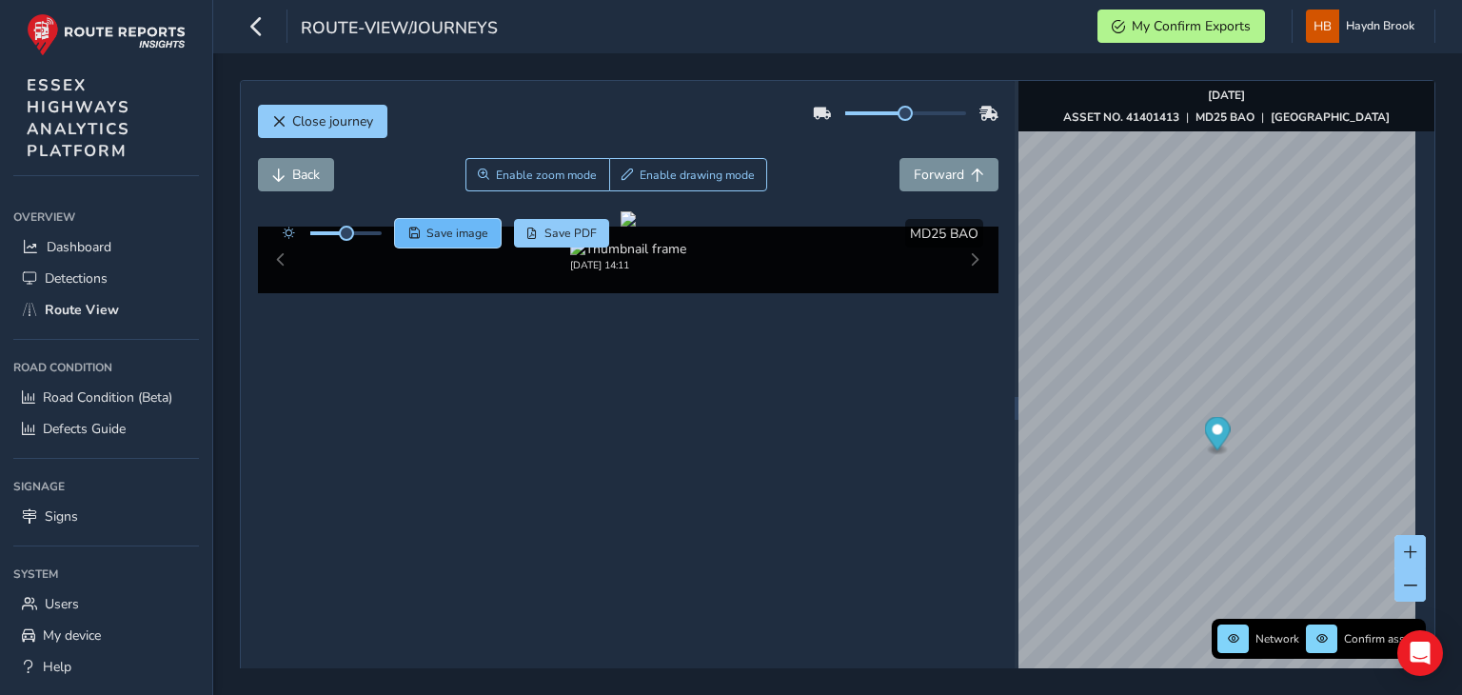
click at [479, 232] on span "Save image" at bounding box center [457, 233] width 62 height 15
click at [959, 154] on div "Close journey" at bounding box center [628, 128] width 740 height 61
click at [955, 166] on button "Forward" at bounding box center [948, 174] width 99 height 33
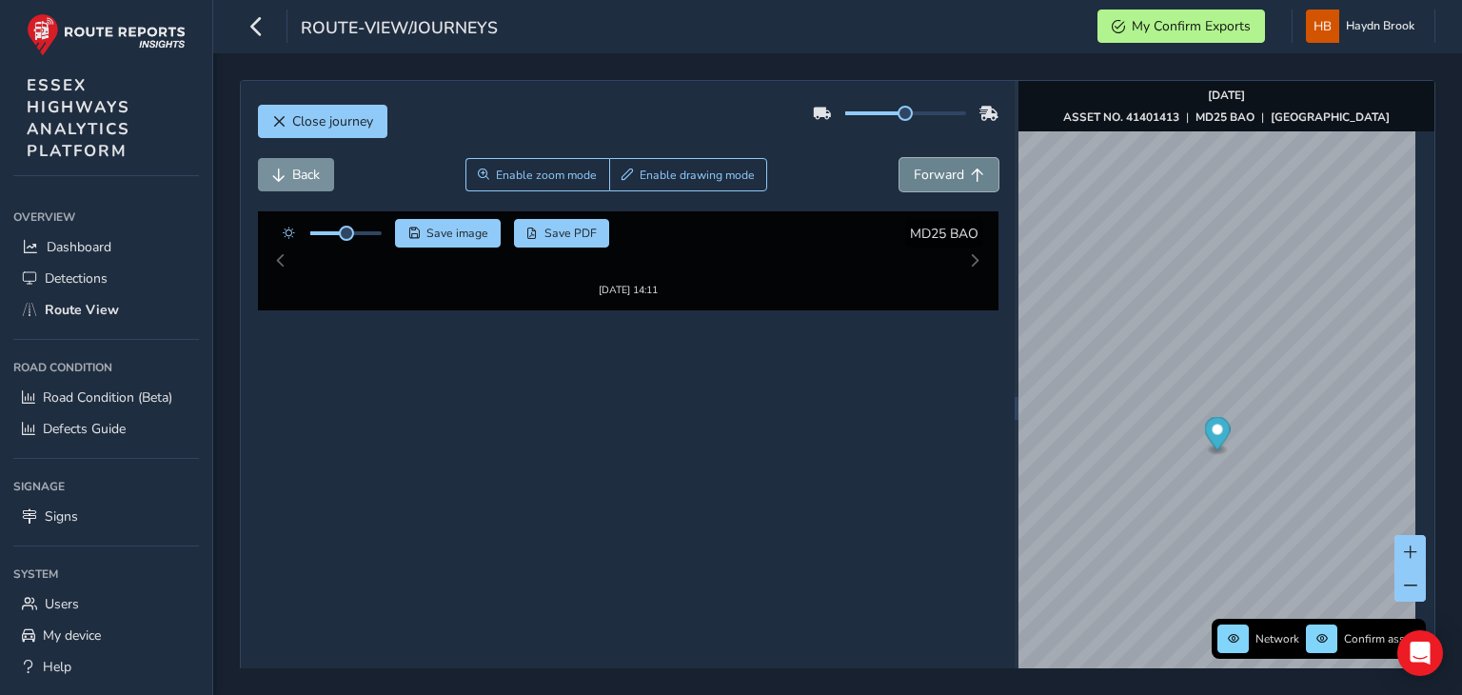
click at [955, 166] on button "Forward" at bounding box center [948, 174] width 99 height 33
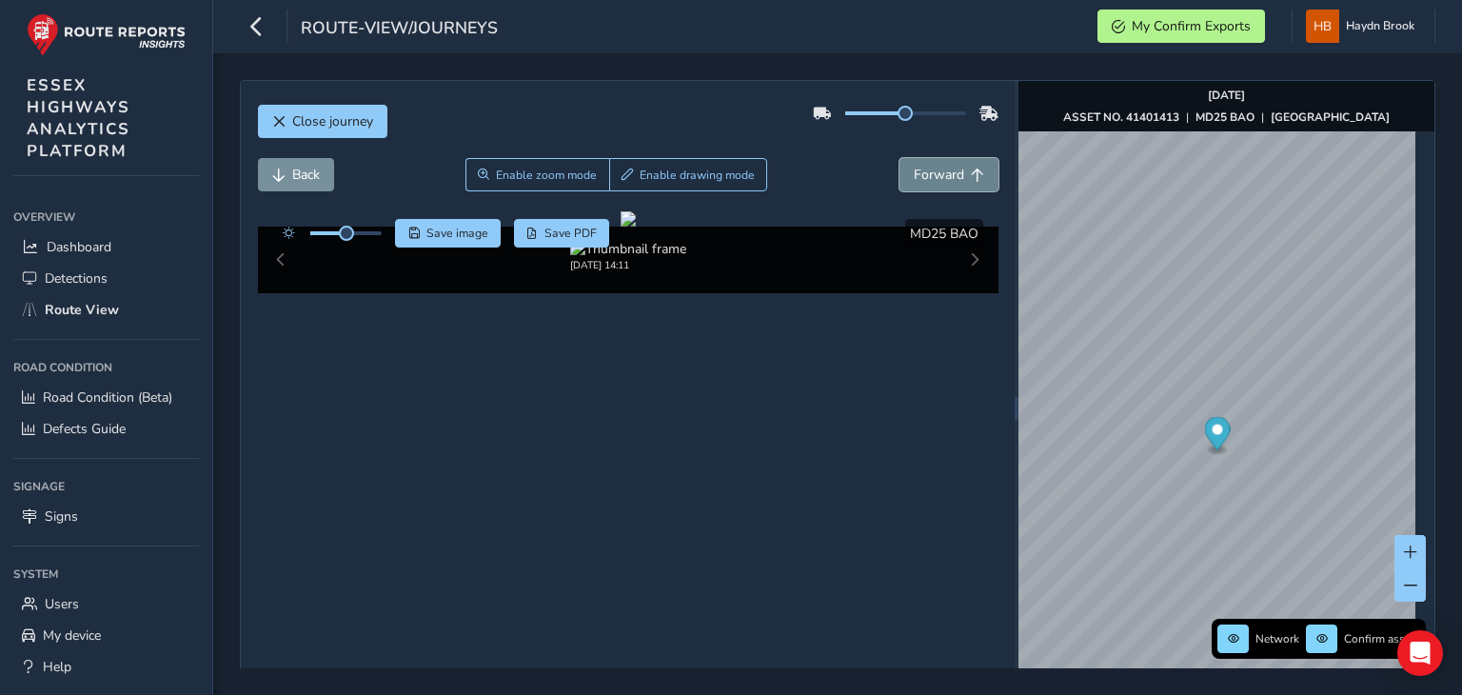
click at [955, 166] on button "Forward" at bounding box center [948, 174] width 99 height 33
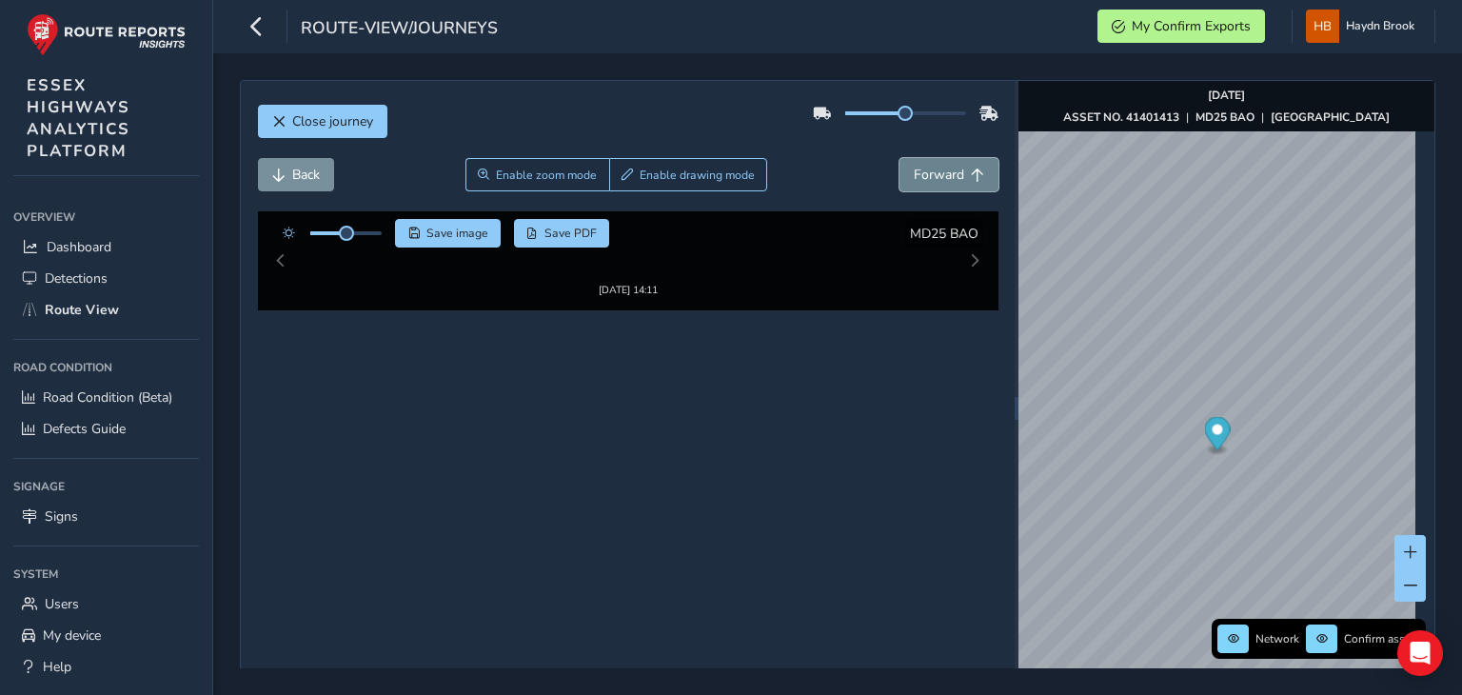
click at [955, 166] on button "Forward" at bounding box center [948, 174] width 99 height 33
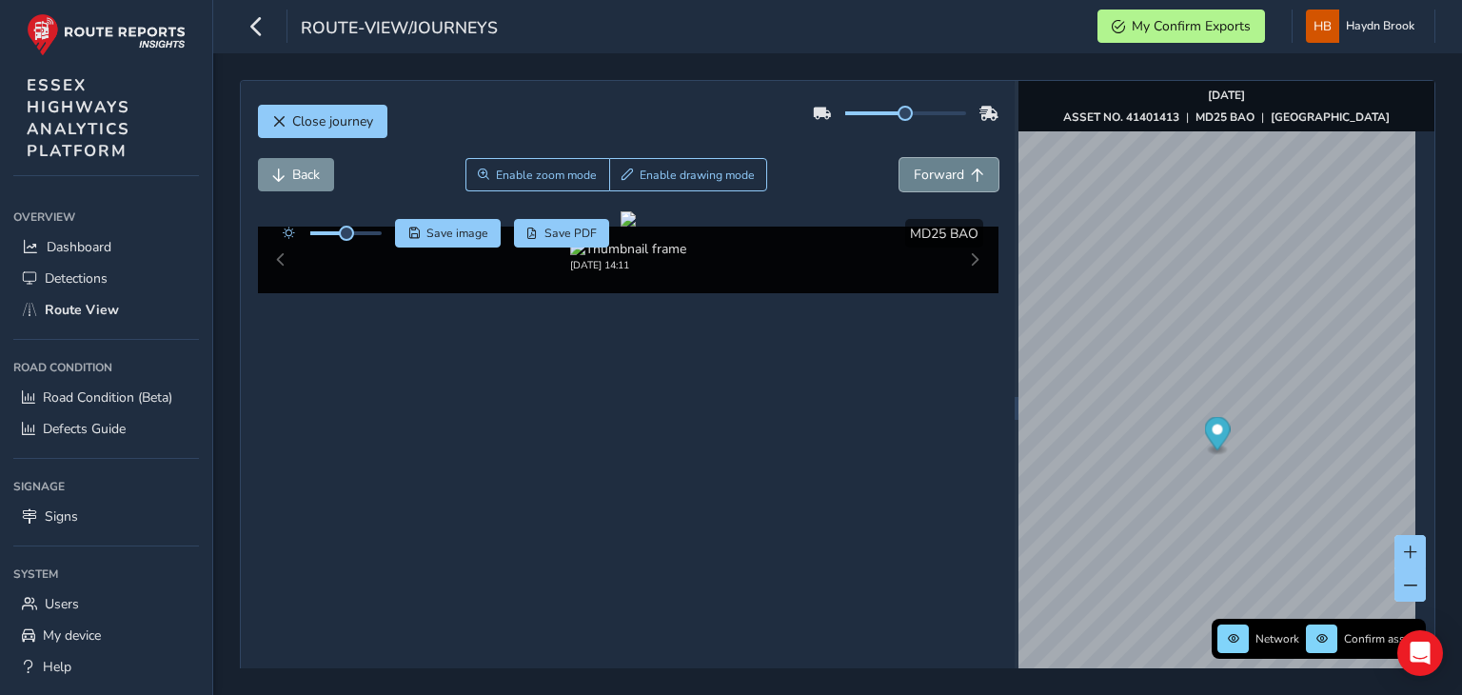
click at [955, 166] on button "Forward" at bounding box center [948, 174] width 99 height 33
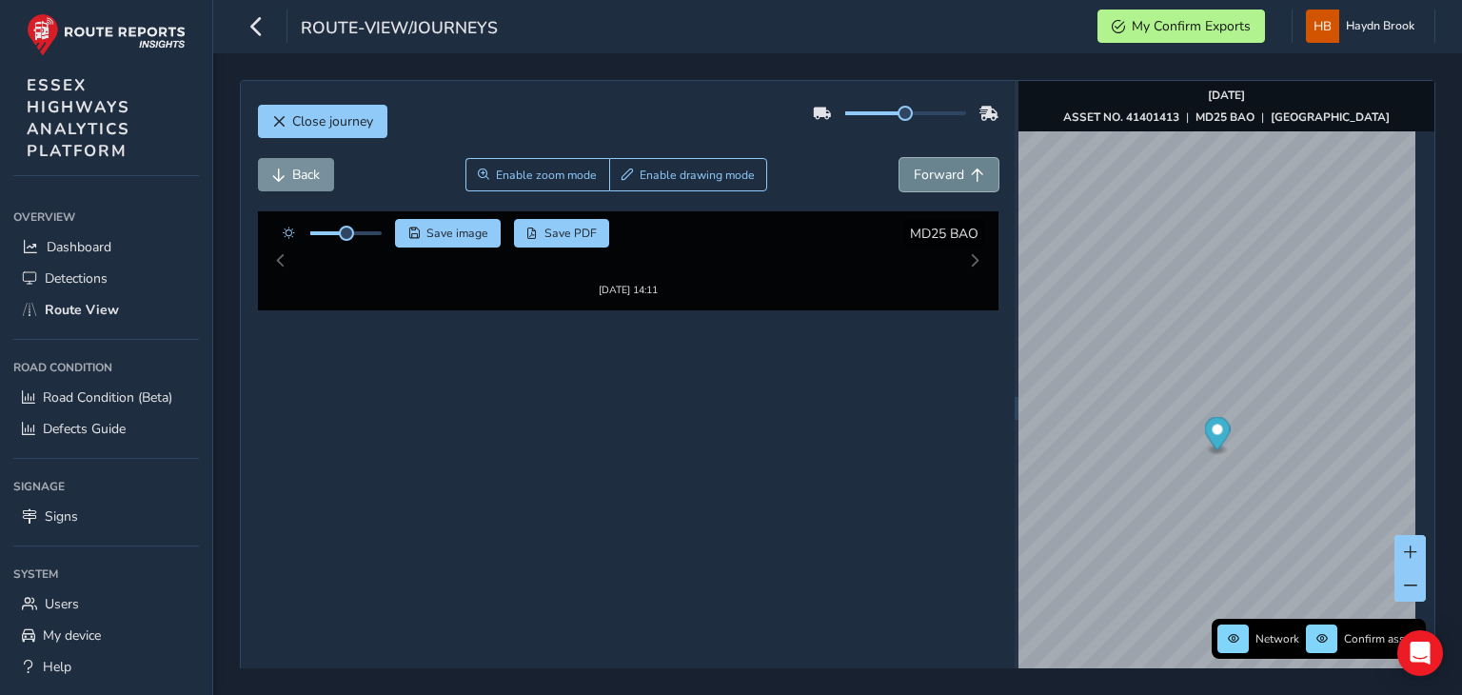
click at [955, 166] on button "Forward" at bounding box center [948, 174] width 99 height 33
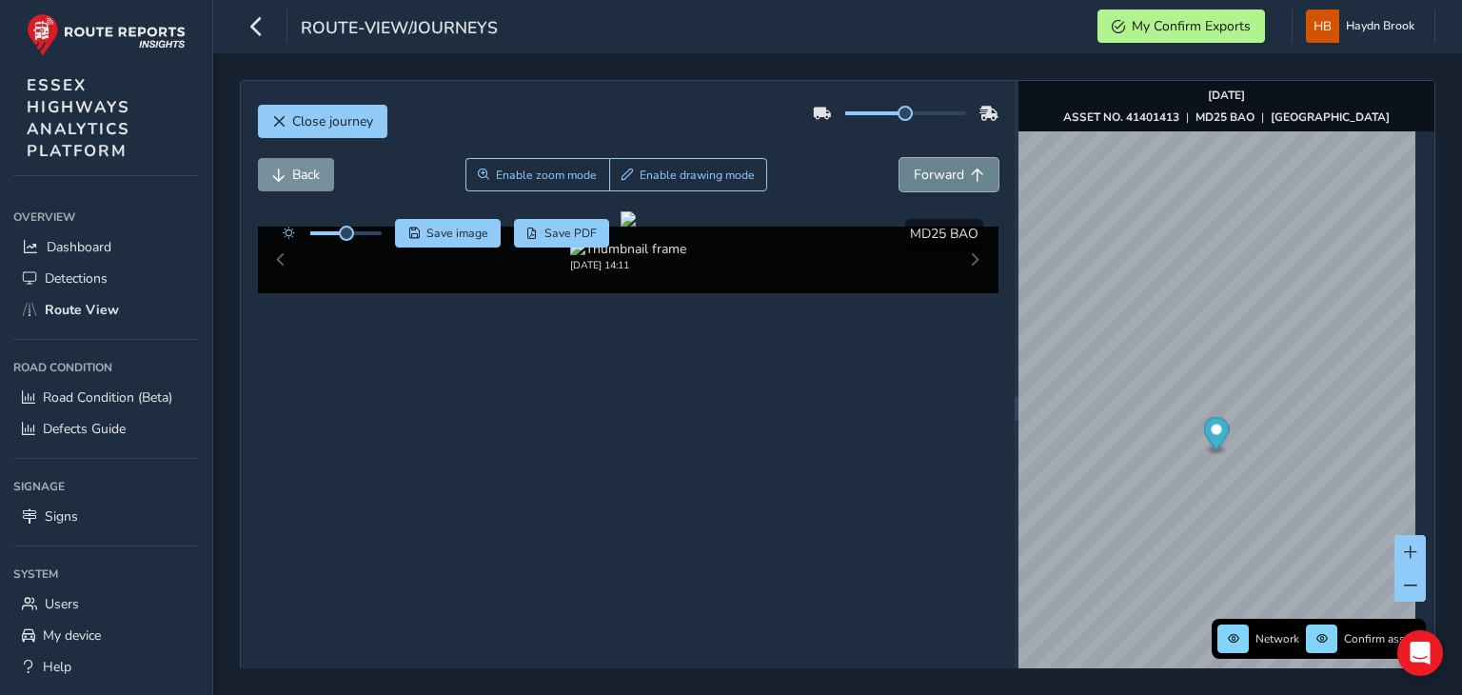
click at [955, 166] on button "Forward" at bounding box center [948, 174] width 99 height 33
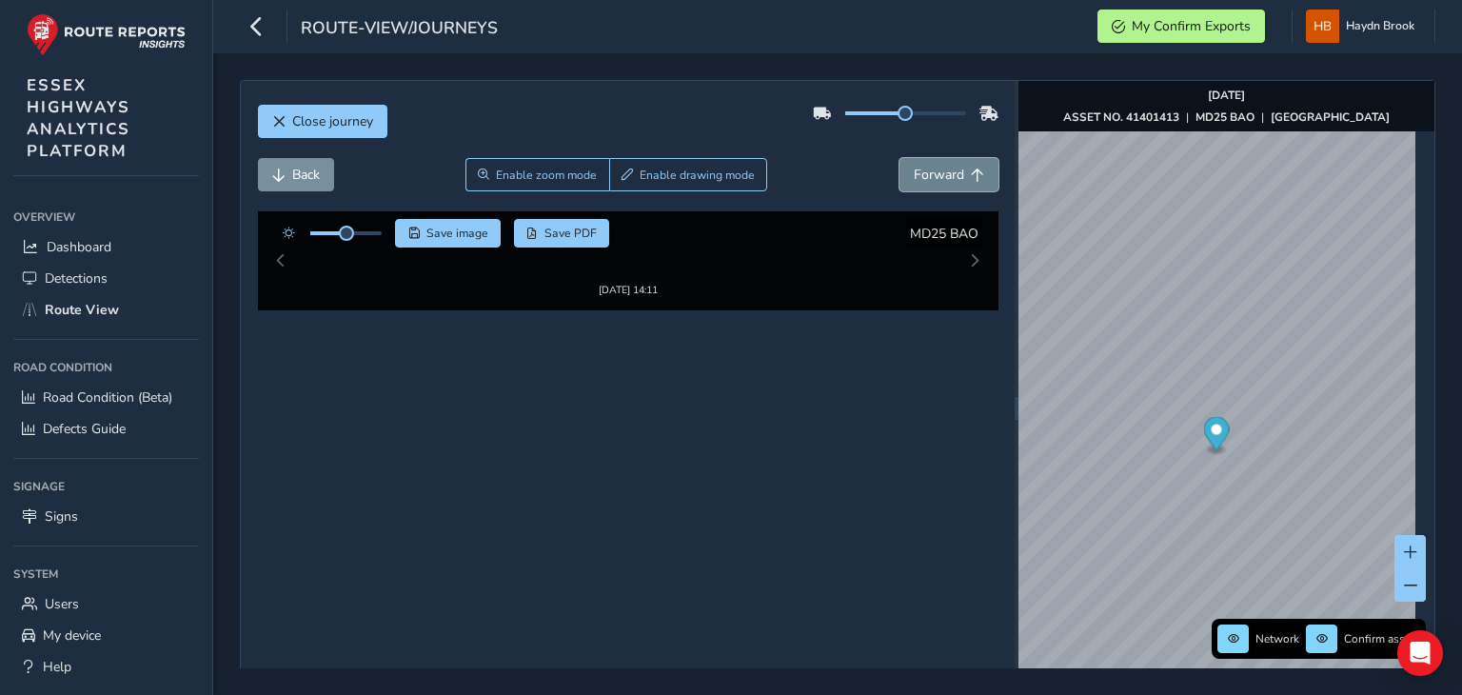
click at [955, 166] on button "Forward" at bounding box center [948, 174] width 99 height 33
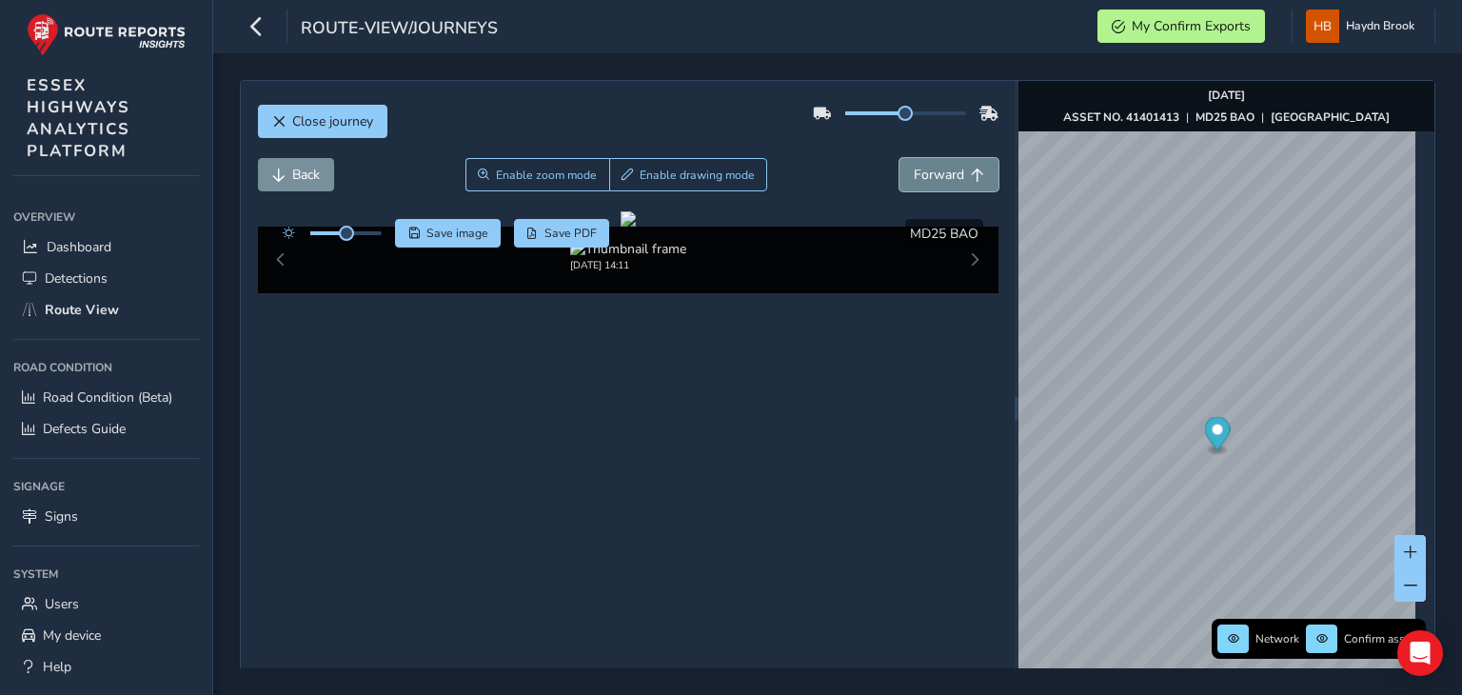
click at [955, 166] on button "Forward" at bounding box center [948, 174] width 99 height 33
click at [461, 232] on span "Save image" at bounding box center [457, 233] width 62 height 15
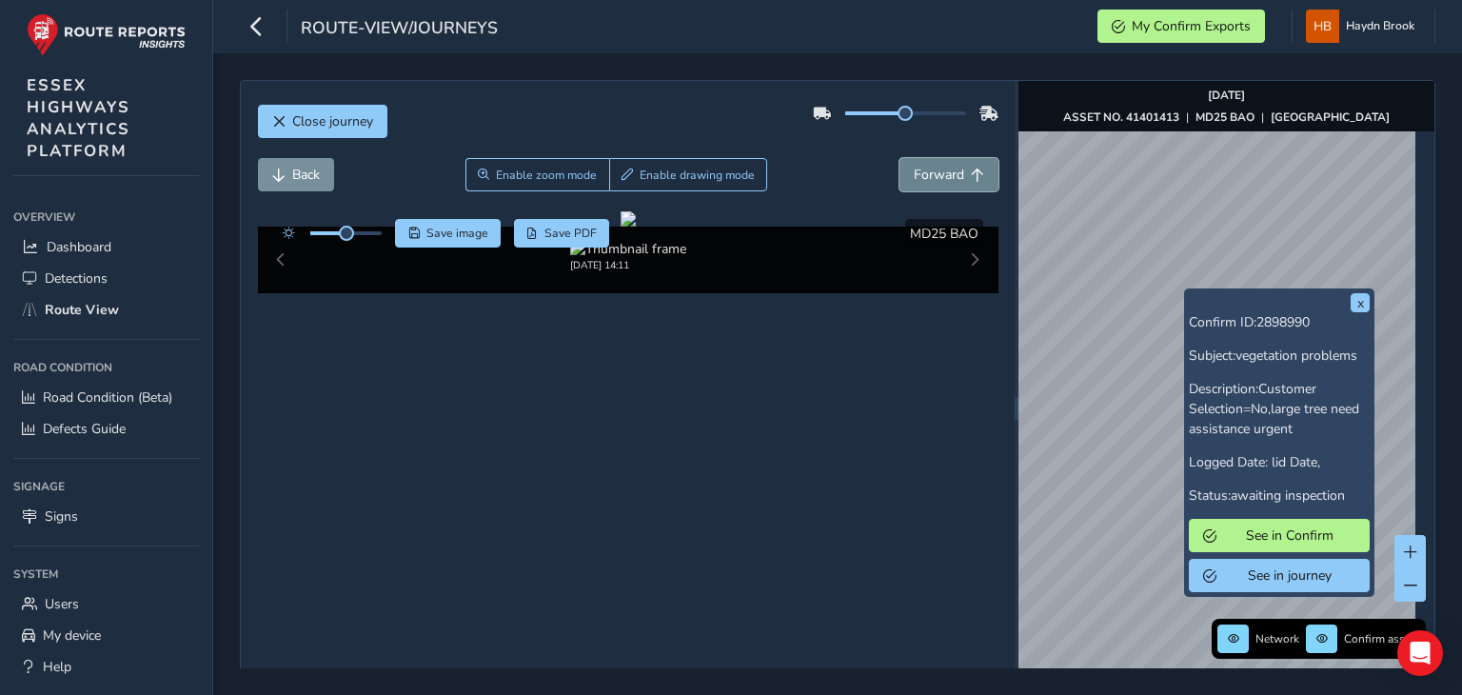
click at [948, 177] on span "Forward" at bounding box center [938, 175] width 50 height 18
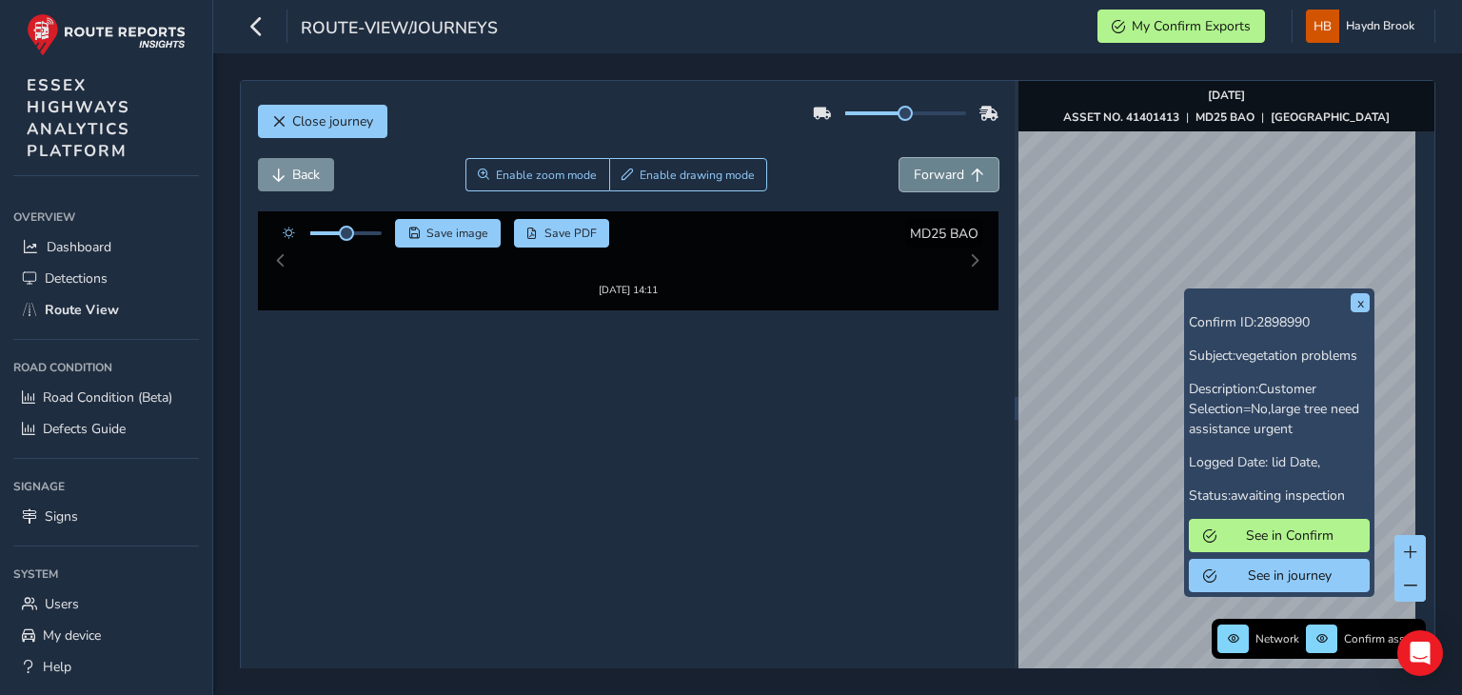
click at [948, 177] on span "Forward" at bounding box center [938, 175] width 50 height 18
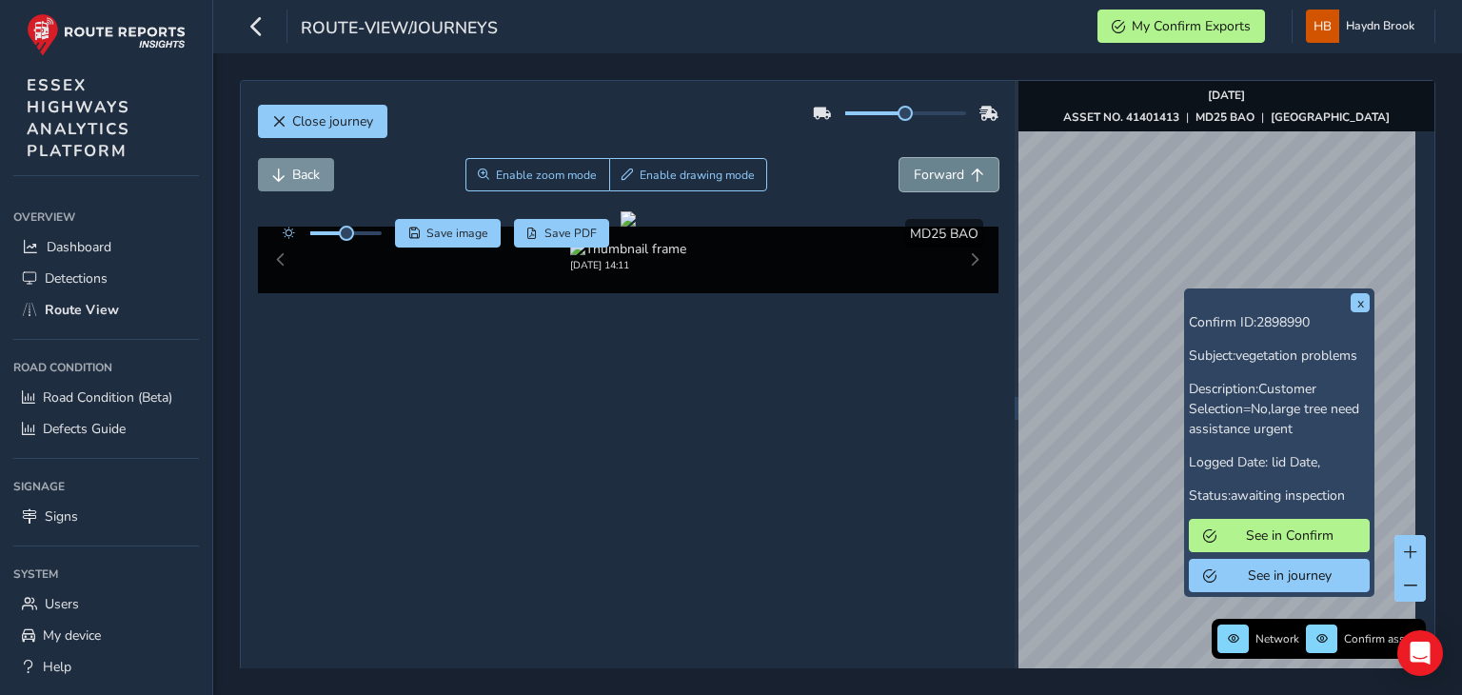
click at [948, 177] on span "Forward" at bounding box center [938, 175] width 50 height 18
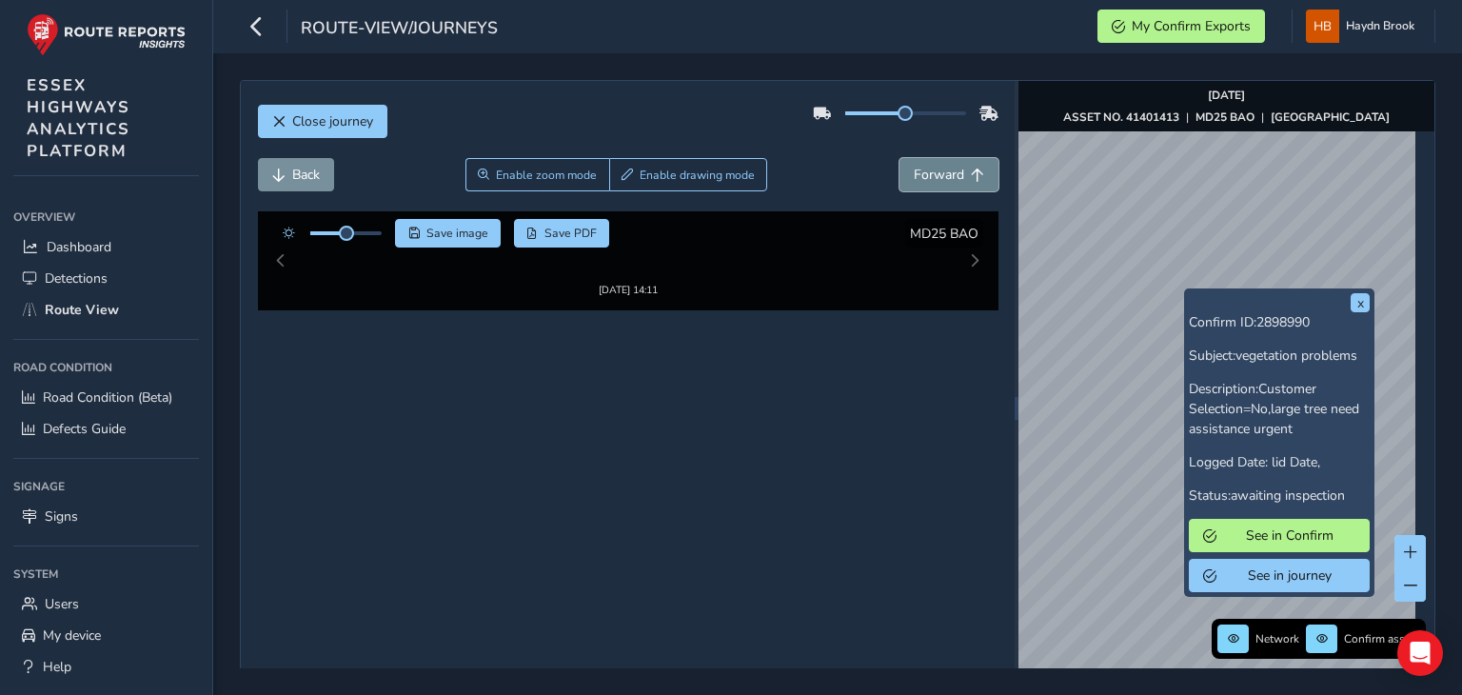
click at [948, 177] on span "Forward" at bounding box center [938, 175] width 50 height 18
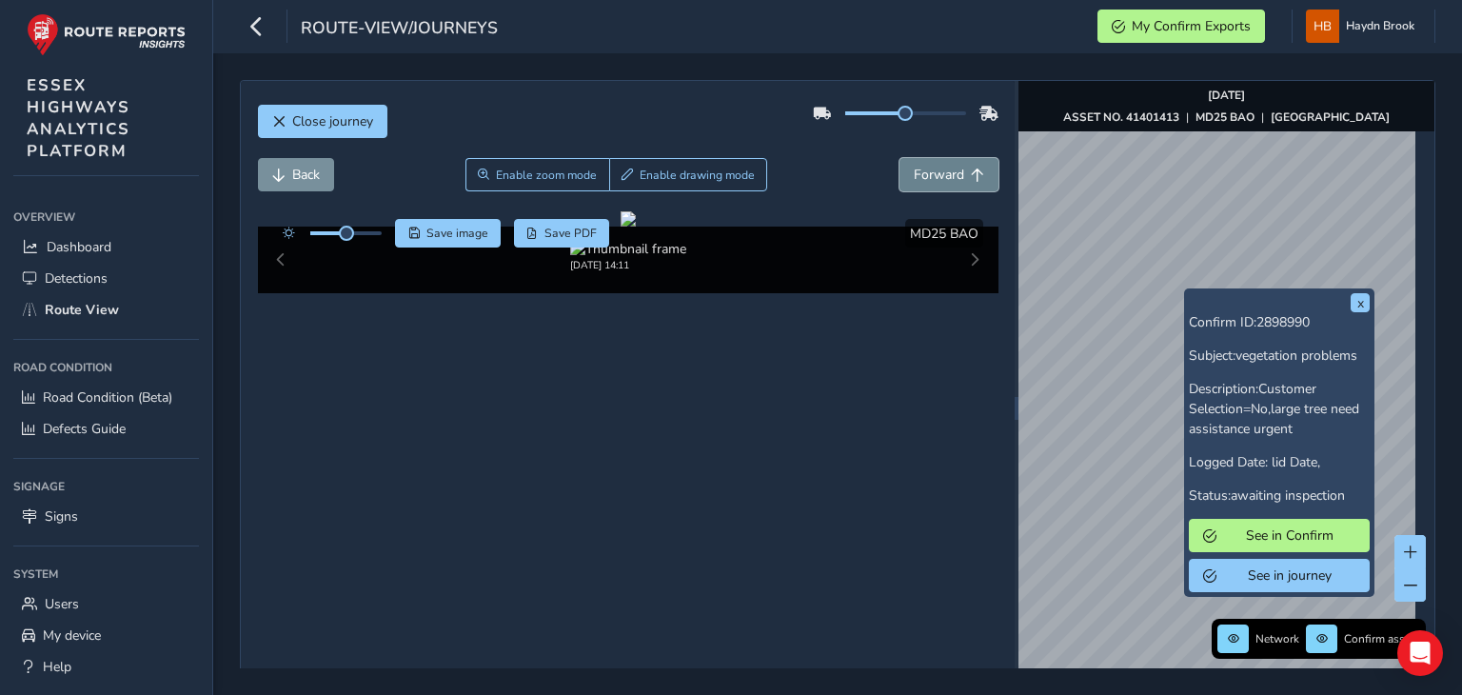
click at [948, 177] on span "Forward" at bounding box center [938, 175] width 50 height 18
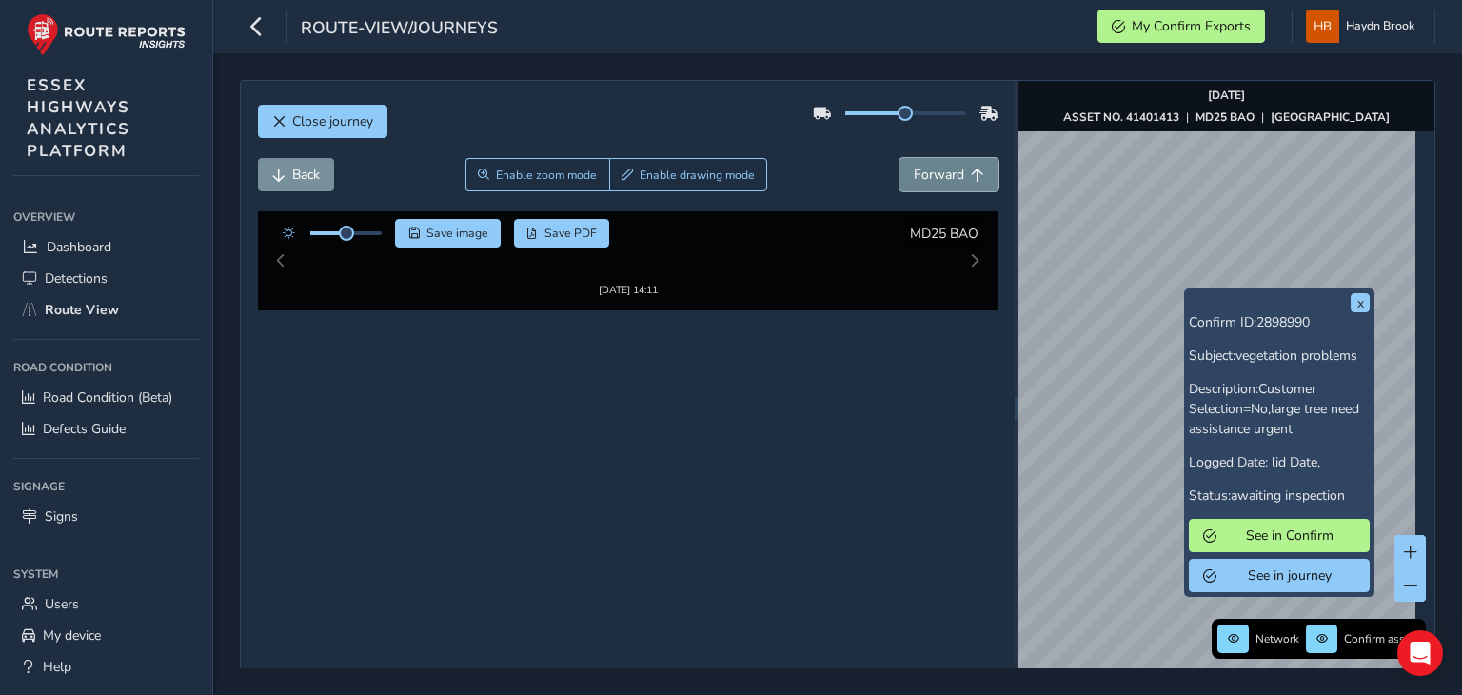
click at [948, 177] on span "Forward" at bounding box center [938, 175] width 50 height 18
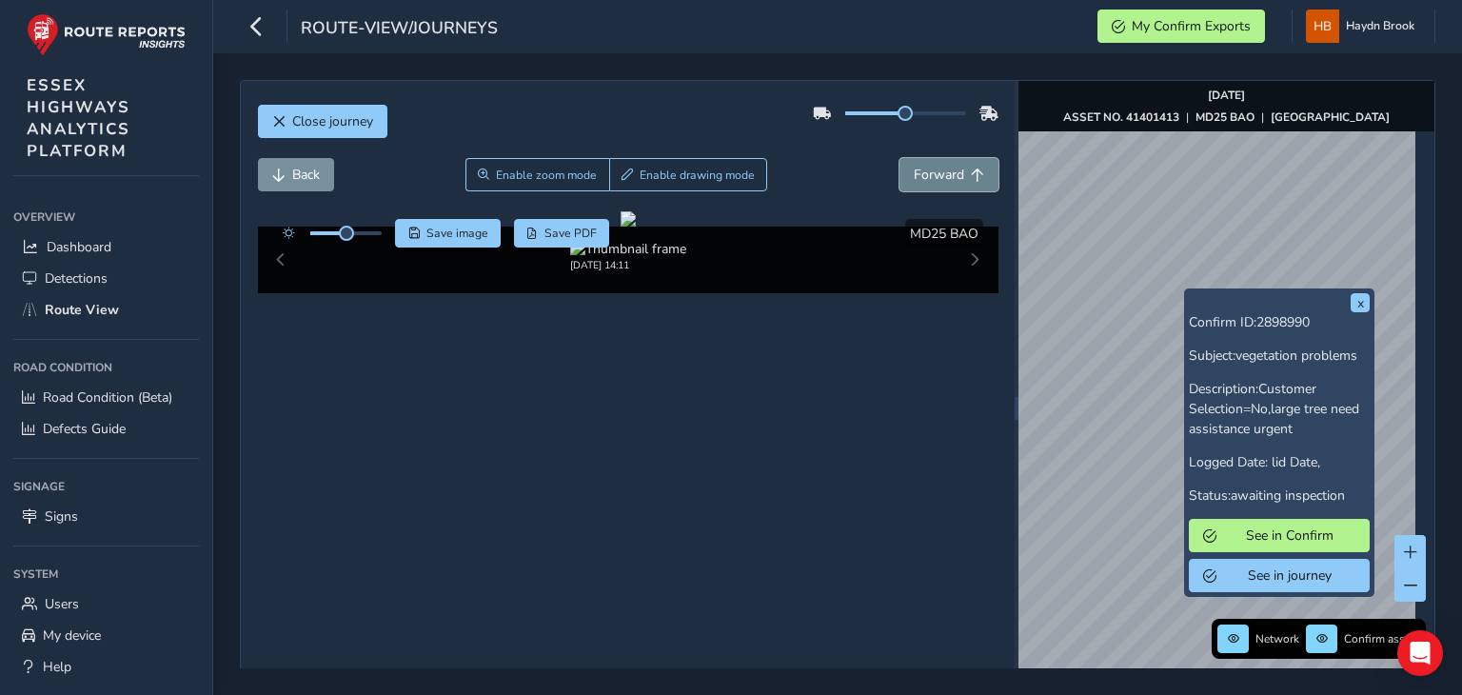
click at [948, 177] on span "Forward" at bounding box center [938, 175] width 50 height 18
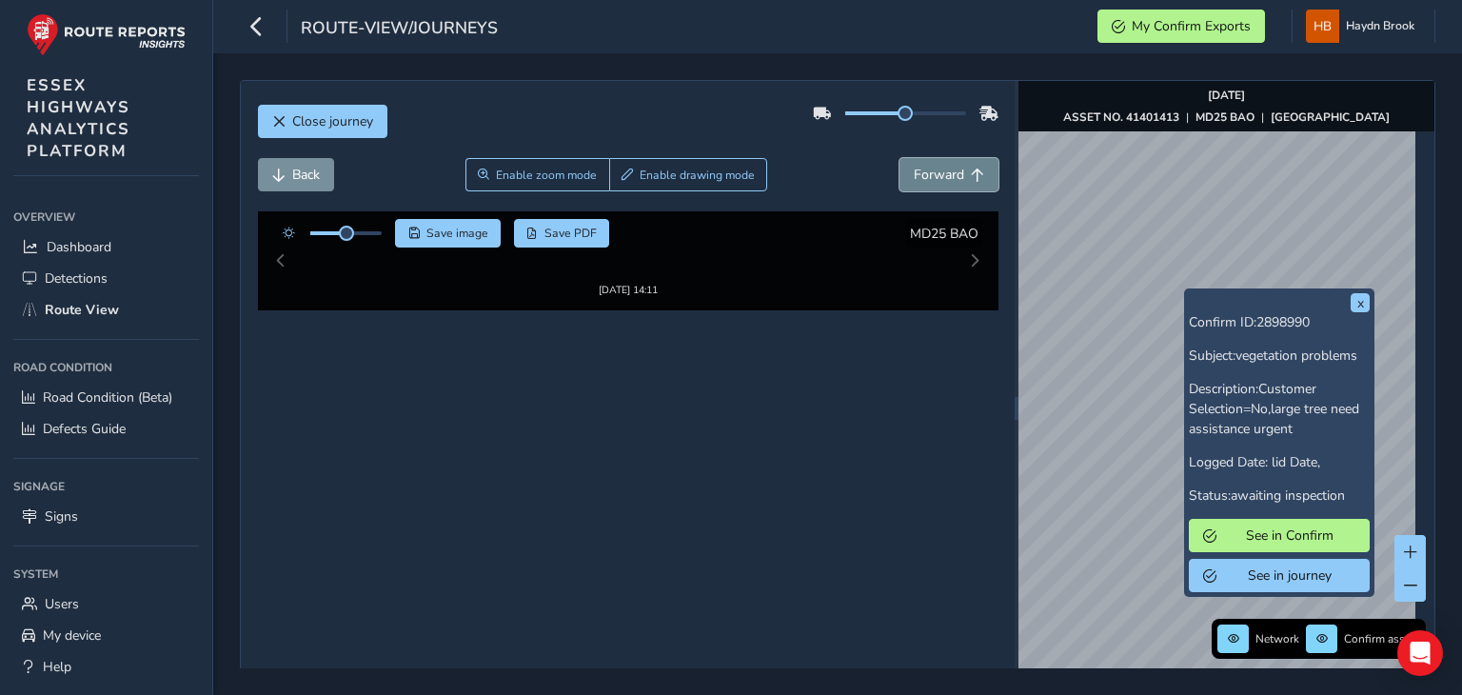
click at [948, 177] on span "Forward" at bounding box center [938, 175] width 50 height 18
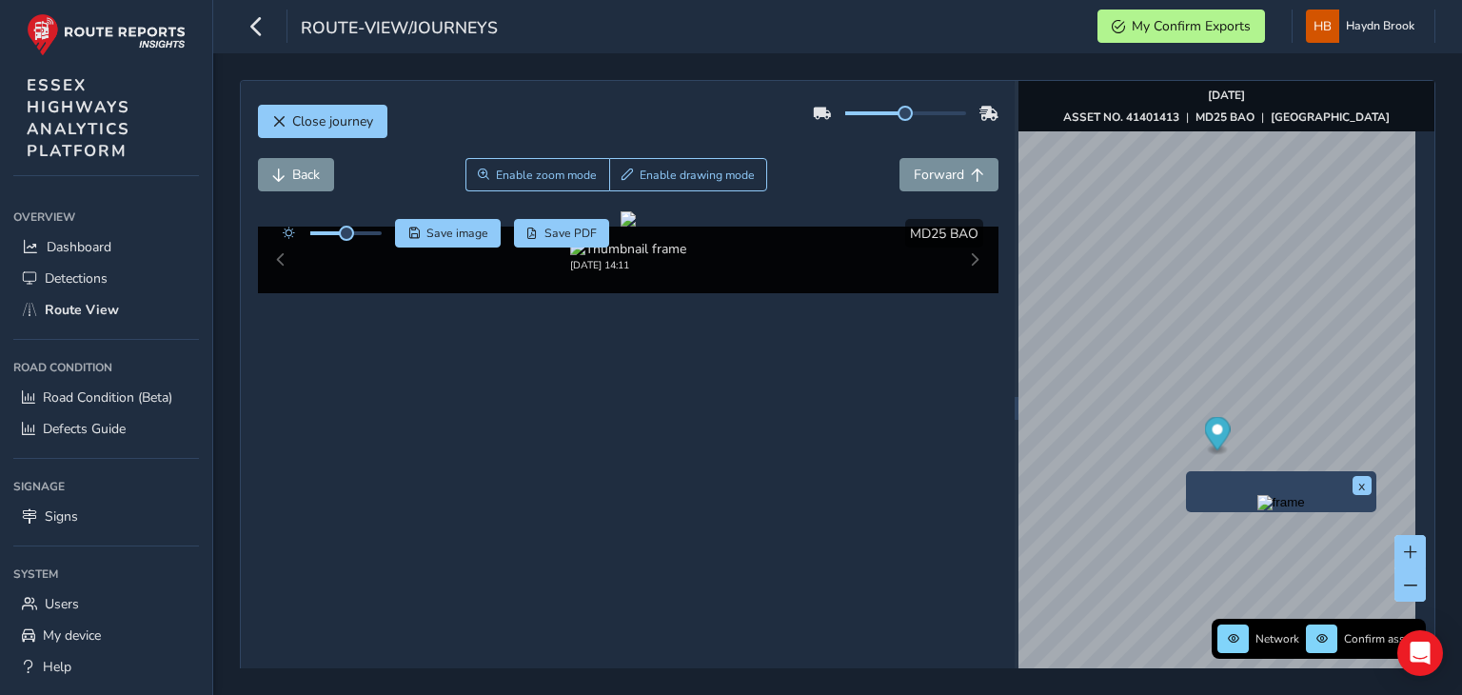
click at [1257, 510] on img "Preview frame" at bounding box center [1281, 502] width 48 height 15
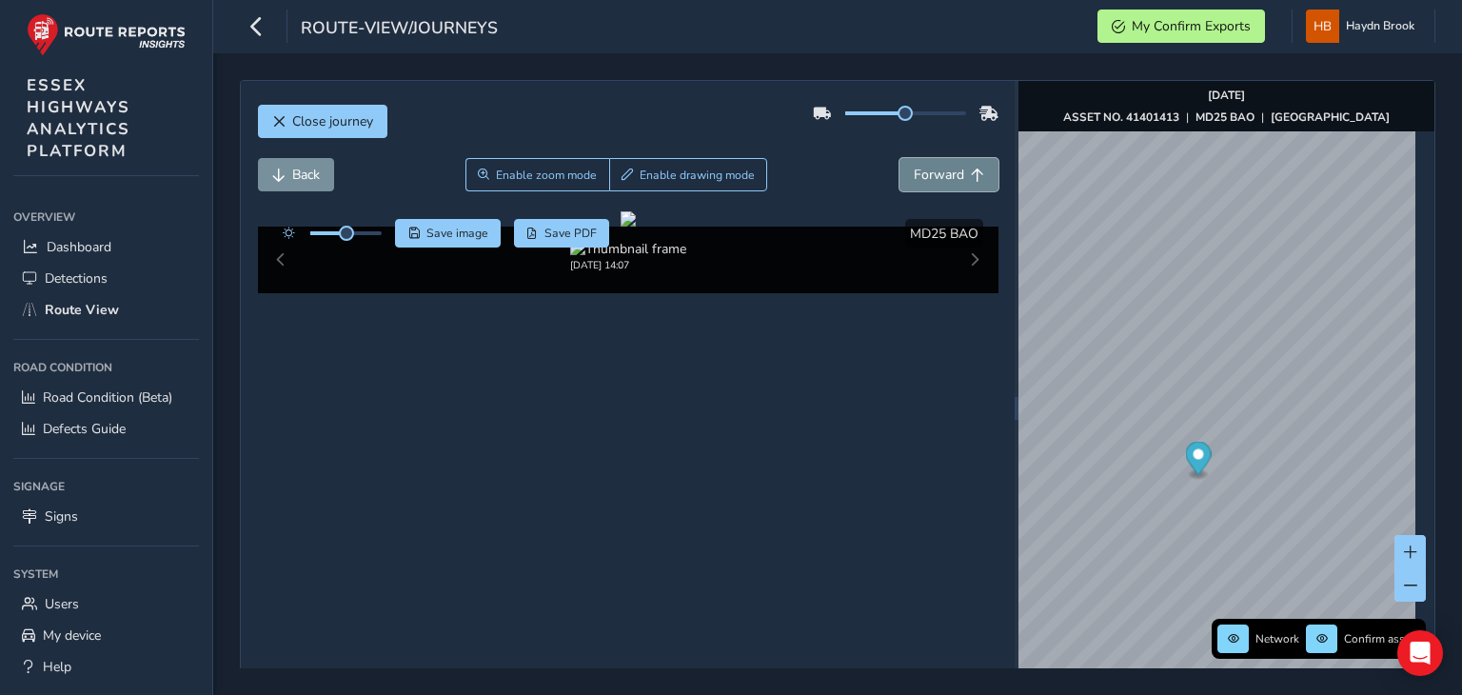
click at [939, 175] on span "Forward" at bounding box center [938, 175] width 50 height 18
click at [438, 236] on span "Save image" at bounding box center [457, 233] width 62 height 15
